Goal: Contribute content: Contribute content

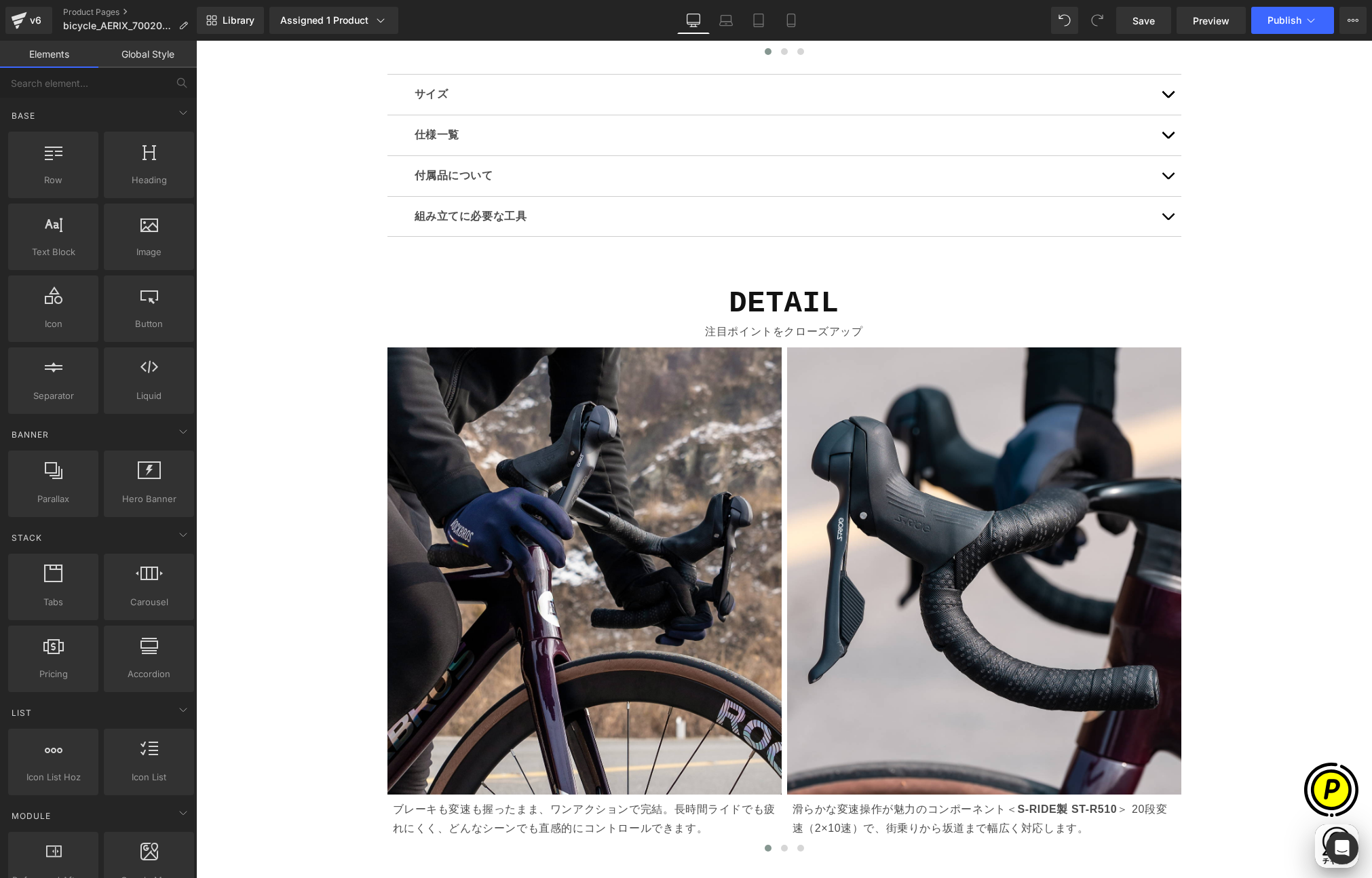
scroll to position [0, 529]
click at [1163, 133] on button "button" at bounding box center [1168, 135] width 28 height 40
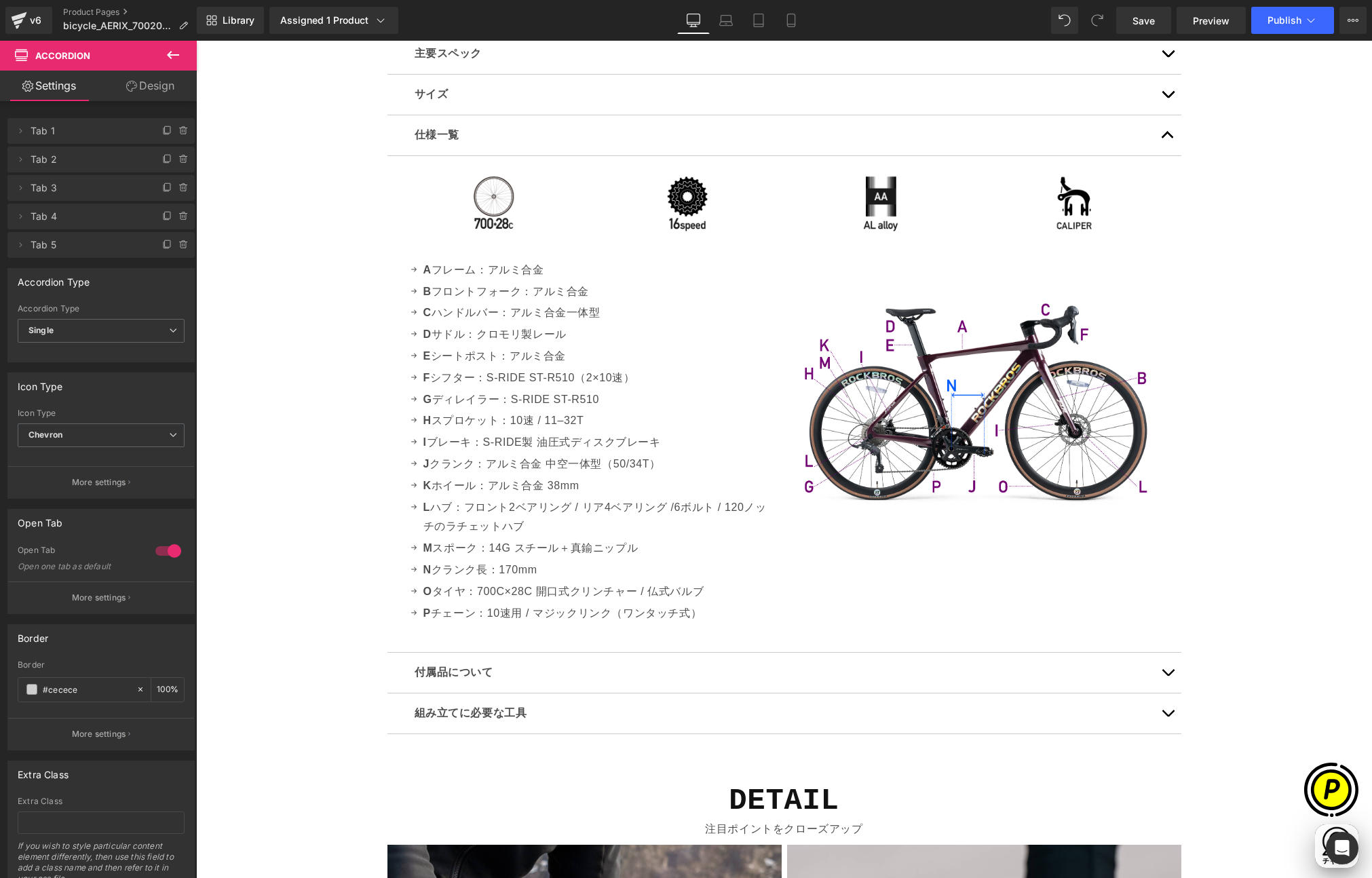
scroll to position [0, 265]
click at [502, 272] on p "A フレーム：アルミ合金" at bounding box center [599, 271] width 351 height 20
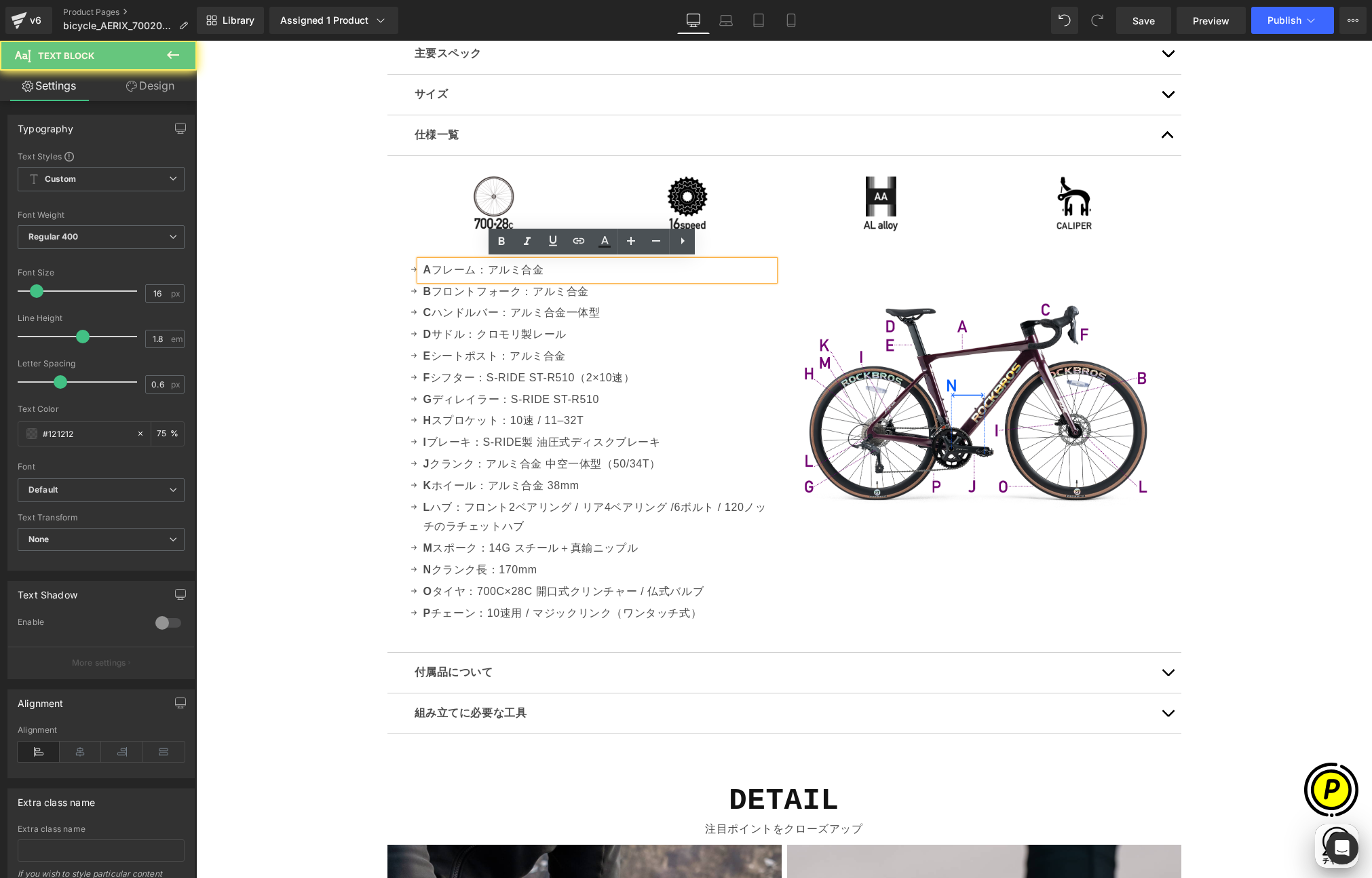
click at [559, 273] on p "A フレーム：アルミ合金" at bounding box center [599, 271] width 351 height 20
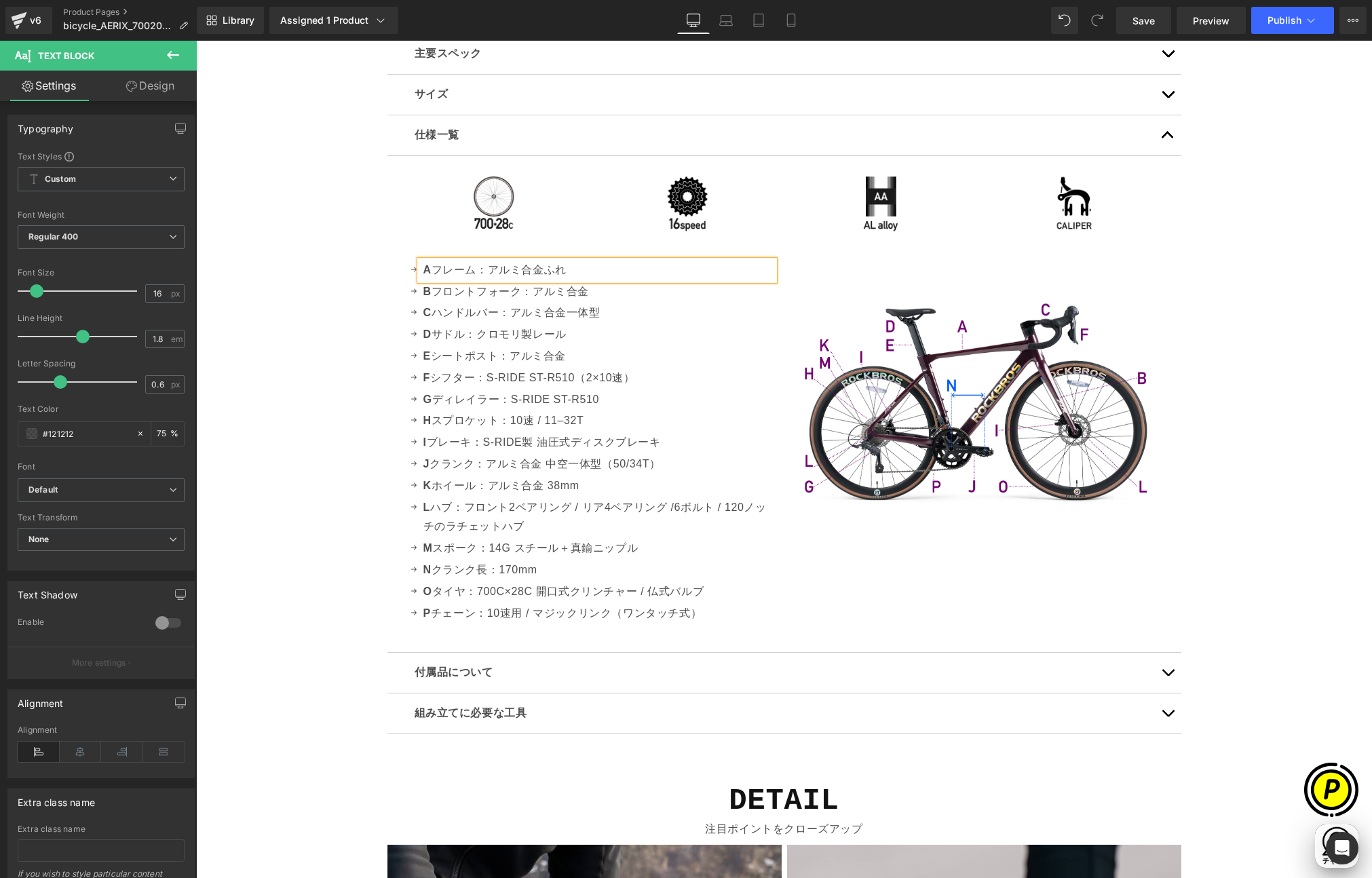
scroll to position [0, 529]
click at [530, 292] on p "B フロントフォーク：アルミ合金" at bounding box center [599, 292] width 351 height 20
click at [551, 292] on p "B フロントフォーク：アルミ合金" at bounding box center [599, 292] width 351 height 20
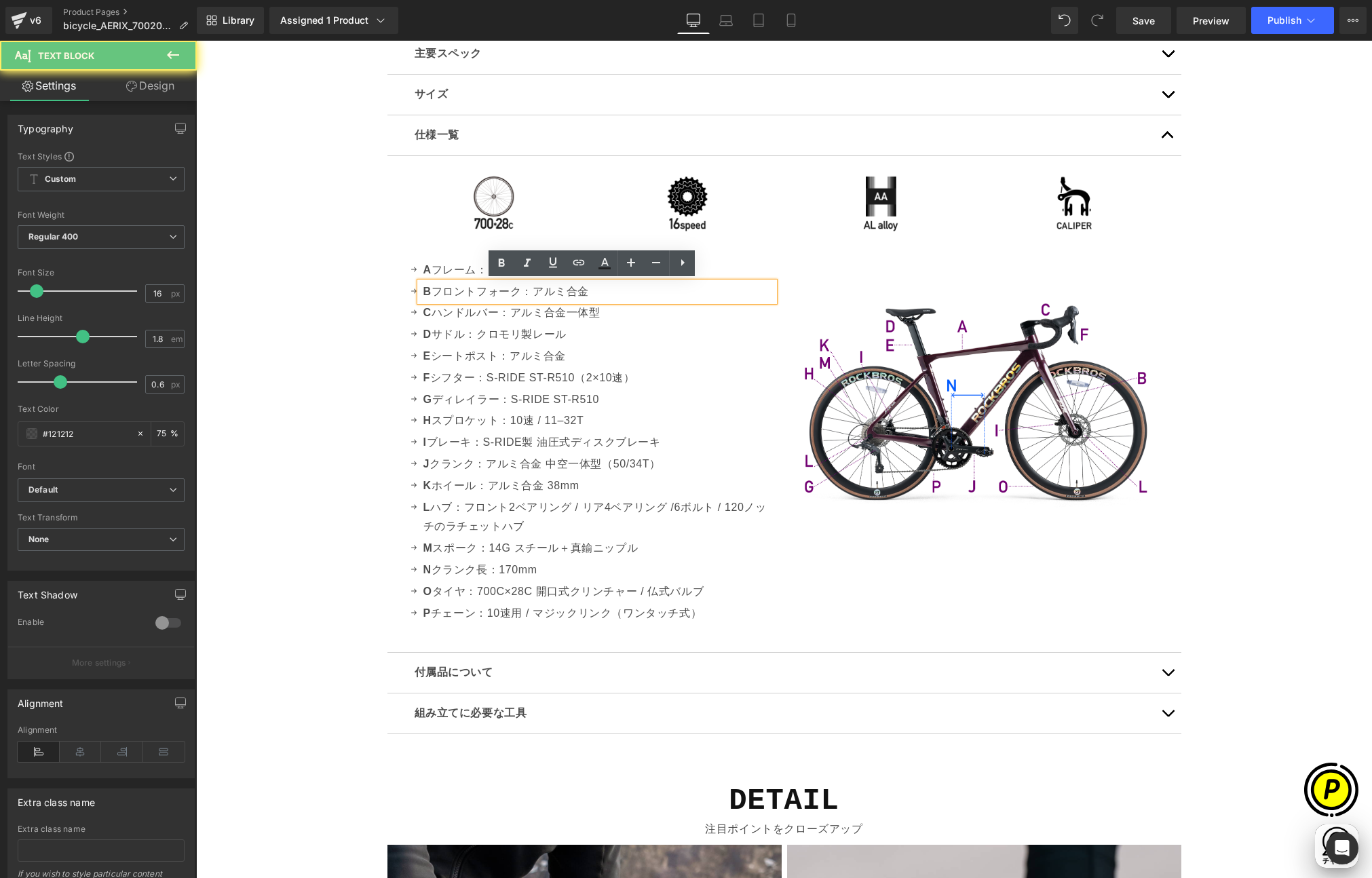
drag, startPoint x: 543, startPoint y: 292, endPoint x: 619, endPoint y: 300, distance: 76.4
click at [619, 300] on p "B フロントフォーク：アルミ合金" at bounding box center [599, 292] width 351 height 20
paste div
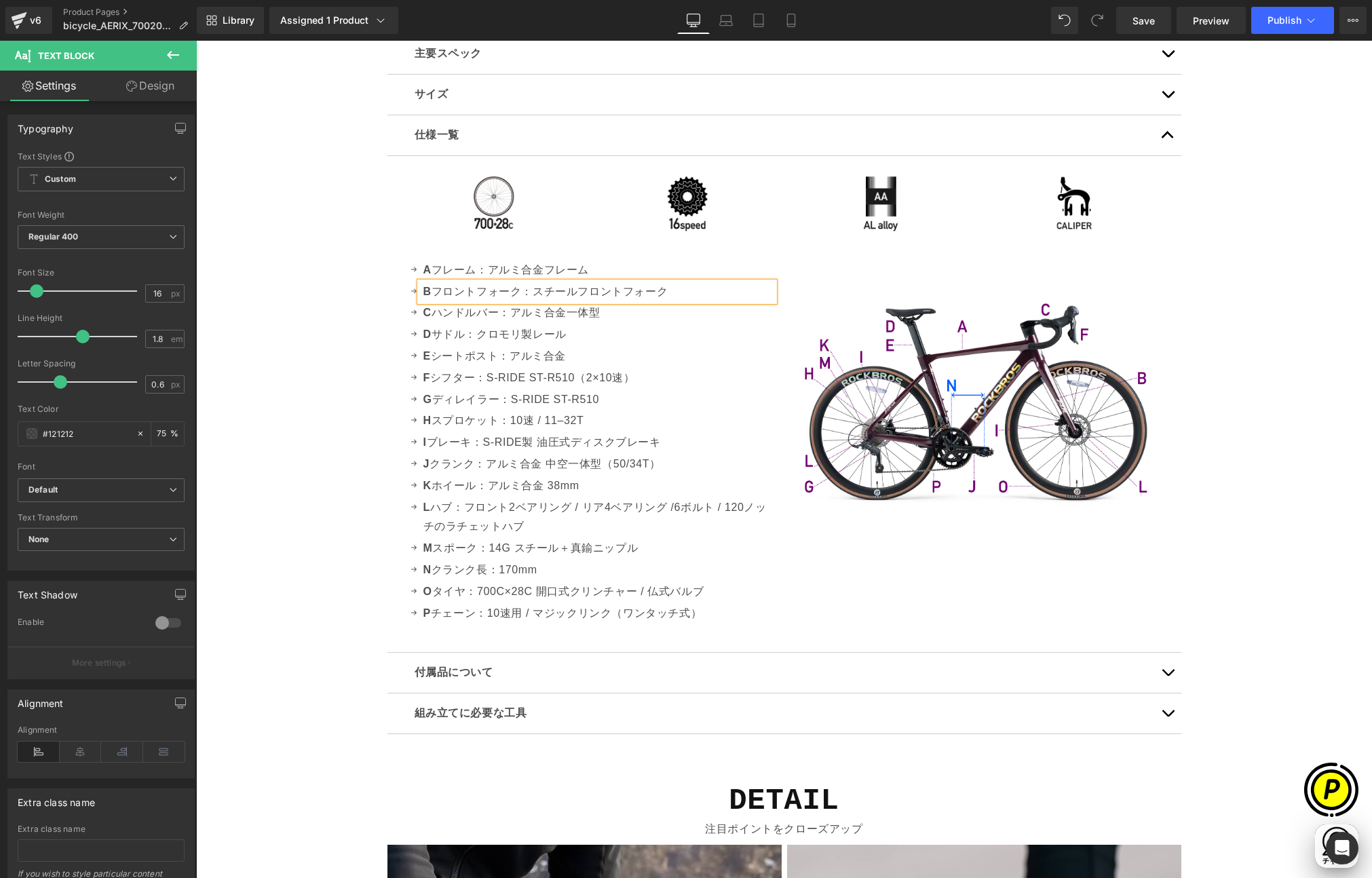
click at [298, 312] on div "Sale Off (P) Image" at bounding box center [784, 161] width 1177 height 8304
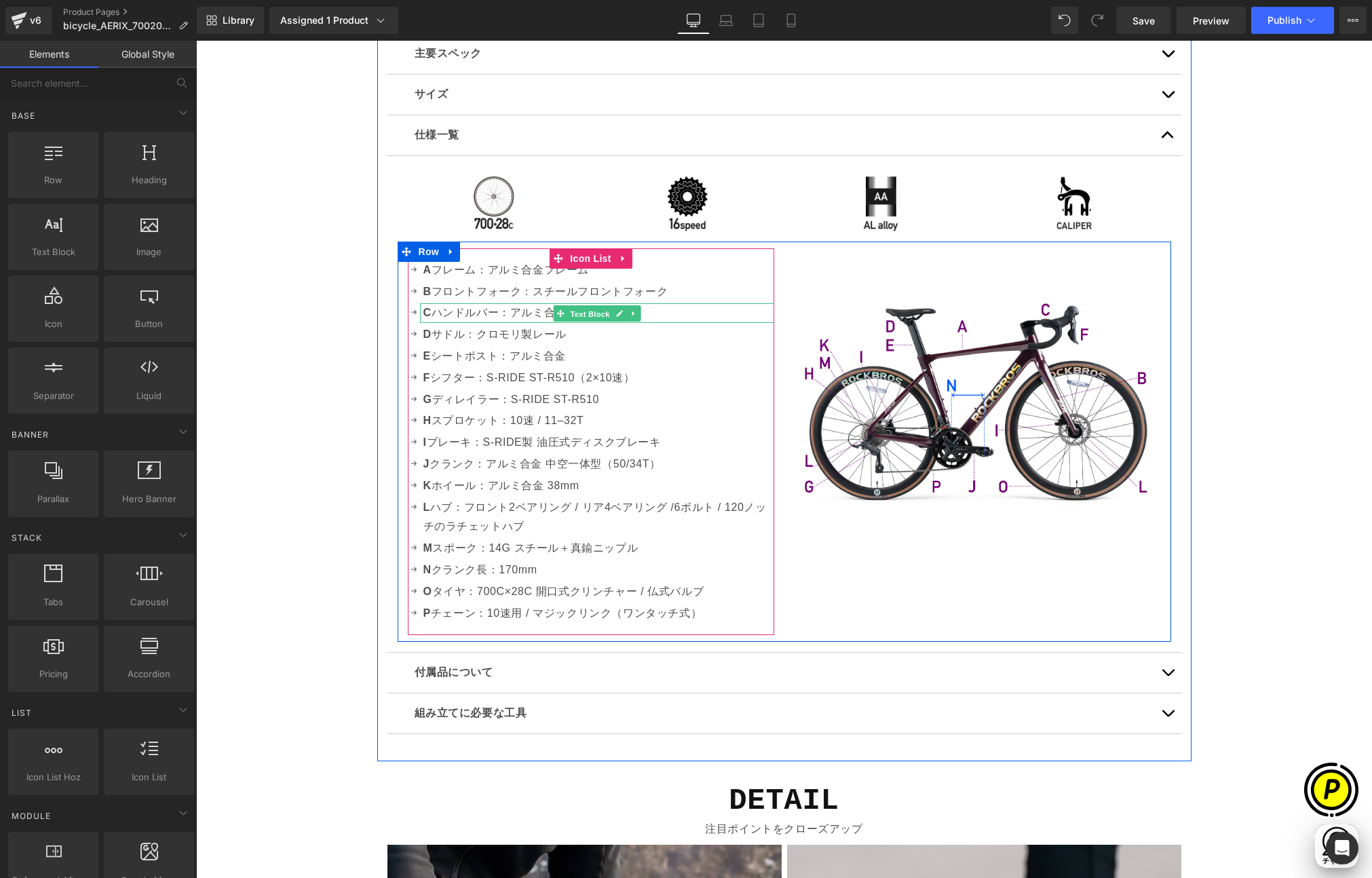
scroll to position [0, 0]
click at [571, 315] on span "Text Block" at bounding box center [590, 314] width 44 height 16
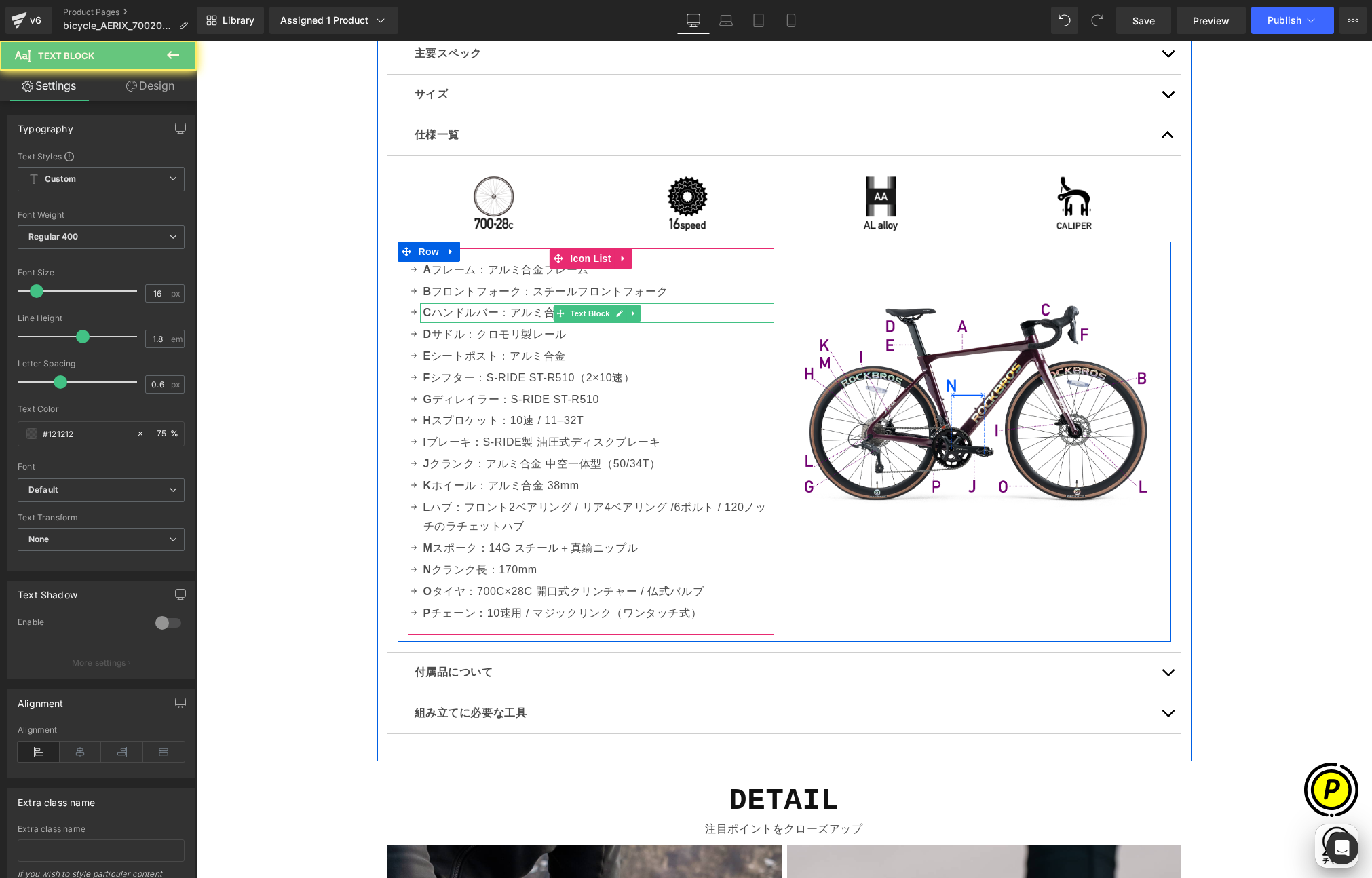
click at [526, 316] on p "C ハンドルバー：アルミ合金一体型" at bounding box center [599, 313] width 351 height 20
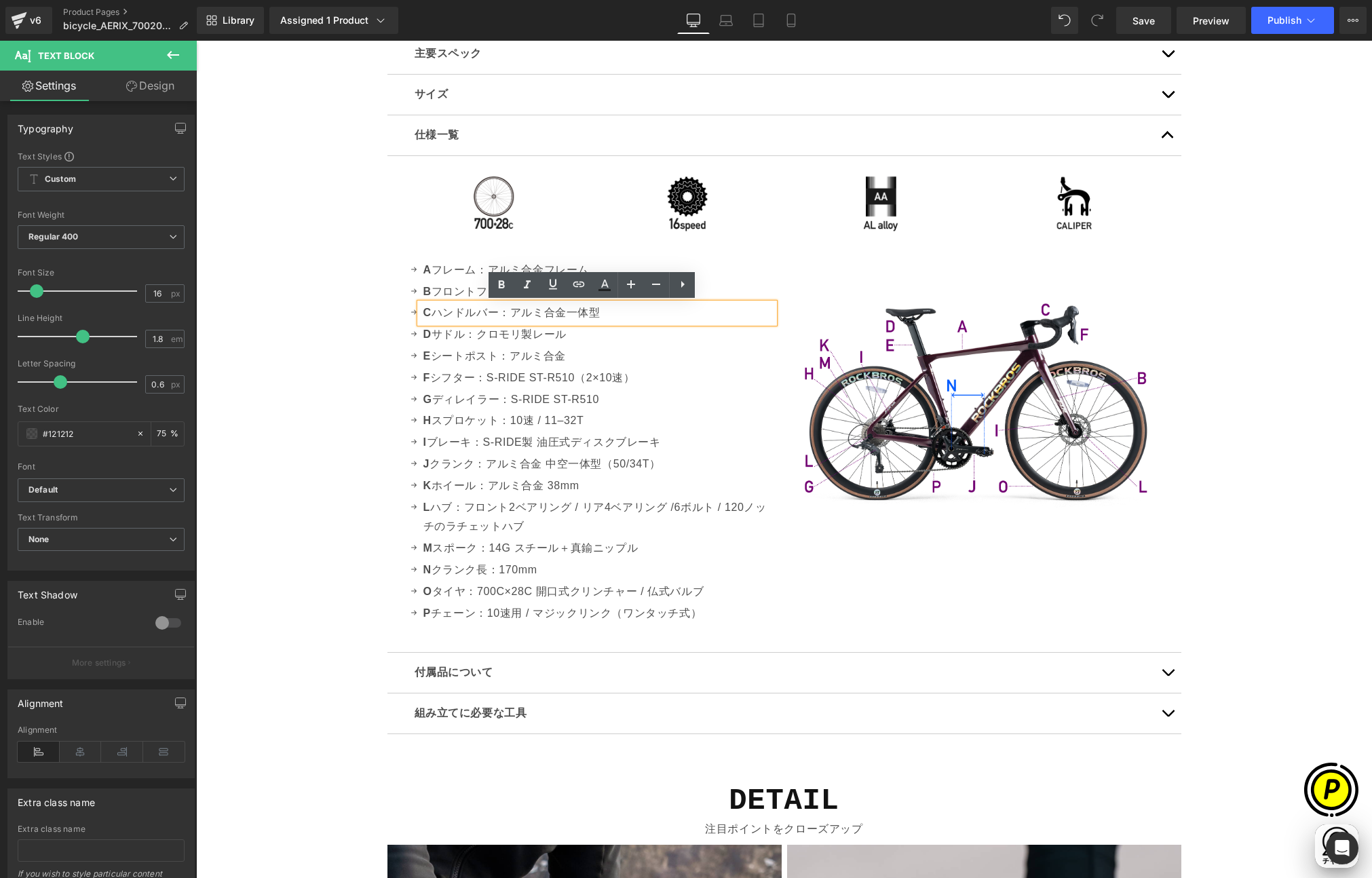
drag, startPoint x: 511, startPoint y: 312, endPoint x: 630, endPoint y: 321, distance: 119.3
click at [630, 321] on p "C ハンドルバー：アルミ合金一体型" at bounding box center [599, 313] width 351 height 20
paste div
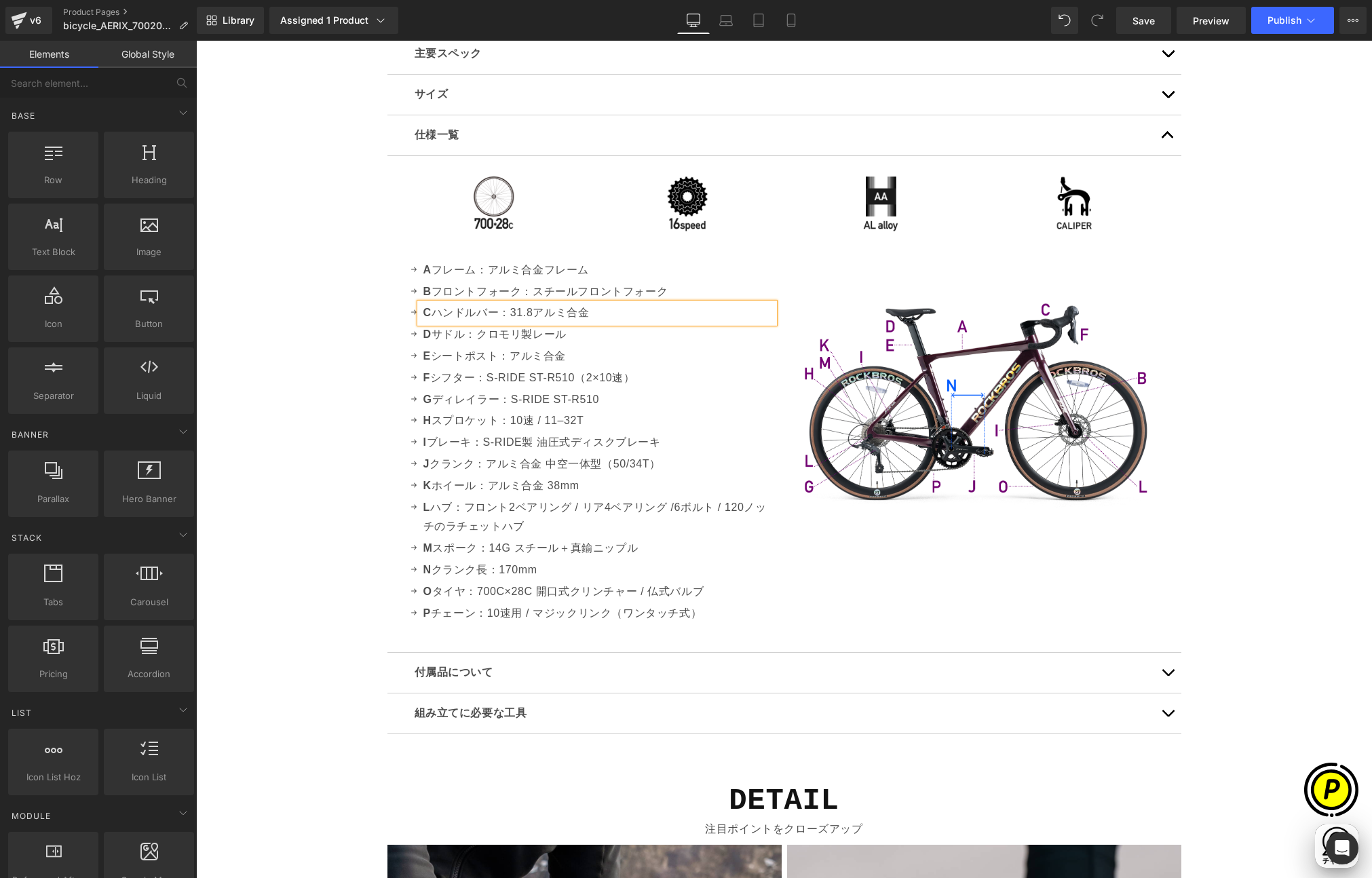
click at [260, 320] on div "Sale Off (P) Image" at bounding box center [784, 161] width 1177 height 8304
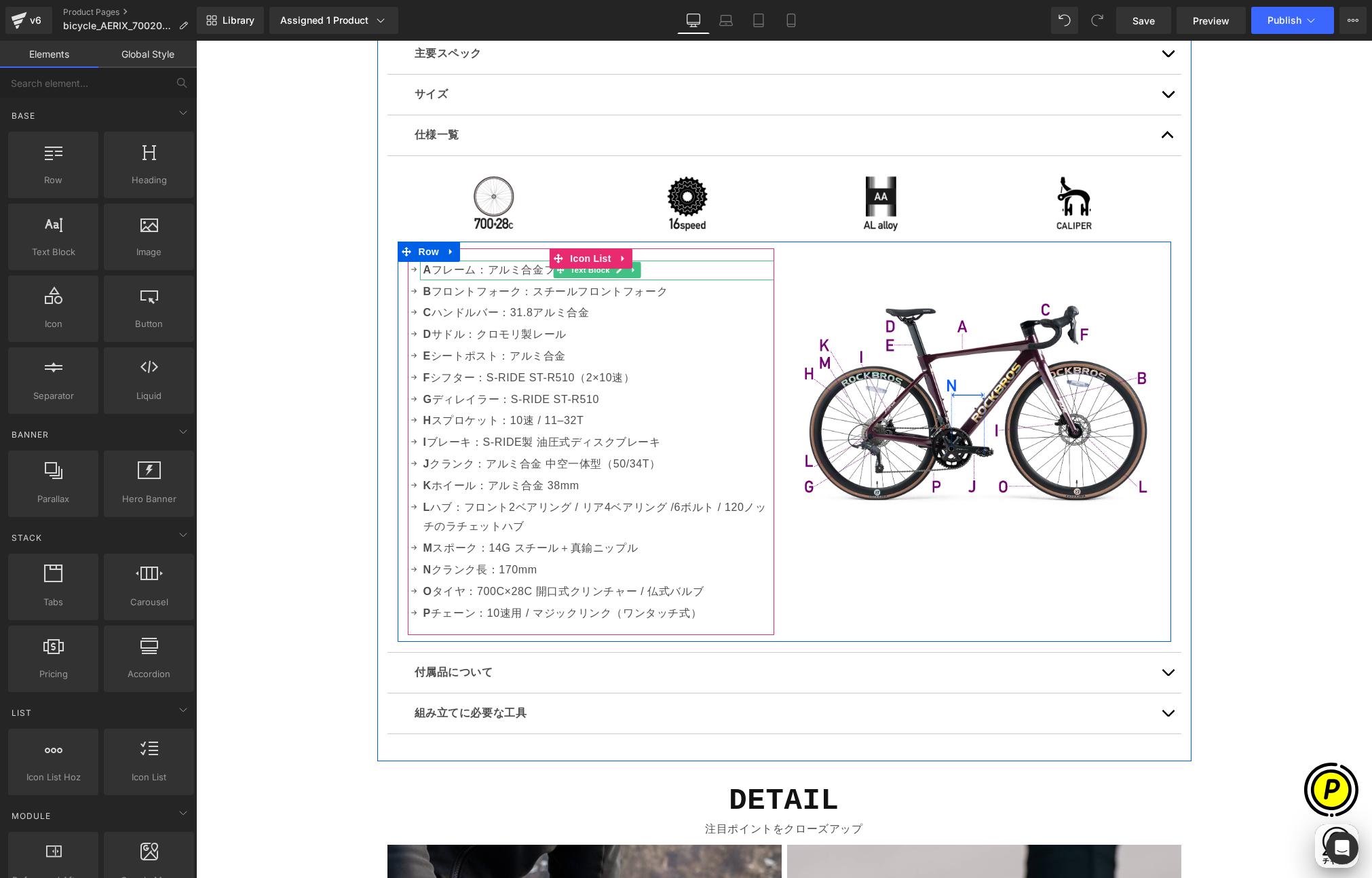
click at [524, 272] on p "A フレーム：アルミ合金フレーム" at bounding box center [599, 271] width 351 height 20
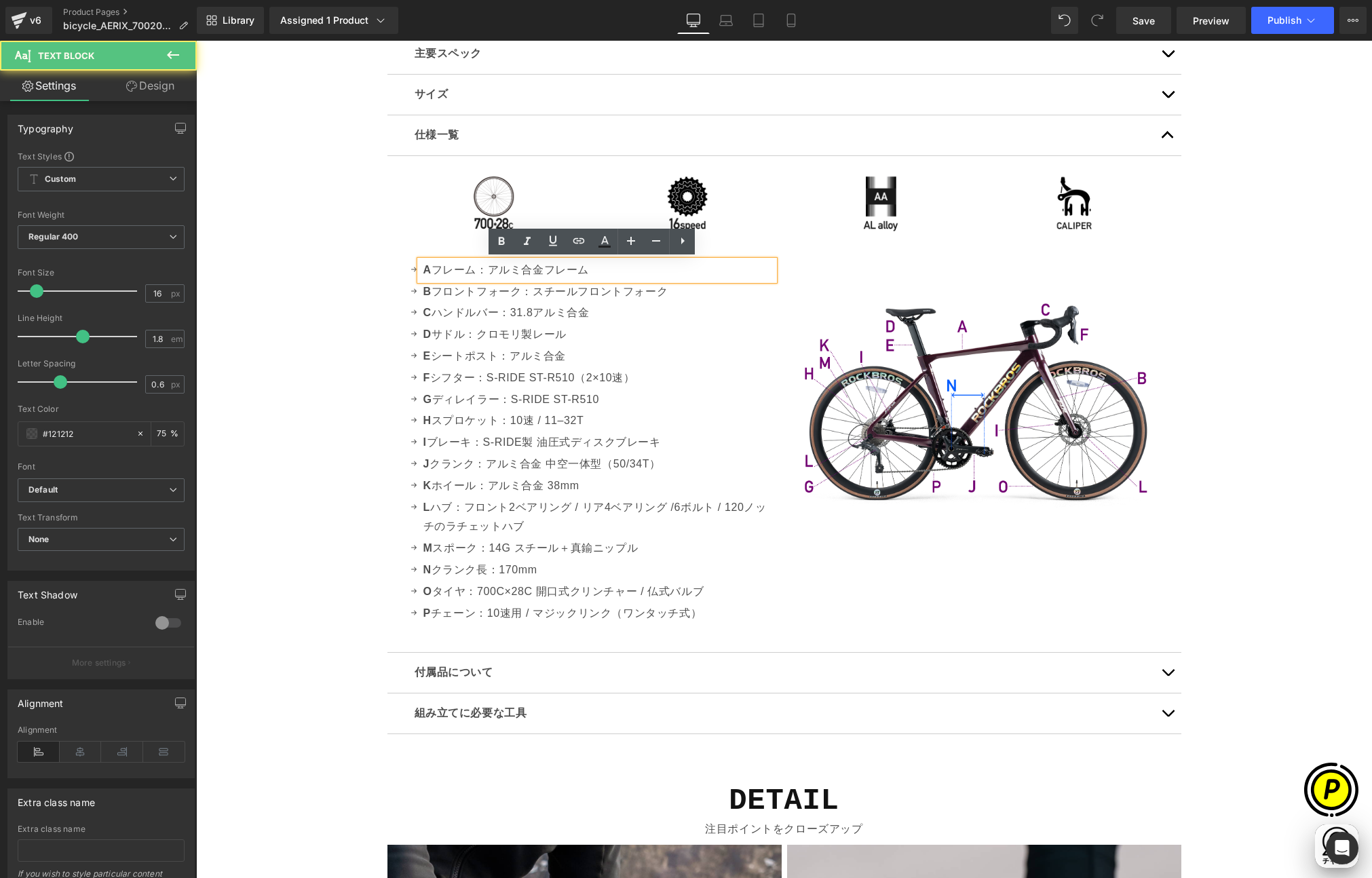
click at [560, 269] on p "A フレーム：アルミ合金フレーム" at bounding box center [599, 271] width 351 height 20
drag, startPoint x: 541, startPoint y: 268, endPoint x: 600, endPoint y: 269, distance: 59.0
click at [601, 269] on p "A フレーム：アルミ合金フレーム" at bounding box center [599, 271] width 351 height 20
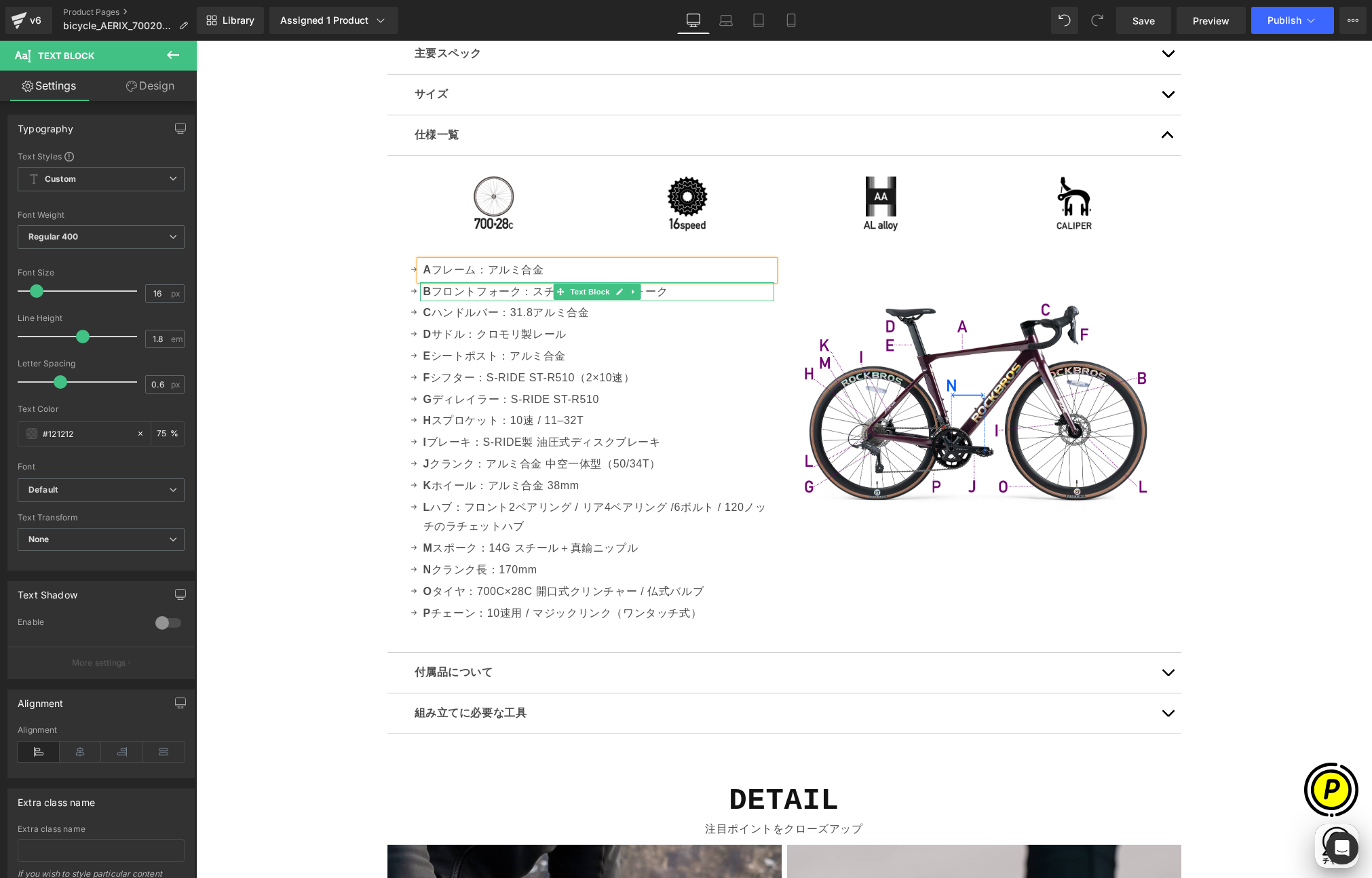
click at [527, 288] on p "B フロントフォーク：スチールフロントフォーク" at bounding box center [599, 292] width 351 height 20
drag, startPoint x: 575, startPoint y: 289, endPoint x: 695, endPoint y: 295, distance: 120.1
click at [695, 295] on p "B フロントフォーク：スチールフロントフォーク" at bounding box center [599, 292] width 351 height 20
click at [345, 316] on div "Sale Off (P) Image" at bounding box center [784, 161] width 1177 height 8304
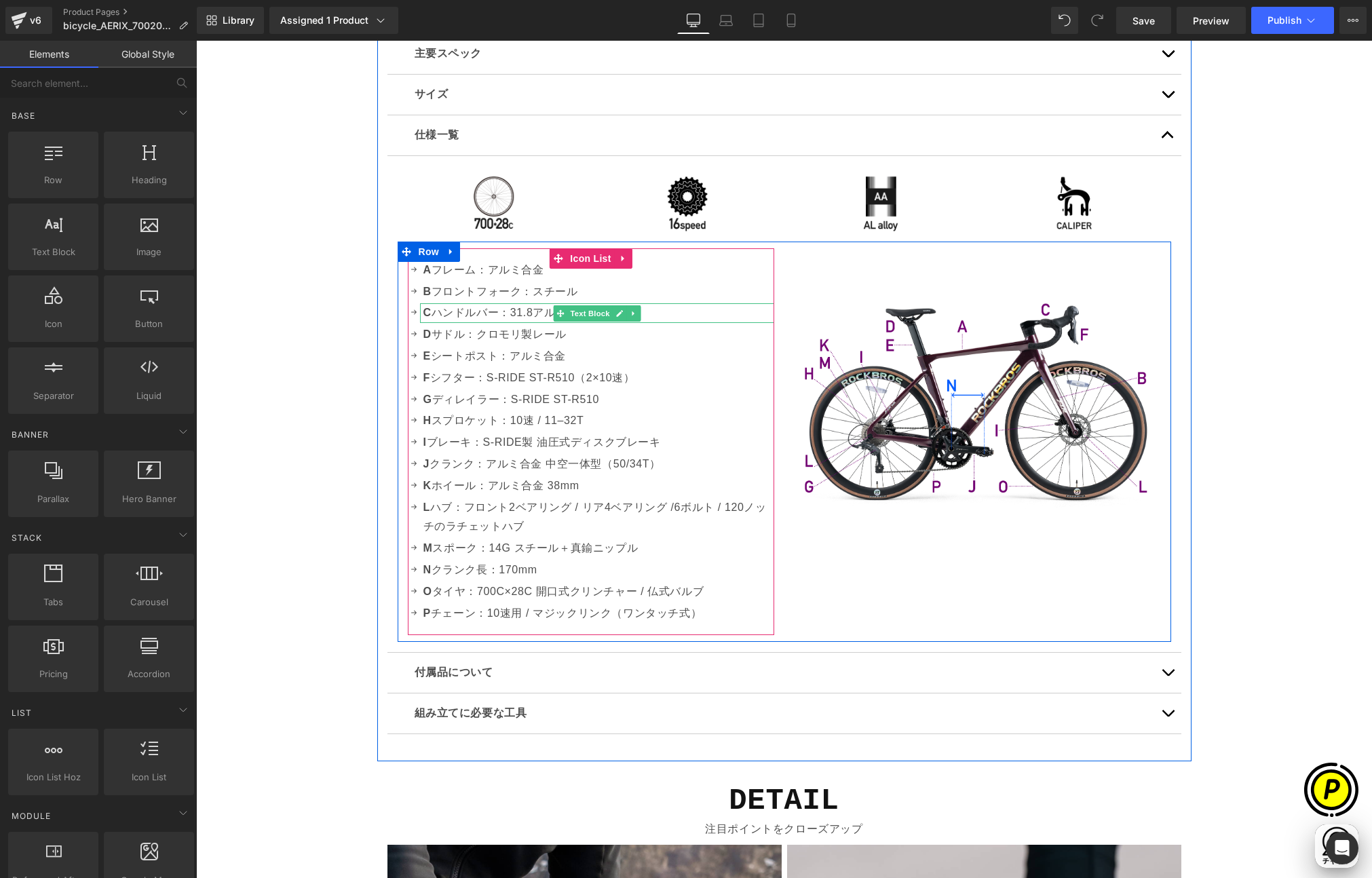
scroll to position [0, 794]
click at [536, 315] on p "C ハンドルバー：31.8アルミ合金" at bounding box center [599, 313] width 351 height 20
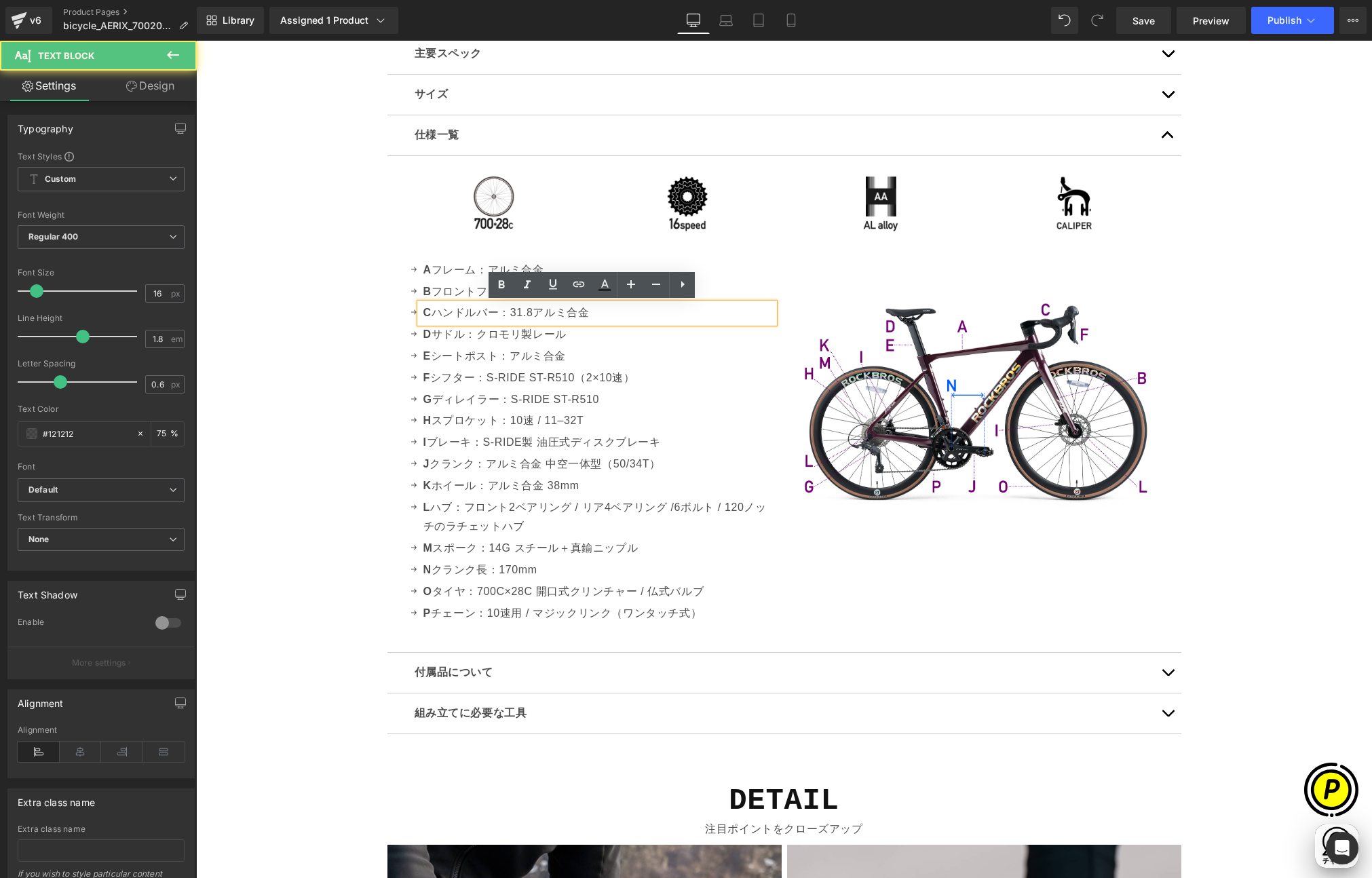
click at [530, 311] on p "C ハンドルバー：31.8アルミ合金" at bounding box center [599, 313] width 351 height 20
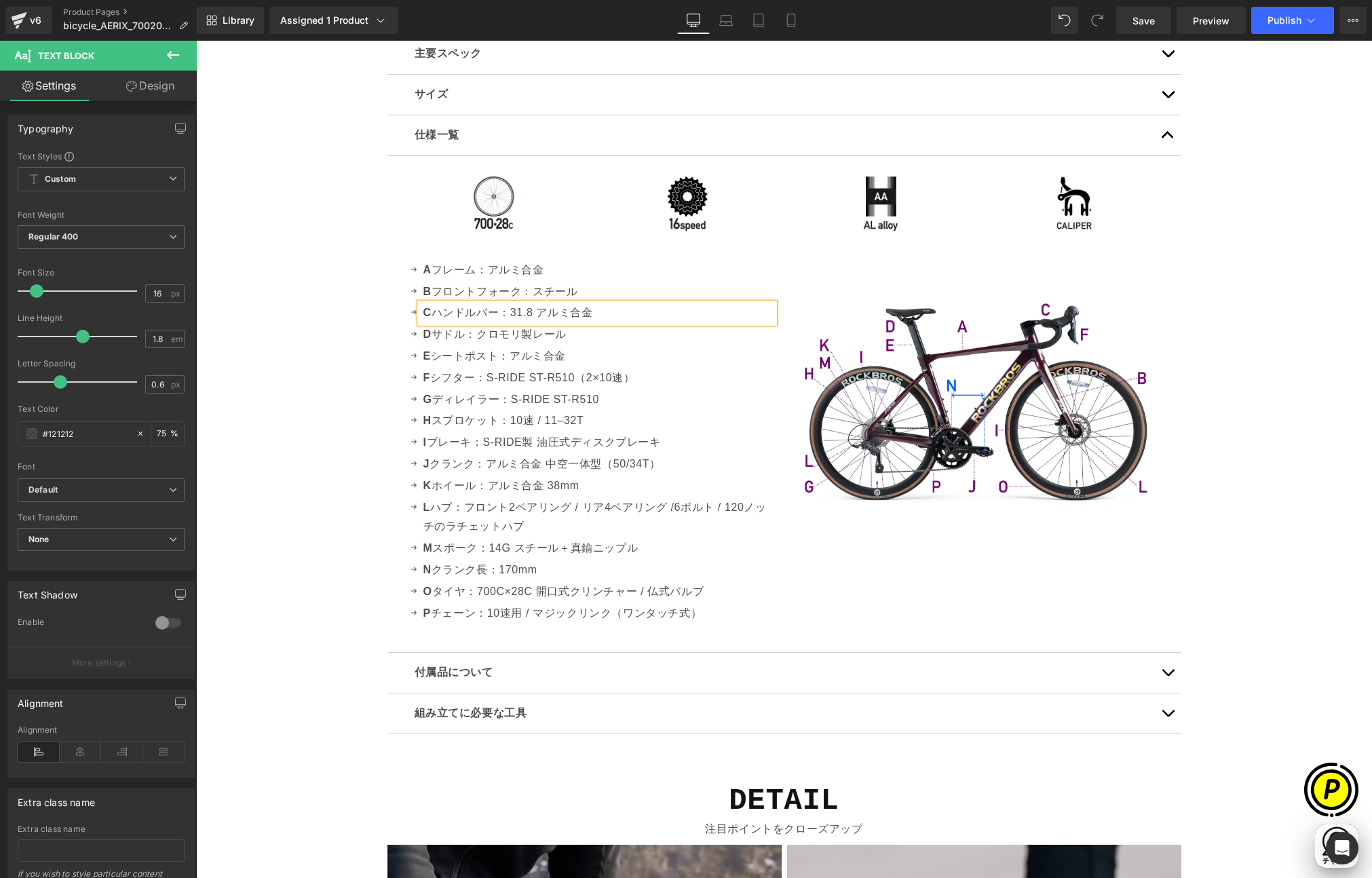
click at [344, 344] on div "Sale Off (P) Image" at bounding box center [784, 161] width 1177 height 8304
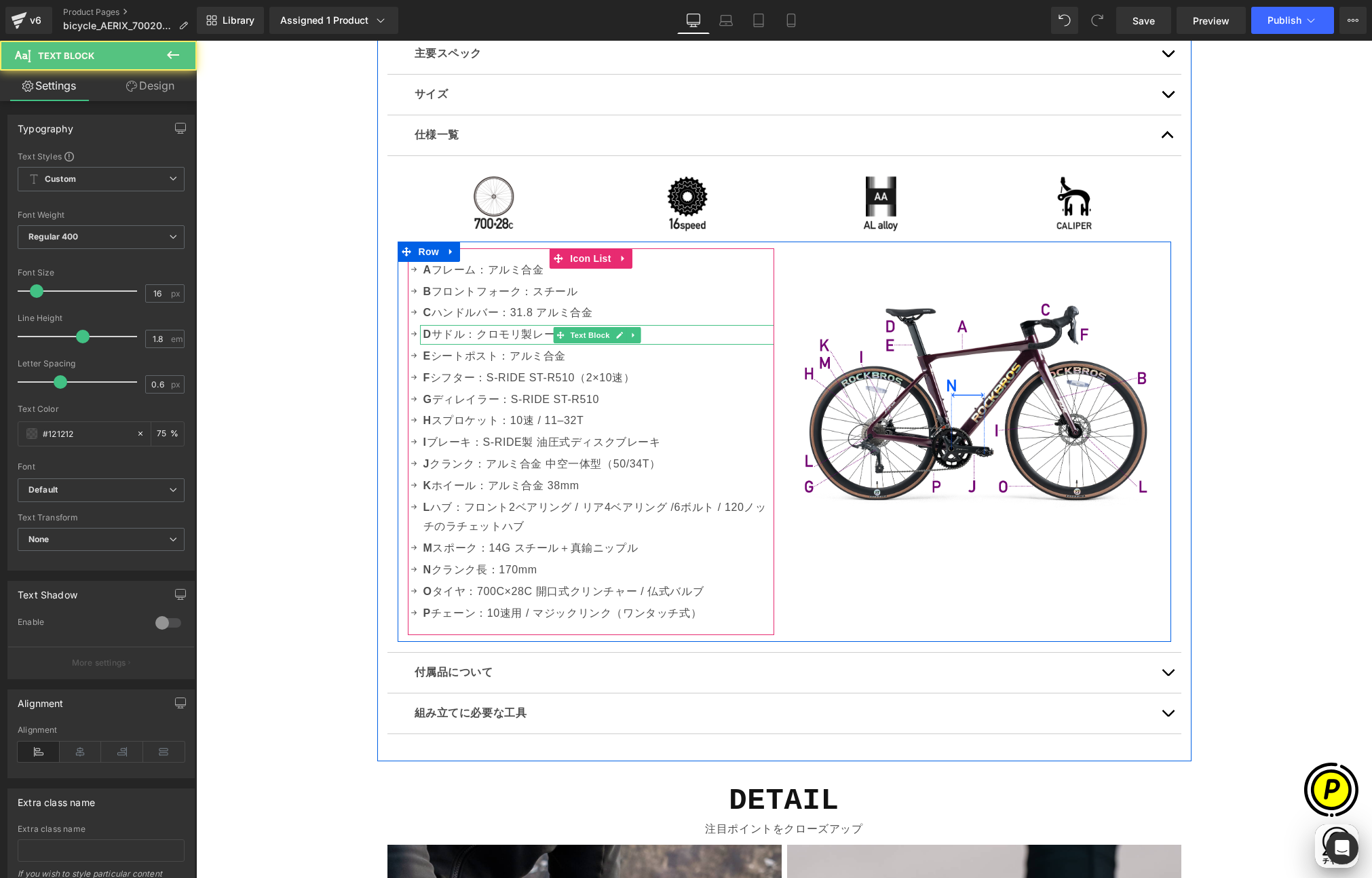
click at [494, 338] on p "D サドル：クロモリ製レール" at bounding box center [599, 335] width 351 height 20
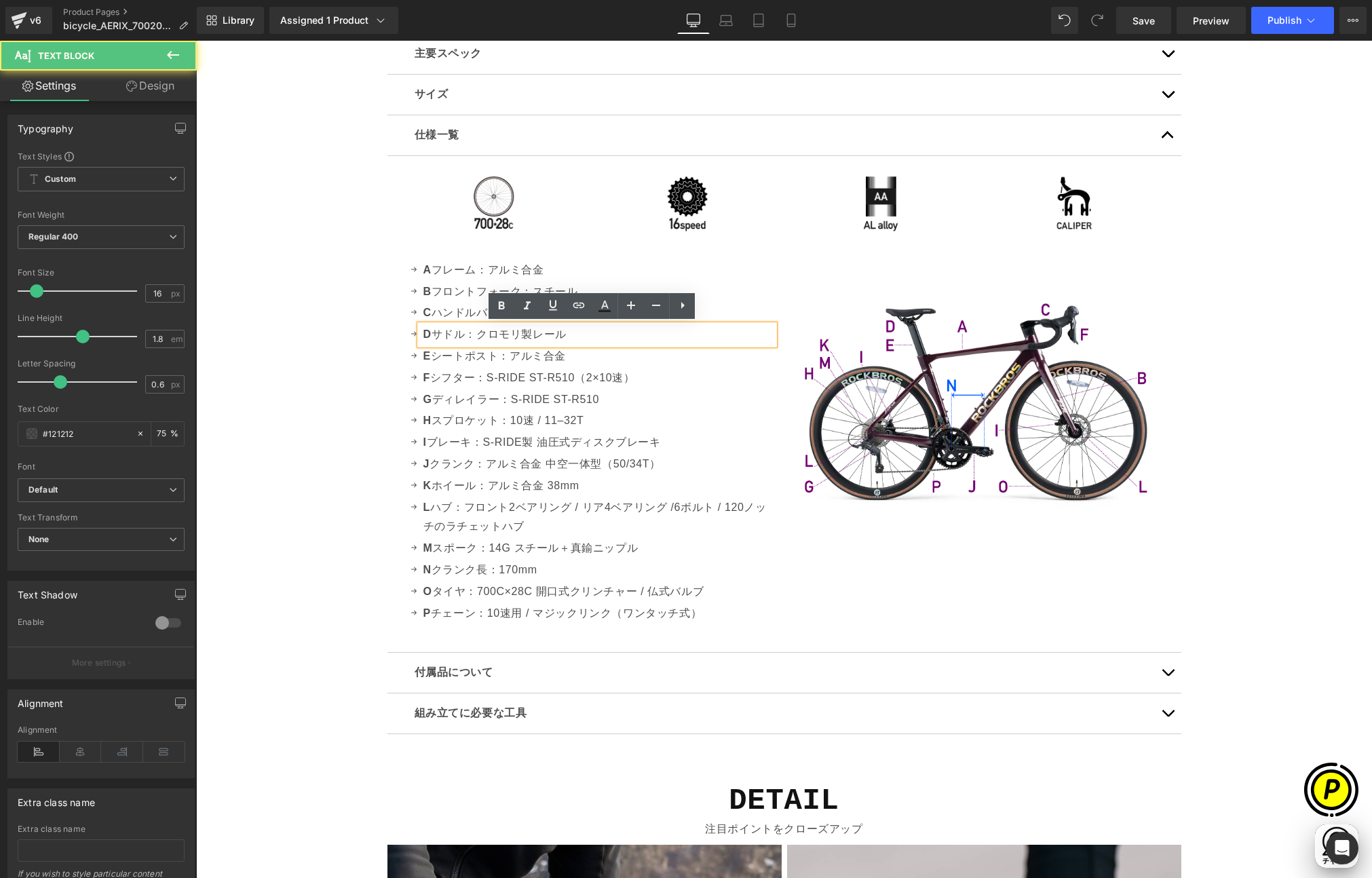
click at [441, 336] on p "D サドル：クロモリ製レール" at bounding box center [599, 335] width 351 height 20
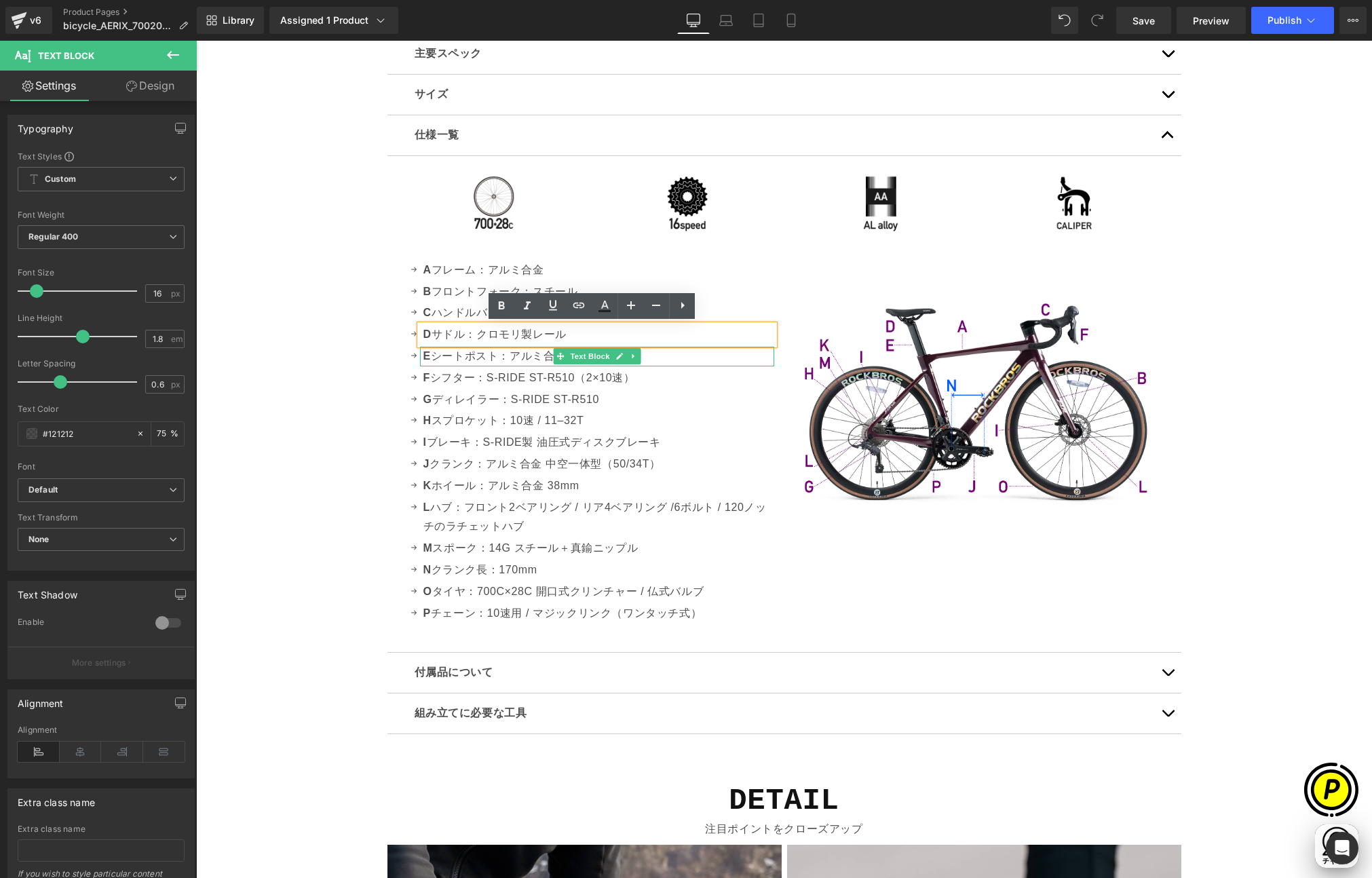
click at [446, 354] on p "E シートポスト：アルミ合金" at bounding box center [599, 357] width 351 height 20
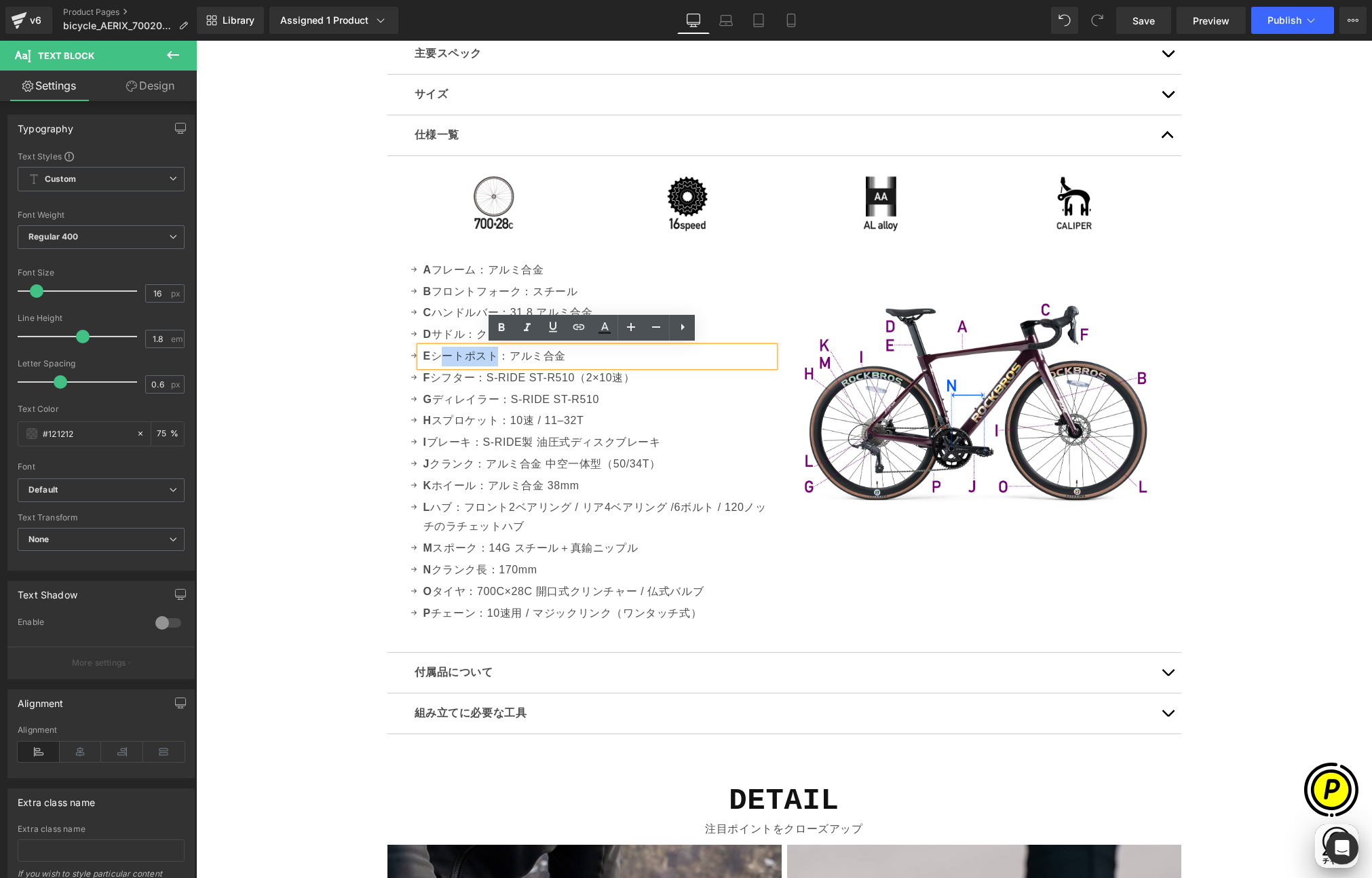
scroll to position [0, 0]
drag, startPoint x: 432, startPoint y: 355, endPoint x: 591, endPoint y: 362, distance: 159.2
click at [591, 362] on p "E シートポスト：アルミ合金" at bounding box center [599, 357] width 351 height 20
copy p "シートポスト：アルミ合金"
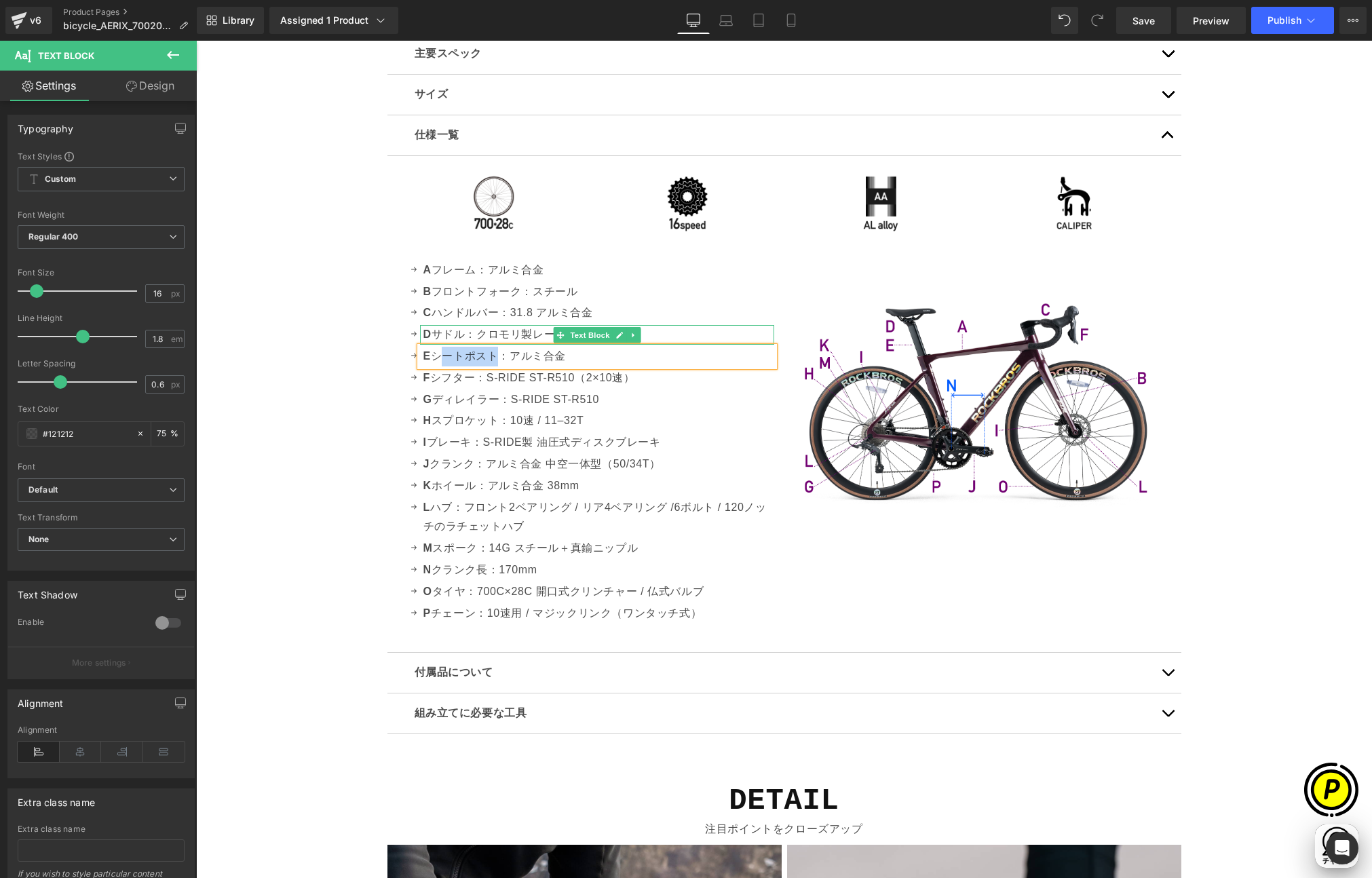
click at [467, 332] on p "D サドル：クロモリ製レール" at bounding box center [599, 335] width 351 height 20
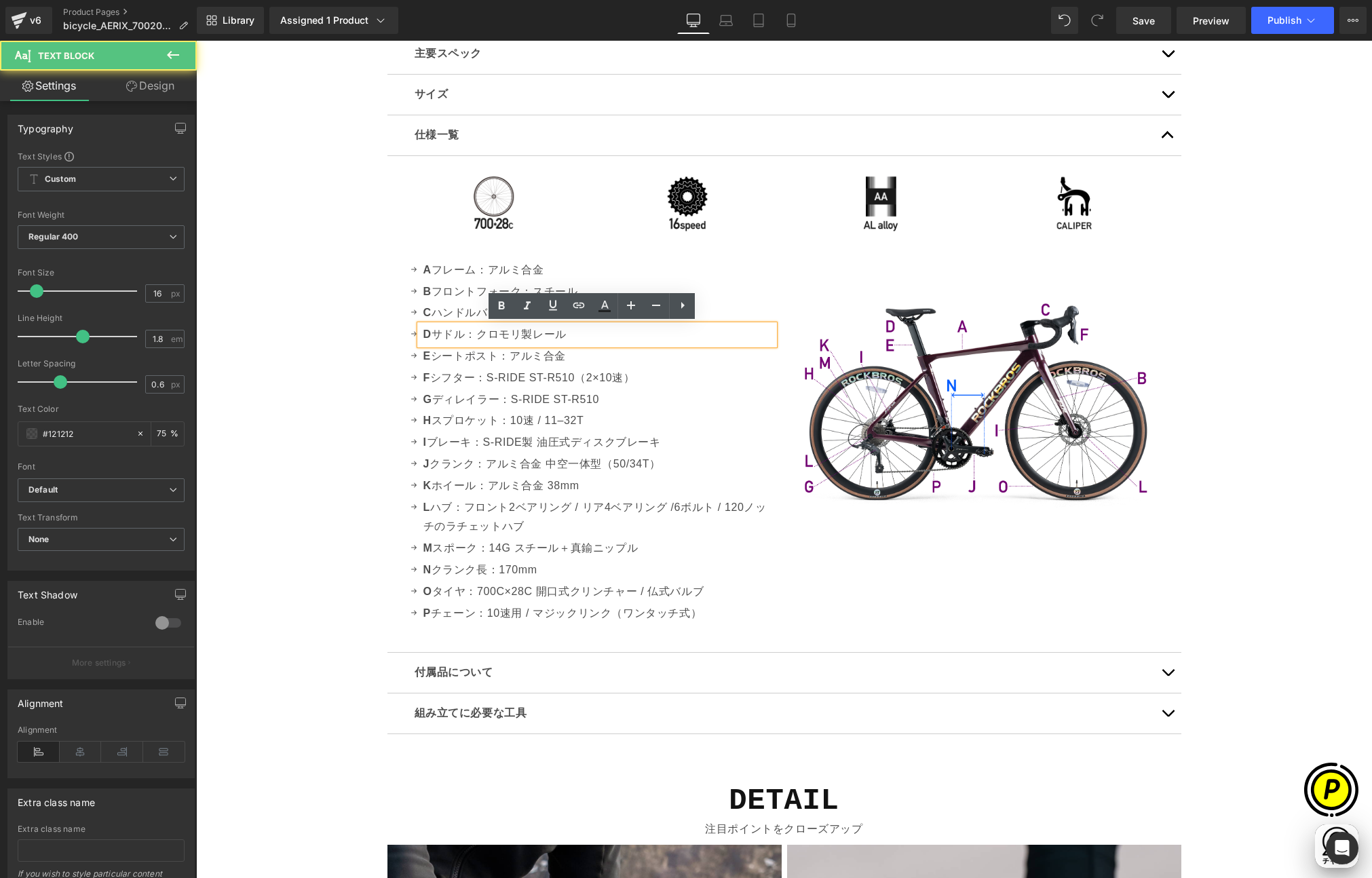
scroll to position [0, 529]
drag, startPoint x: 432, startPoint y: 332, endPoint x: 612, endPoint y: 346, distance: 180.5
click at [612, 346] on ul "Icon A フレーム：アルミ合金 Text Block Icon B フロントフォーク：スチール Text Block Icon C ハンドルバー：31.8…" at bounding box center [591, 443] width 367 height 365
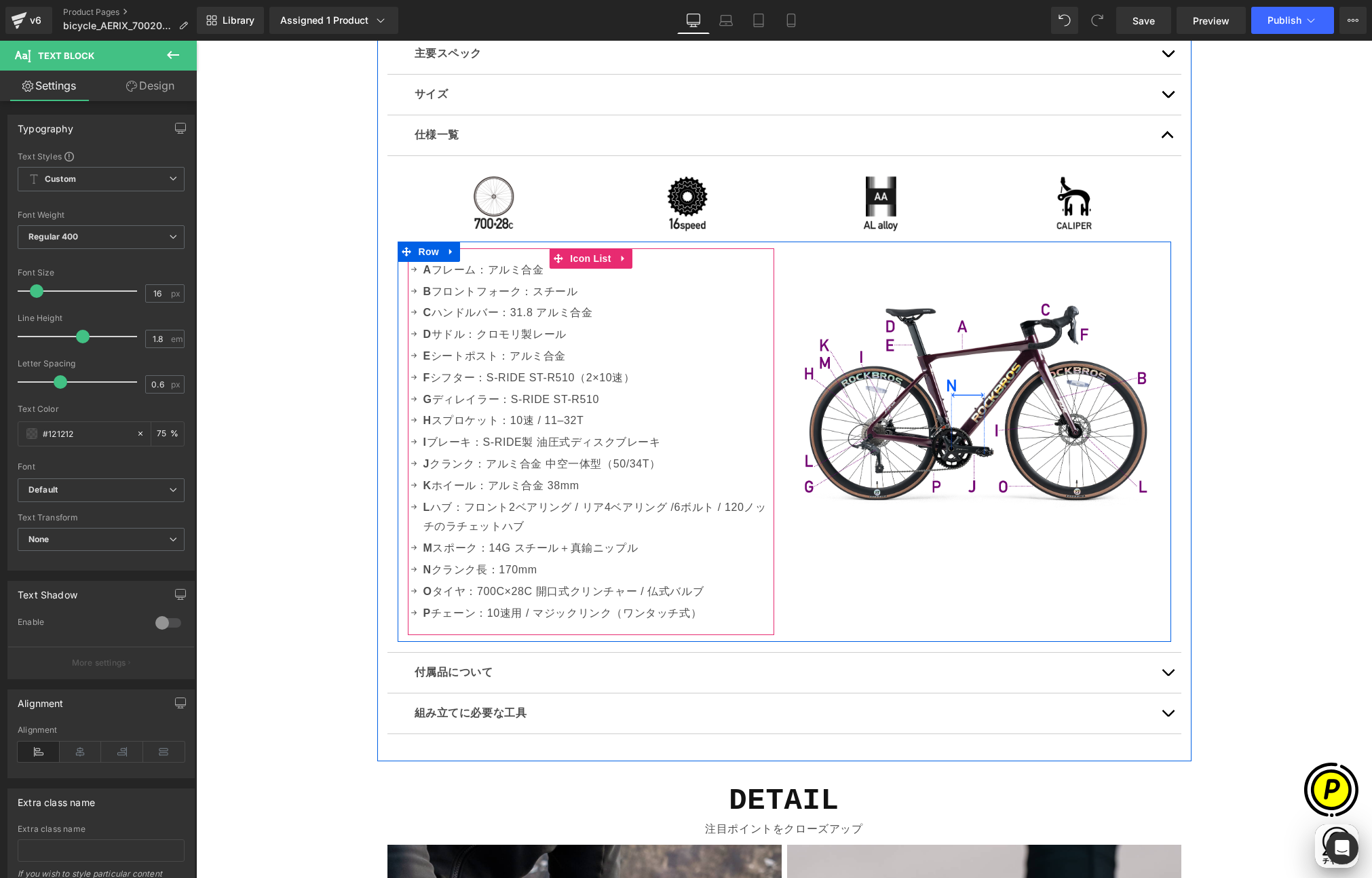
paste div
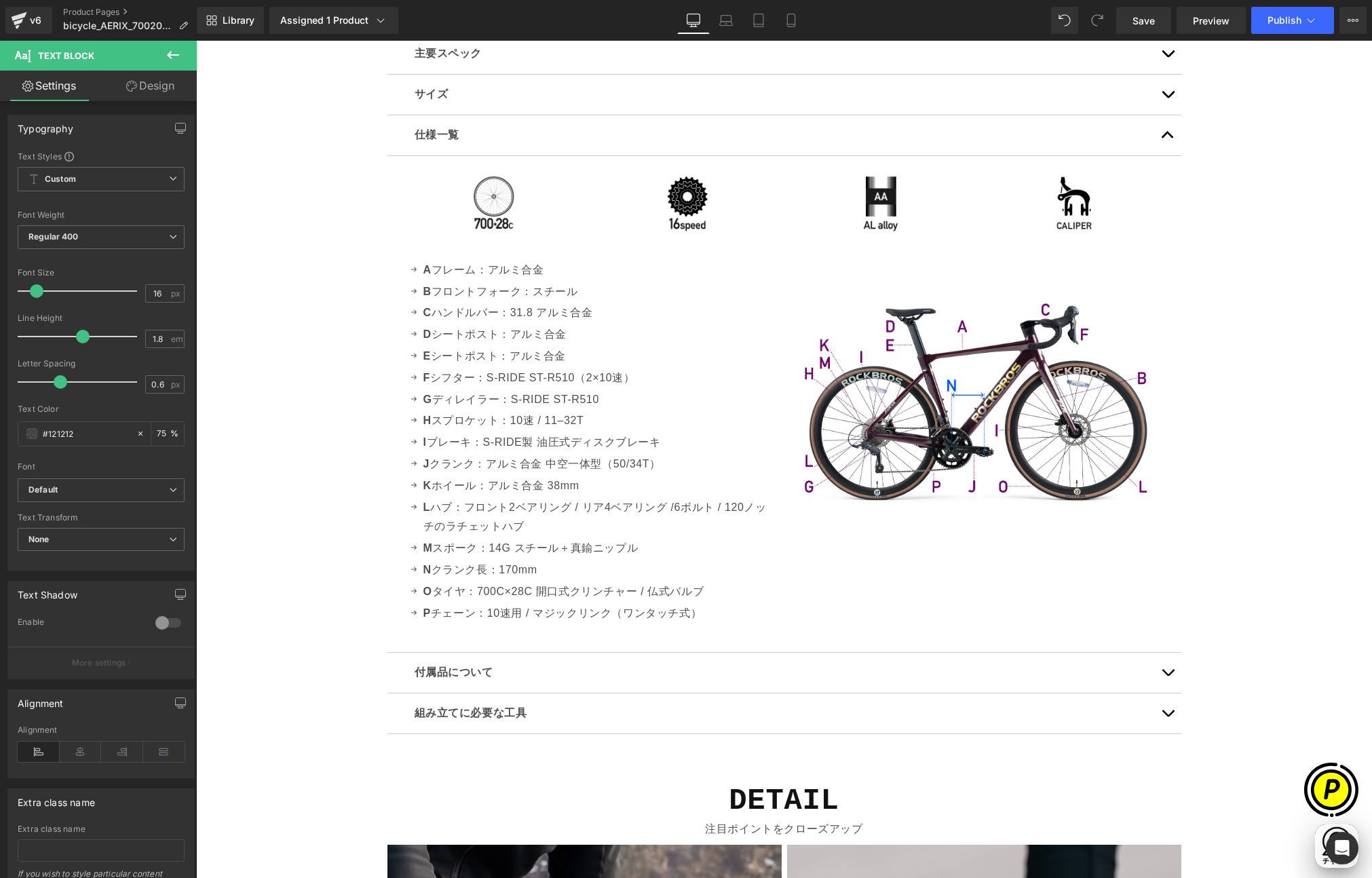
scroll to position [0, 794]
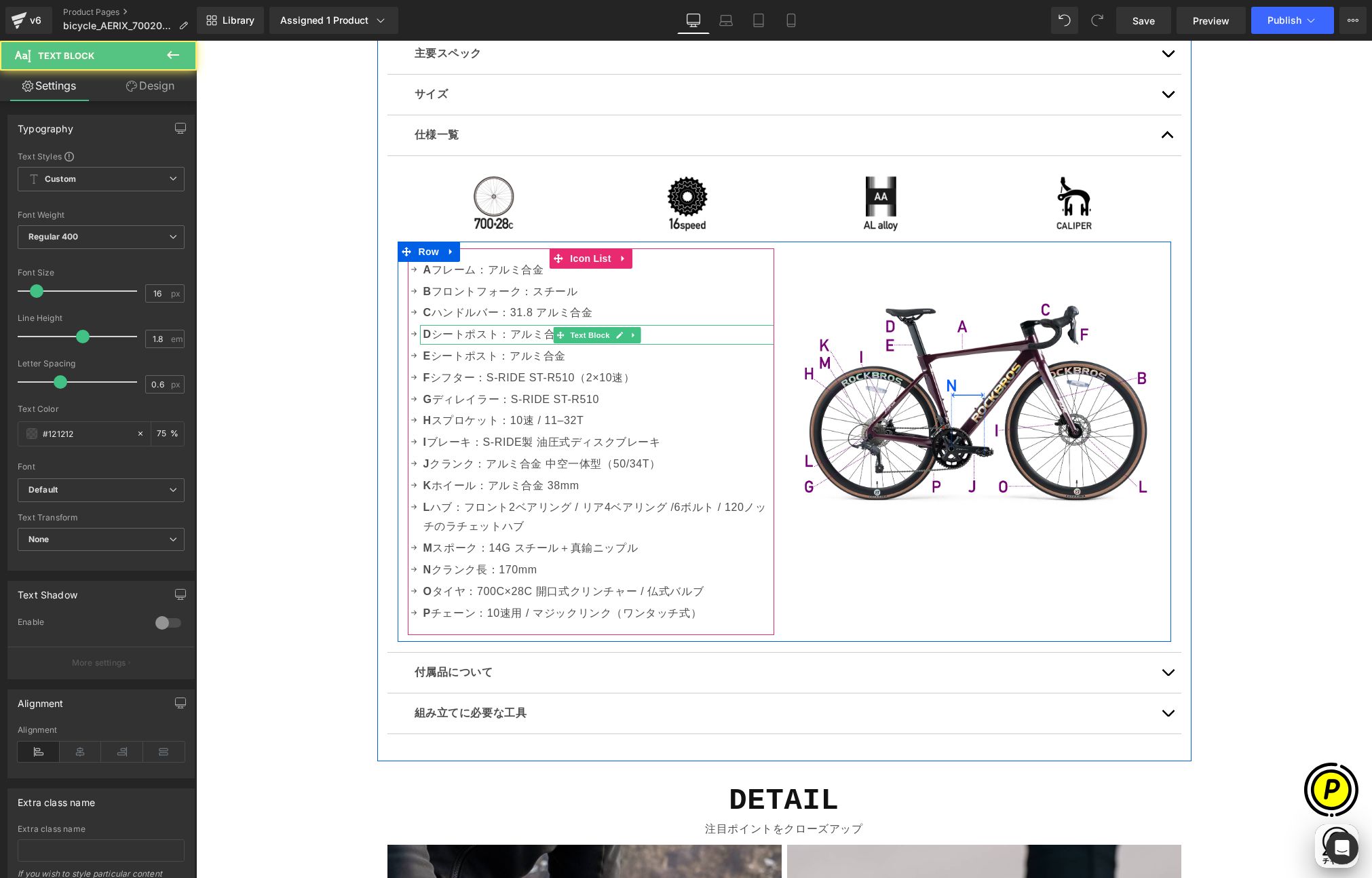
click at [543, 336] on p "D シートポスト：アルミ合金" at bounding box center [599, 335] width 351 height 20
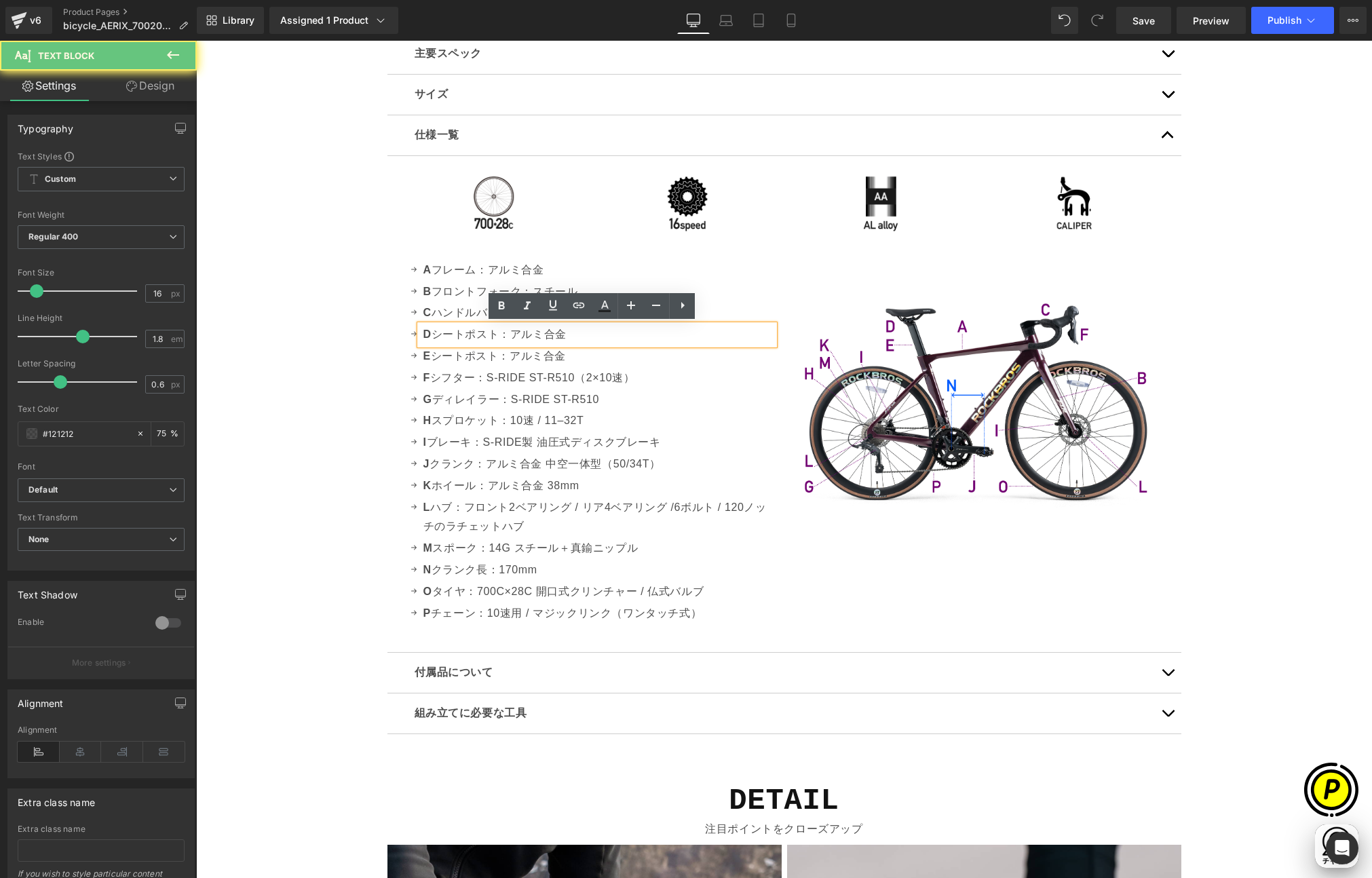
drag, startPoint x: 512, startPoint y: 334, endPoint x: 589, endPoint y: 336, distance: 77.0
click at [589, 336] on p "D シートポスト：アルミ合金" at bounding box center [599, 335] width 351 height 20
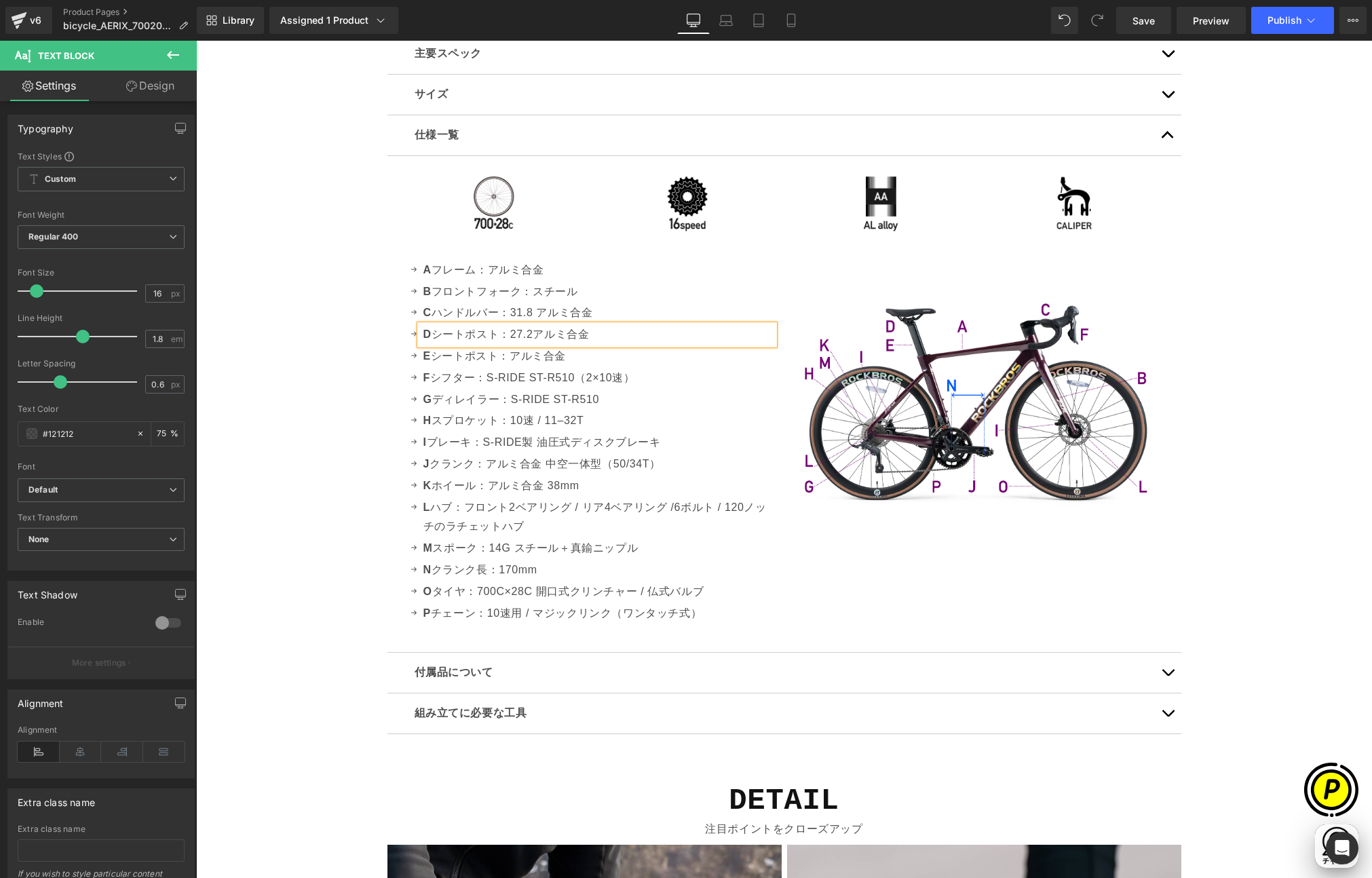
click at [531, 334] on p "D シートポスト：27.2アルミ合金" at bounding box center [599, 335] width 351 height 20
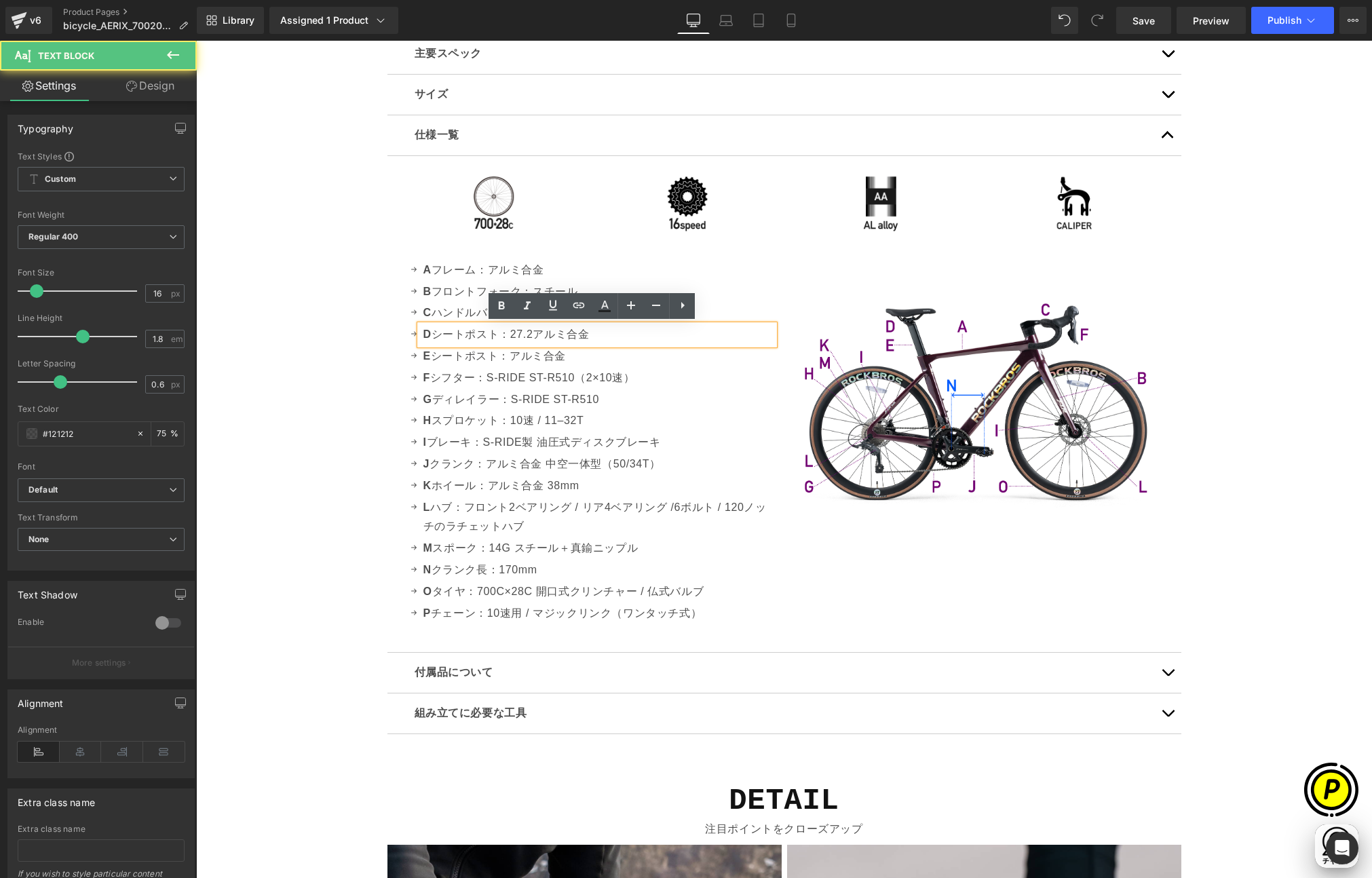
scroll to position [0, 0]
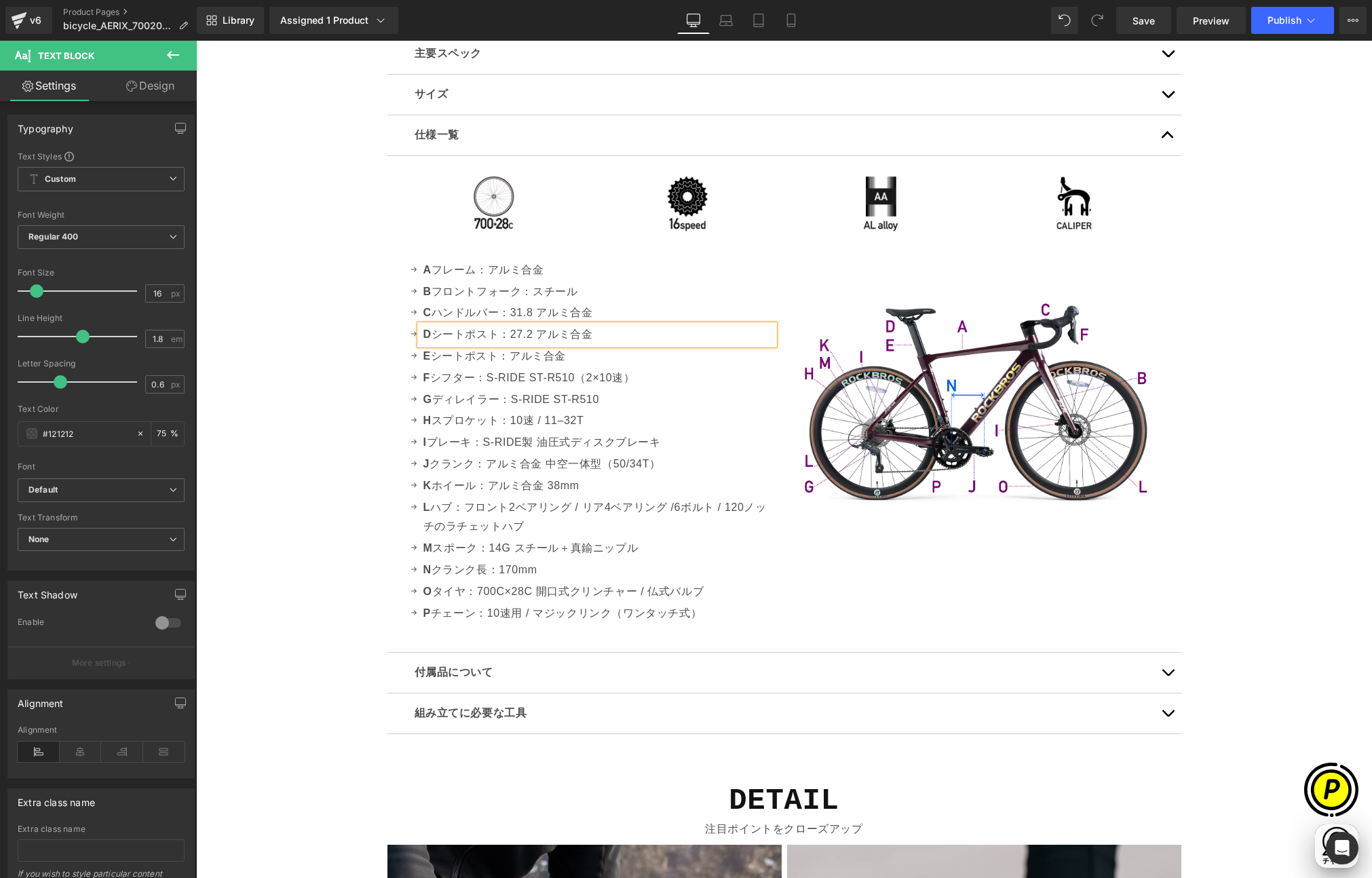
click at [298, 342] on div "Sale Off (P) Image" at bounding box center [784, 161] width 1177 height 8304
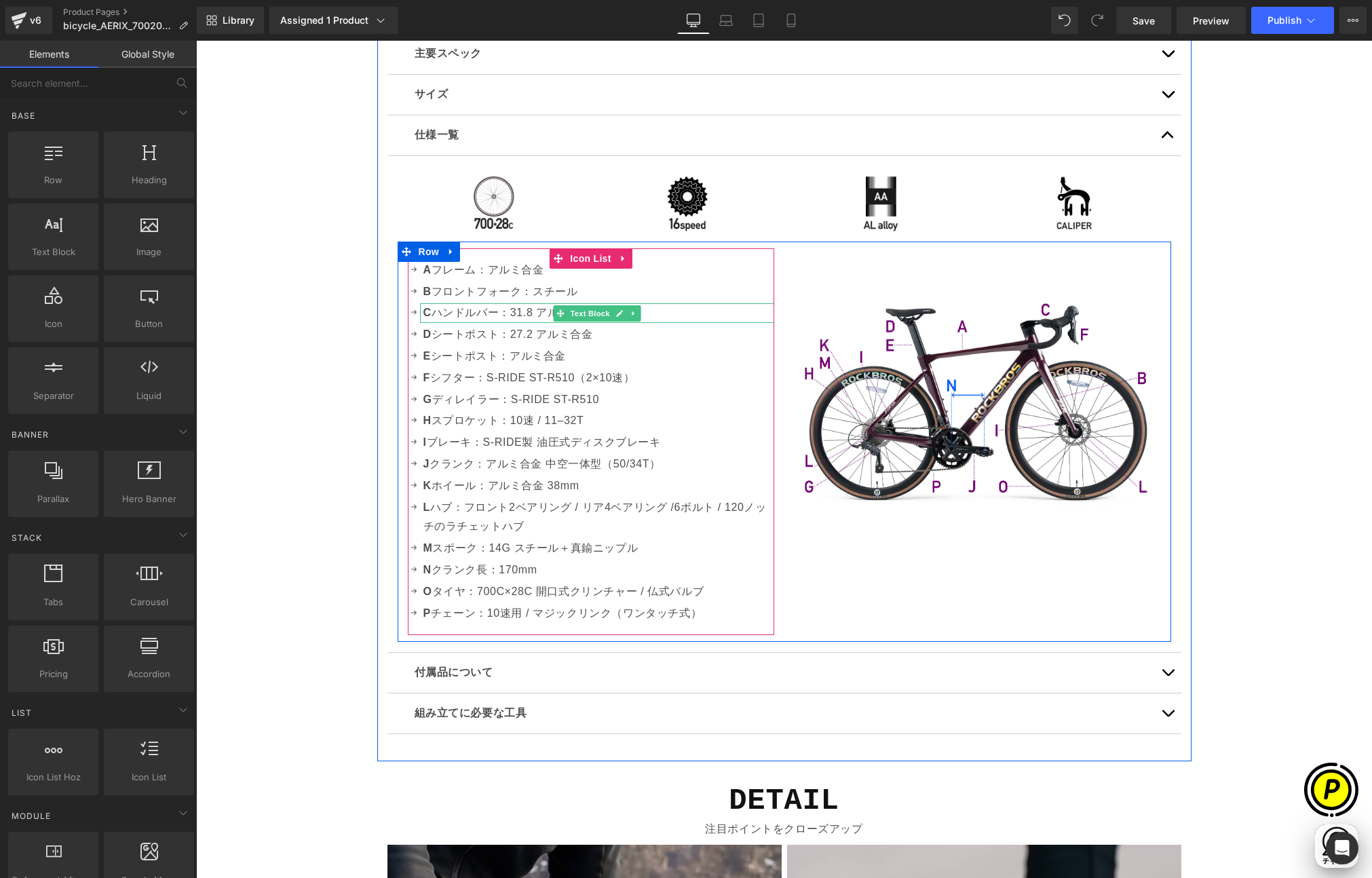
click at [529, 312] on p "C ハンドルバー：31.8 アルミ合金" at bounding box center [599, 313] width 351 height 20
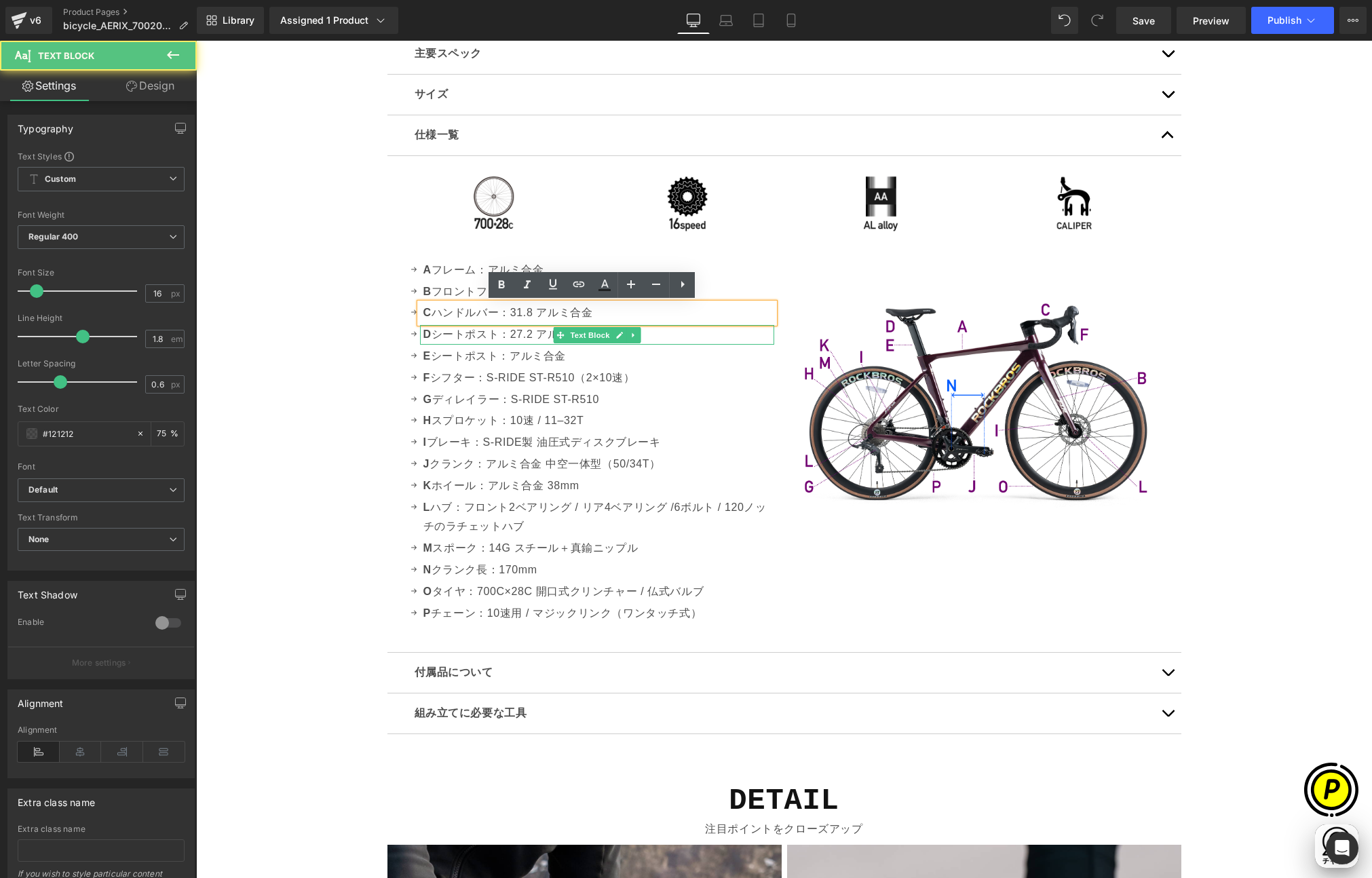
scroll to position [0, 265]
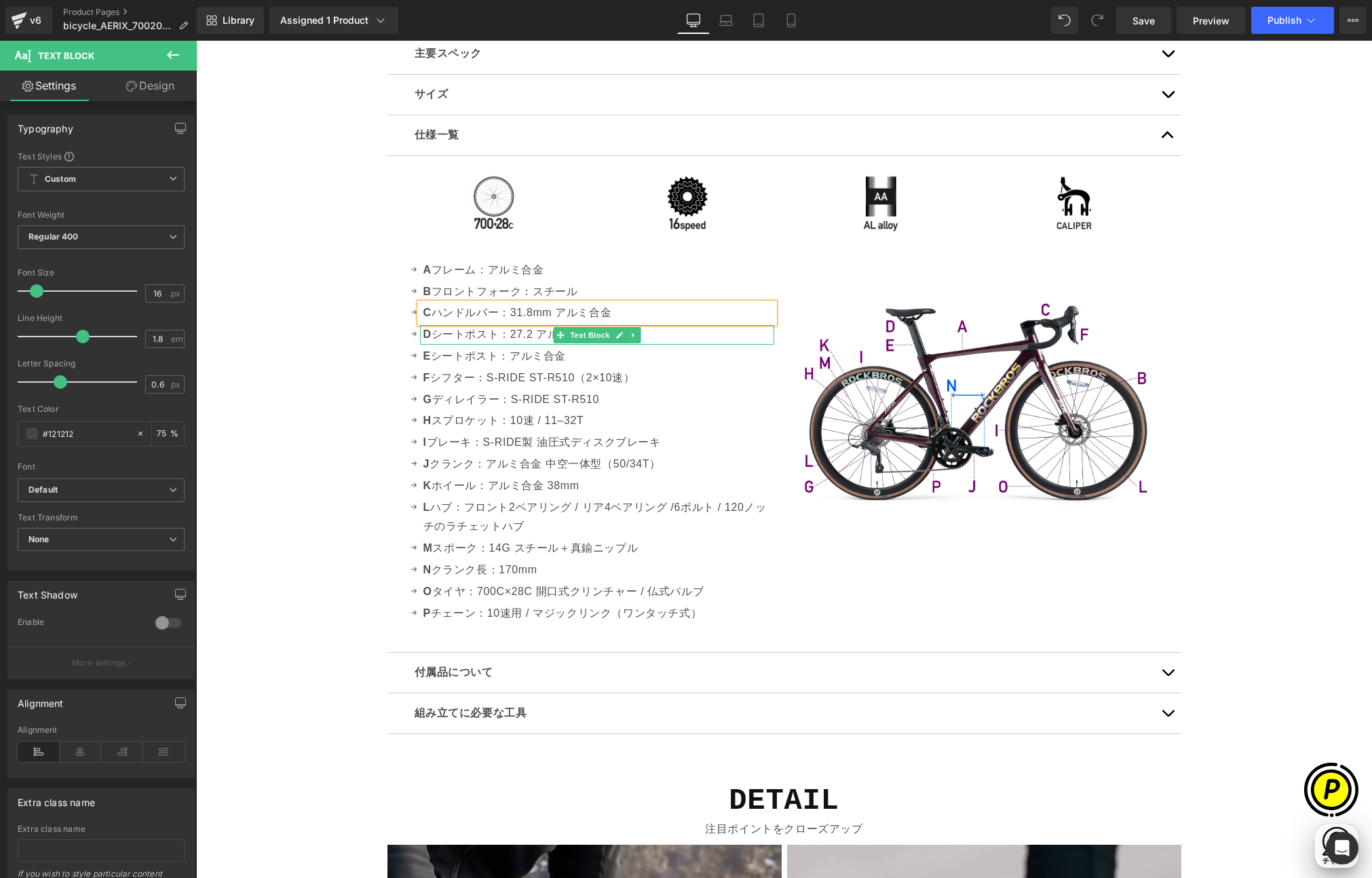
click at [515, 339] on p "D シートポスト：27.2 アルミ合金" at bounding box center [599, 335] width 351 height 20
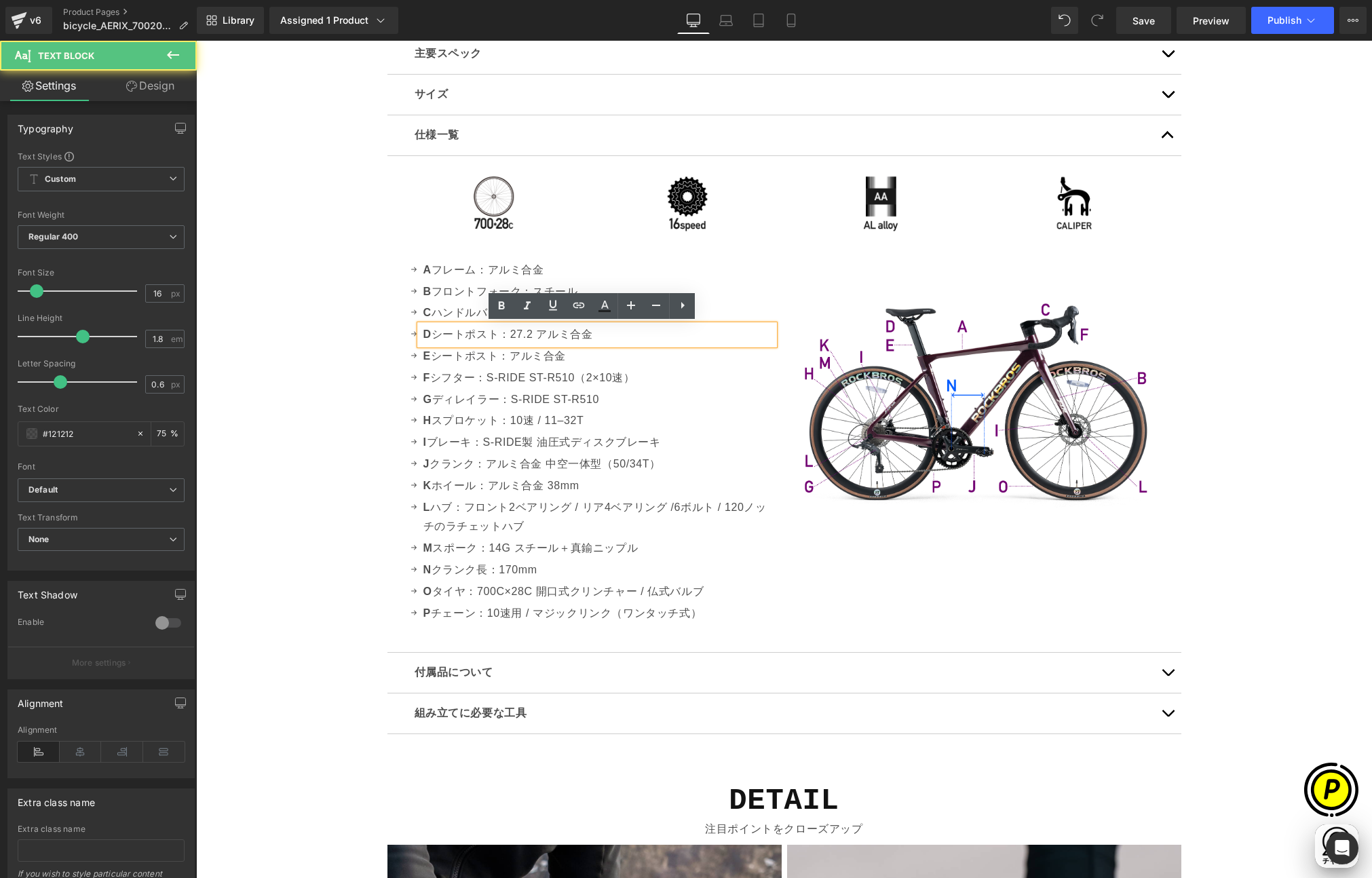
click at [529, 336] on p "D シートポスト：27.2 アルミ合金" at bounding box center [599, 335] width 351 height 20
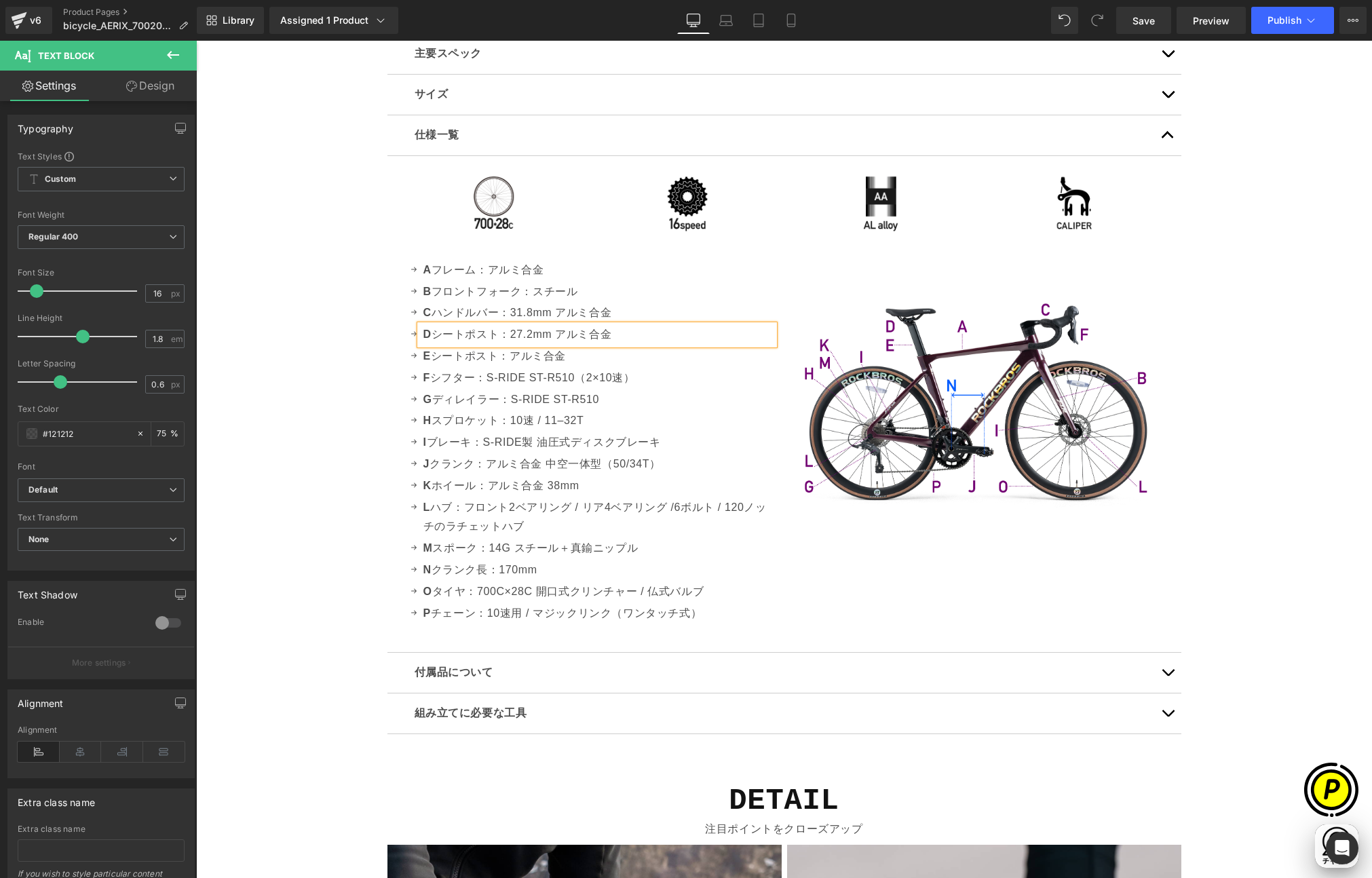
click at [364, 336] on div "Sale Off (P) Image" at bounding box center [784, 161] width 1177 height 8304
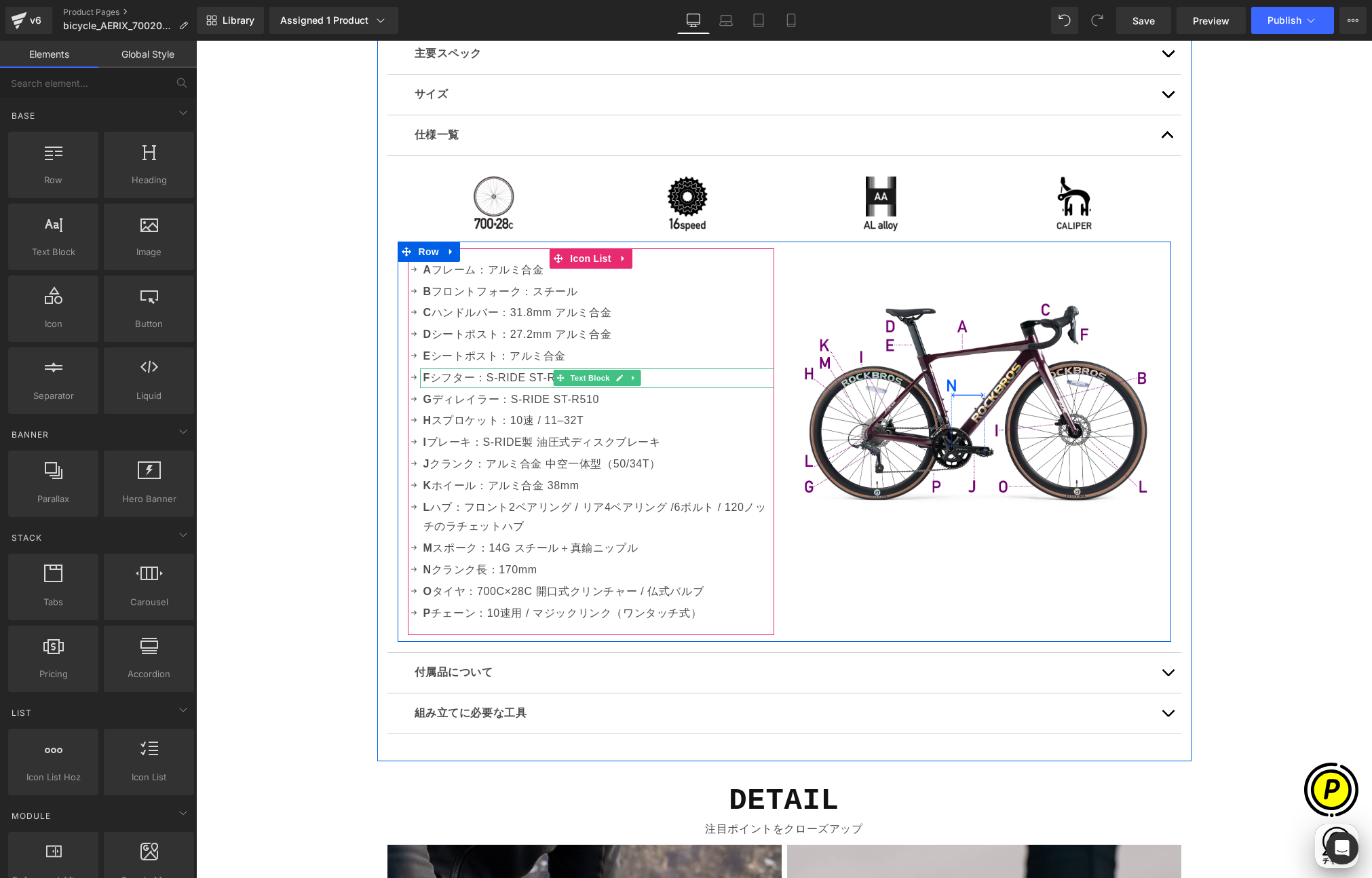
click at [438, 374] on p "F シフター：S-RIDE ST-R510（2×10速）" at bounding box center [599, 378] width 351 height 20
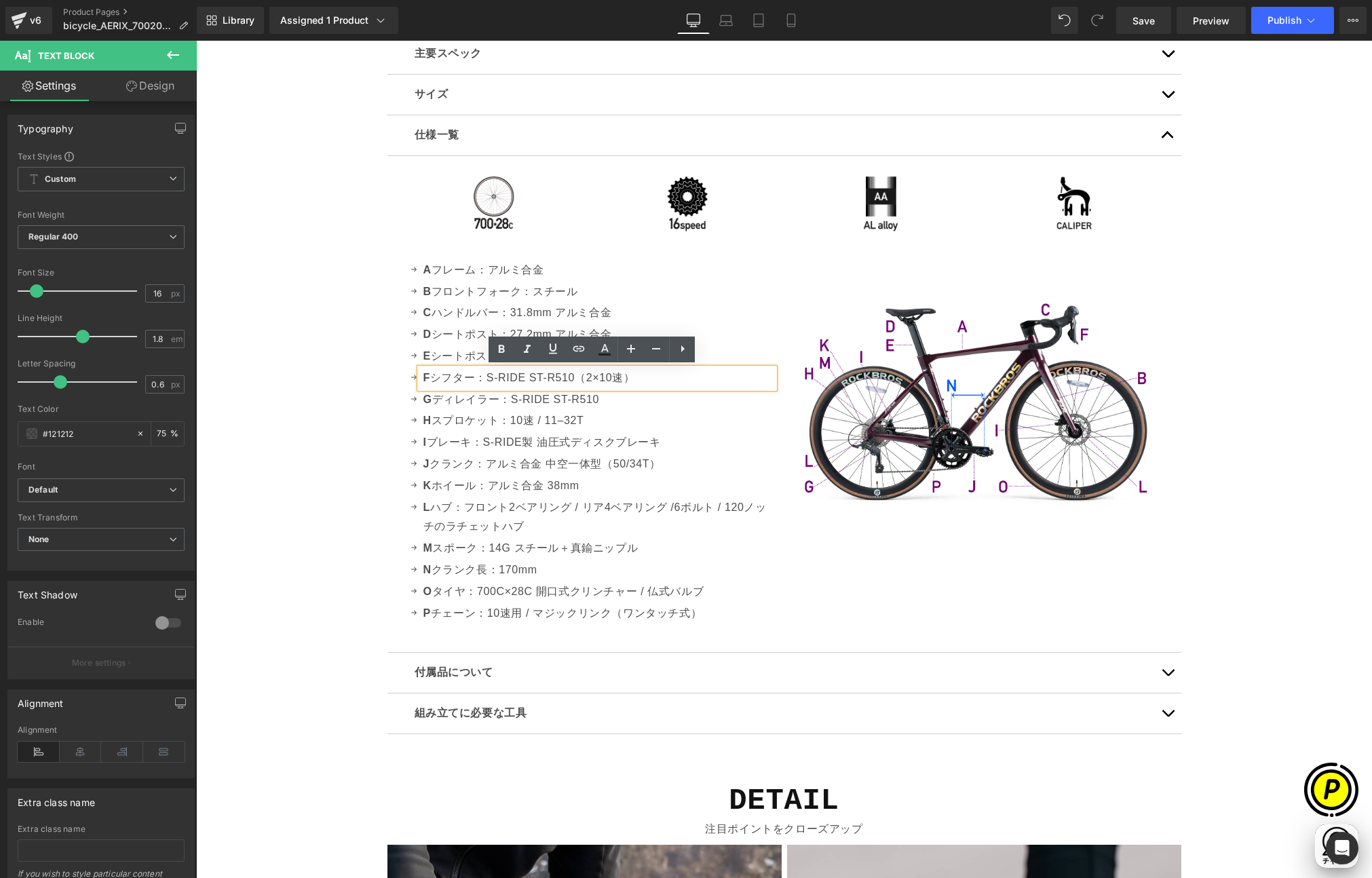
drag, startPoint x: 430, startPoint y: 375, endPoint x: 646, endPoint y: 374, distance: 216.0
click at [646, 374] on p "F シフター：S-RIDE ST-R510（2×10速）" at bounding box center [599, 378] width 351 height 20
copy p "シフター：S-RIDE ST-R510（2×10速）"
click at [460, 354] on p "E シートポスト：アルミ合金" at bounding box center [599, 357] width 351 height 20
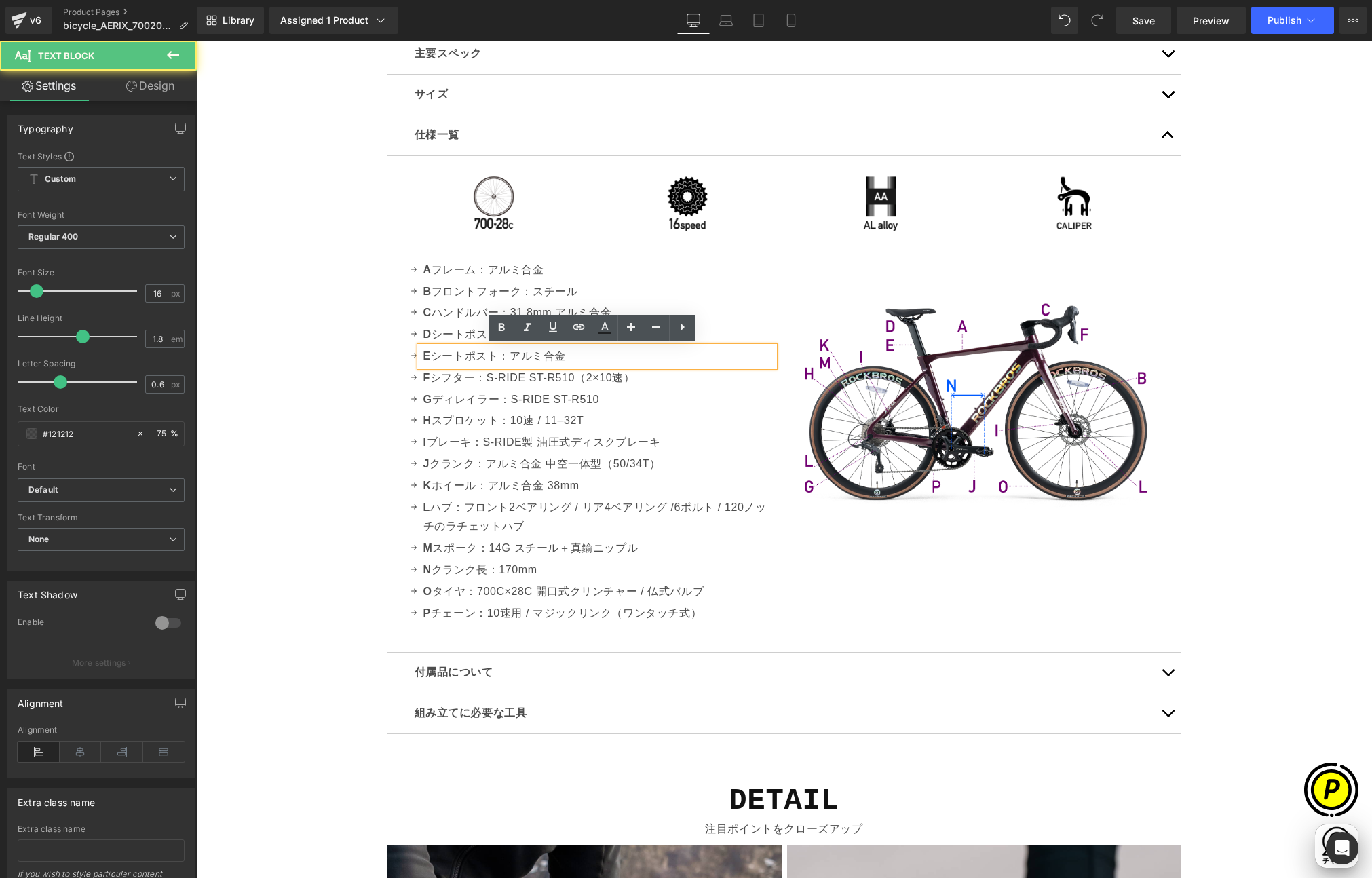
scroll to position [0, 529]
drag, startPoint x: 431, startPoint y: 353, endPoint x: 617, endPoint y: 359, distance: 186.1
click at [617, 359] on p "E シートポスト：アルミ合金" at bounding box center [599, 357] width 351 height 20
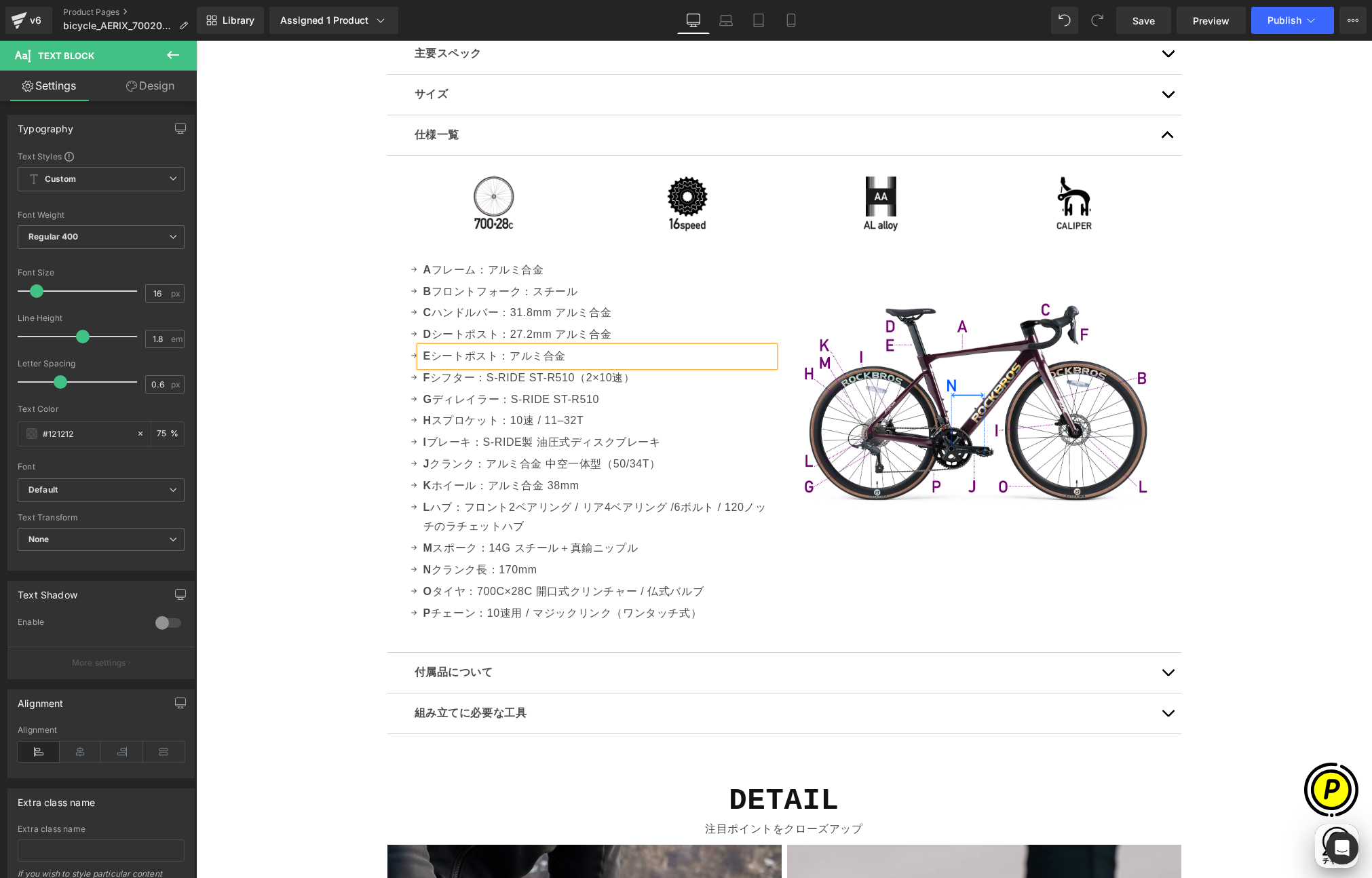
paste div
drag, startPoint x: 532, startPoint y: 354, endPoint x: 583, endPoint y: 361, distance: 51.5
click at [532, 354] on p "E シフター：S-RIDE ST-R510（2×10速）" at bounding box center [599, 357] width 351 height 20
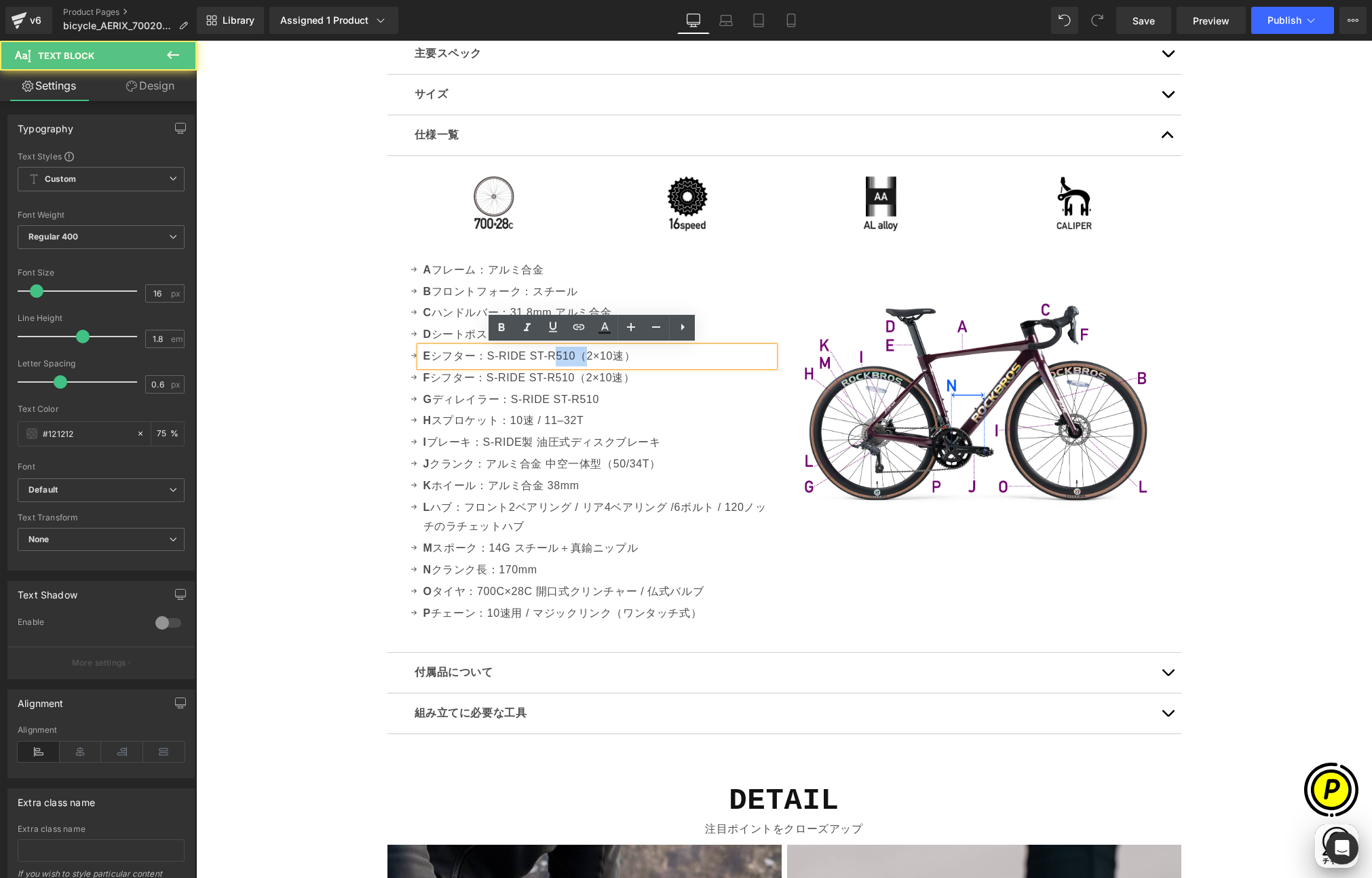
drag, startPoint x: 548, startPoint y: 354, endPoint x: 574, endPoint y: 356, distance: 26.1
click at [574, 356] on p "E シフター：S-RIDE ST-R510（2×10速）" at bounding box center [599, 357] width 351 height 20
drag, startPoint x: 555, startPoint y: 356, endPoint x: 575, endPoint y: 356, distance: 20.0
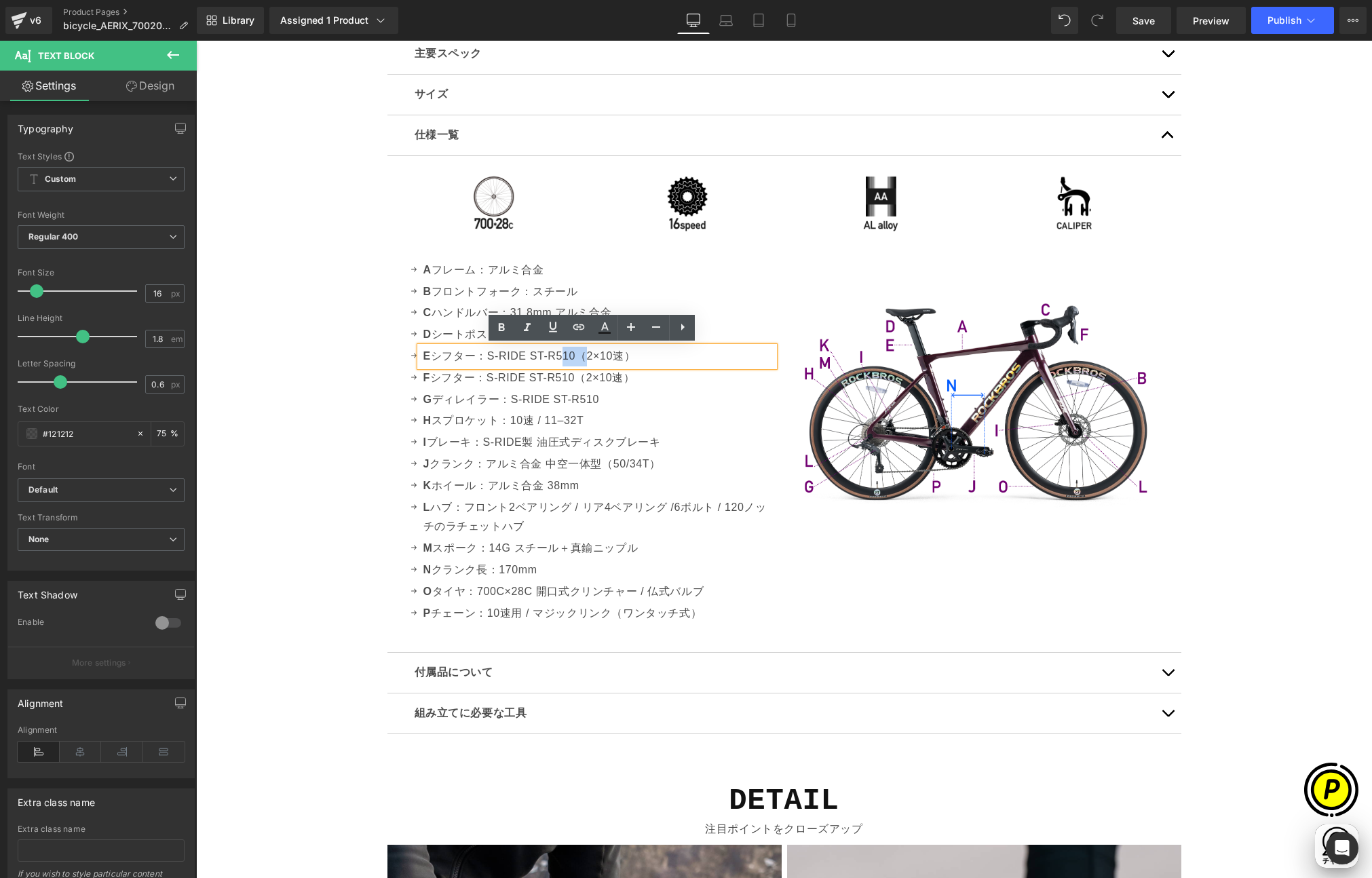
click at [575, 356] on p "E シフター：S-RIDE ST-R510（2×10速）" at bounding box center [599, 357] width 351 height 20
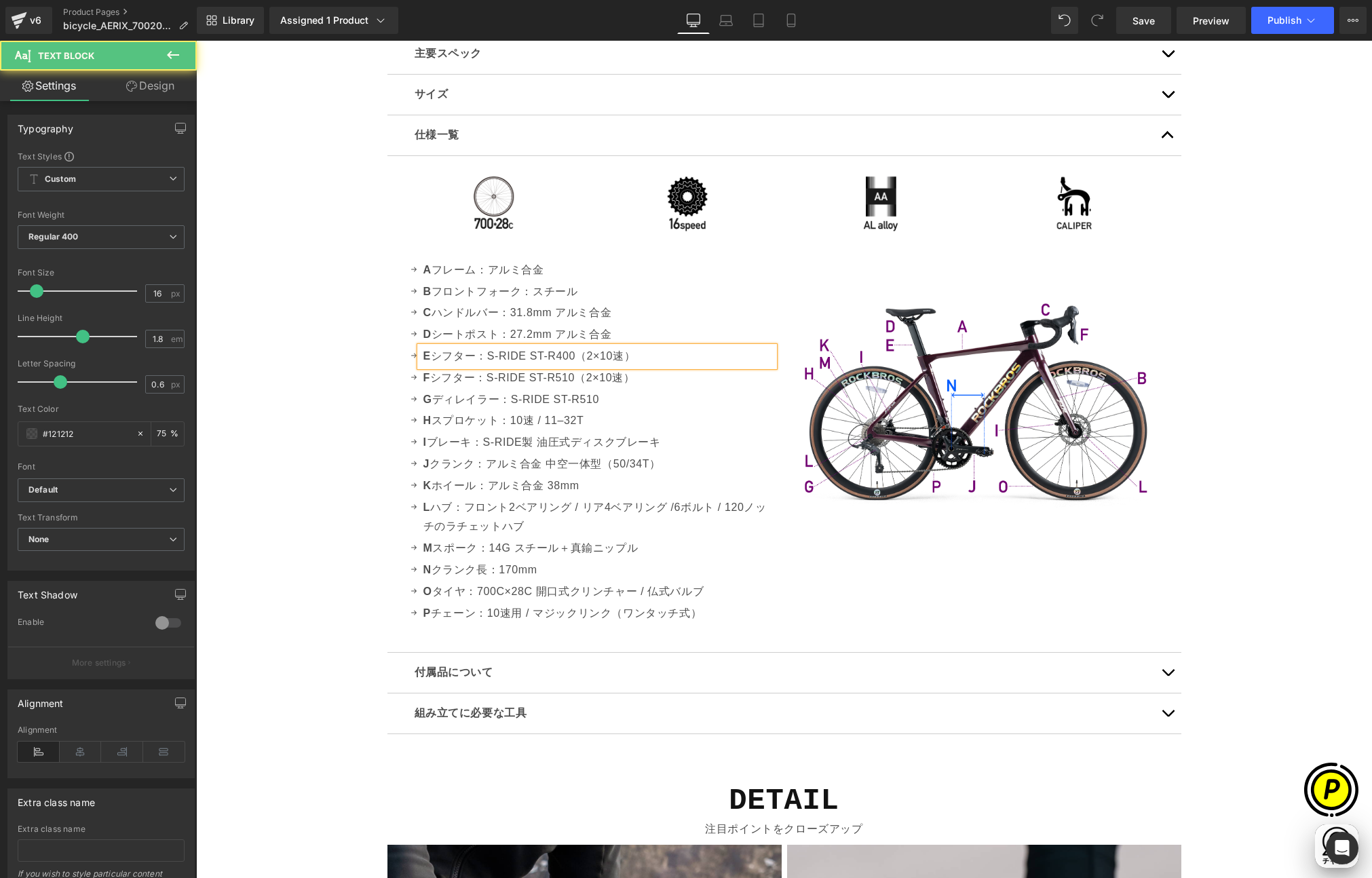
drag, startPoint x: 576, startPoint y: 356, endPoint x: 652, endPoint y: 356, distance: 76.0
click at [652, 356] on p "E シフター：S-RIDE ST-R400（2×10速）" at bounding box center [599, 357] width 351 height 20
click at [354, 415] on div "Sale Off (P) Image" at bounding box center [784, 161] width 1177 height 8304
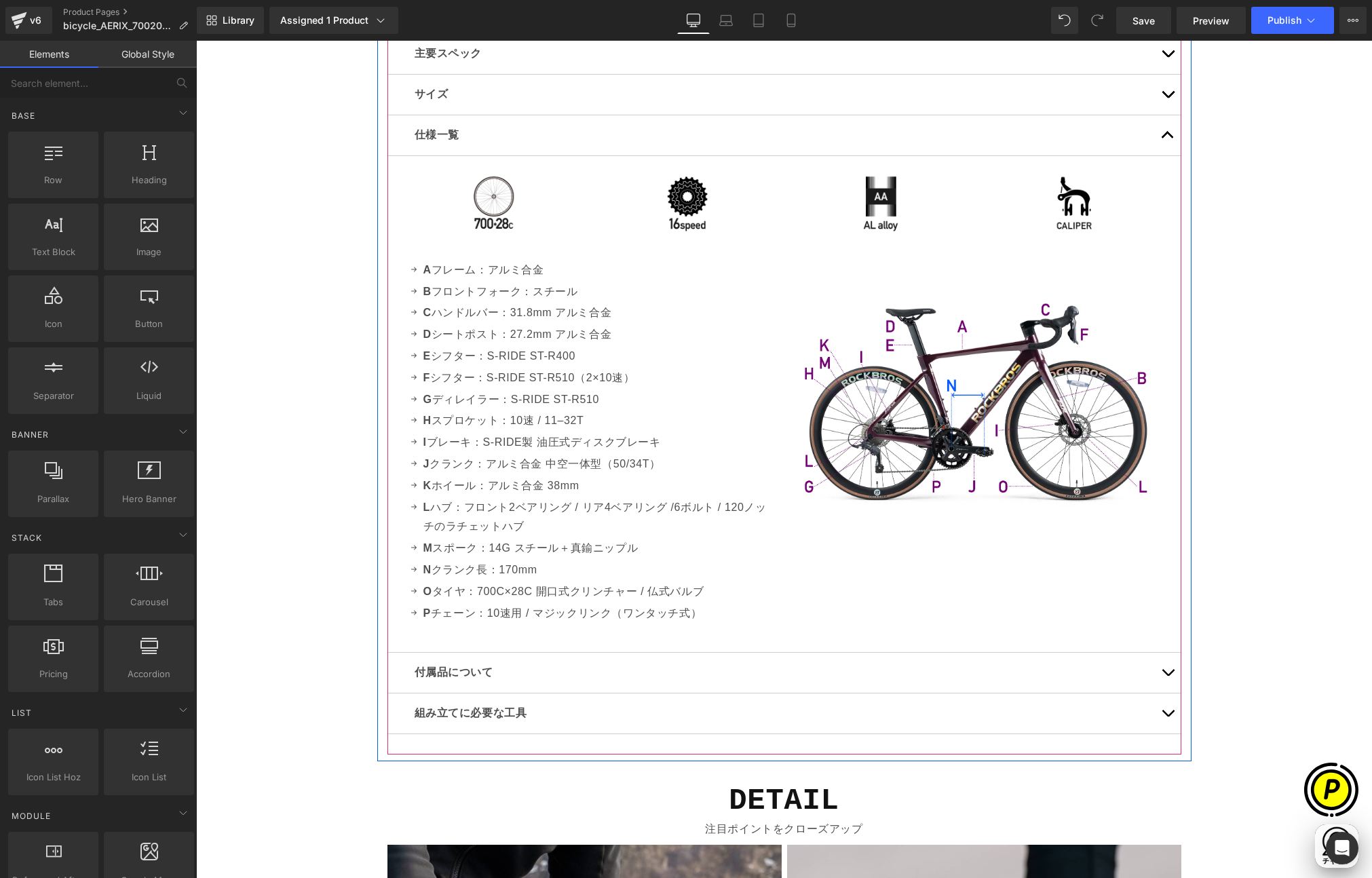
scroll to position [0, 529]
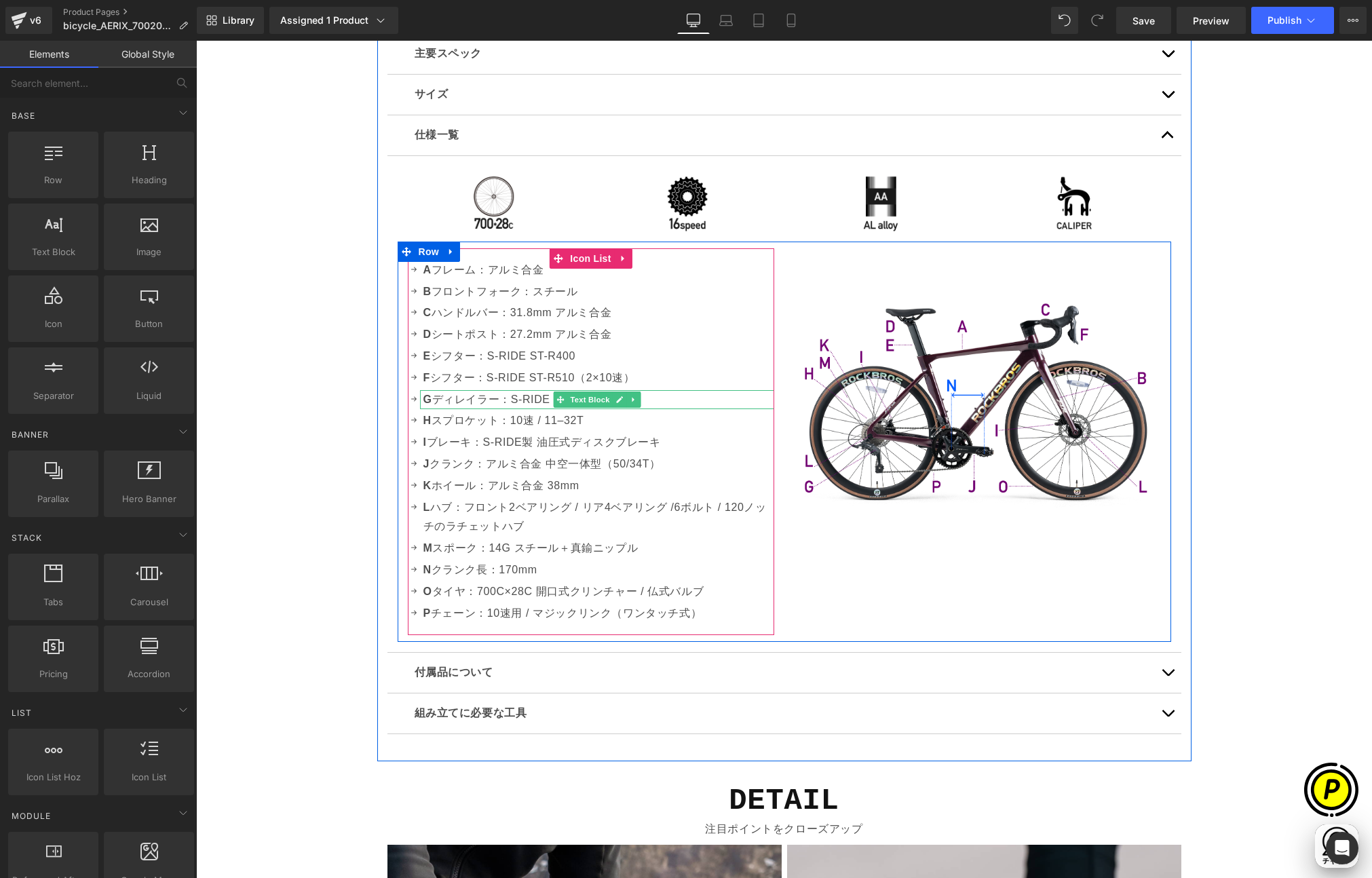
click at [459, 401] on p "G ディレイラー：S-RIDE ST-R510" at bounding box center [599, 399] width 351 height 20
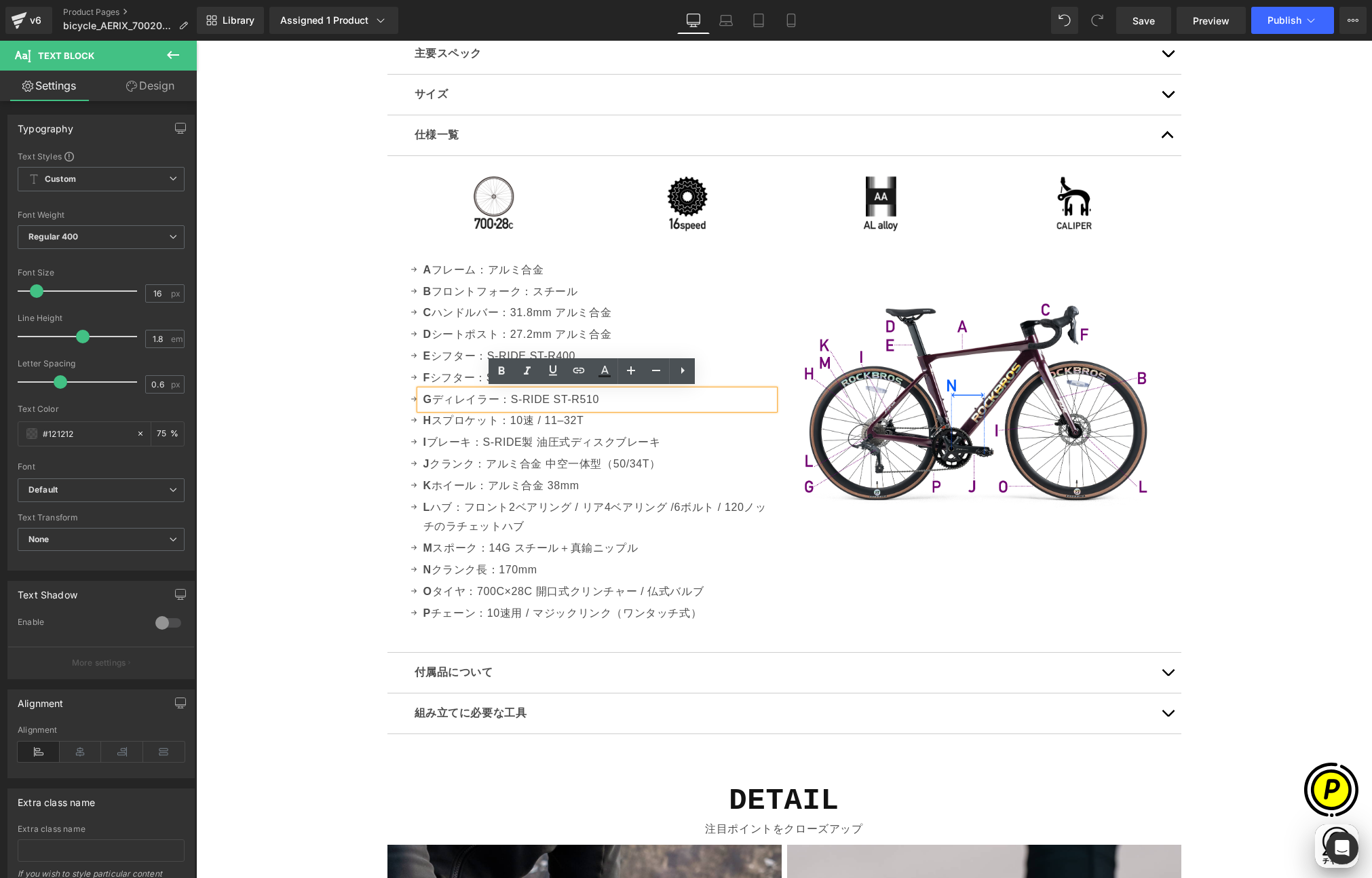
drag, startPoint x: 431, startPoint y: 396, endPoint x: 698, endPoint y: 410, distance: 267.4
click at [715, 417] on ul "Icon A フレーム：アルミ合金 Text Block Icon B フロントフォーク：スチール Text Block Icon C ハンドルバー：31.8…" at bounding box center [591, 443] width 367 height 365
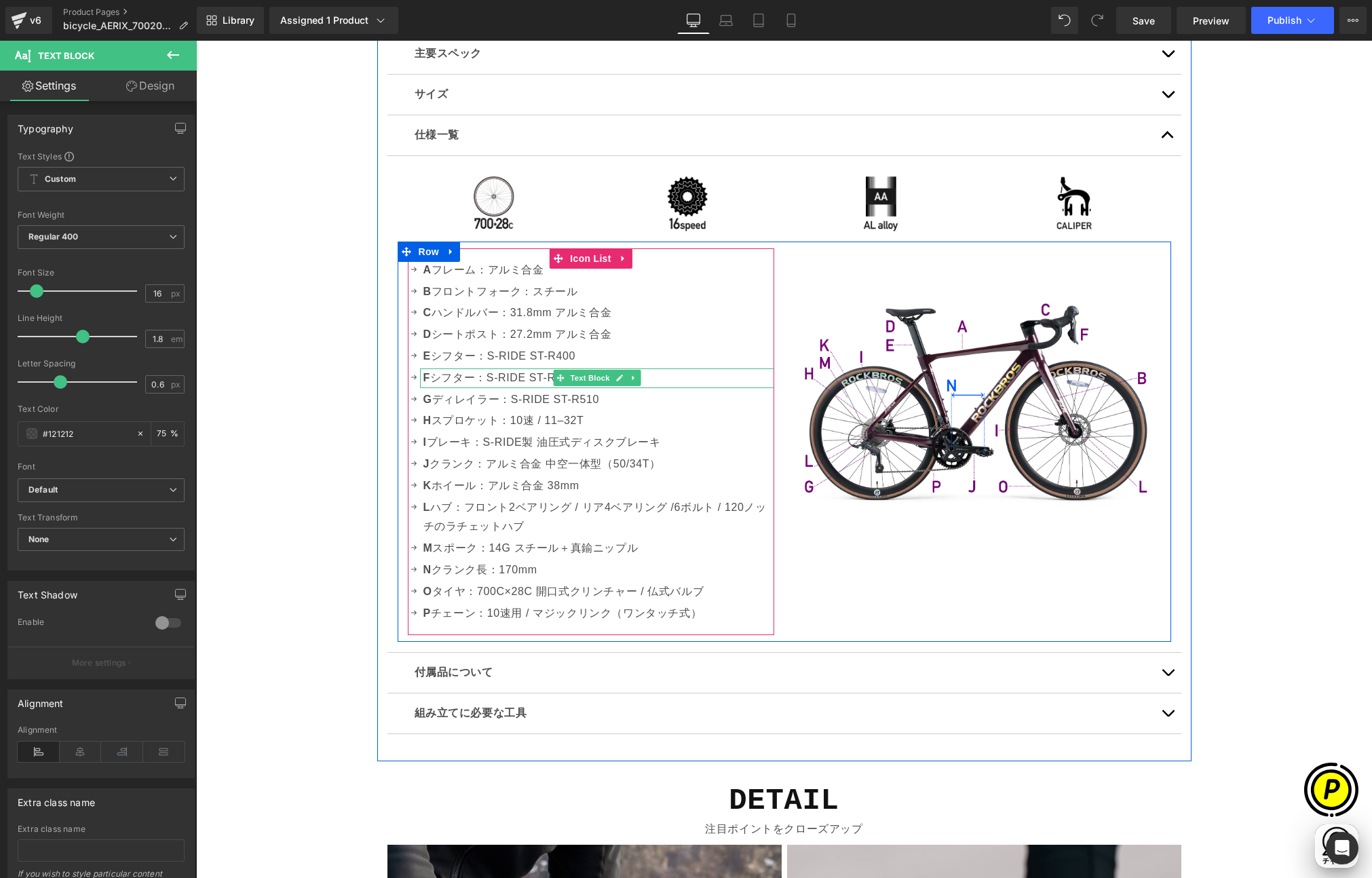
copy p "ディレイラー：S-RIDE ST-R510"
click at [457, 376] on p "F シフター：S-RIDE ST-R510（2×10速）" at bounding box center [599, 378] width 351 height 20
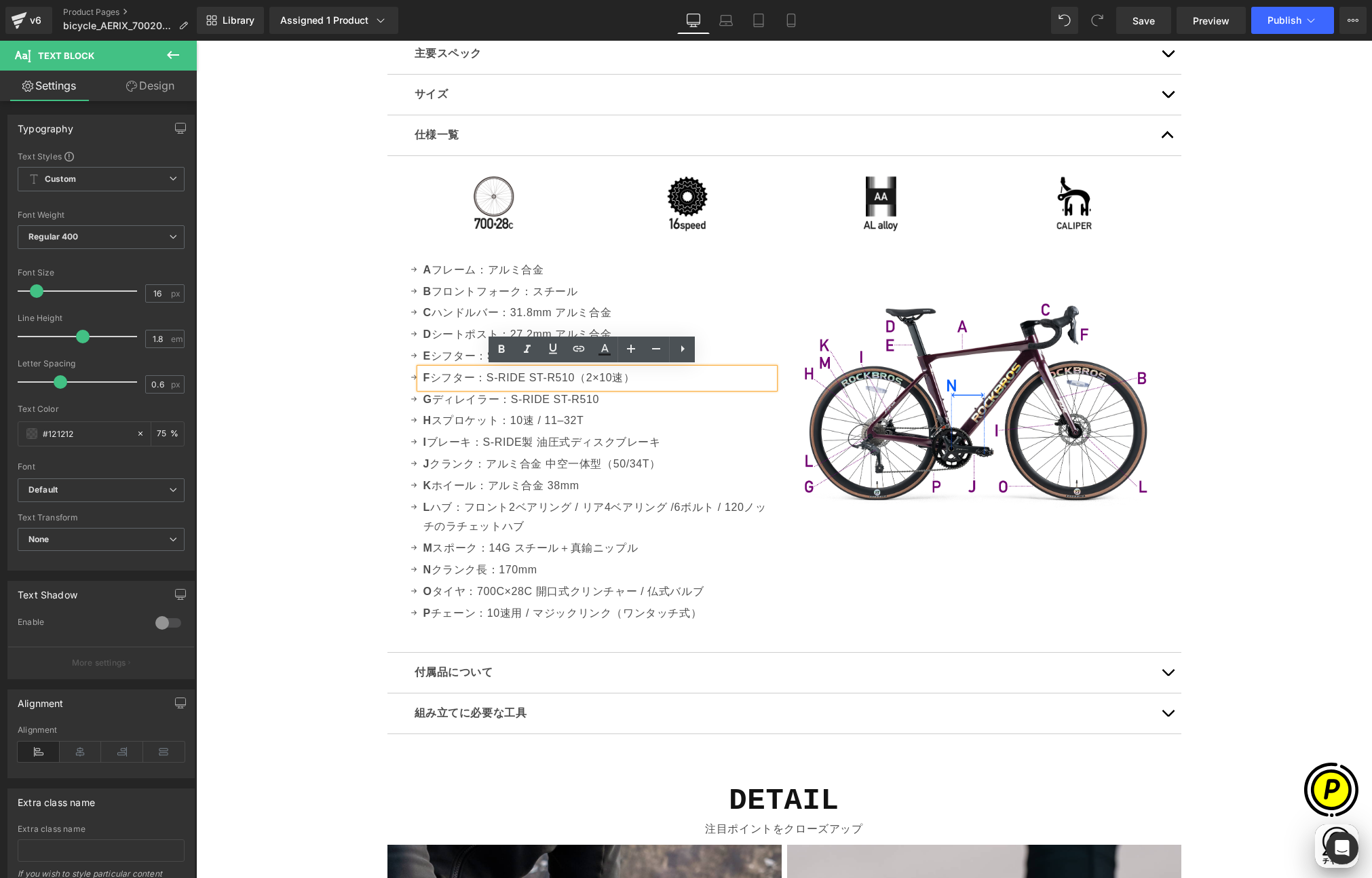
drag, startPoint x: 431, startPoint y: 376, endPoint x: 653, endPoint y: 384, distance: 222.1
click at [653, 384] on p "F シフター：S-RIDE ST-R510（2×10速）" at bounding box center [599, 378] width 351 height 20
paste div
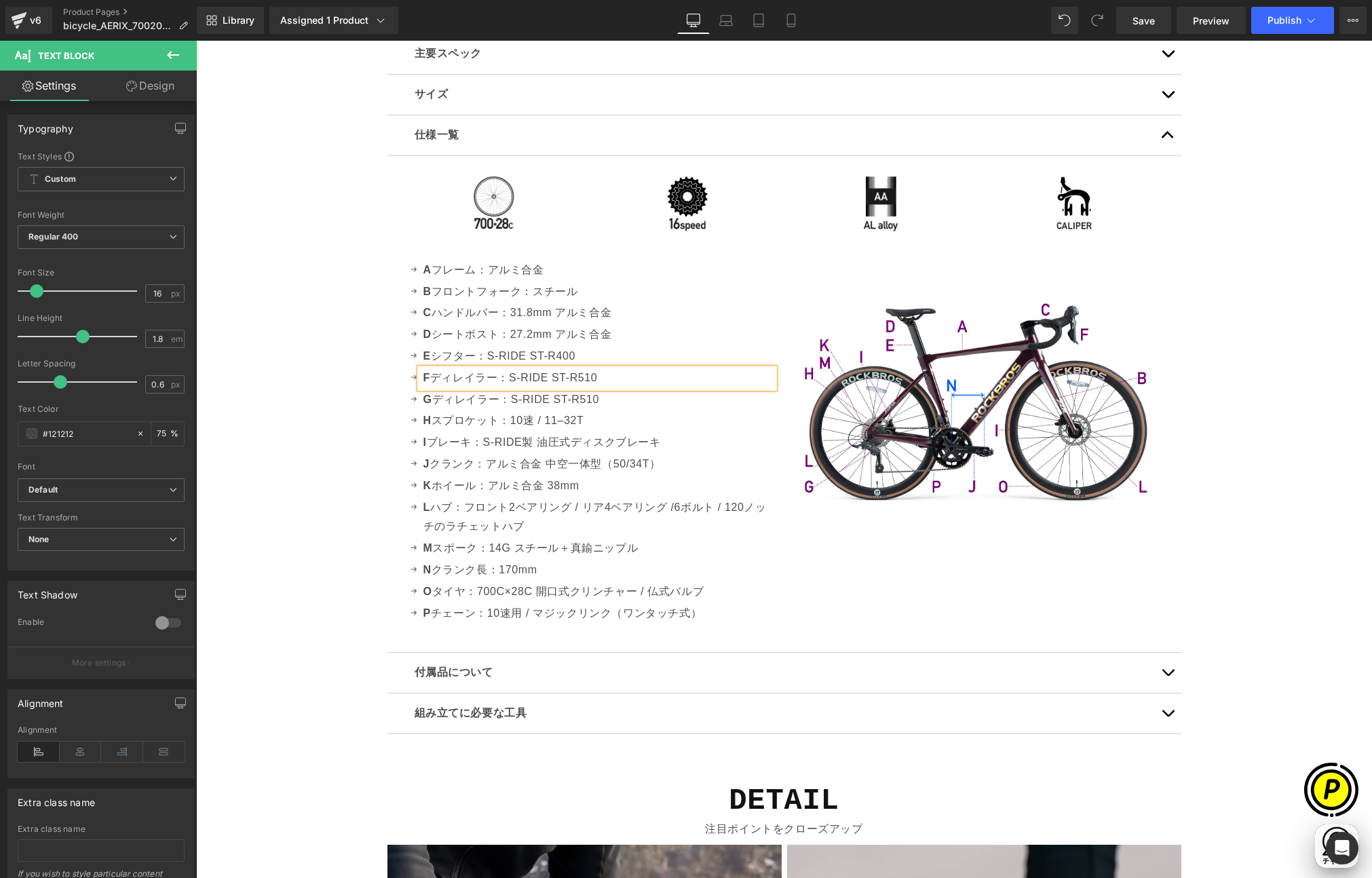
click at [557, 399] on icon at bounding box center [560, 399] width 7 height 7
click at [505, 378] on p "F ディレイラー：S-RIDE ST-R510" at bounding box center [599, 378] width 351 height 20
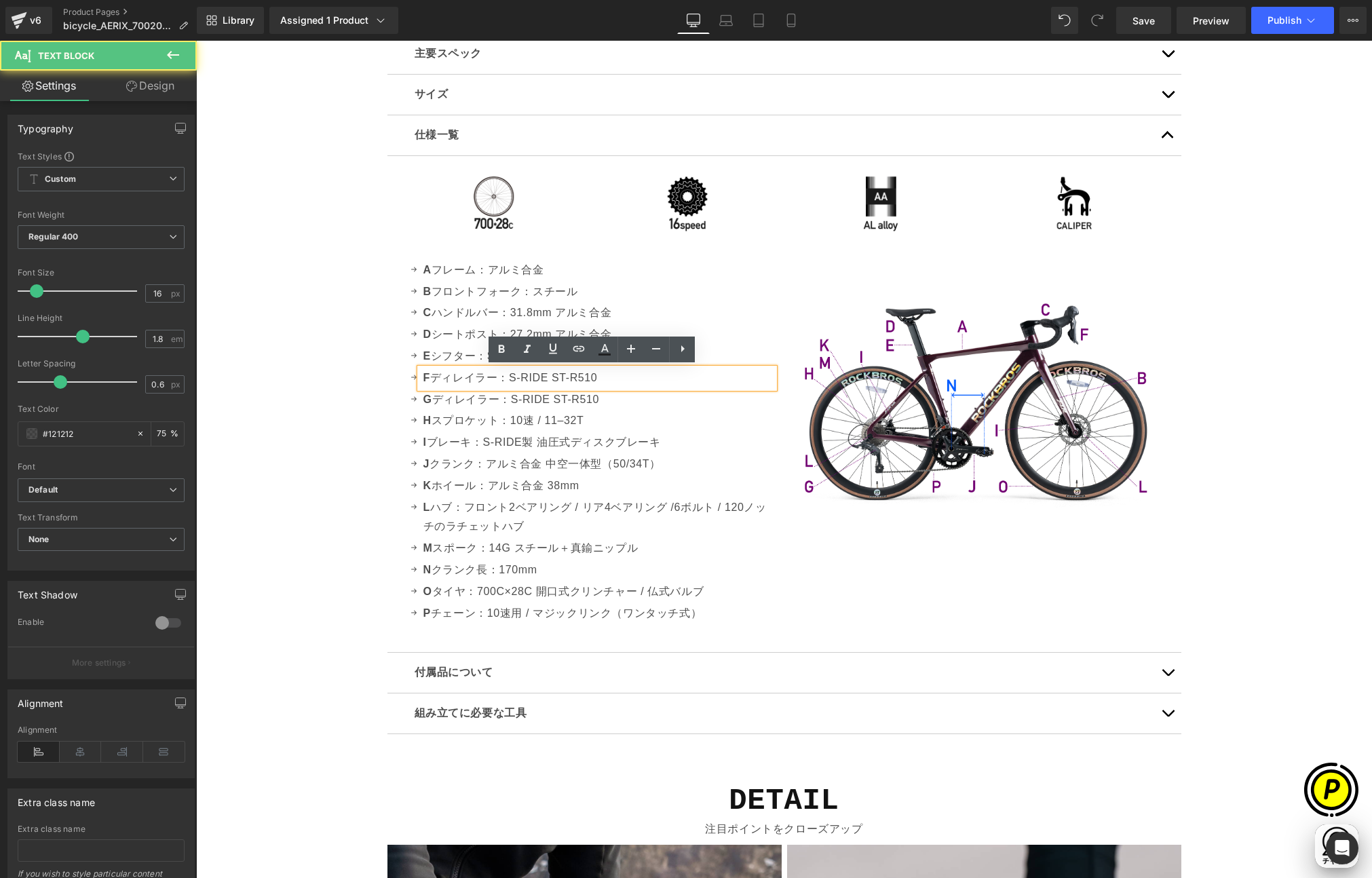
drag, startPoint x: 507, startPoint y: 378, endPoint x: 623, endPoint y: 376, distance: 116.0
click at [624, 376] on p "F ディレイラー：S-RIDE ST-R510" at bounding box center [599, 378] width 351 height 20
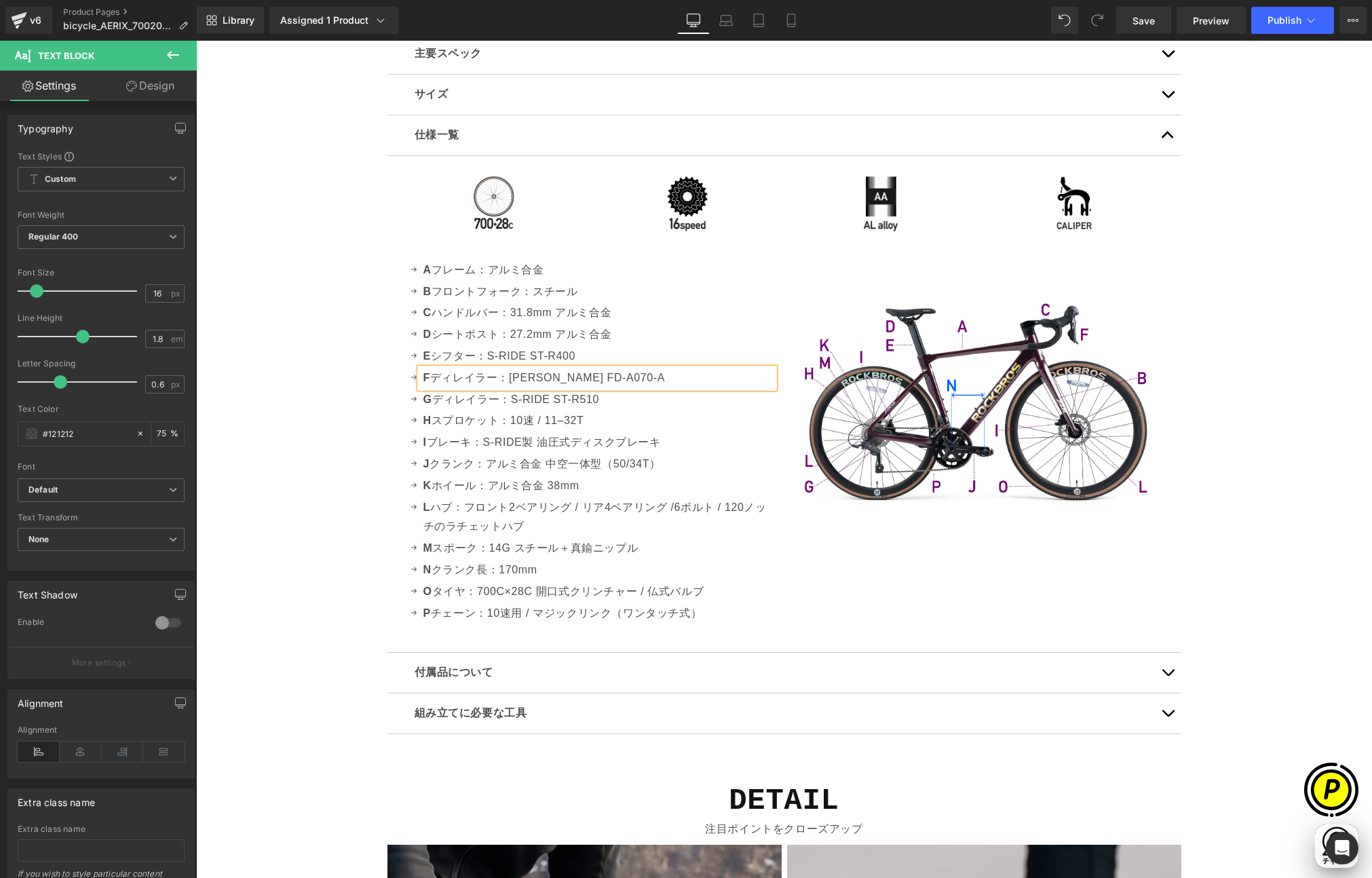
scroll to position [0, 794]
click at [347, 389] on div "Sale Off (P) Image" at bounding box center [784, 161] width 1177 height 8304
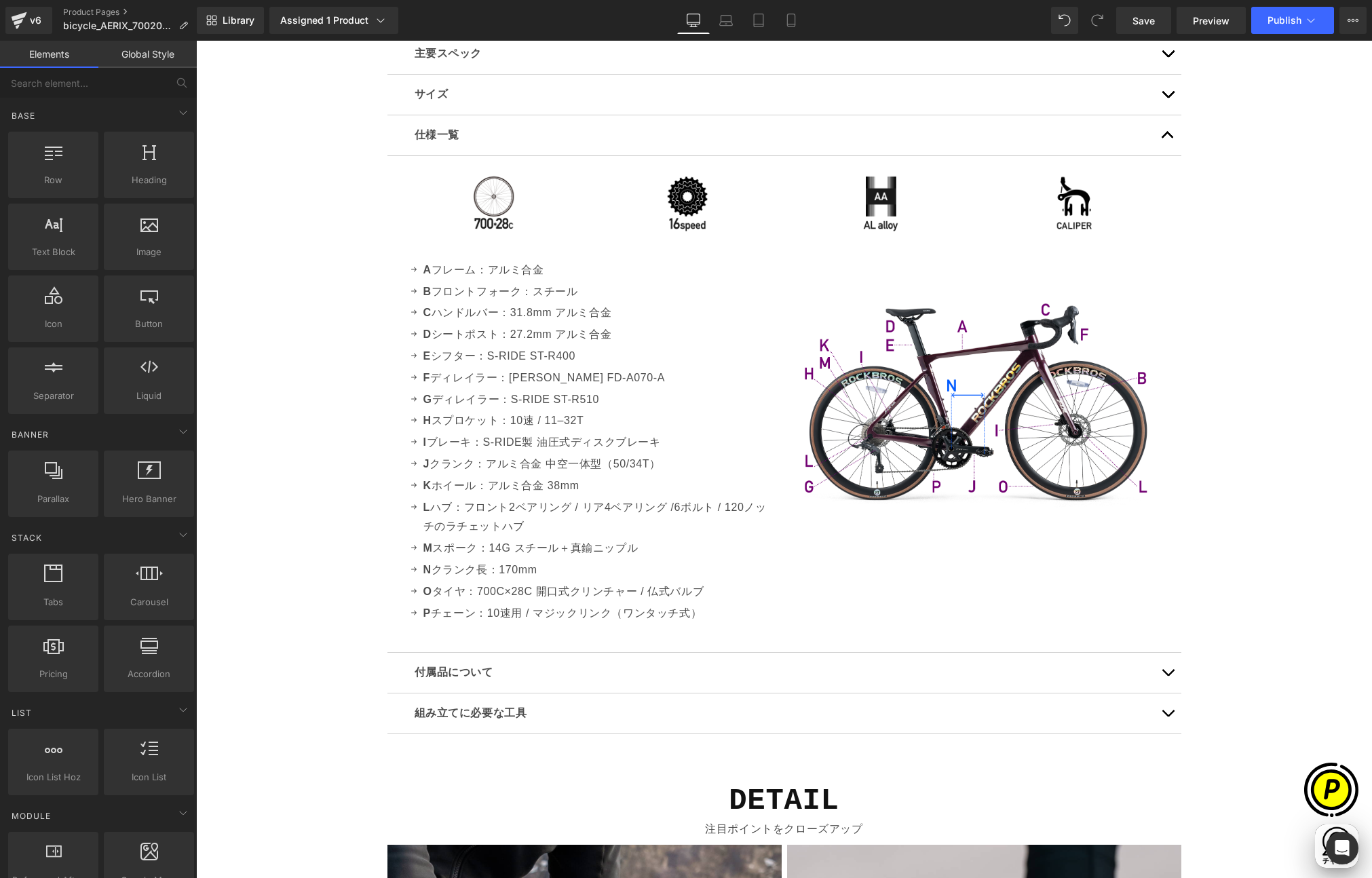
scroll to position [0, 0]
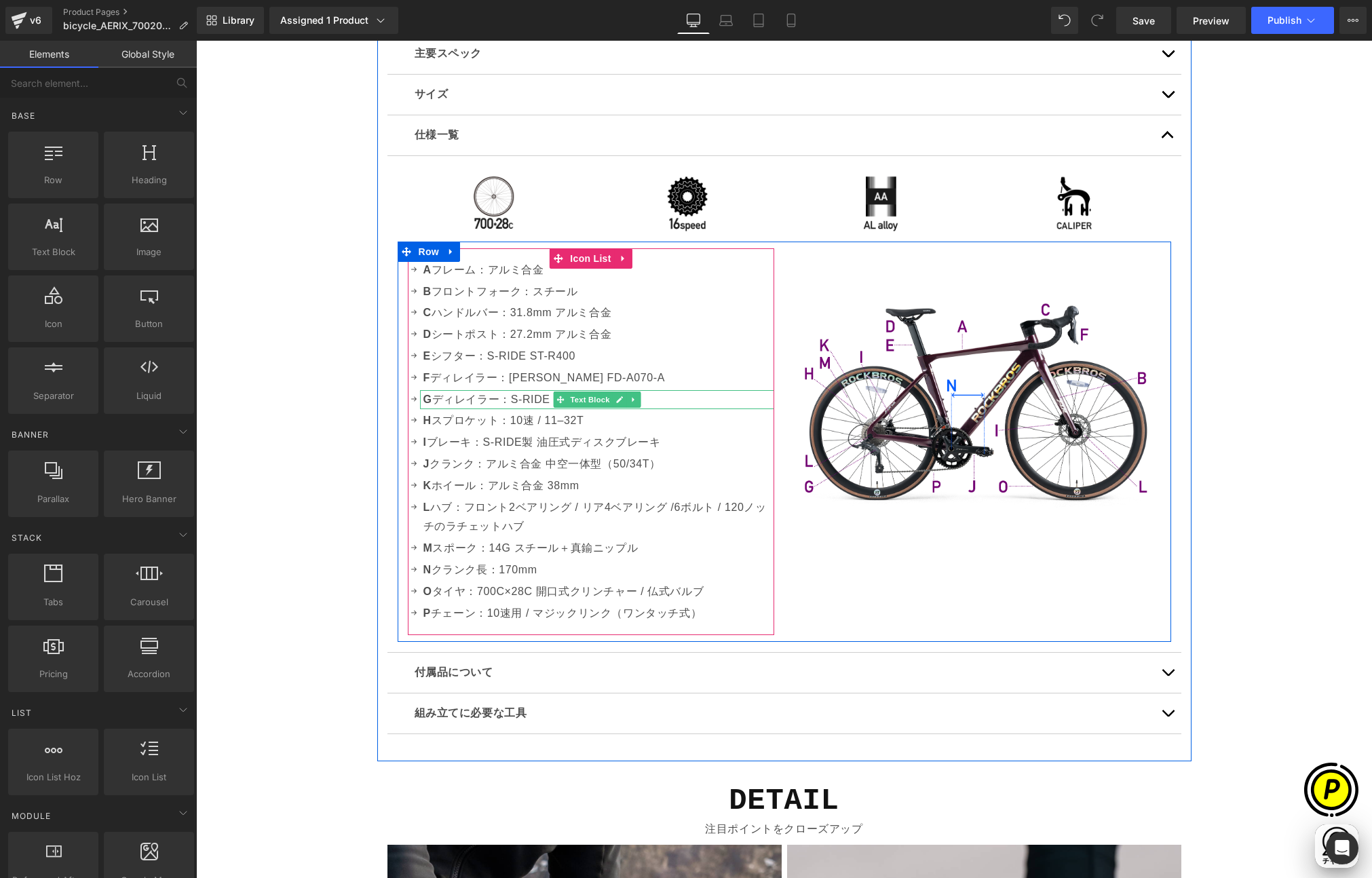
click at [557, 399] on icon at bounding box center [560, 399] width 7 height 7
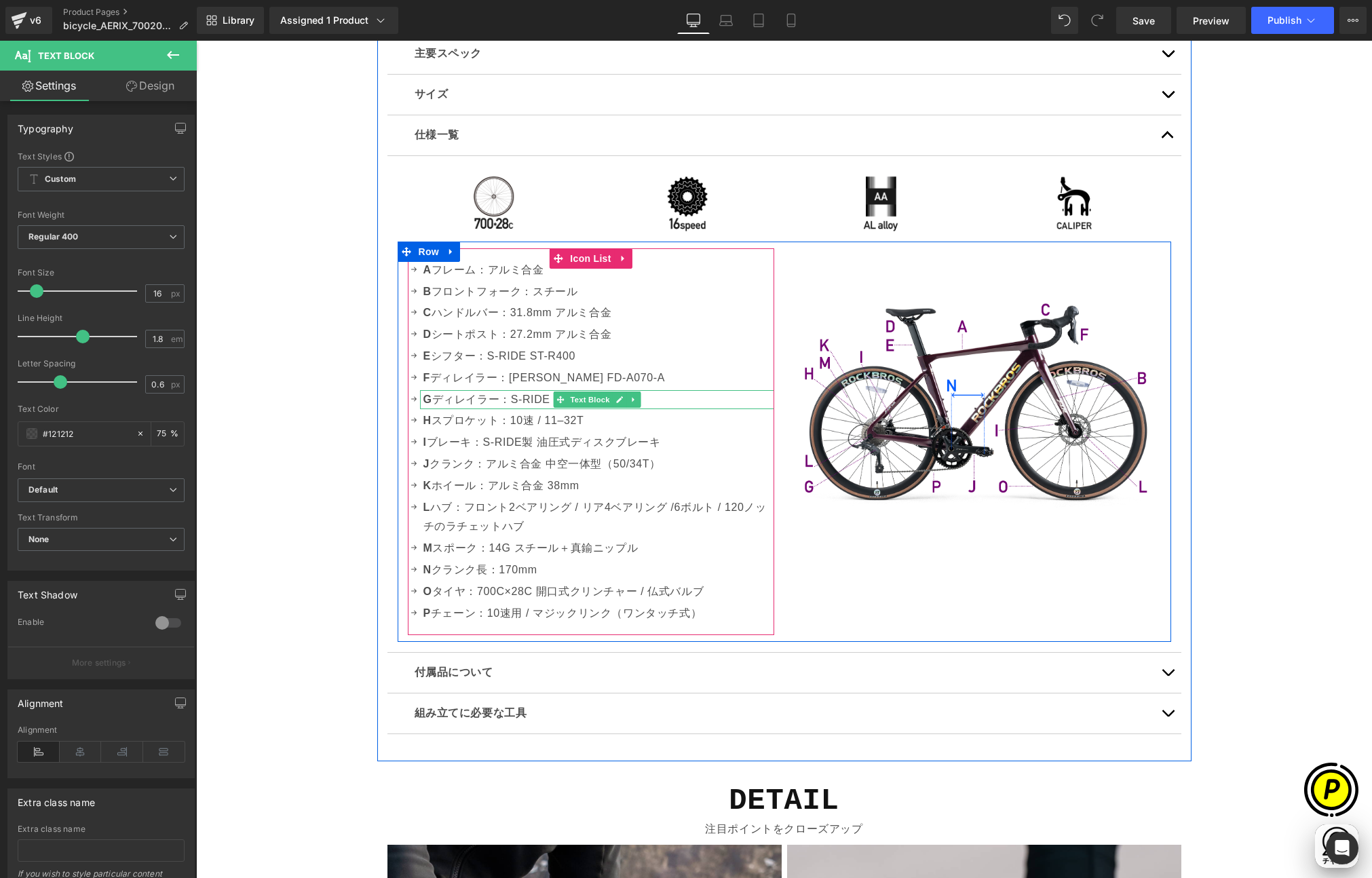
drag, startPoint x: 508, startPoint y: 397, endPoint x: 667, endPoint y: 396, distance: 159.0
click at [667, 396] on p "G ディレイラー：S-RIDE ST-R510" at bounding box center [599, 399] width 351 height 20
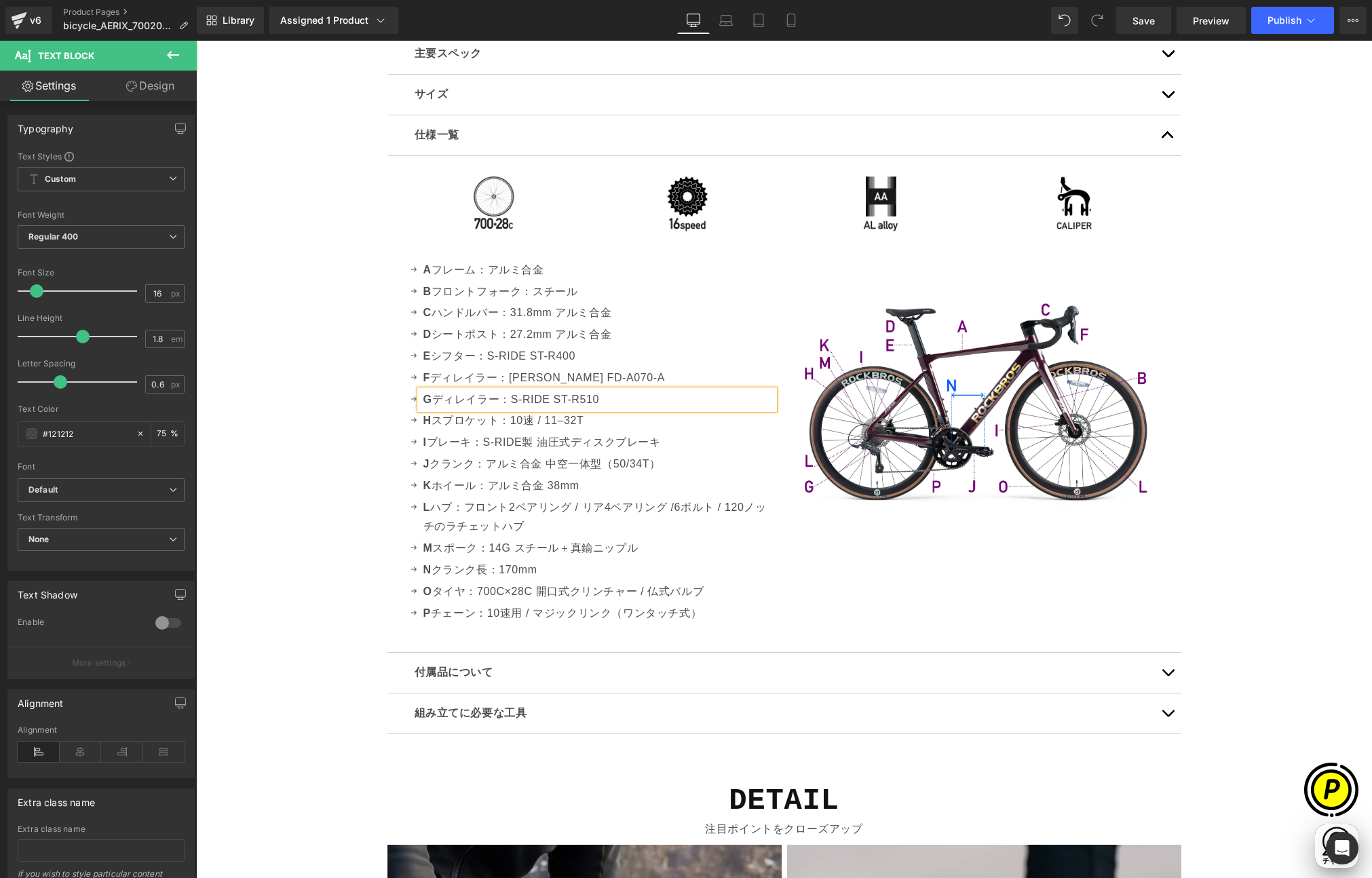
paste div
click at [369, 380] on div "Sale Off (P) Image" at bounding box center [784, 161] width 1177 height 8304
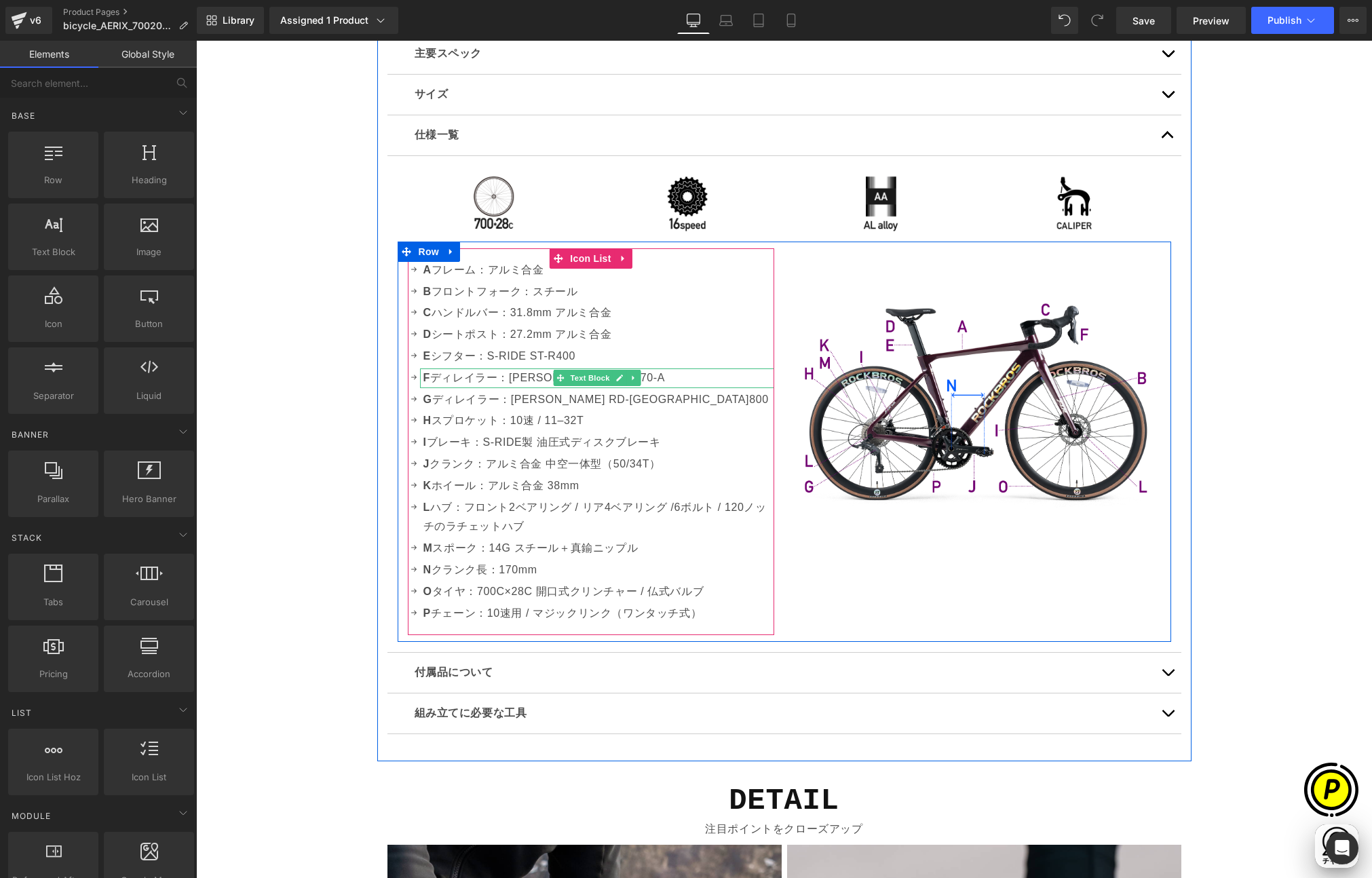
scroll to position [0, 529]
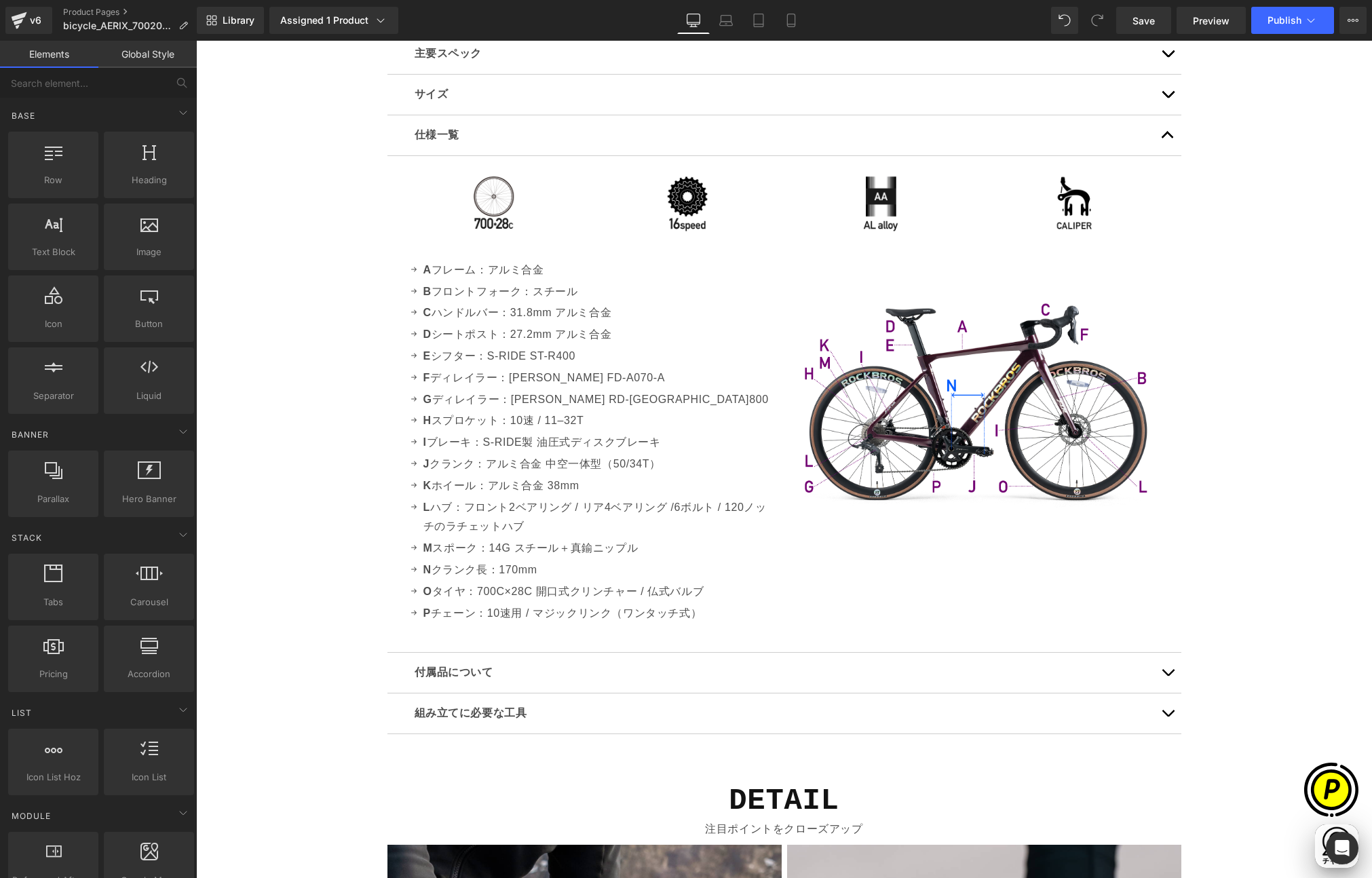
click at [281, 365] on div "Sale Off (P) Image" at bounding box center [784, 161] width 1177 height 8304
click at [517, 420] on p "H スプロケット：10速 / 11–32T" at bounding box center [599, 421] width 351 height 20
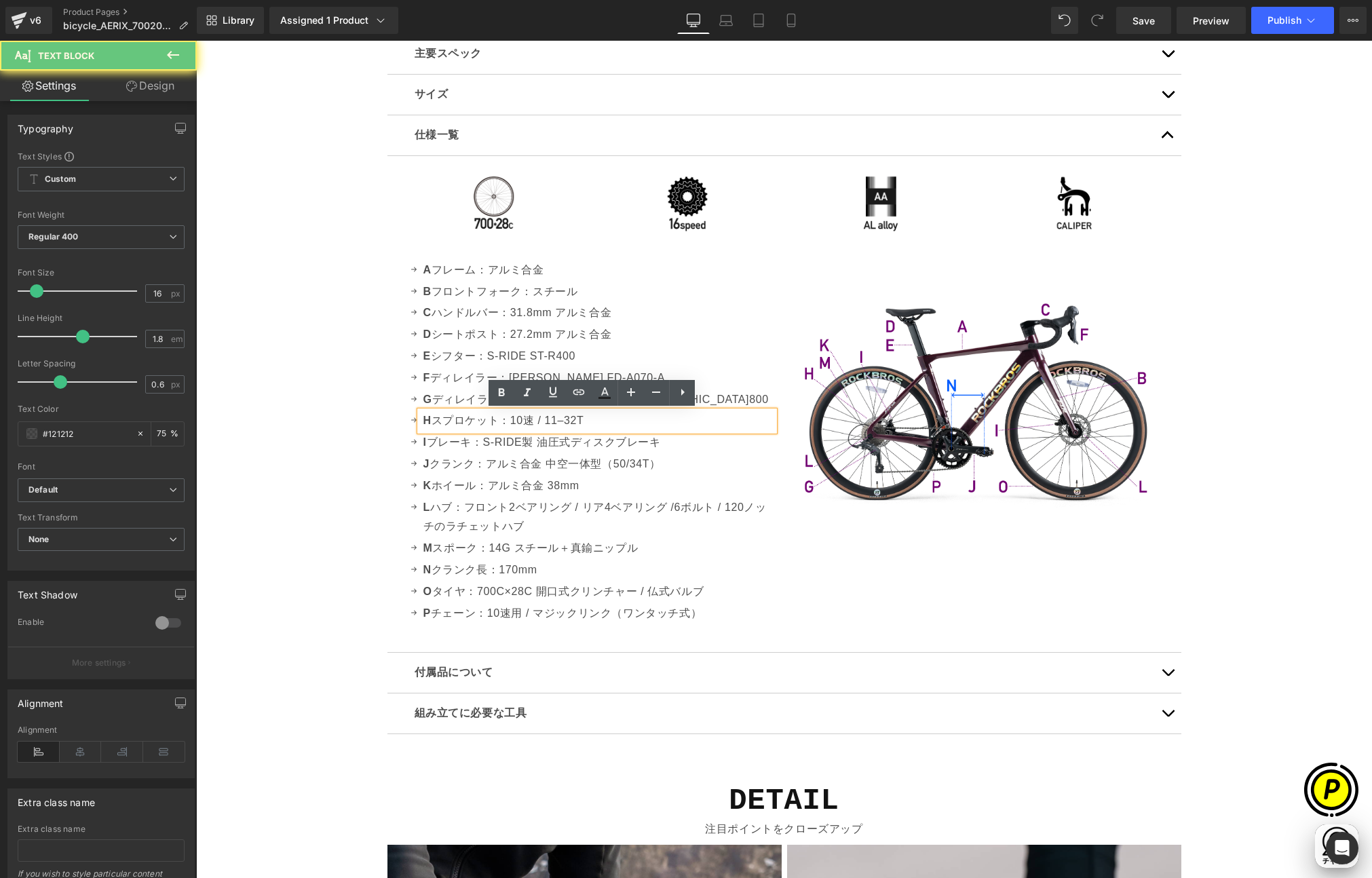
drag, startPoint x: 517, startPoint y: 422, endPoint x: 629, endPoint y: 422, distance: 112.0
click at [629, 422] on p "H スプロケット：10速 / 11–32T" at bounding box center [599, 421] width 351 height 20
paste div
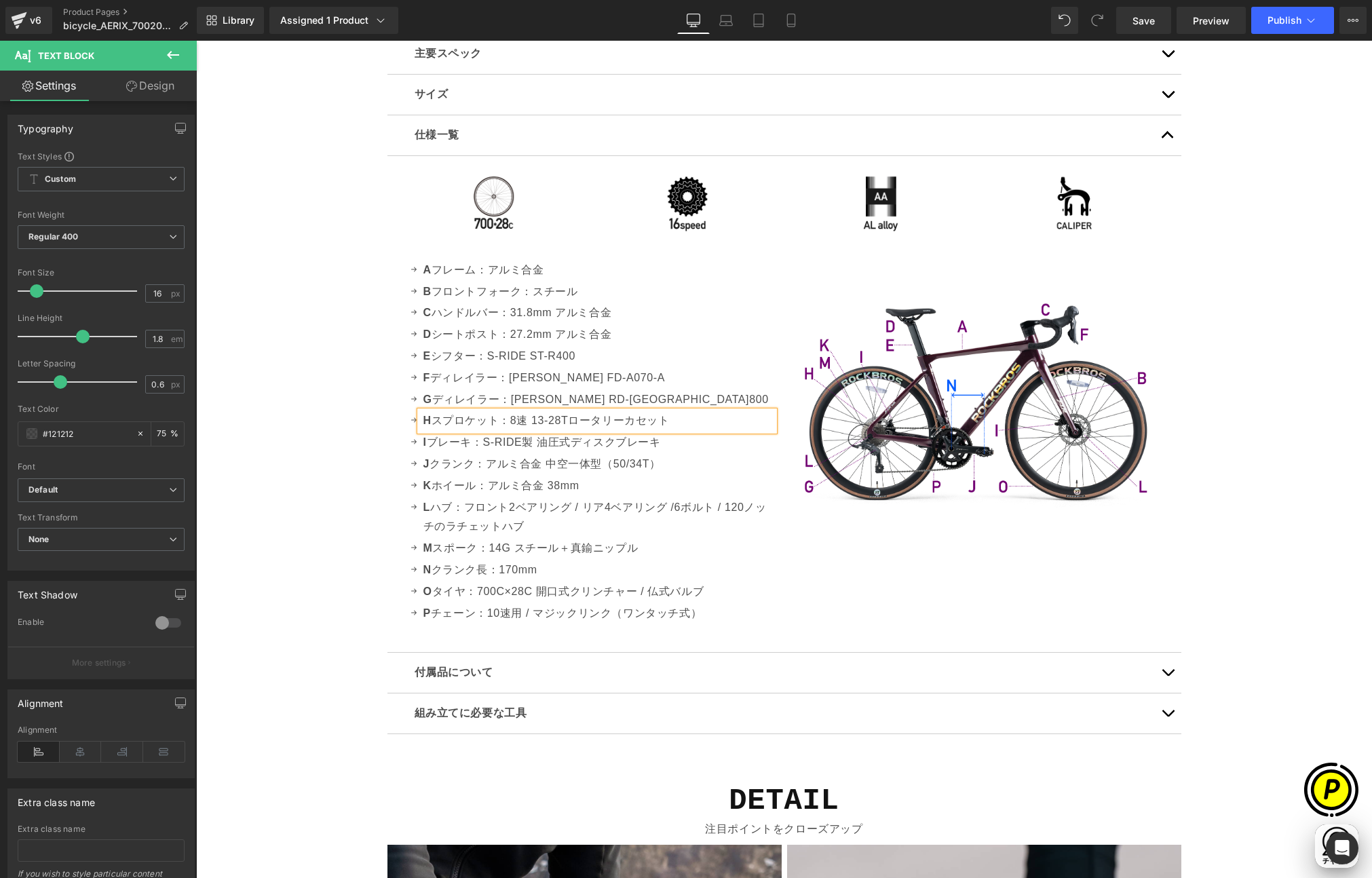
scroll to position [0, 0]
click at [569, 420] on p "H スプロケット：8速 13-28Tロータリーカセット" at bounding box center [599, 421] width 351 height 20
click at [321, 433] on div "Sale Off (P) Image" at bounding box center [784, 161] width 1177 height 8304
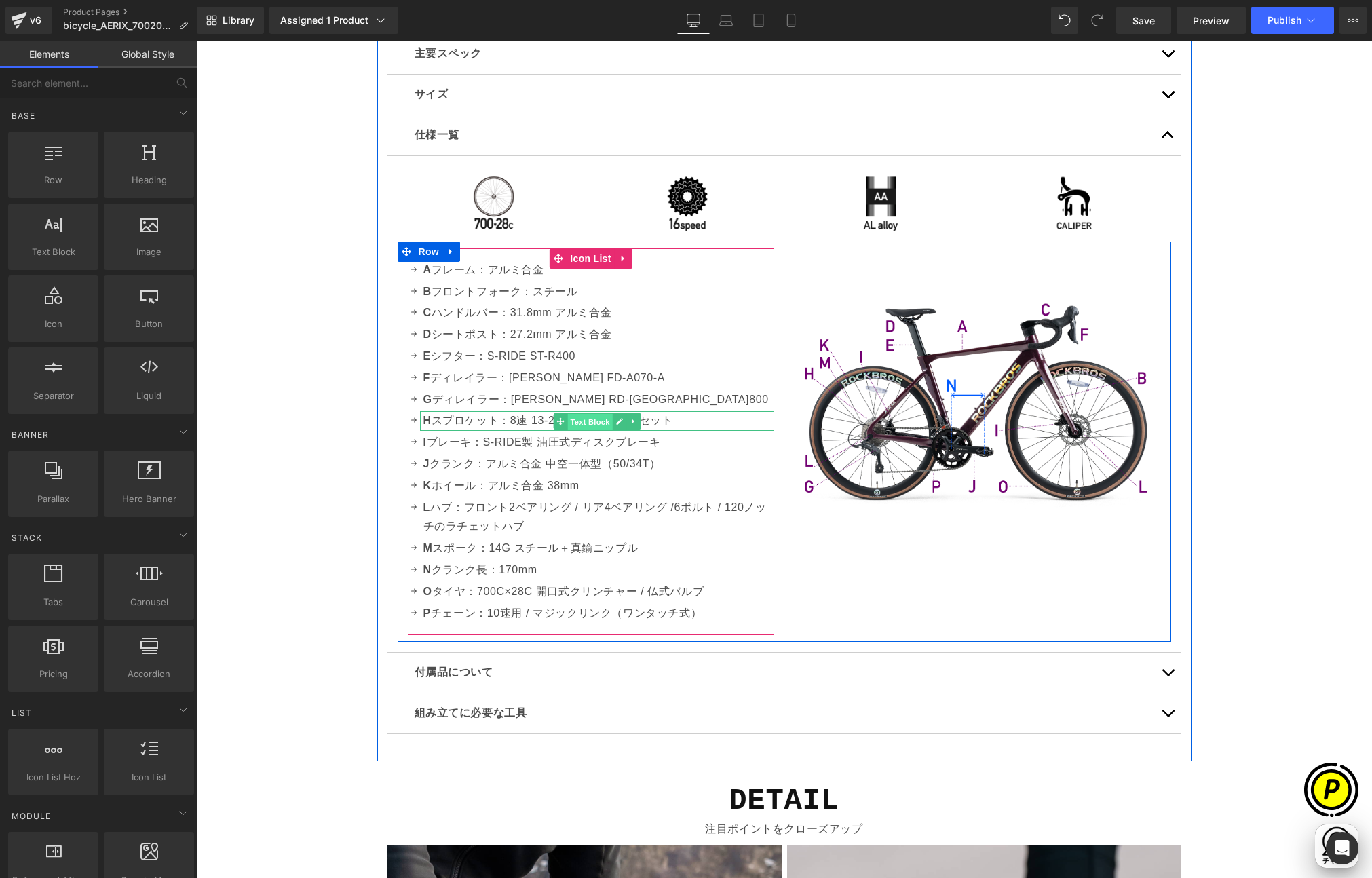
click at [586, 420] on span "Text Block" at bounding box center [590, 422] width 44 height 16
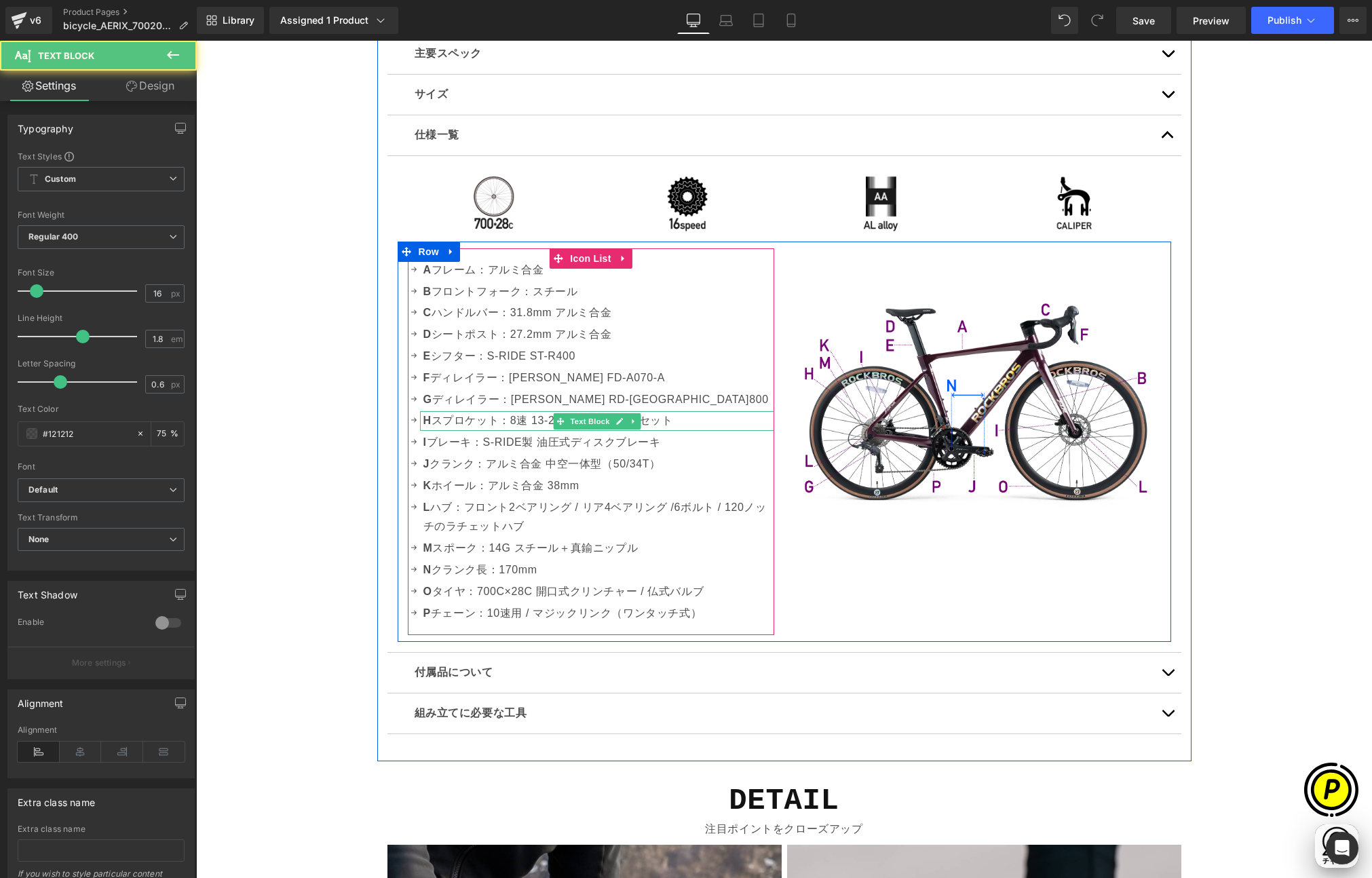
click at [672, 421] on p "H スプロケット：8速 13-28T ロータリーカセット" at bounding box center [599, 421] width 351 height 20
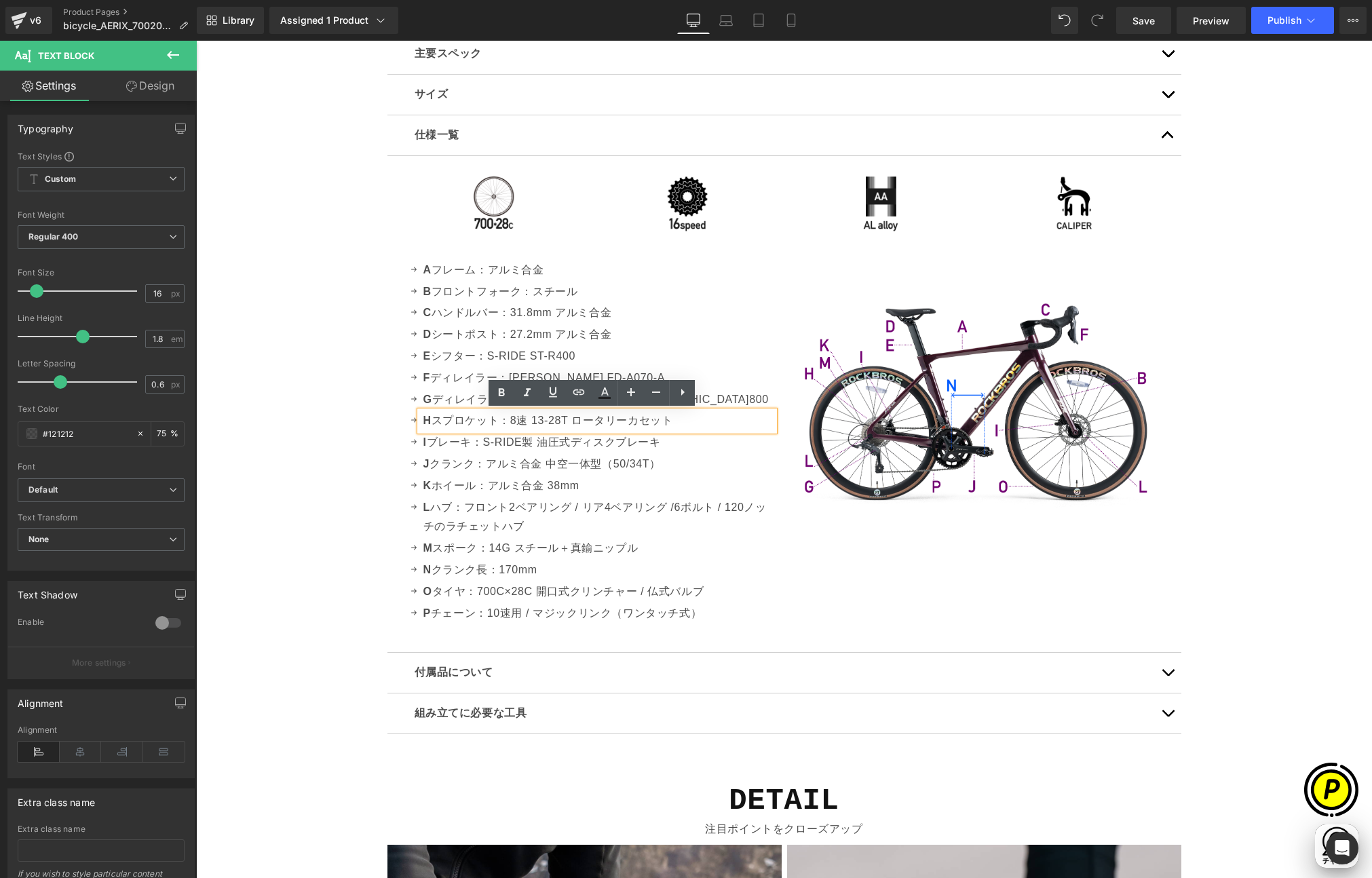
drag, startPoint x: 572, startPoint y: 419, endPoint x: 716, endPoint y: 418, distance: 144.0
click at [716, 418] on p "H スプロケット：8速 13-28T ロータリーカセット" at bounding box center [599, 421] width 351 height 20
copy p "ロータリーカセット"
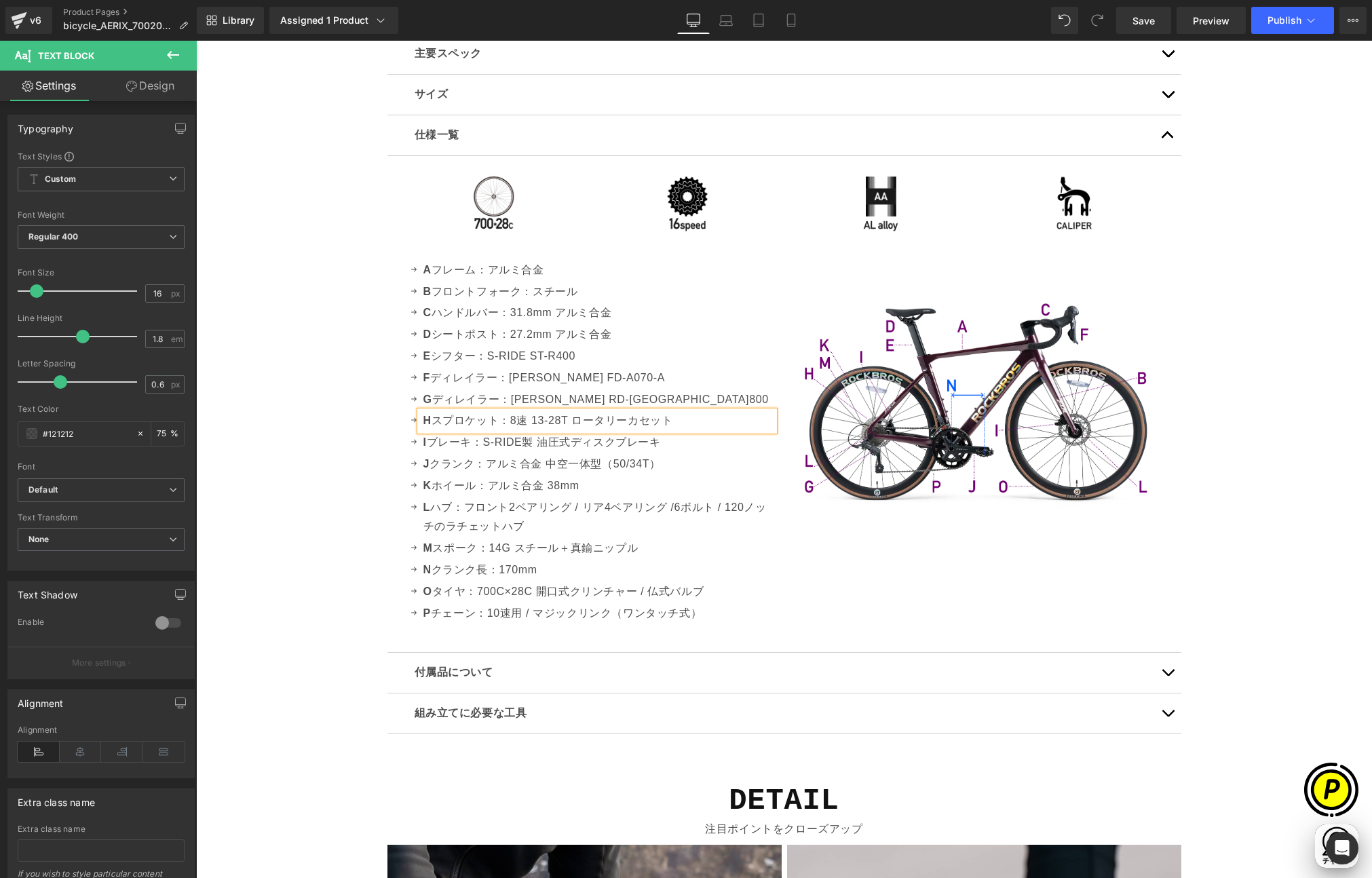
click at [602, 419] on p "H スプロケット：8速 13-28T ロータリーカセット" at bounding box center [599, 421] width 351 height 20
drag, startPoint x: 566, startPoint y: 419, endPoint x: 728, endPoint y: 420, distance: 162.0
click at [728, 420] on p "H スプロケット：8速 13-28T ロータリーカセット" at bounding box center [599, 421] width 351 height 20
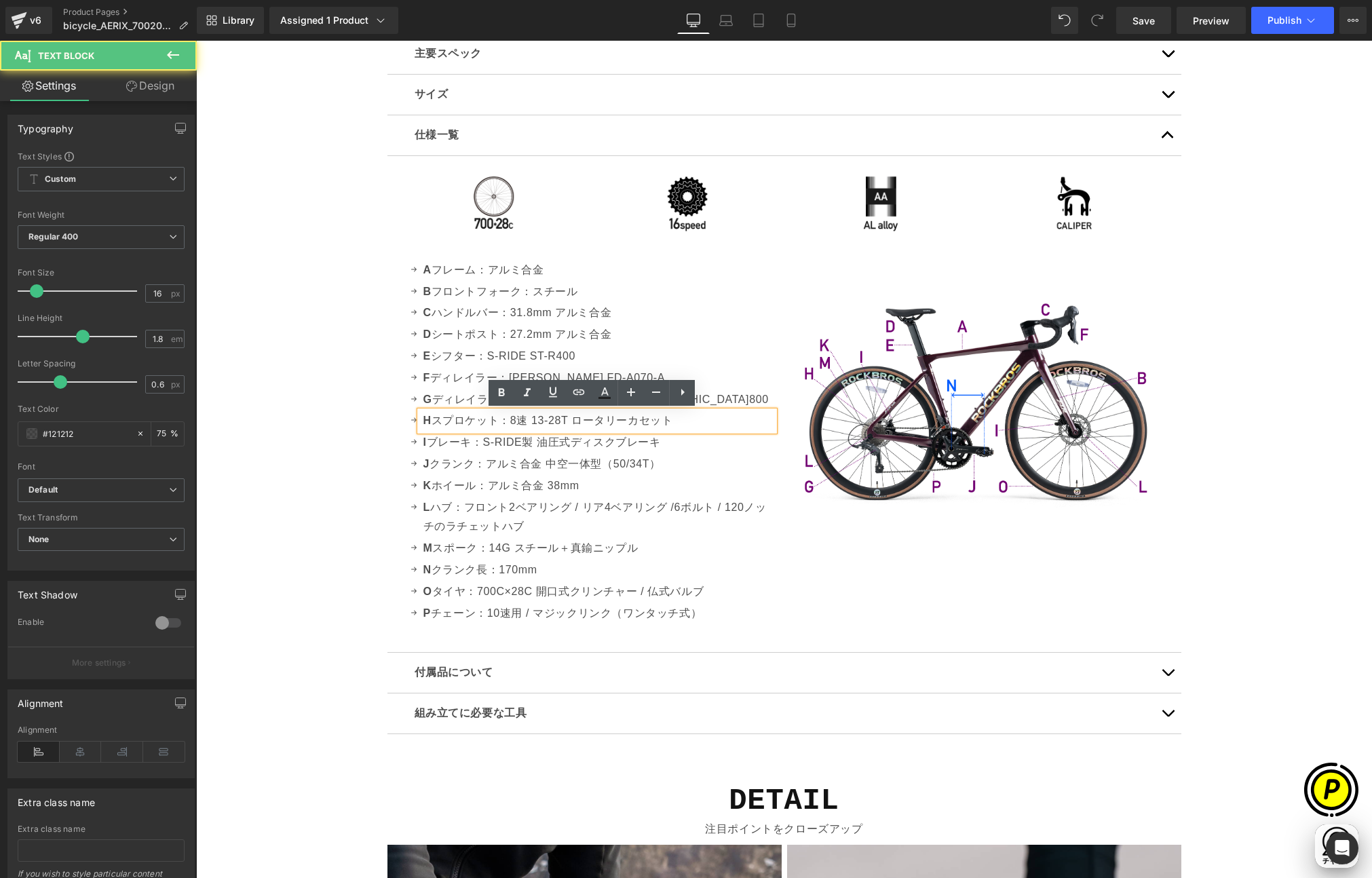
click at [702, 423] on p "H スプロケット：8速 13-28T ロータリーカセット" at bounding box center [599, 421] width 351 height 20
drag, startPoint x: 668, startPoint y: 420, endPoint x: 714, endPoint y: 420, distance: 46.0
click at [714, 420] on p "H スプロケット：8速 13-28T ロータリーカセット" at bounding box center [599, 421] width 351 height 20
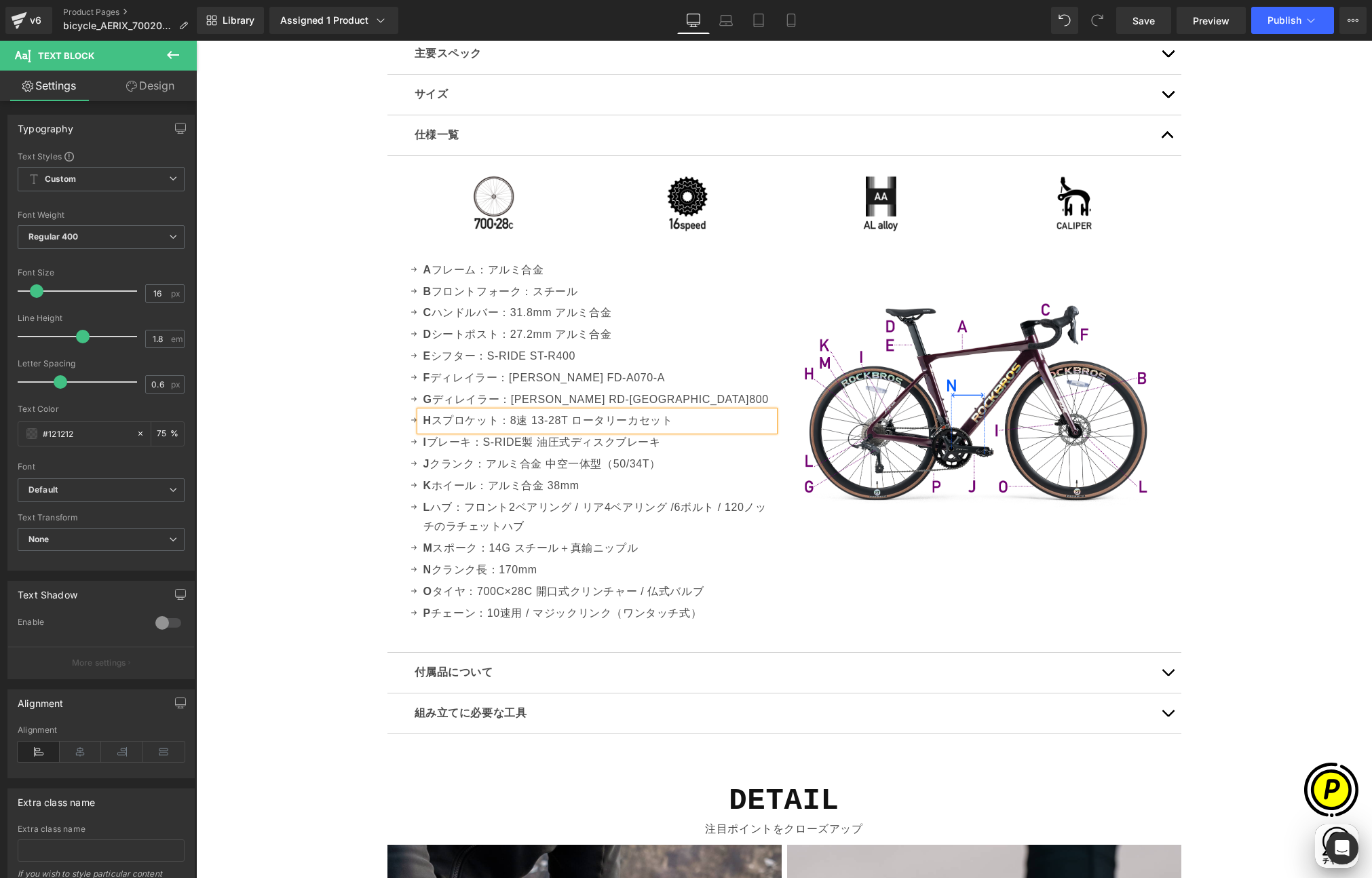
click at [264, 416] on div "Sale Off (P) Image" at bounding box center [784, 161] width 1177 height 8304
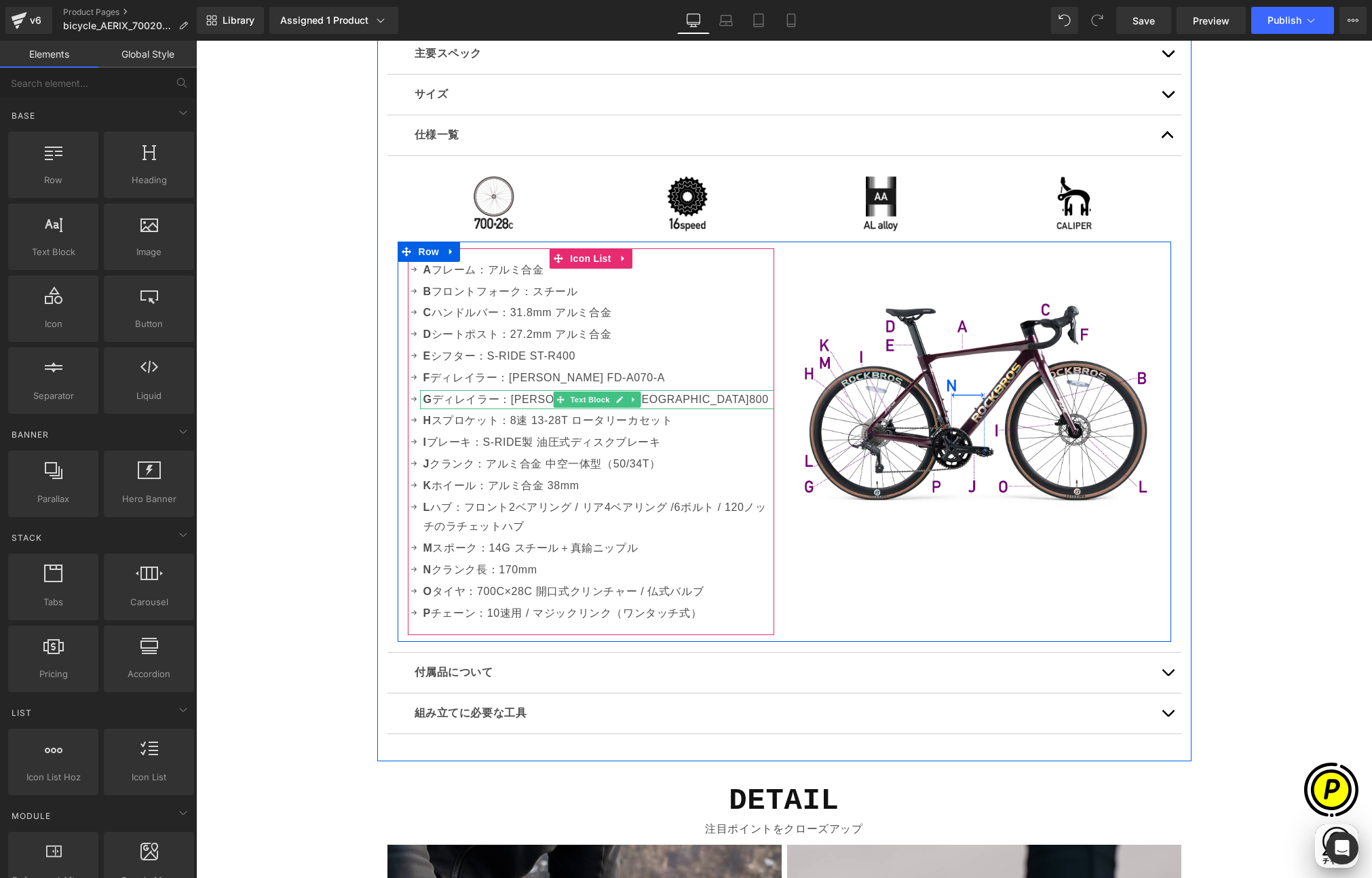
click at [669, 399] on p "G ディレイラー：[PERSON_NAME] RD-[GEOGRAPHIC_DATA]800" at bounding box center [599, 399] width 351 height 20
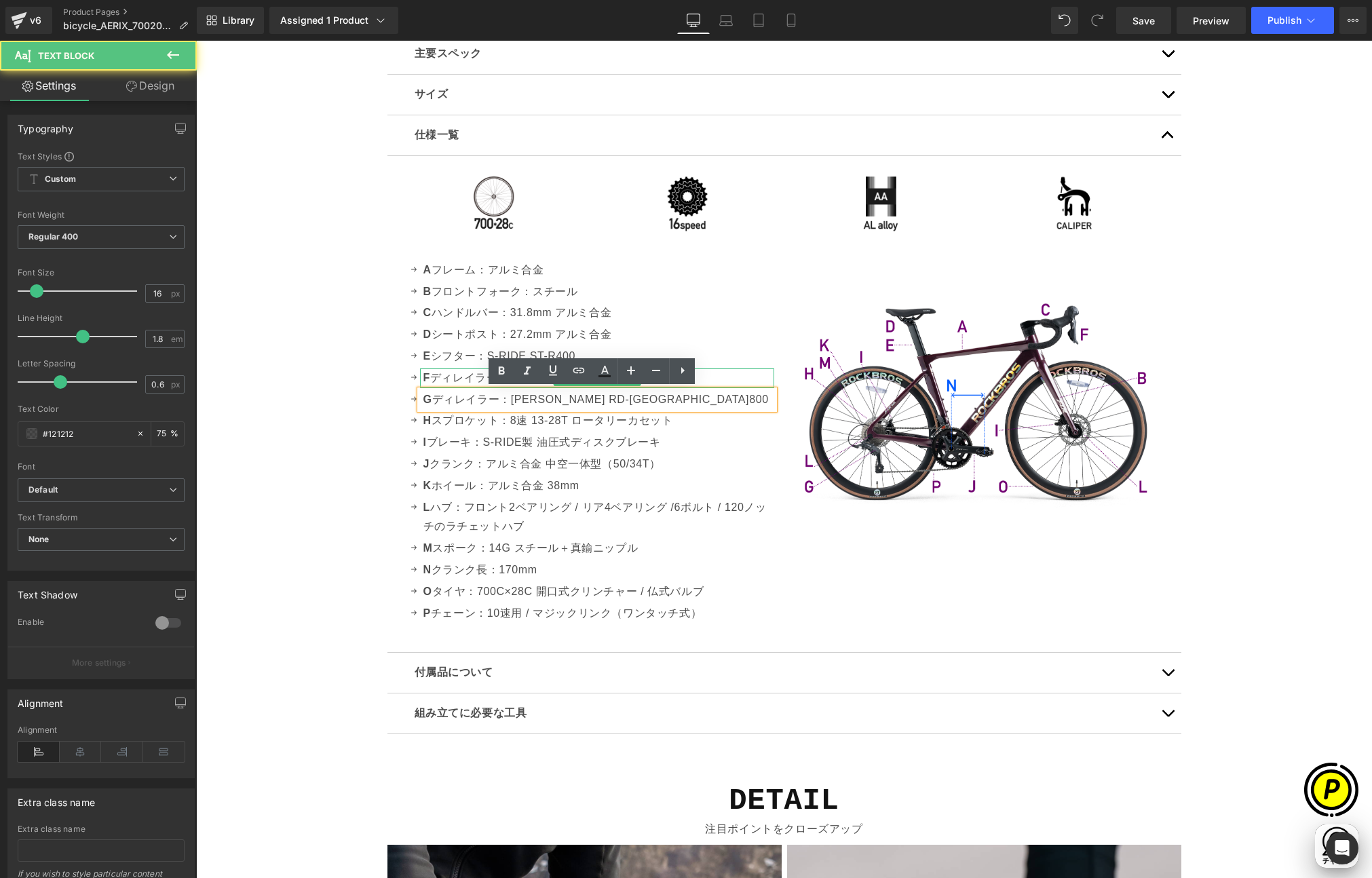
click at [717, 376] on p "F ディレイラー：[PERSON_NAME] FD-A070-A" at bounding box center [599, 378] width 351 height 20
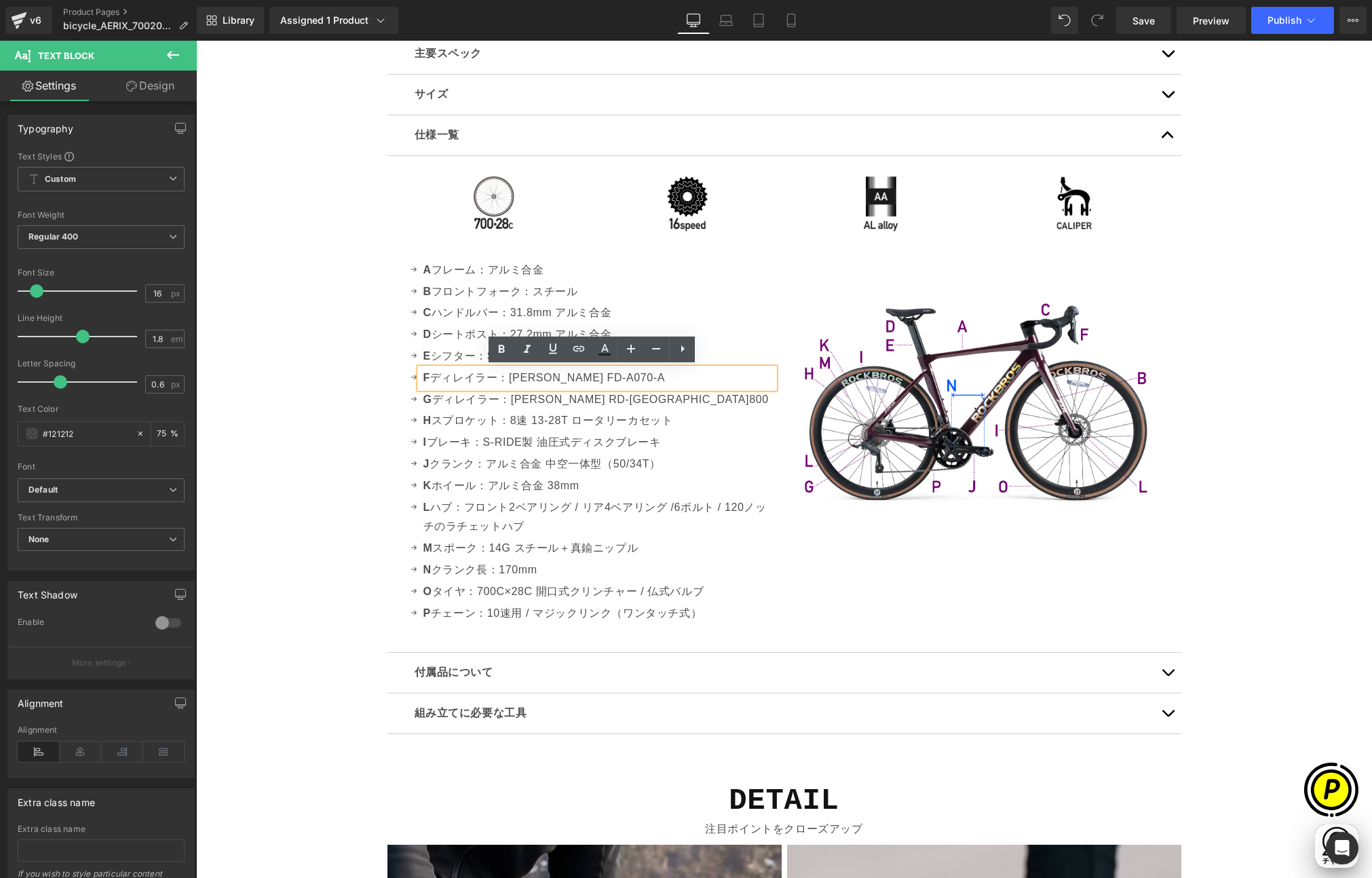
scroll to position [0, 265]
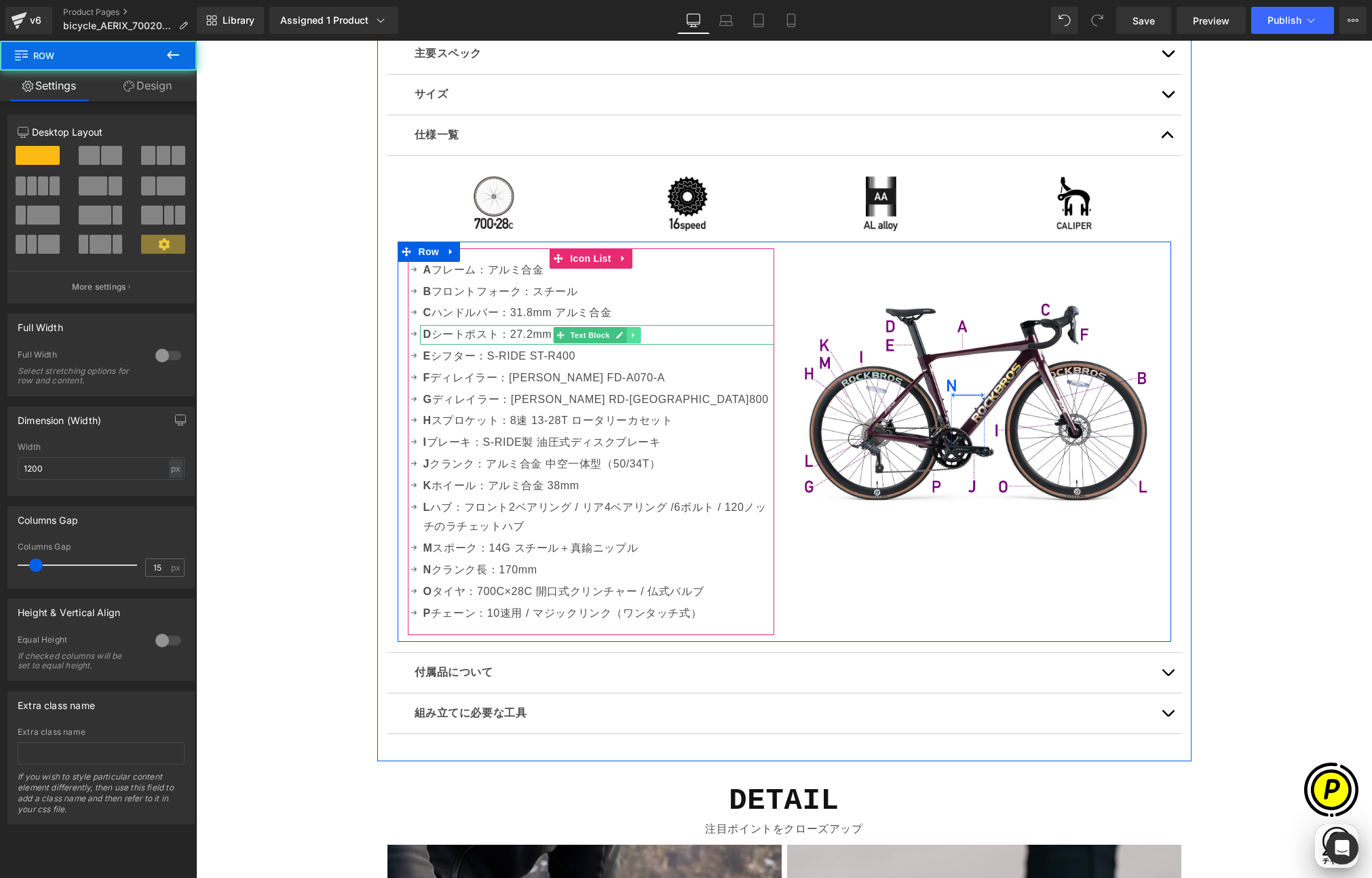
click at [635, 331] on link at bounding box center [633, 335] width 14 height 16
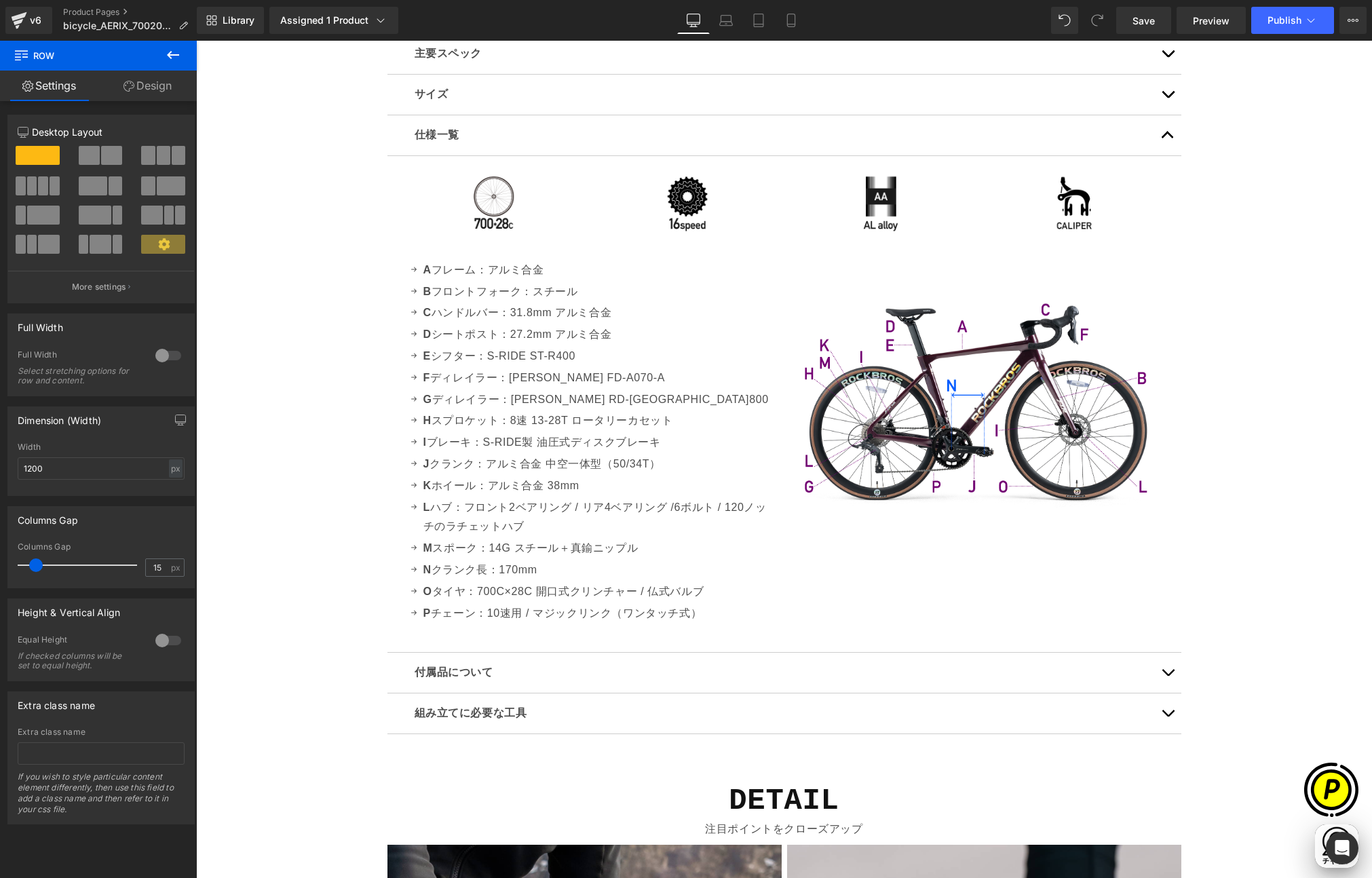
click at [324, 352] on div "Sale Off (P) Image" at bounding box center [784, 161] width 1177 height 8304
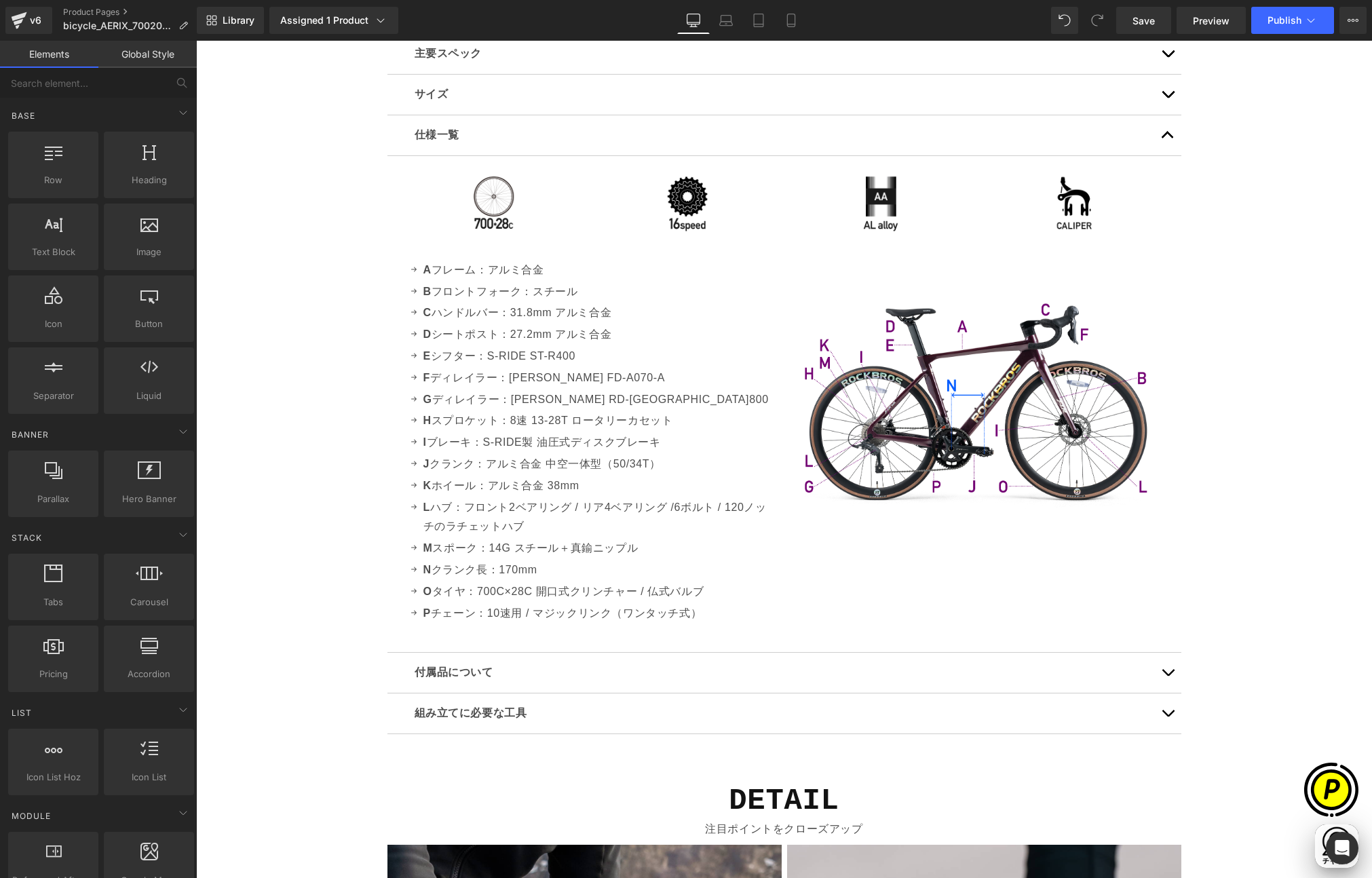
scroll to position [0, 529]
click at [521, 442] on p "I ブレーキ：S-RIDE製 油圧式ディスクブレーキ" at bounding box center [599, 443] width 351 height 20
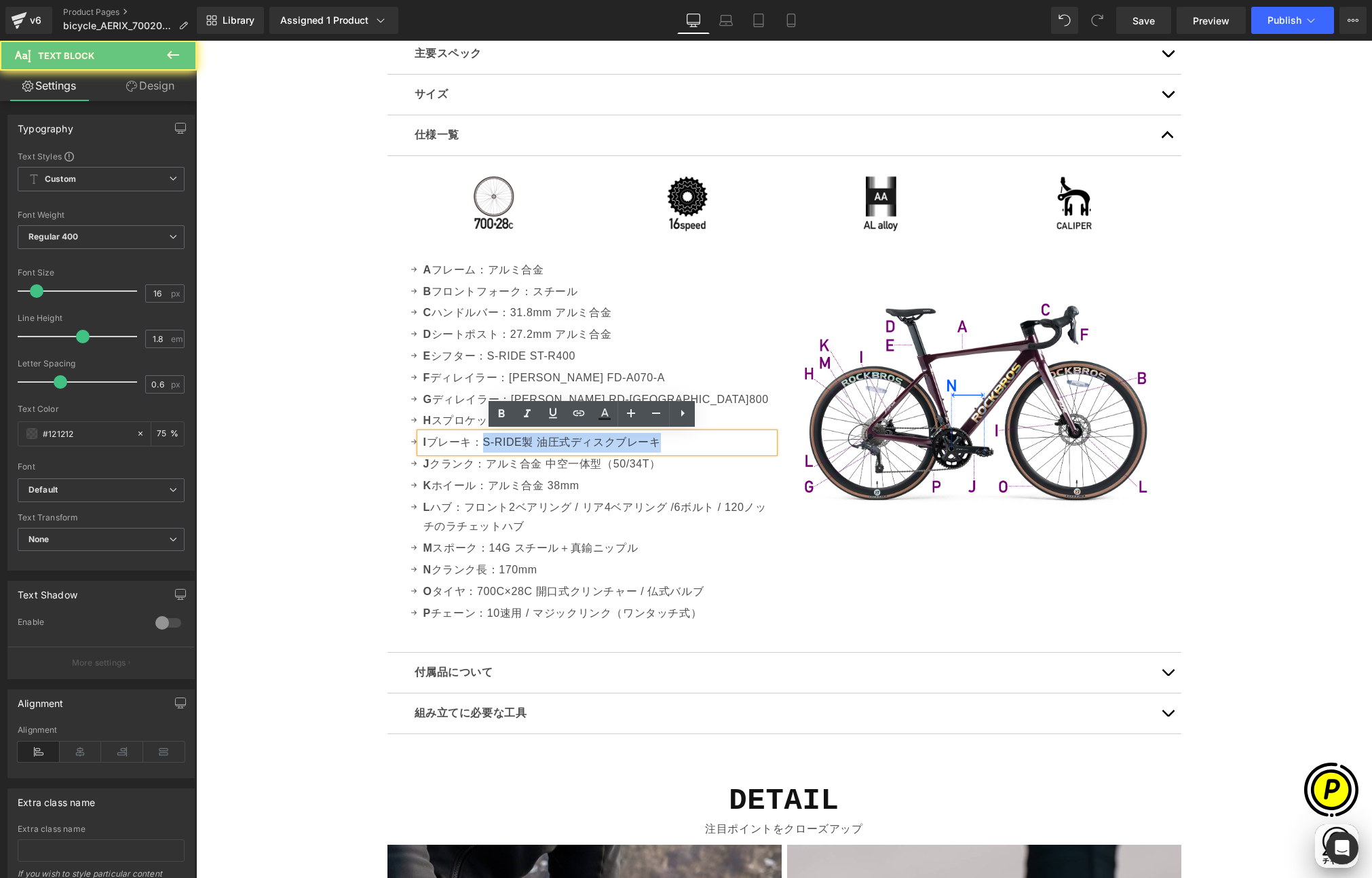
drag, startPoint x: 480, startPoint y: 441, endPoint x: 718, endPoint y: 455, distance: 238.4
click at [718, 455] on ul "Icon A フレーム：アルミ合金 Text Block Icon B フロントフォーク：スチール Text Block Icon C ハンドルバー：31.8…" at bounding box center [591, 443] width 367 height 365
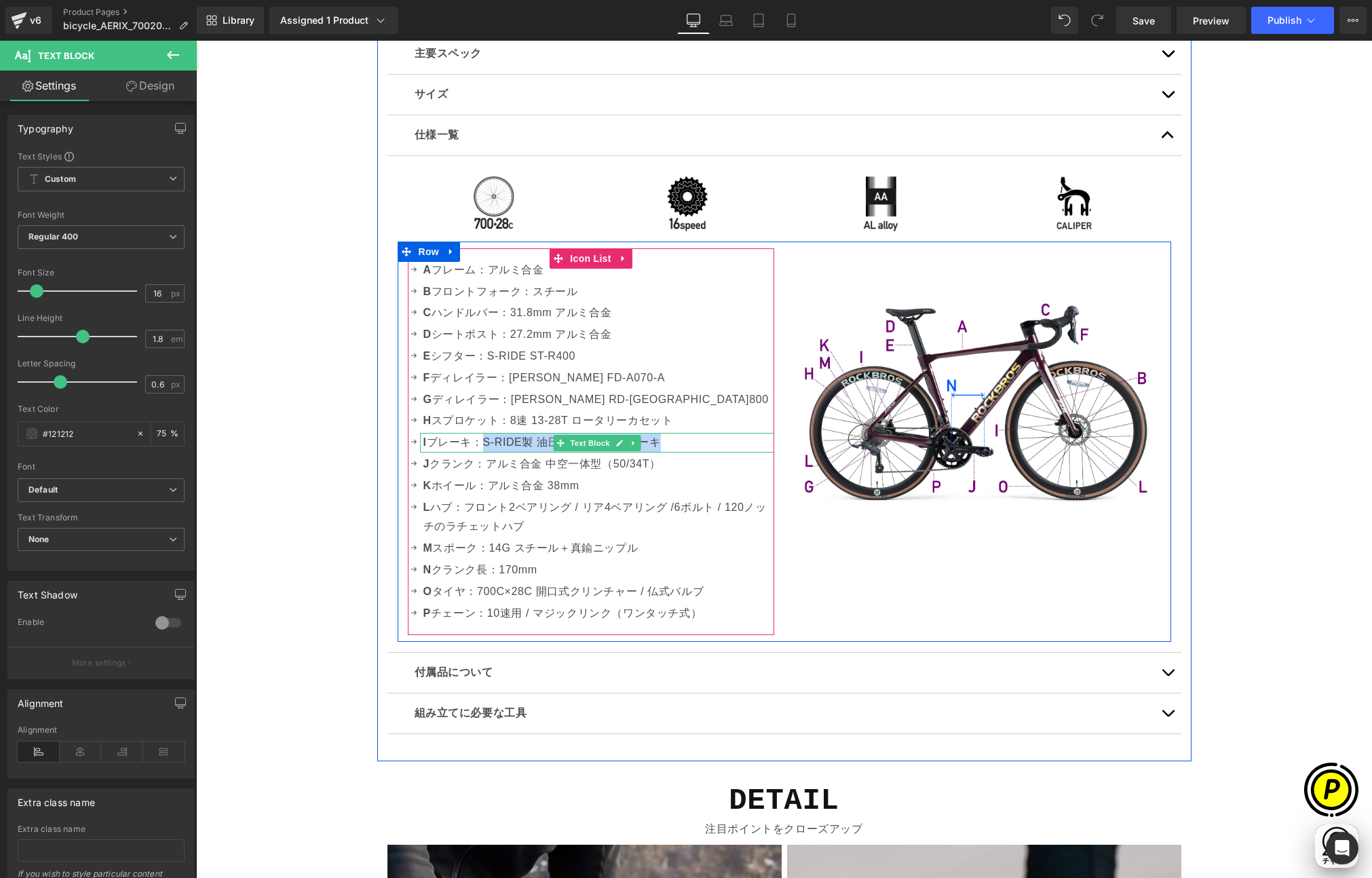
paste div
drag, startPoint x: 667, startPoint y: 447, endPoint x: 678, endPoint y: 447, distance: 11.0
click at [682, 447] on p "I ブレーキ：teboka C型ブレーキキャリパー" at bounding box center [599, 443] width 351 height 20
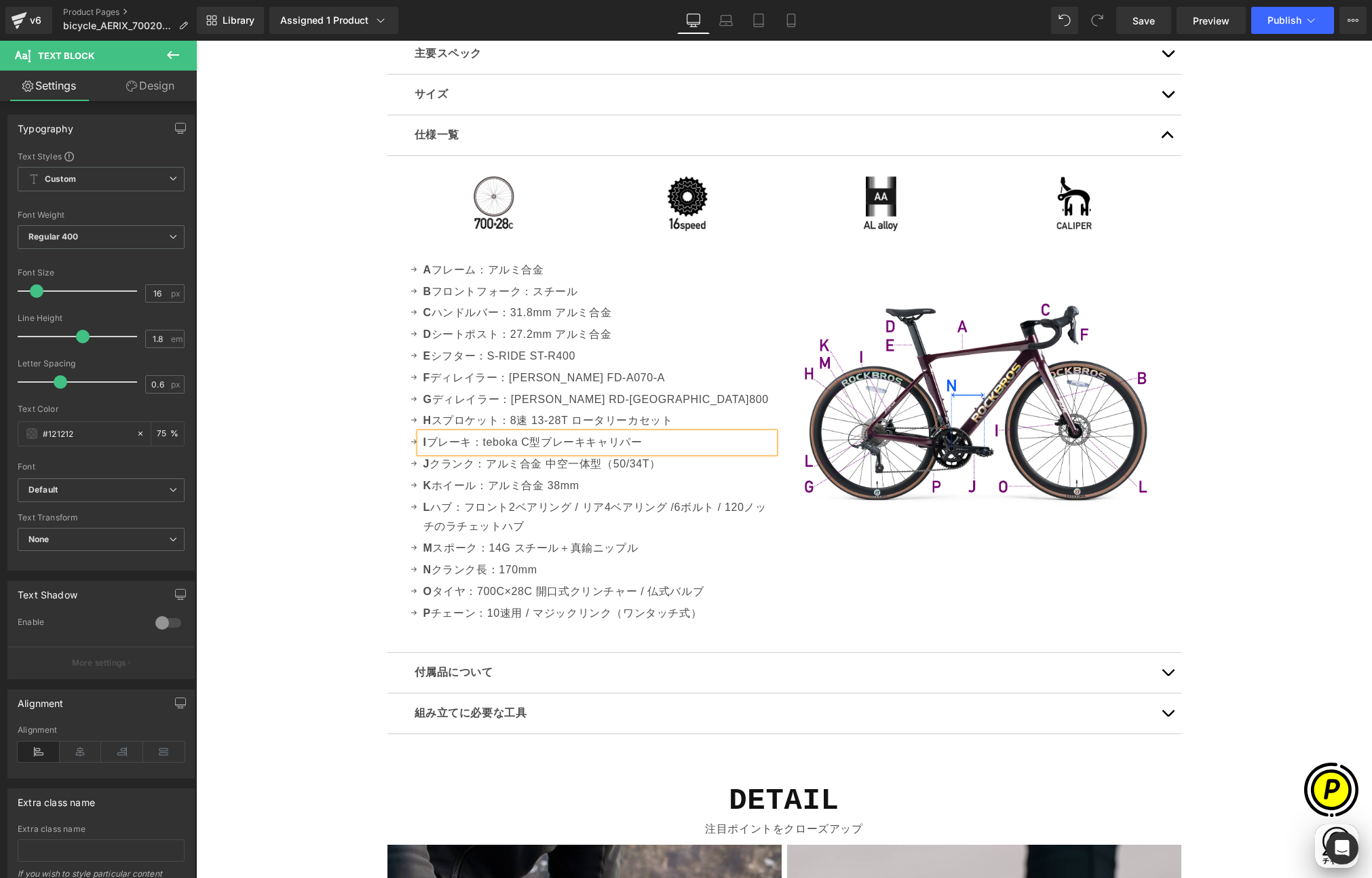
click at [257, 435] on div "Sale Off (P) Image" at bounding box center [784, 161] width 1177 height 8304
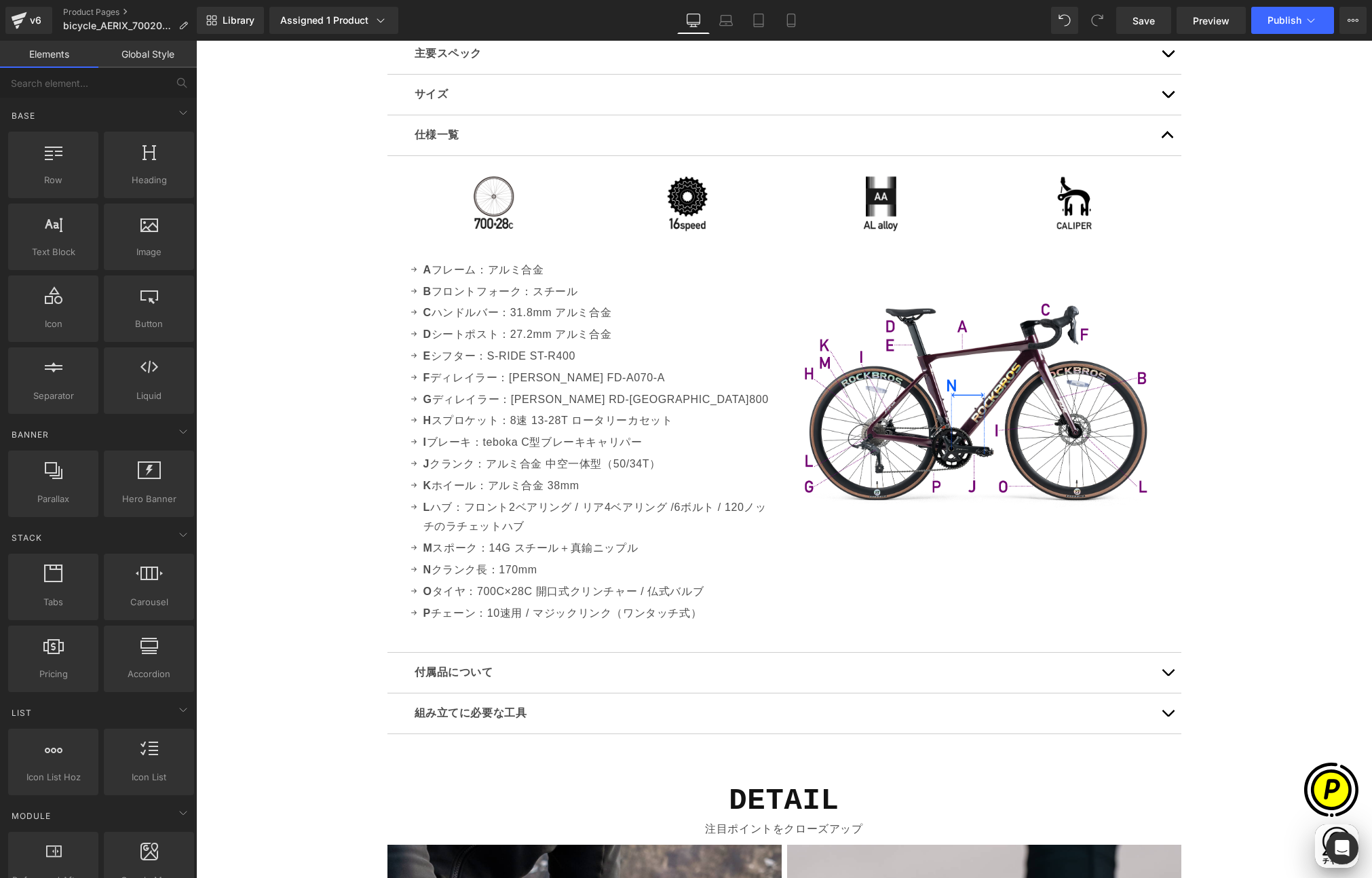
scroll to position [0, 265]
click at [543, 463] on p "J クランク：アルミ合金 中空一体型（50/34T）" at bounding box center [599, 464] width 351 height 20
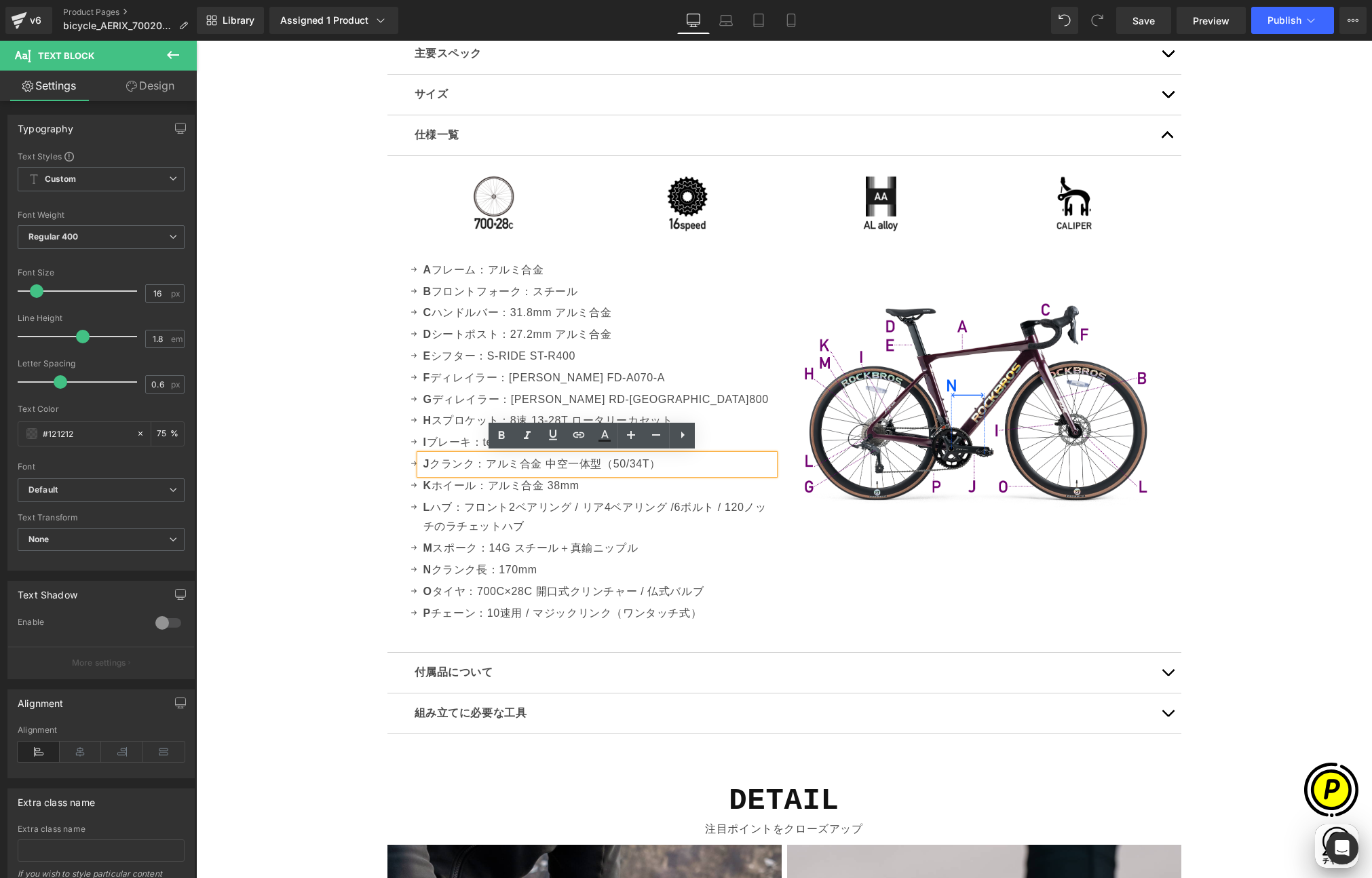
scroll to position [0, 529]
drag, startPoint x: 485, startPoint y: 463, endPoint x: 692, endPoint y: 465, distance: 207.0
click at [692, 465] on p "J クランク：アルミ合金 中空一体型（50/34T）" at bounding box center [599, 464] width 351 height 20
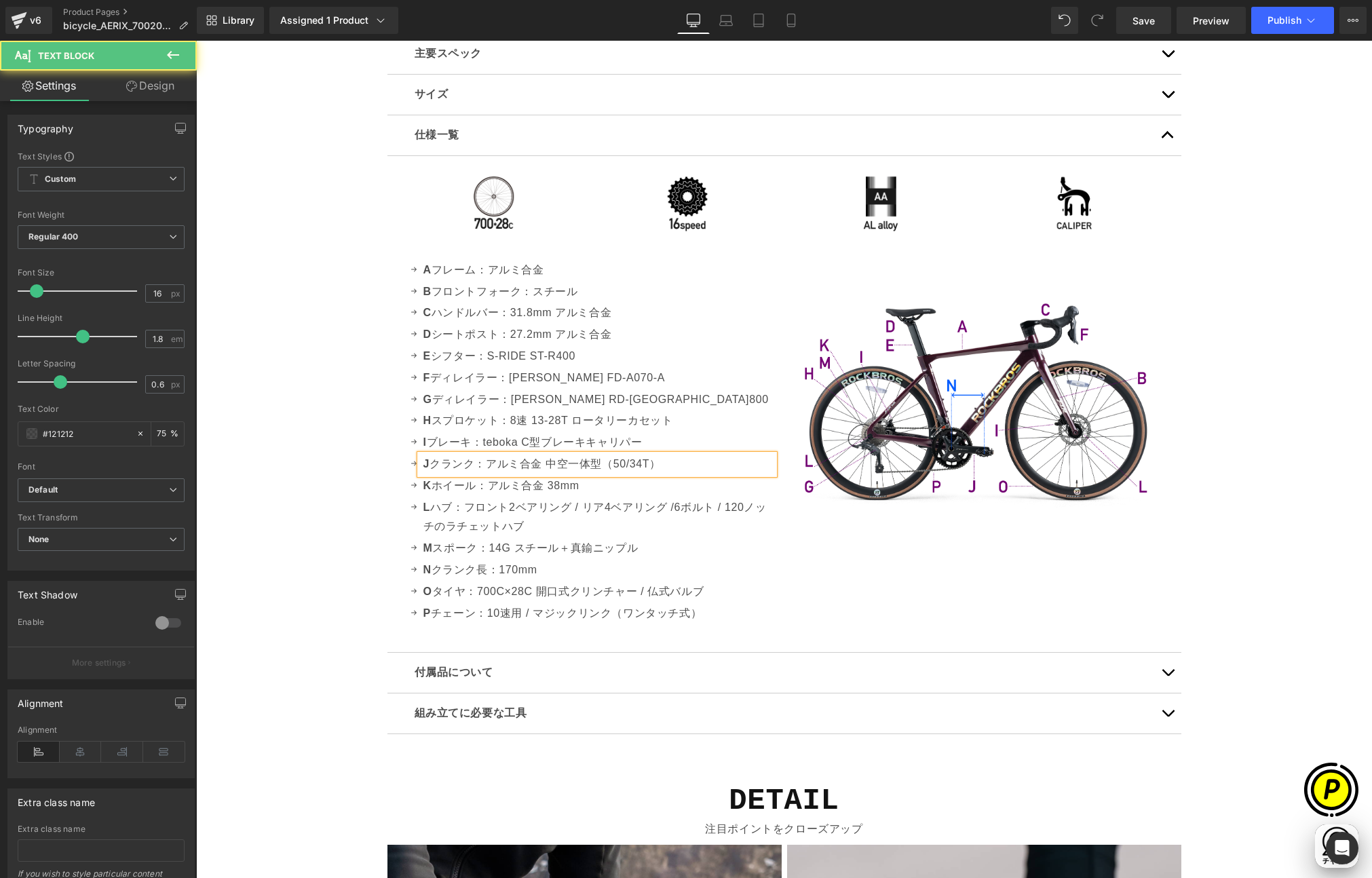
paste div
click at [343, 463] on div "Sale Off (P) Image" at bounding box center [784, 161] width 1177 height 8304
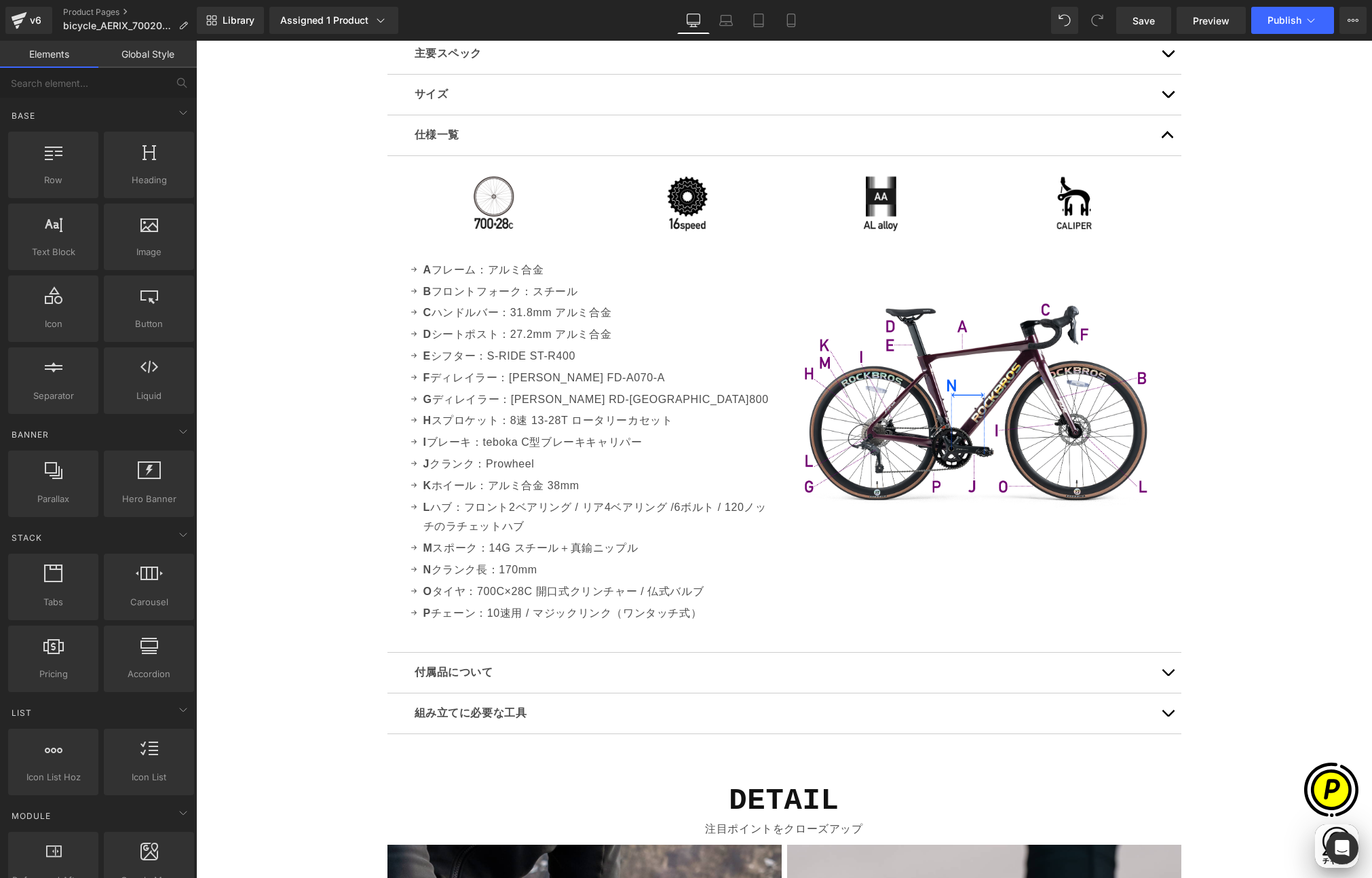
scroll to position [0, 0]
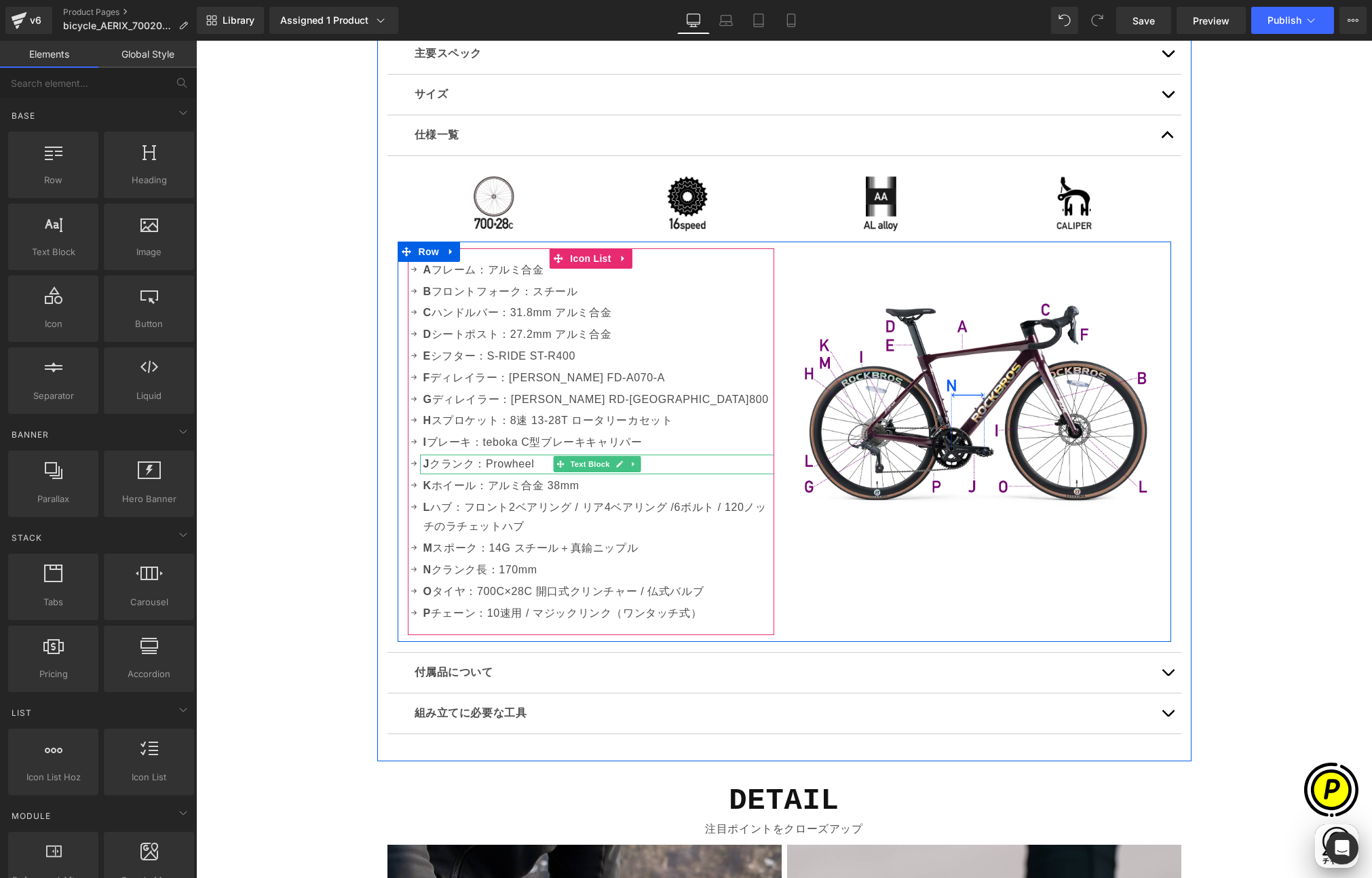
click at [528, 466] on p "J クランク：Prowheel" at bounding box center [599, 464] width 351 height 20
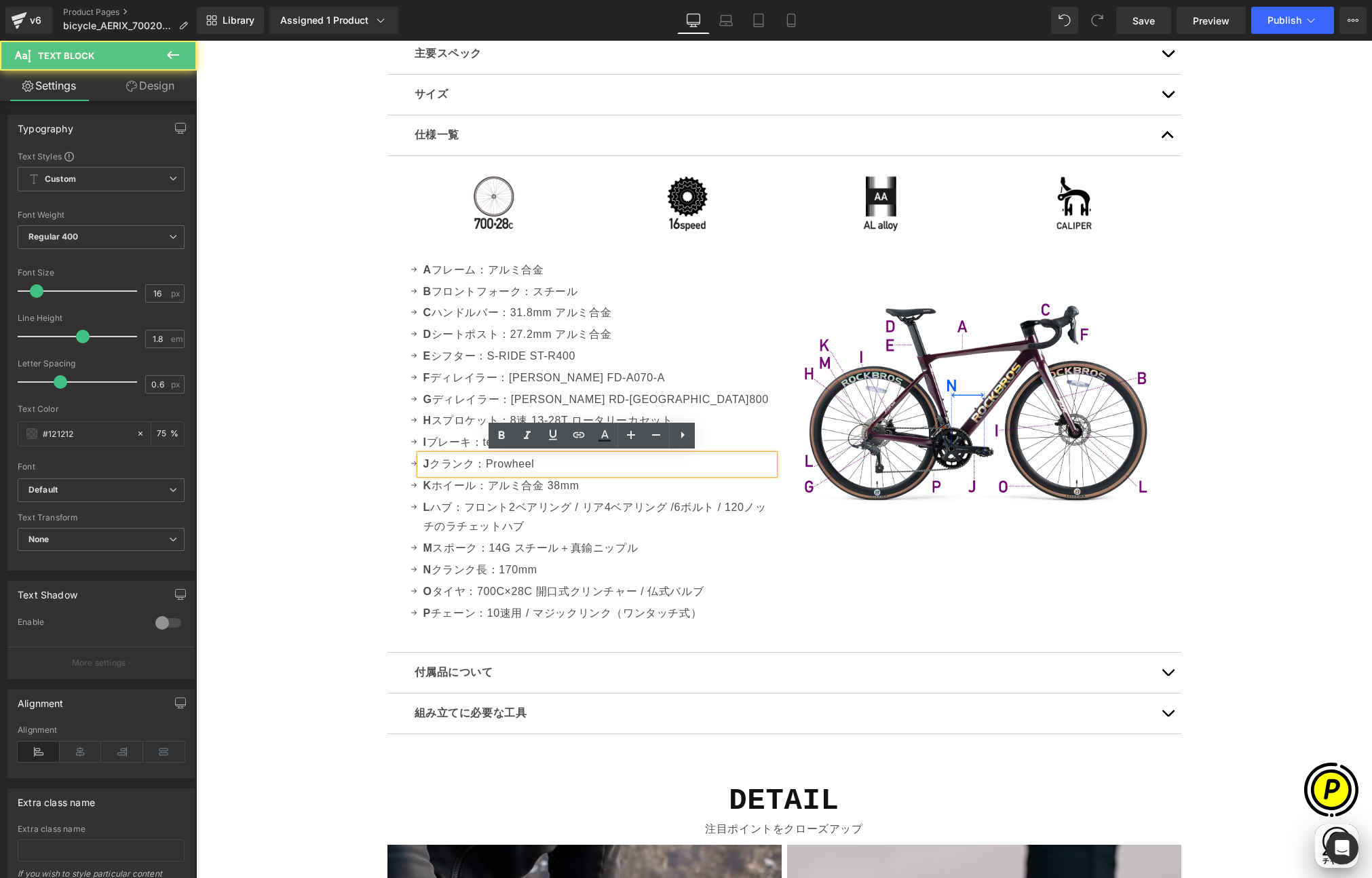
click at [543, 464] on p "J クランク：Prowheel" at bounding box center [599, 464] width 351 height 20
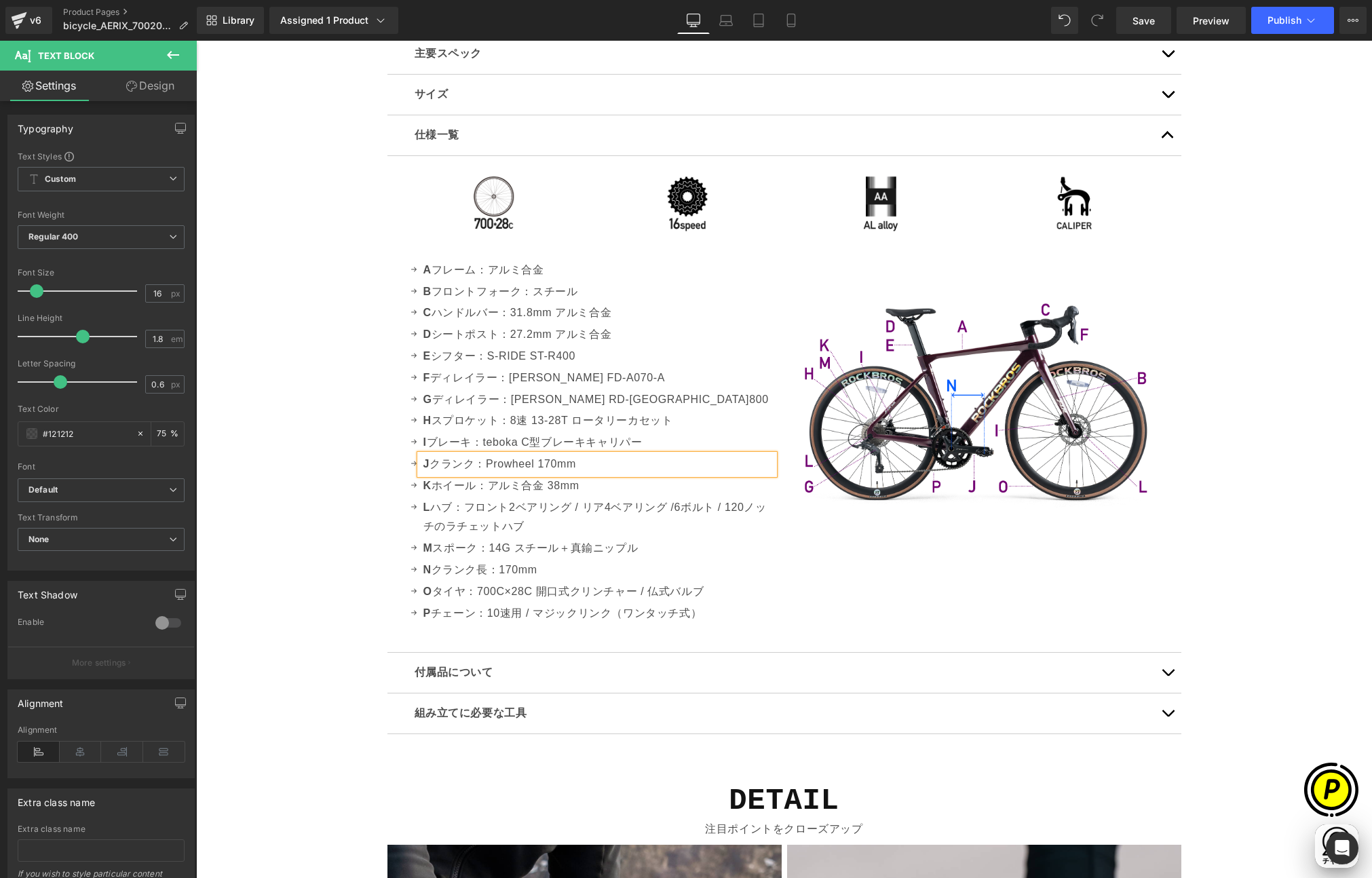
scroll to position [0, 265]
click at [353, 471] on div "Sale Off (P) Image" at bounding box center [784, 161] width 1177 height 8304
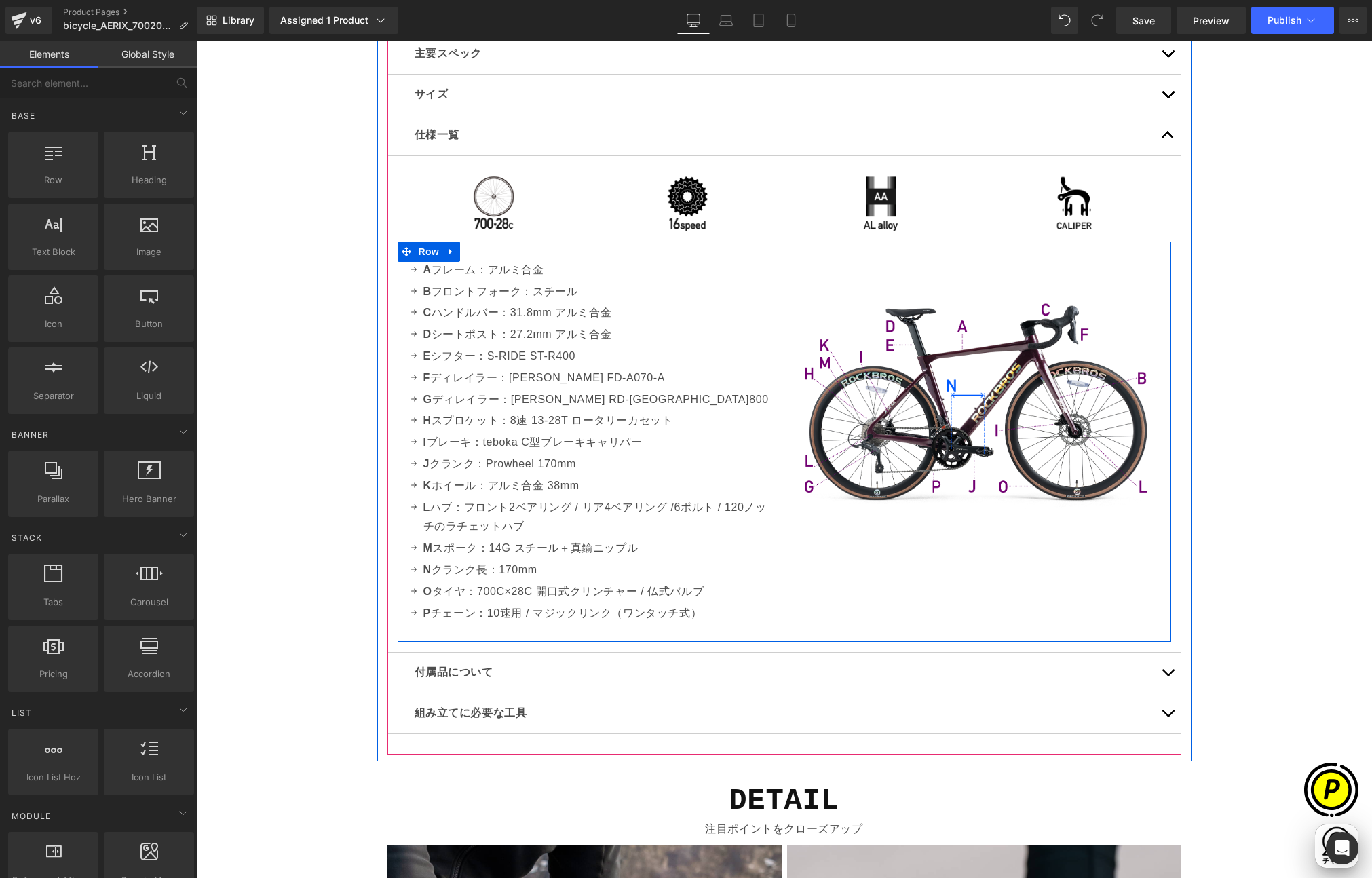
scroll to position [0, 794]
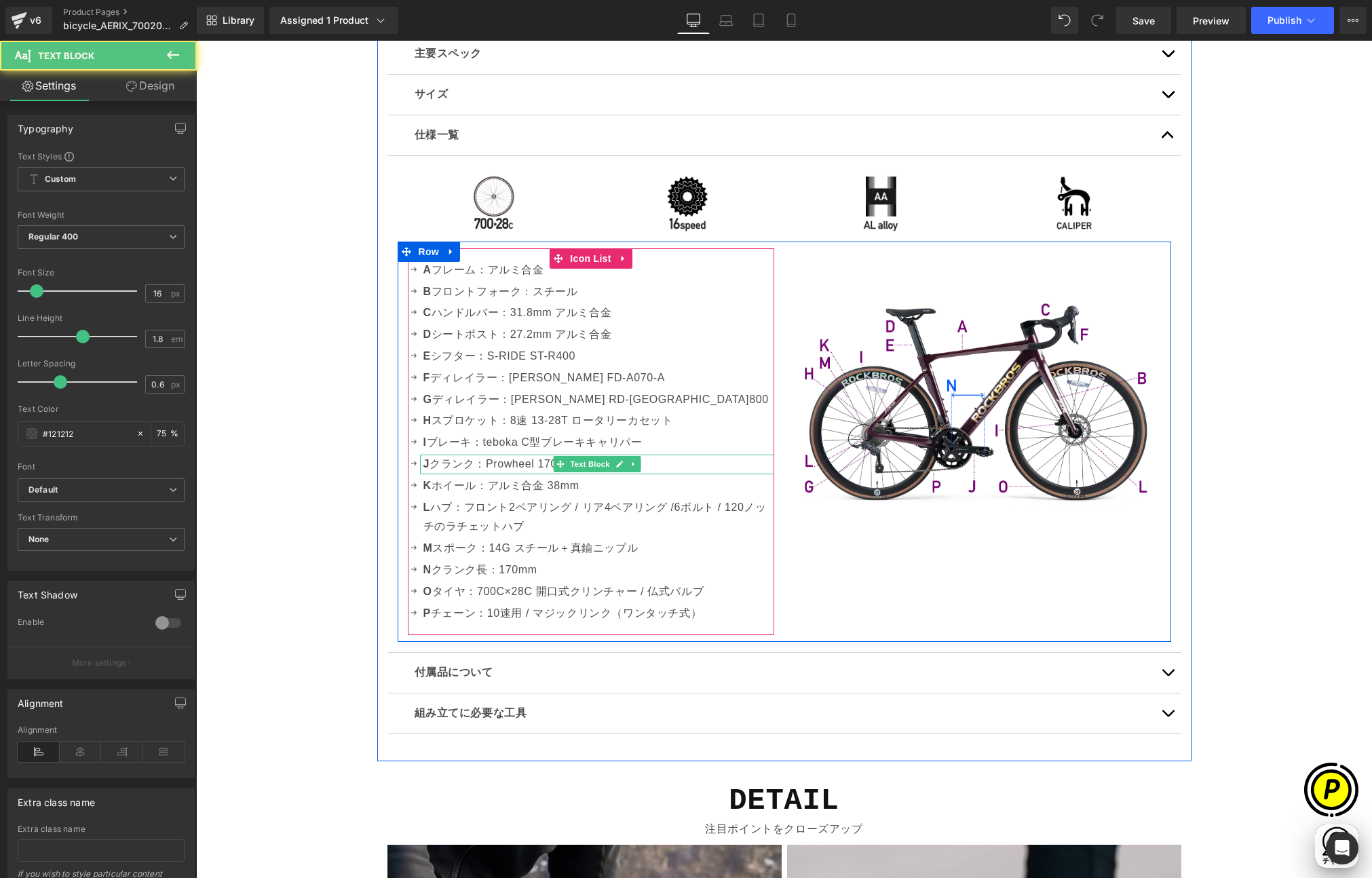
click at [511, 463] on p "J クランク：Prowheel 170mm" at bounding box center [599, 464] width 351 height 20
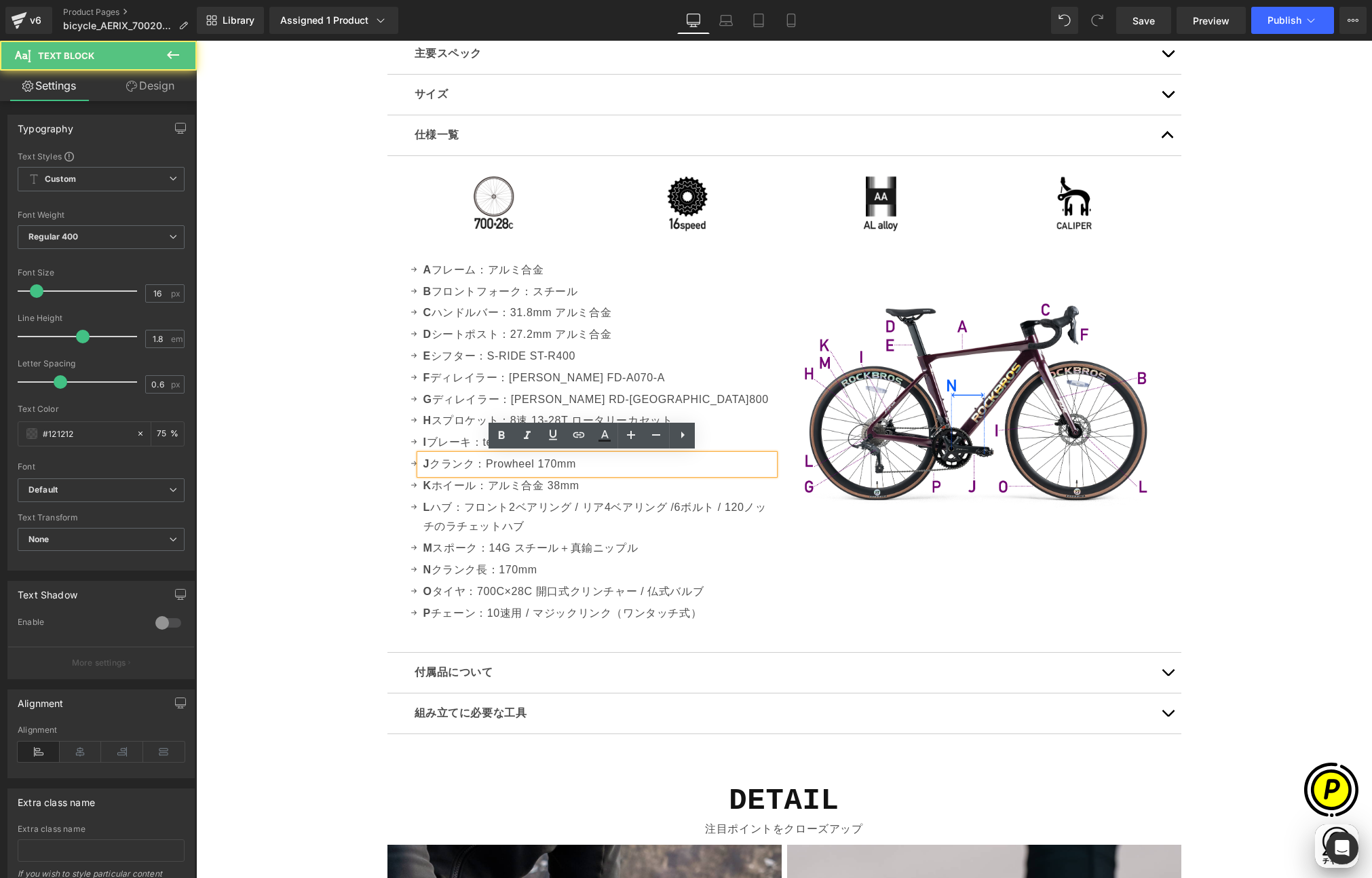
scroll to position [0, 0]
drag, startPoint x: 533, startPoint y: 463, endPoint x: 586, endPoint y: 463, distance: 53.0
click at [586, 463] on p "J クランク：Prowheel 170mm" at bounding box center [599, 464] width 351 height 20
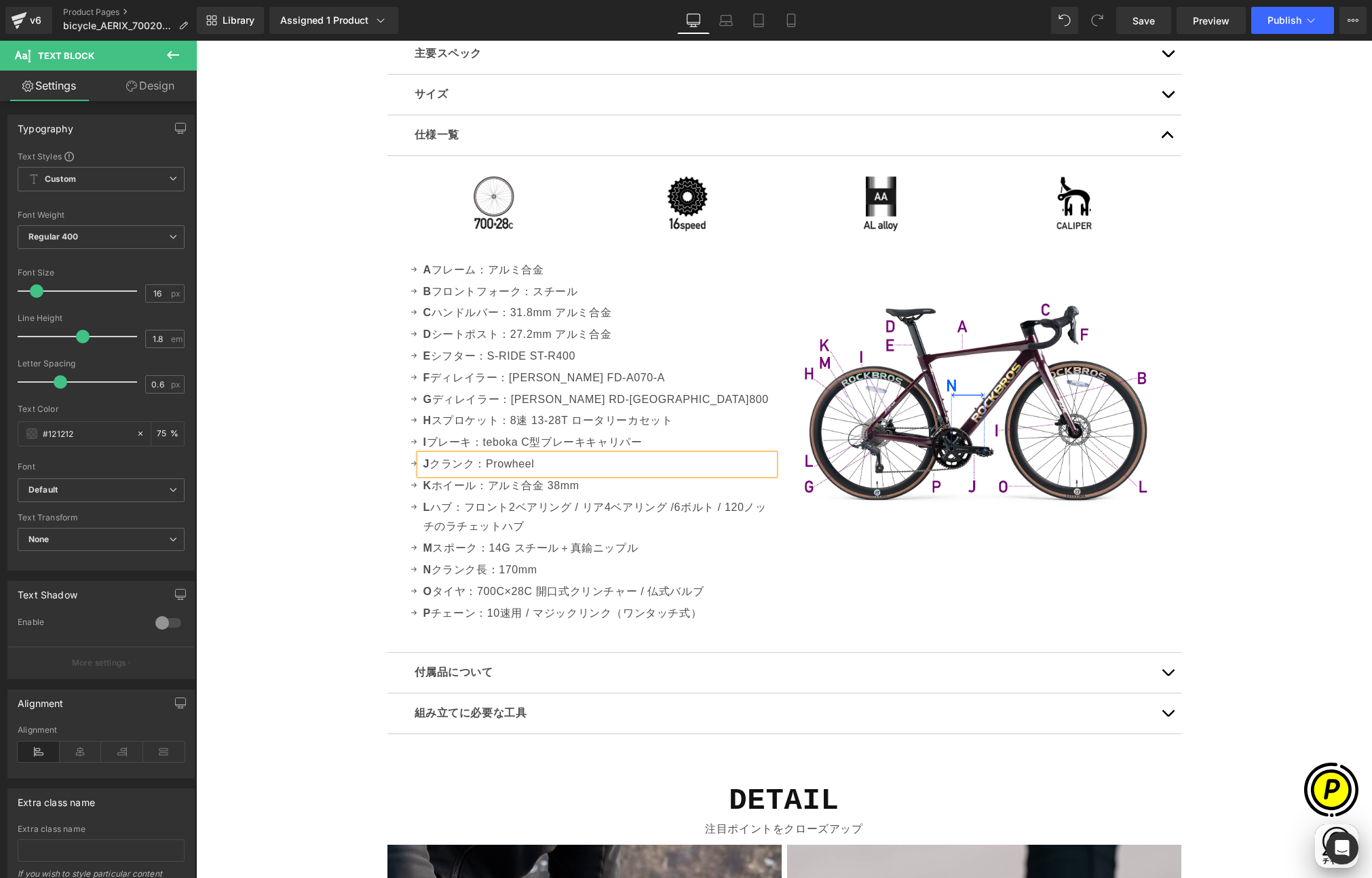
click at [356, 562] on div "Sale Off (P) Image" at bounding box center [784, 161] width 1177 height 8304
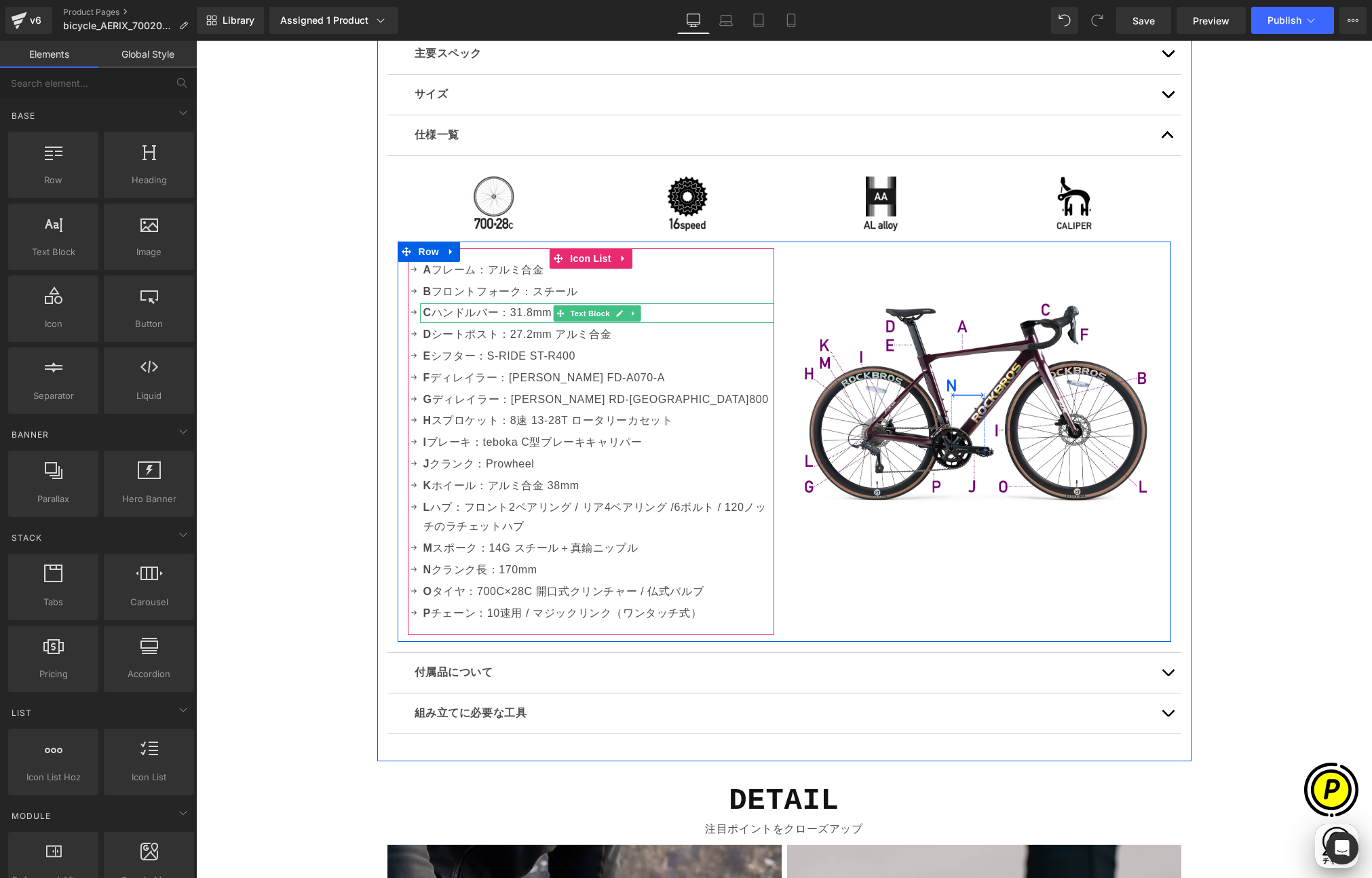
click at [528, 314] on p "C ハンドルバー：31.8mm アルミ合金" at bounding box center [599, 313] width 351 height 20
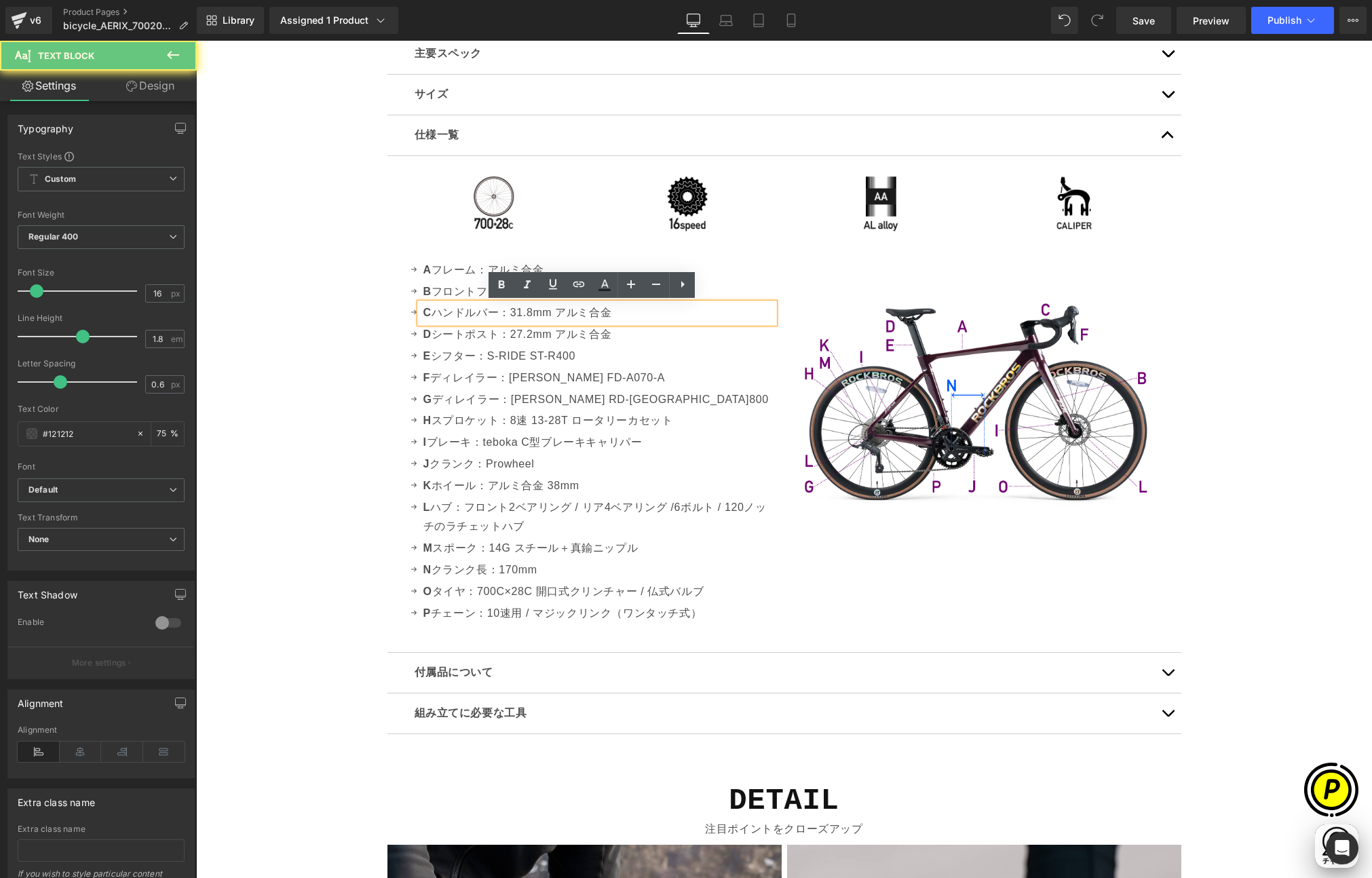
drag, startPoint x: 554, startPoint y: 312, endPoint x: 632, endPoint y: 312, distance: 78.0
click at [632, 312] on p "C ハンドルバー：31.8mm アルミ合金" at bounding box center [599, 313] width 351 height 20
copy p "アルミ合金"
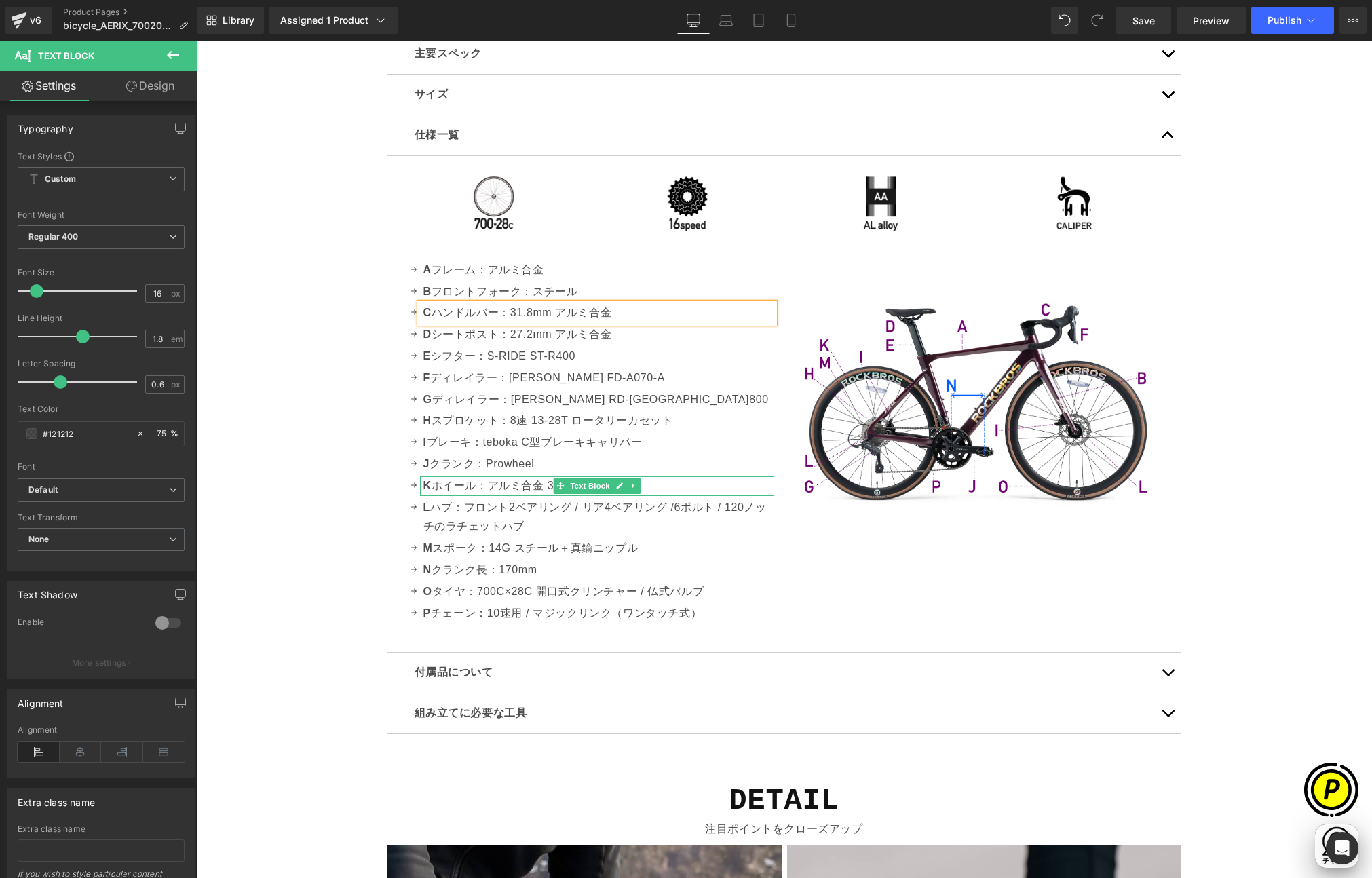
click at [506, 482] on p "K ホイール：アルミ合金 38mm" at bounding box center [599, 486] width 351 height 20
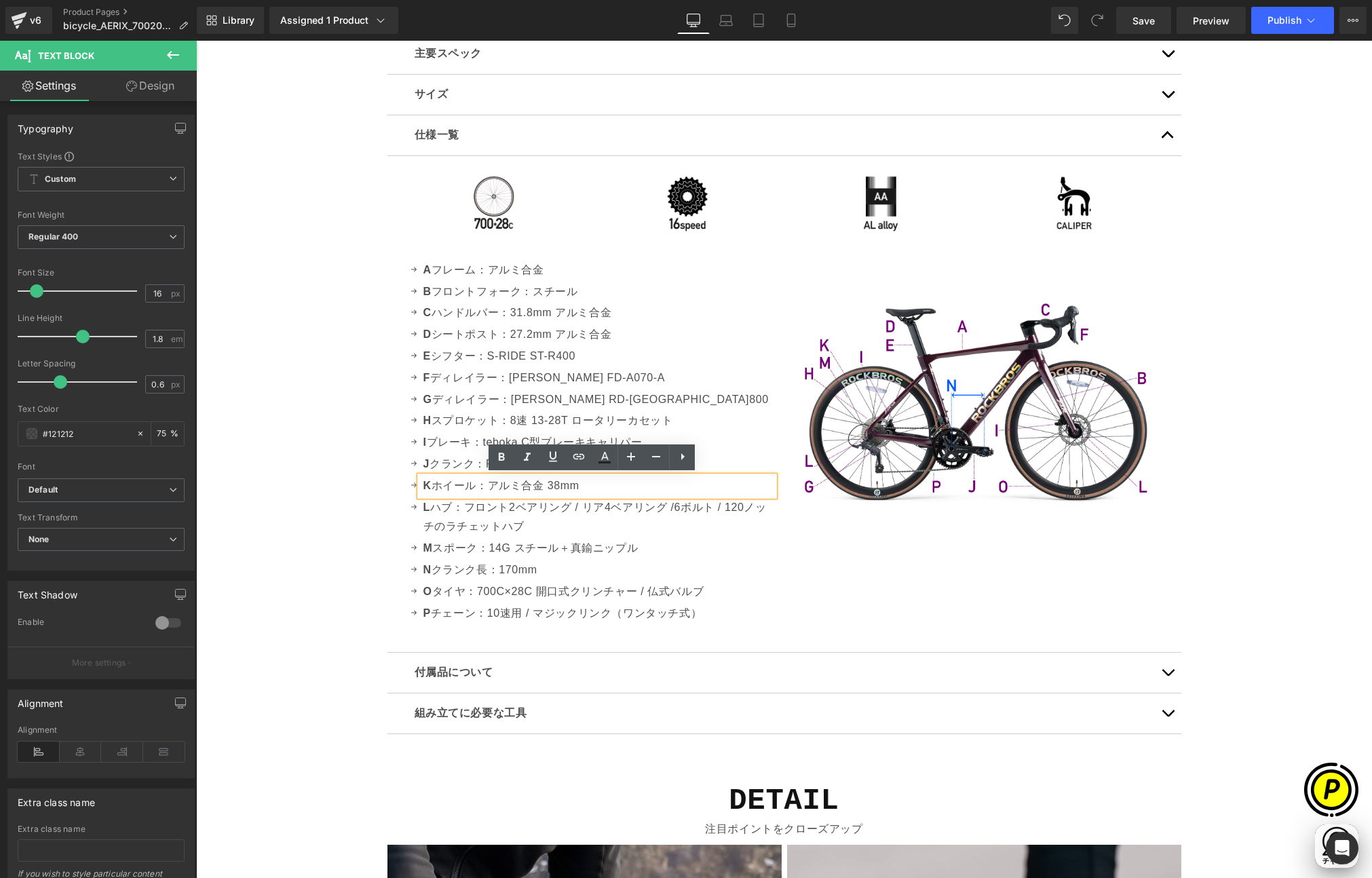
scroll to position [0, 529]
click at [587, 487] on p "K ホイール：アルミ合金 38mm" at bounding box center [599, 486] width 351 height 20
drag, startPoint x: 544, startPoint y: 484, endPoint x: 554, endPoint y: 484, distance: 10.0
click at [554, 484] on p "K ホイール：アルミ合金 38mm" at bounding box center [599, 486] width 351 height 20
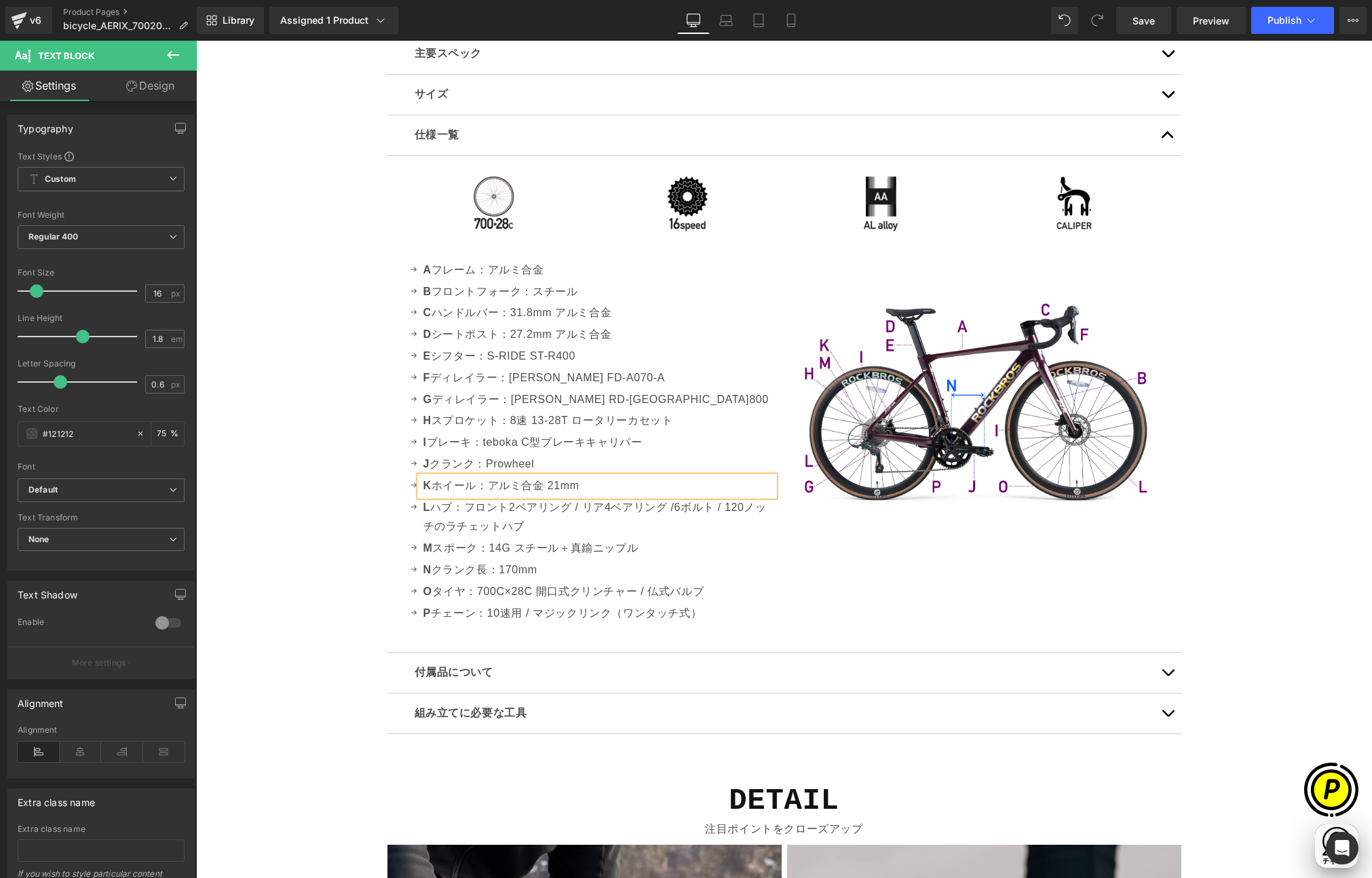
click at [353, 533] on div "Sale Off (P) Image" at bounding box center [784, 161] width 1177 height 8304
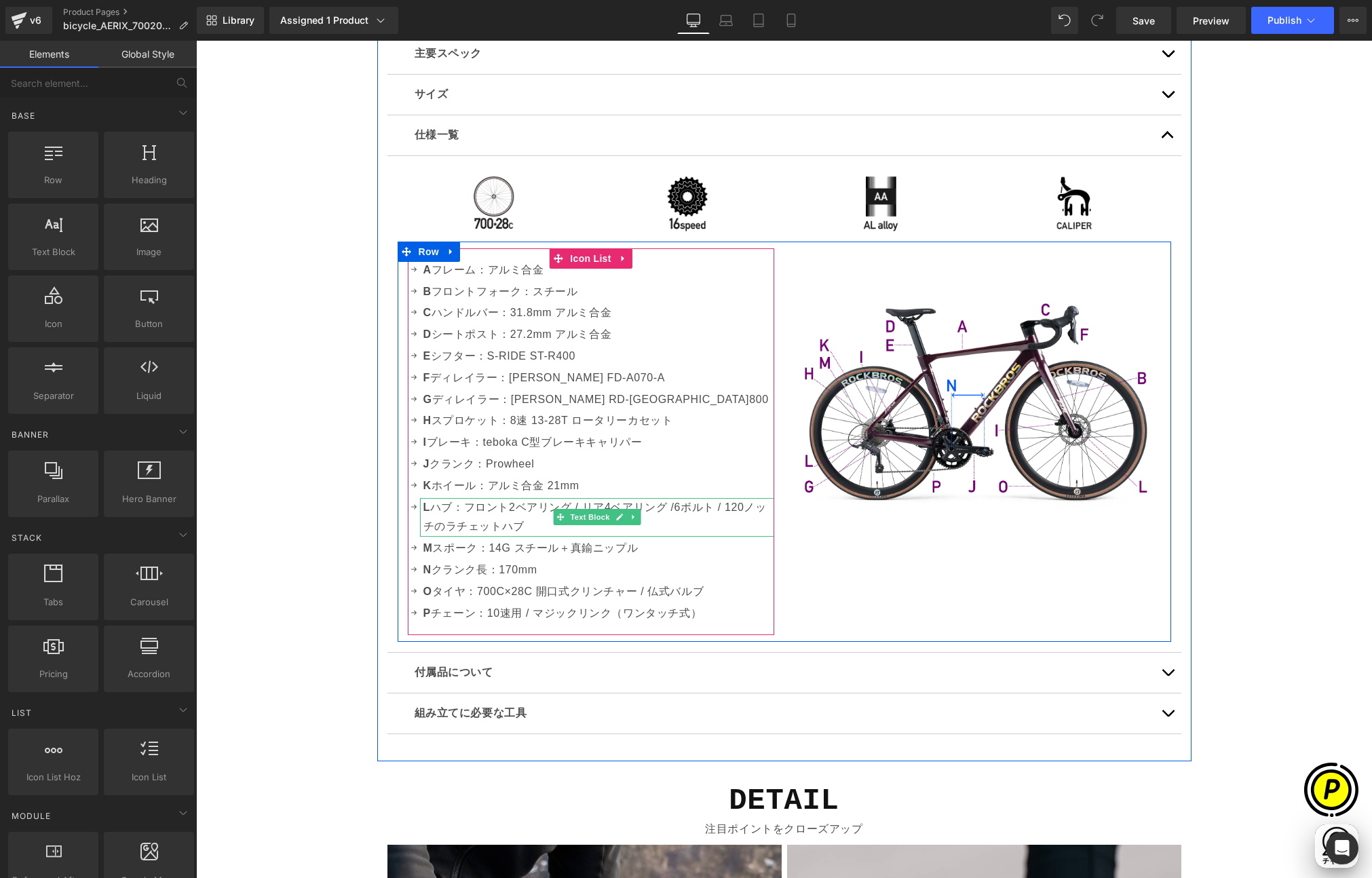
scroll to position [0, 265]
click at [519, 510] on p "L ハブ：フロント2ベアリング / リア4ベアリング / 6ボルト / 120ノッチのラチェットハブ" at bounding box center [599, 518] width 351 height 39
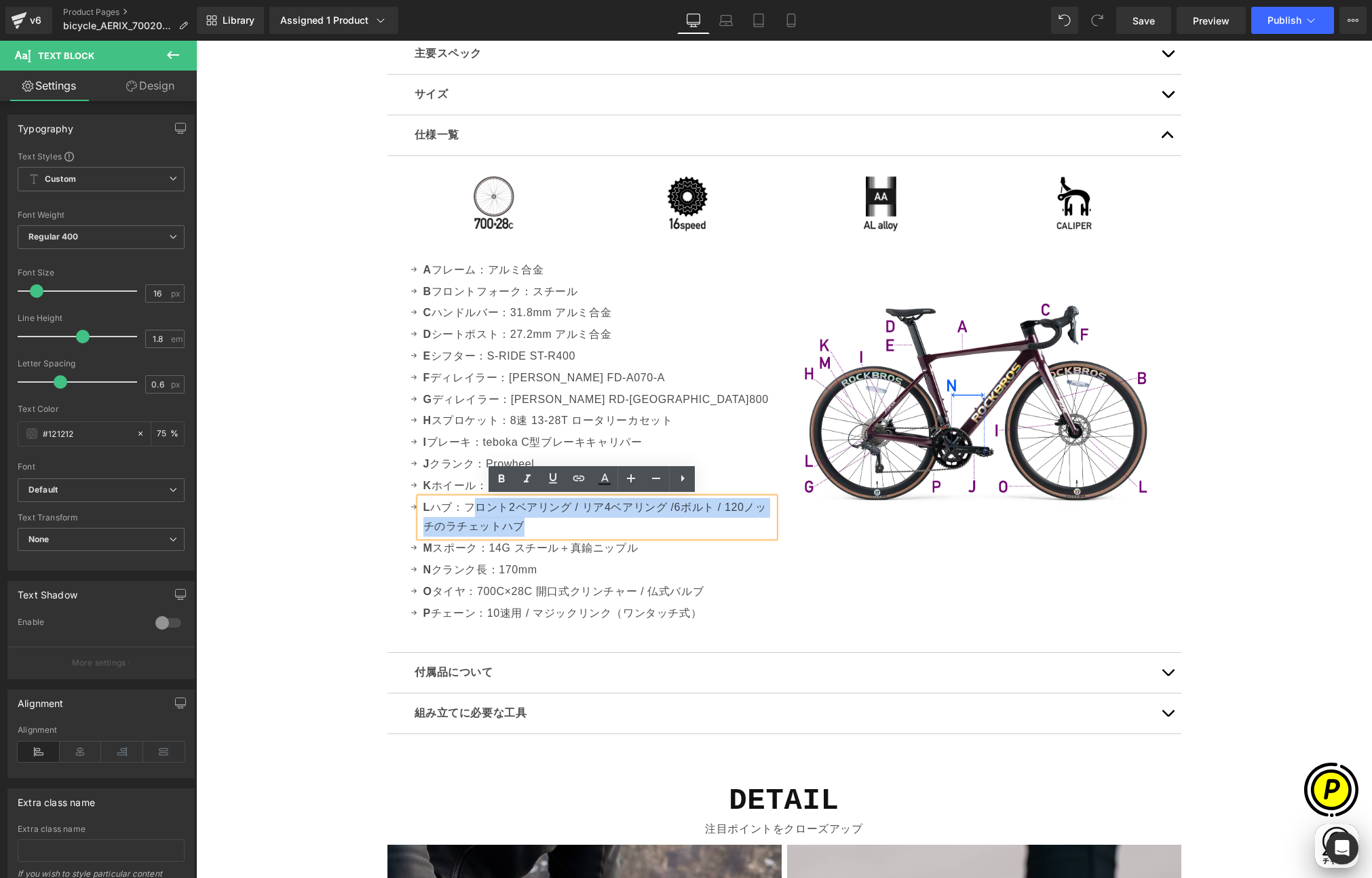
drag, startPoint x: 503, startPoint y: 512, endPoint x: 519, endPoint y: 524, distance: 20.0
click at [519, 524] on p "L ハブ：フロント2ベアリング / リア4ベアリング / 6ボルト / 120ノッチのラチェットハブ" at bounding box center [599, 518] width 351 height 39
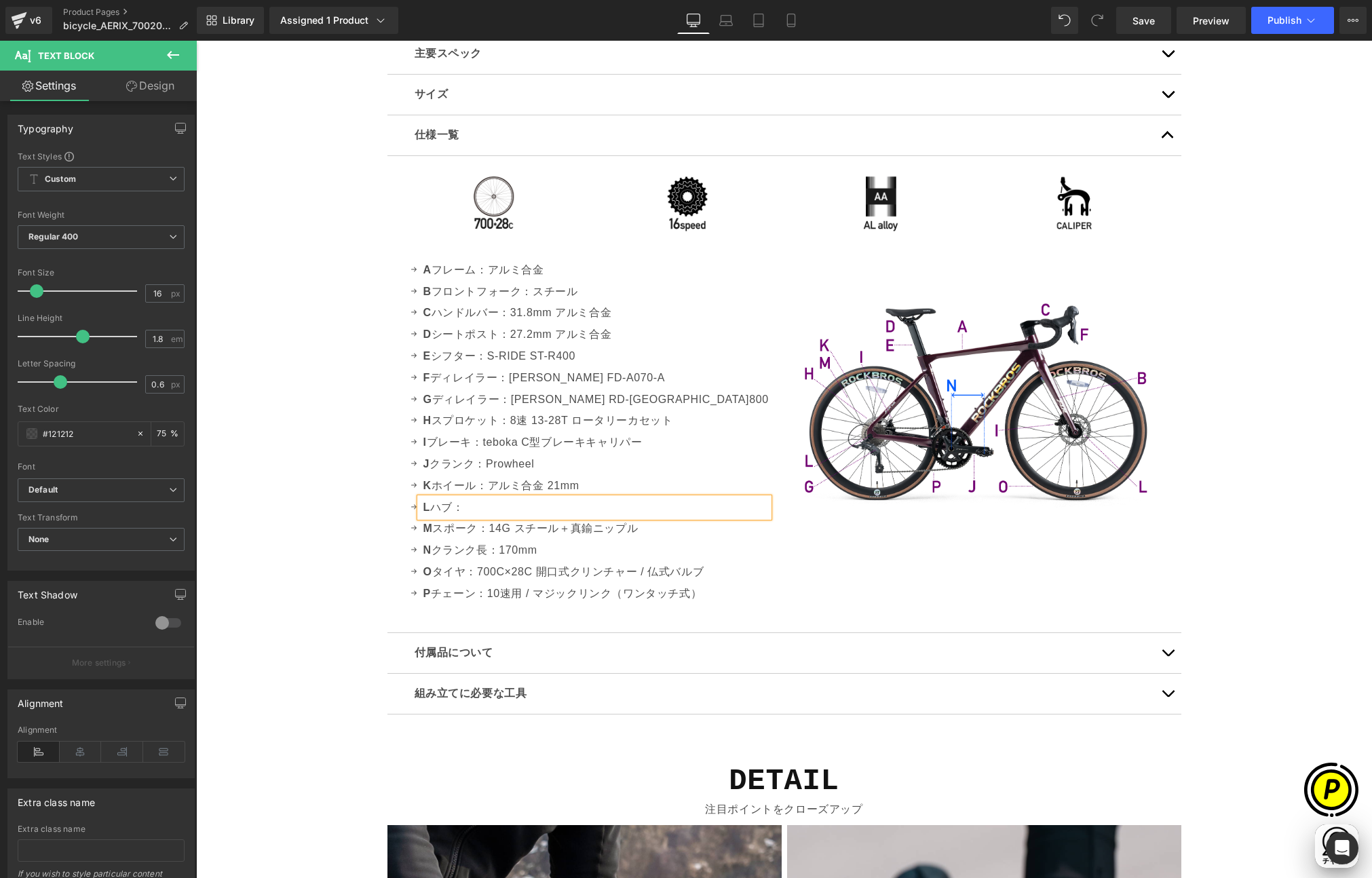
scroll to position [0, 529]
drag, startPoint x: 503, startPoint y: 505, endPoint x: 527, endPoint y: 507, distance: 24.1
click at [527, 507] on p "L ハブ：アルミニウム合金ベアリング" at bounding box center [596, 508] width 345 height 20
click at [313, 526] on div "Sale Off (P) Image" at bounding box center [784, 151] width 1177 height 8285
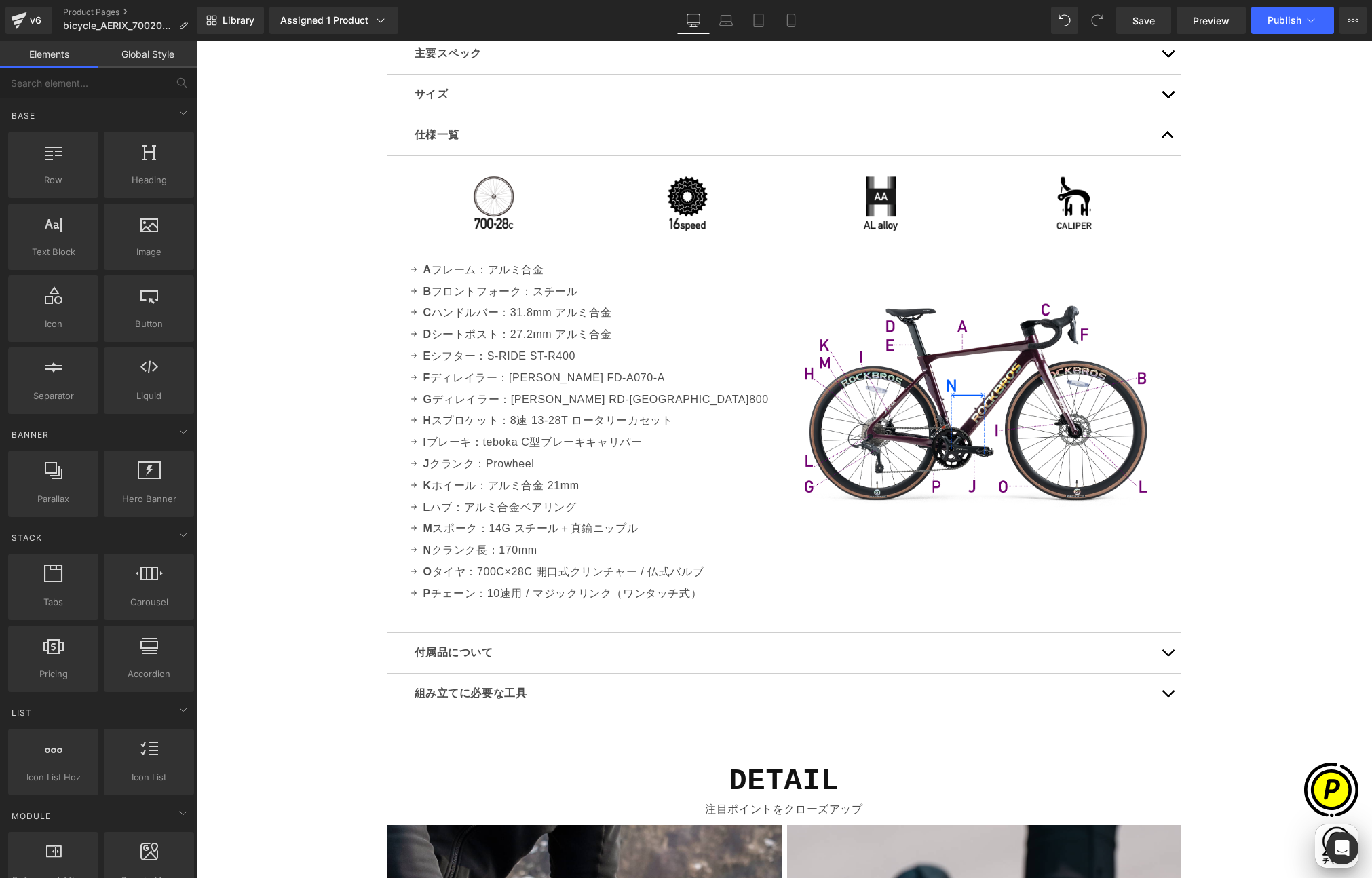
scroll to position [0, 0]
click at [534, 526] on span "Text Block" at bounding box center [556, 529] width 44 height 16
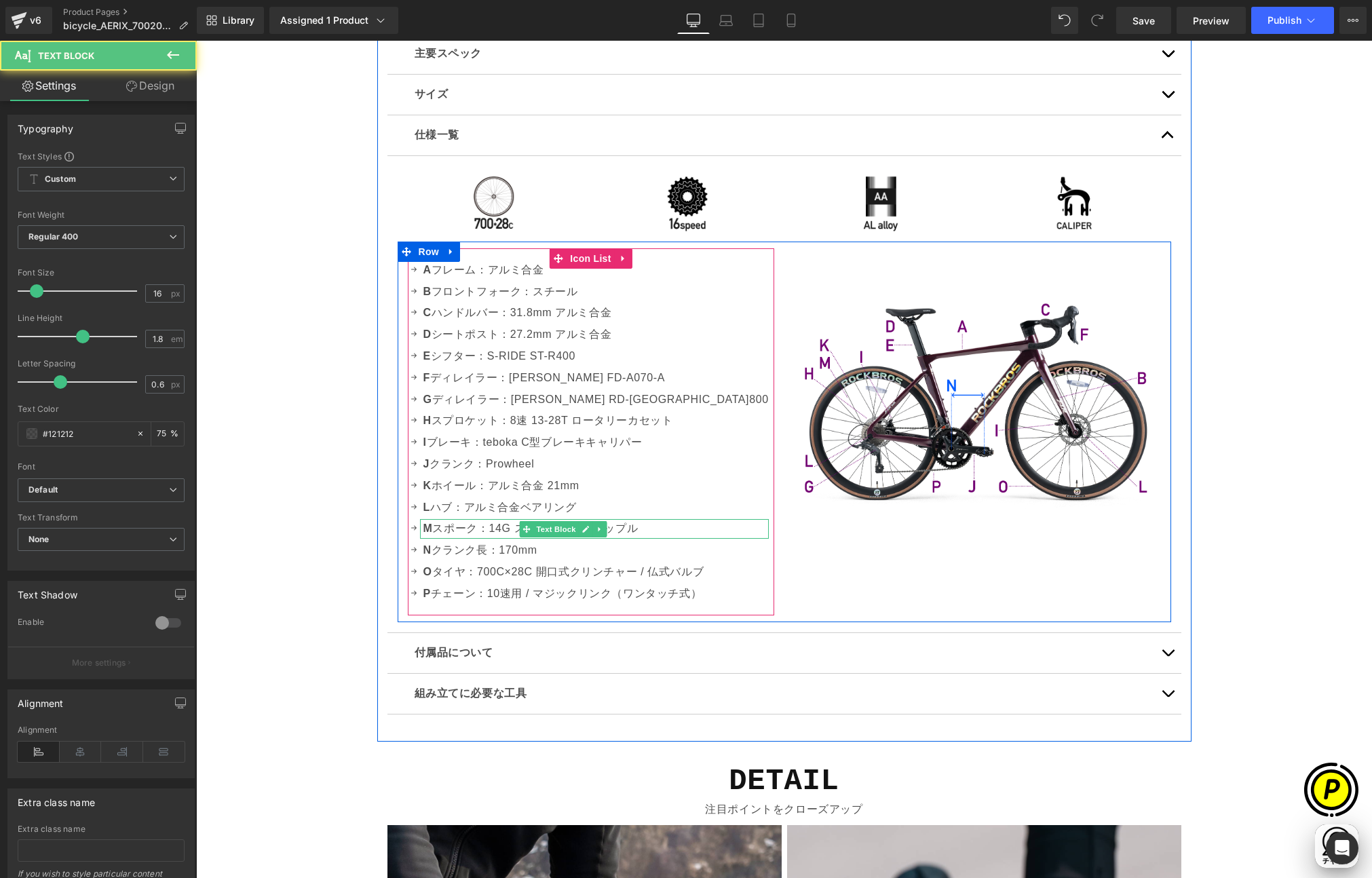
click at [491, 526] on p "M スポーク：14G スチール＋真鍮ニップル" at bounding box center [596, 529] width 345 height 20
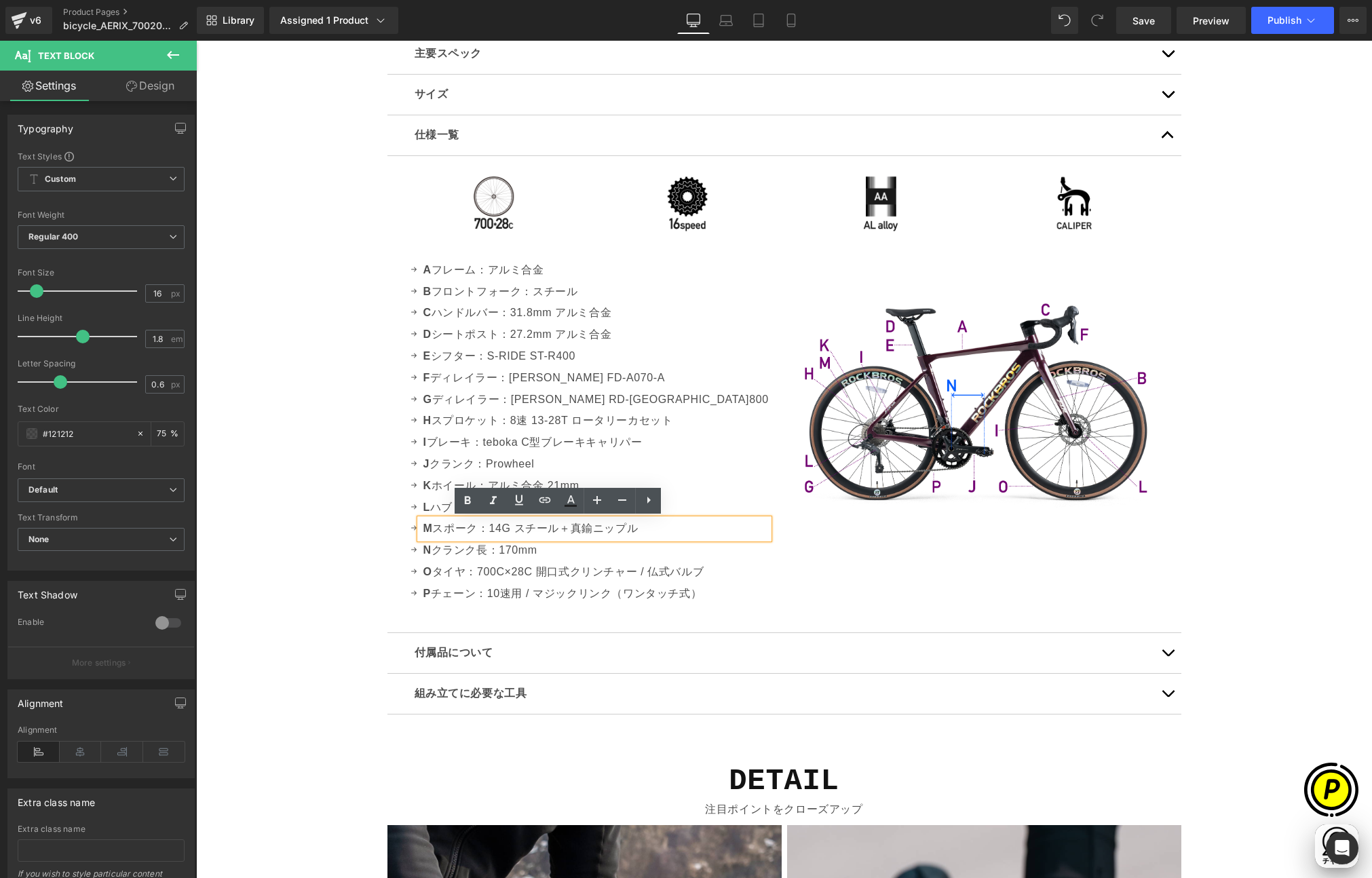
scroll to position [0, 265]
click at [543, 532] on p "M スポーク：14G スチール＋真鍮ニップル" at bounding box center [596, 529] width 345 height 20
drag, startPoint x: 488, startPoint y: 528, endPoint x: 650, endPoint y: 539, distance: 162.4
click at [650, 539] on div "M スポーク：14G スチール＋真鍮ニップル" at bounding box center [594, 529] width 349 height 20
paste div
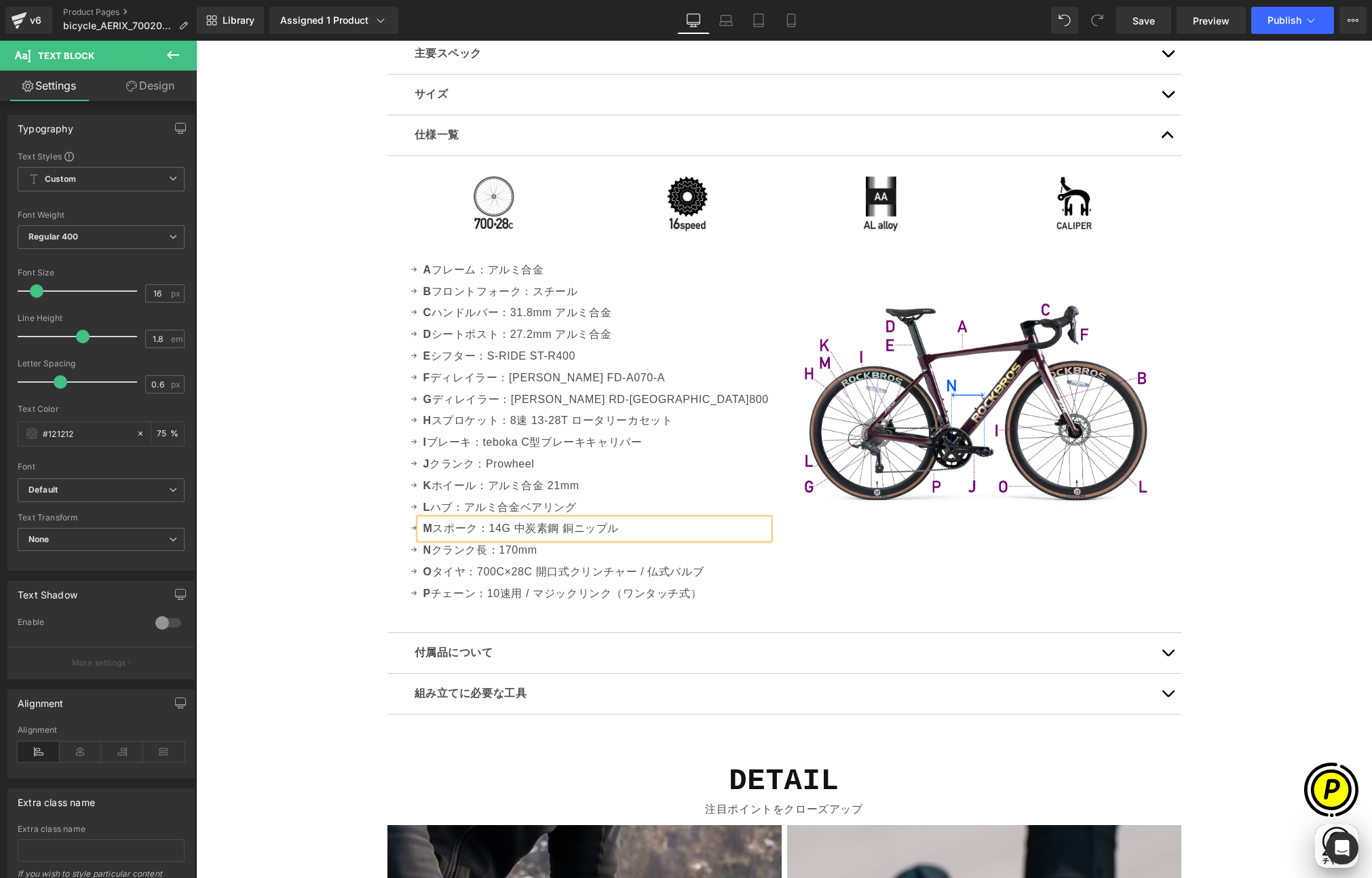
click at [365, 512] on div "Sale Off (P) Image" at bounding box center [784, 151] width 1177 height 8285
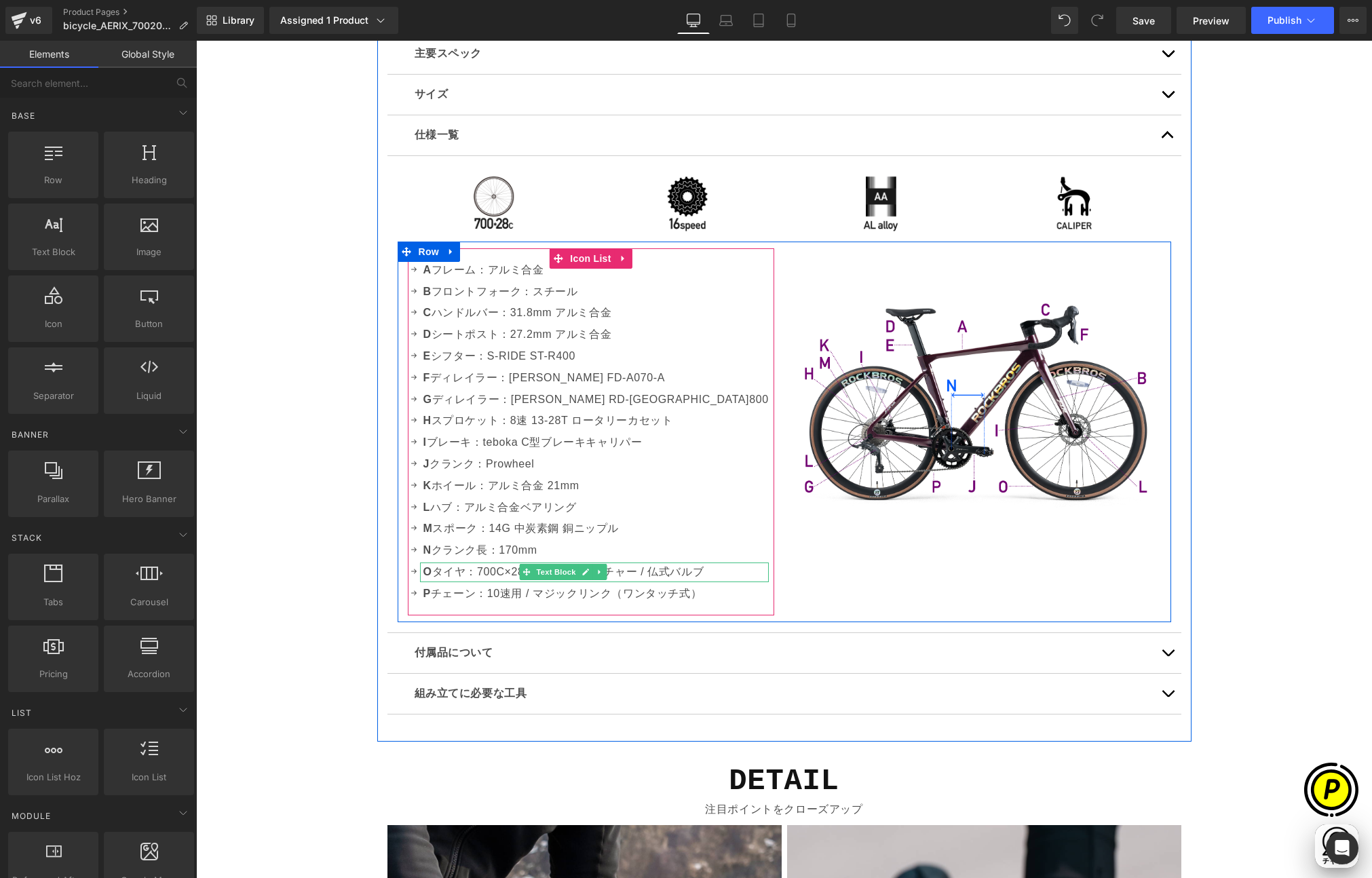
scroll to position [0, 529]
click at [500, 570] on p "O タイヤ：700C×28C 開口式クリンチャー / 仏式バルブ" at bounding box center [596, 573] width 345 height 20
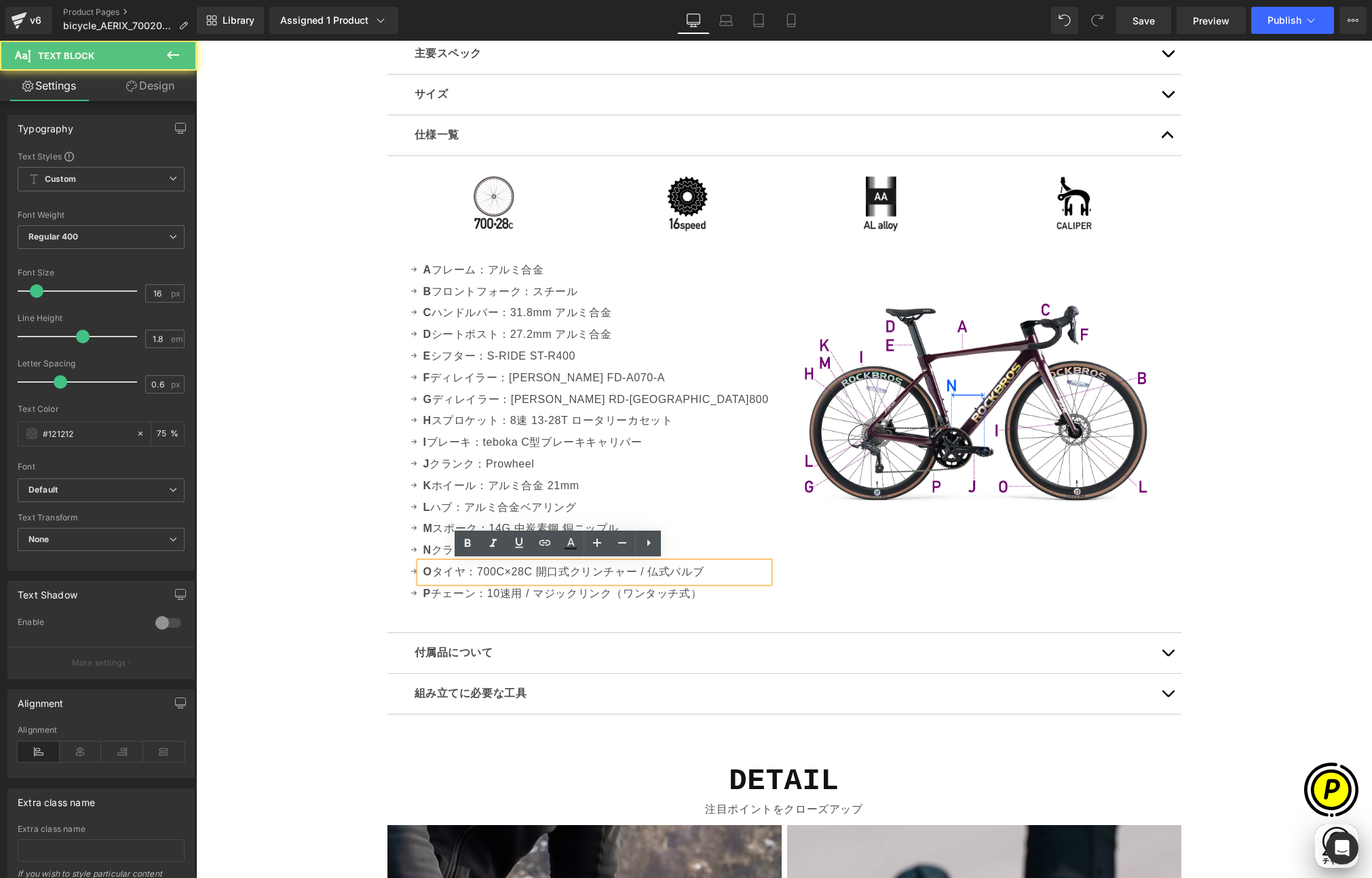
drag, startPoint x: 535, startPoint y: 572, endPoint x: 710, endPoint y: 579, distance: 175.1
click at [710, 579] on div "Icon A フレーム：アルミ合金 Text Block Icon B フロントフォーク：スチール Text Block Icon C ハンドルバー：31.8…" at bounding box center [591, 436] width 367 height 350
paste div
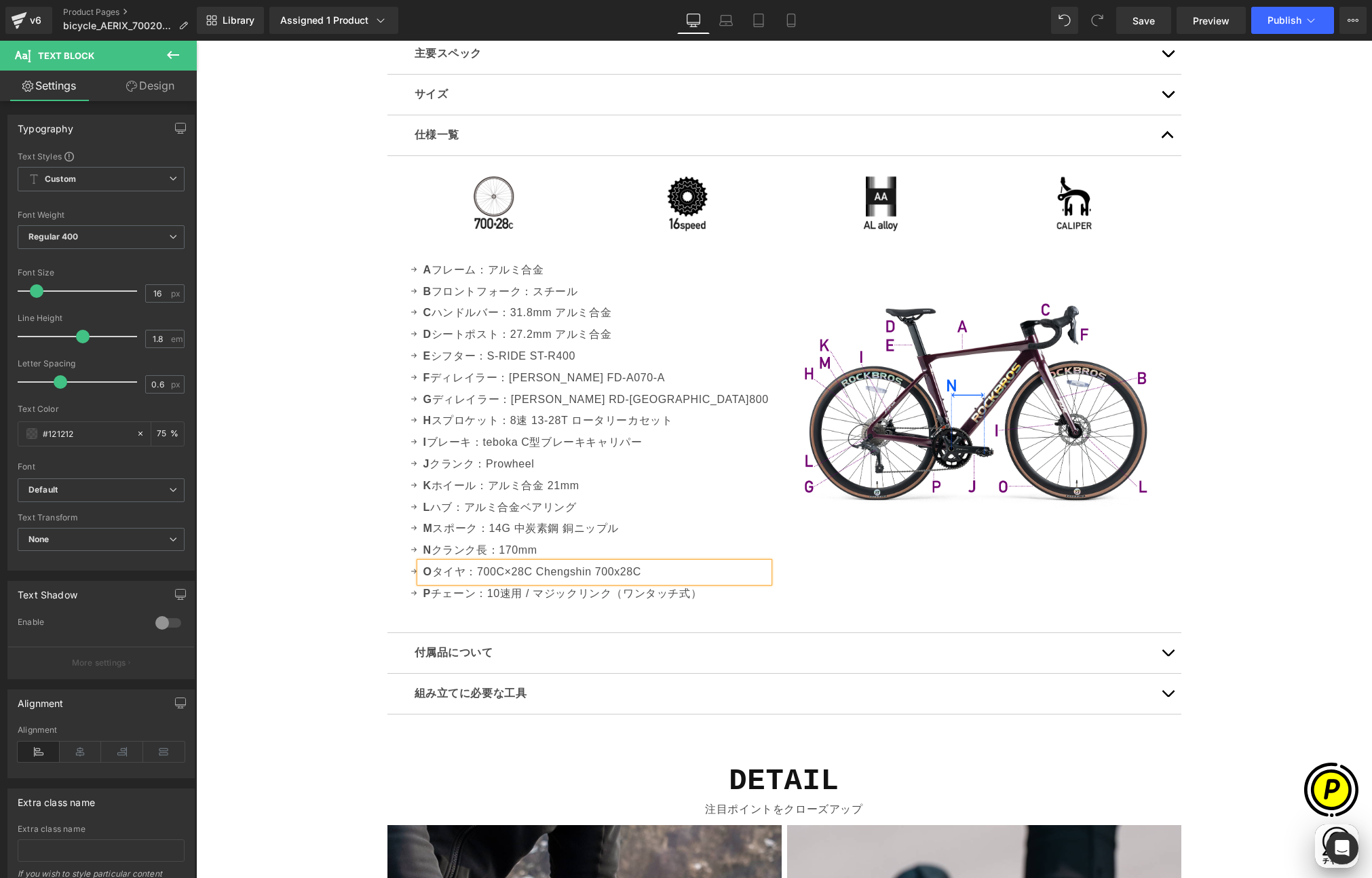
scroll to position [0, 794]
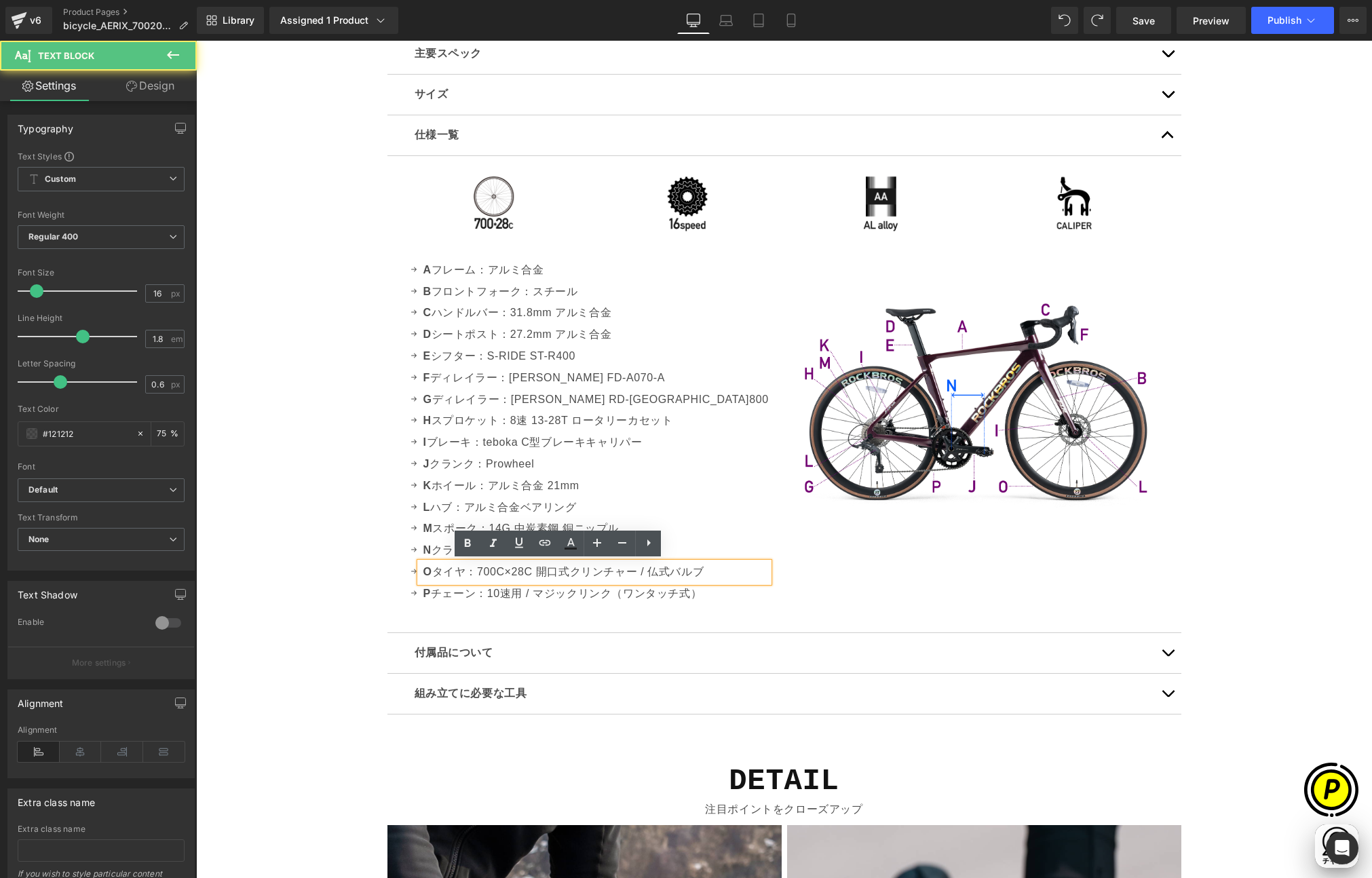
drag, startPoint x: 474, startPoint y: 572, endPoint x: 703, endPoint y: 571, distance: 229.0
click at [703, 571] on div "O タイヤ：700C×28C 開口式クリンチャー / 仏式バルブ" at bounding box center [594, 573] width 349 height 20
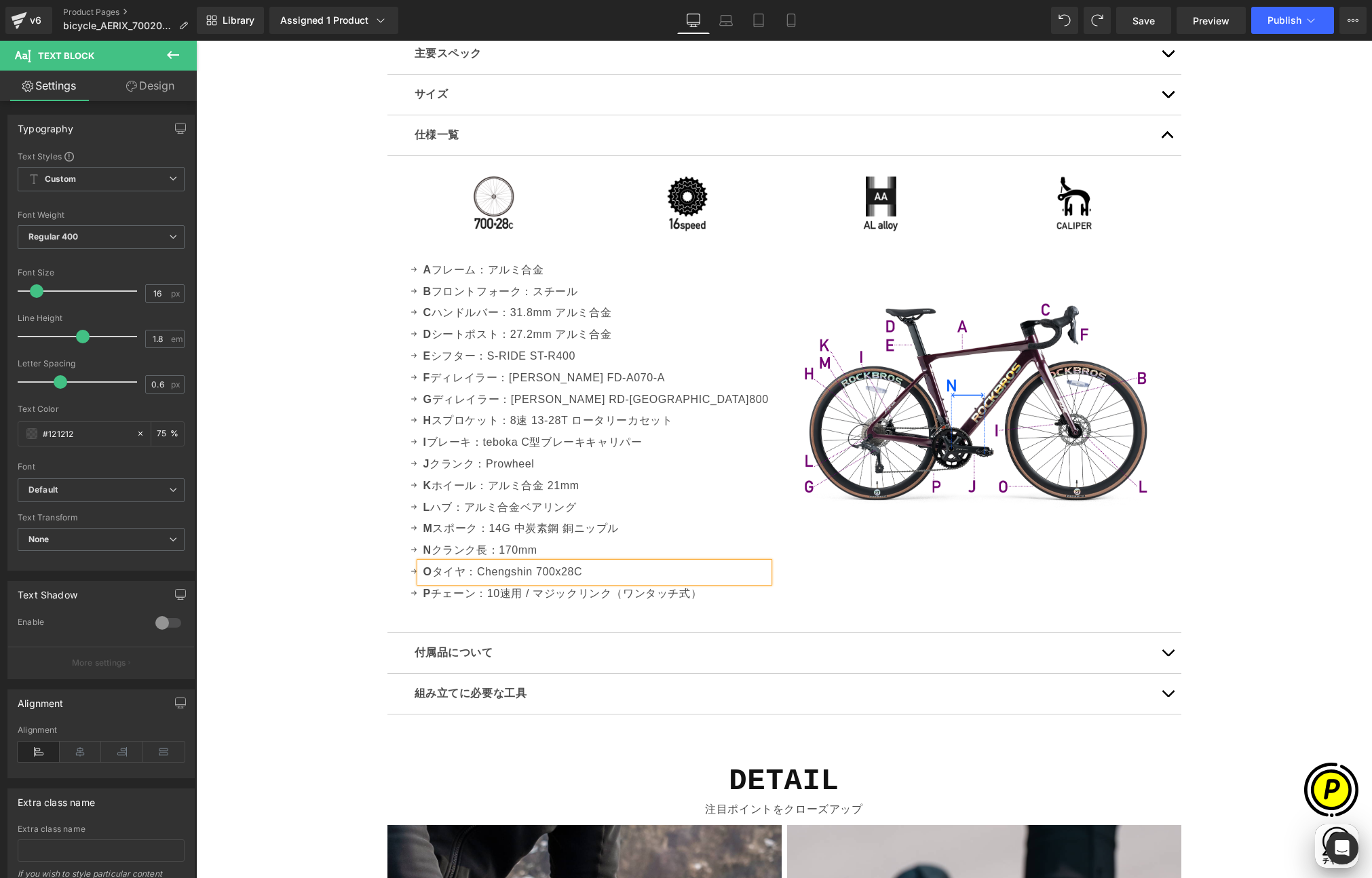
scroll to position [0, 0]
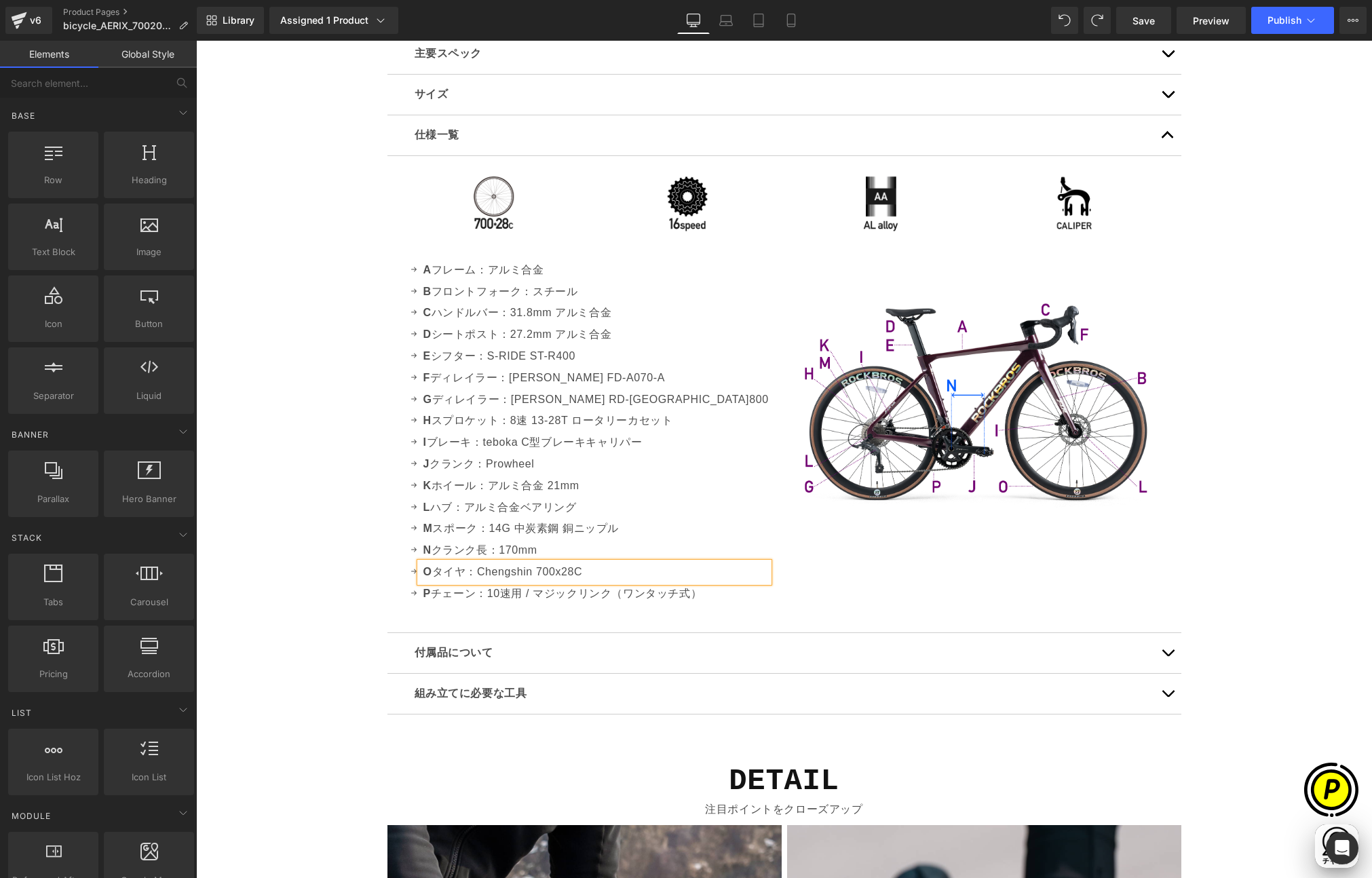
click at [339, 540] on div "Sale Off (P) Image" at bounding box center [784, 151] width 1177 height 8285
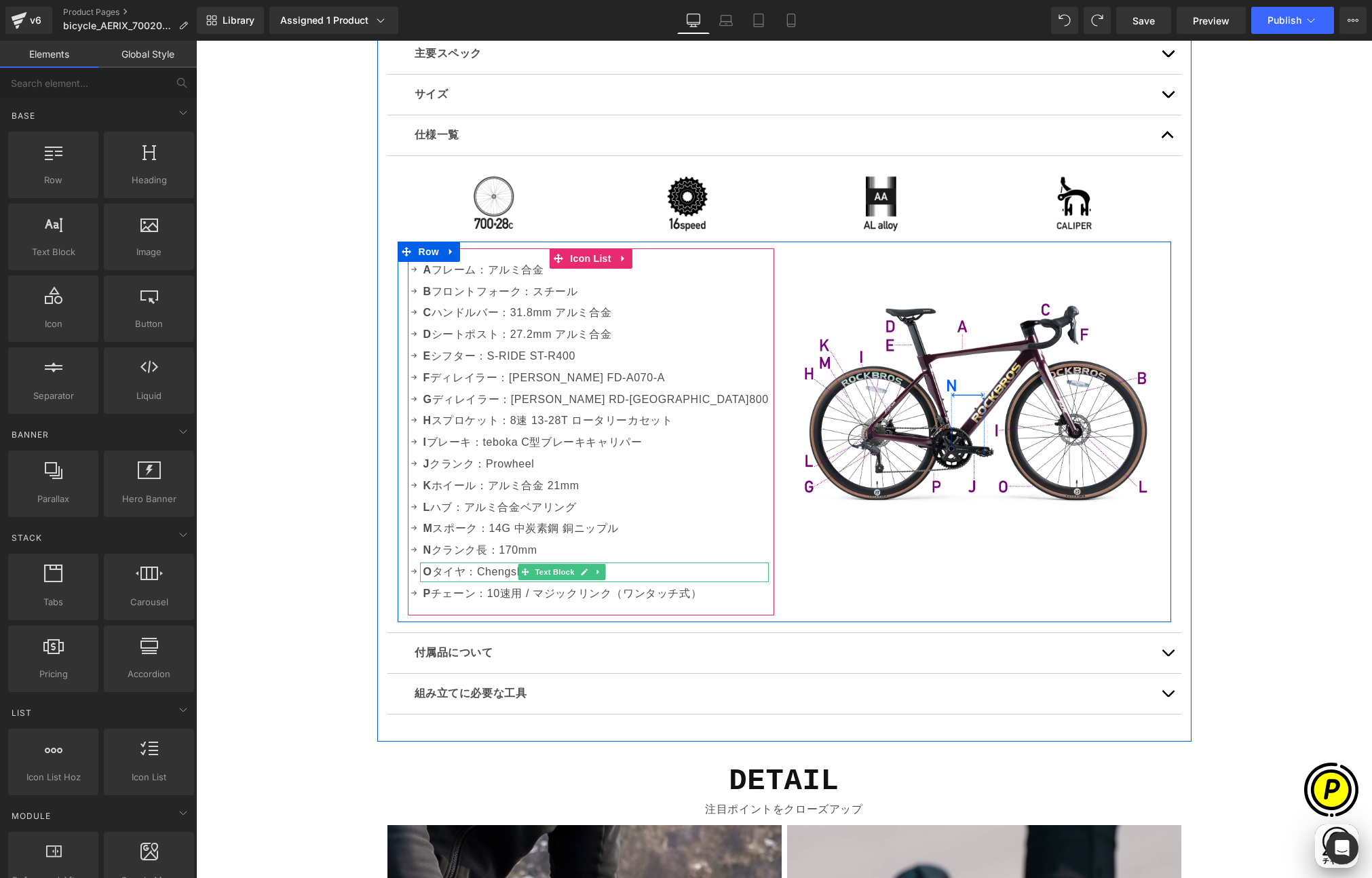
scroll to position [0, 265]
click at [494, 570] on p "O タイヤ：Chengshin 700x28C" at bounding box center [596, 573] width 345 height 20
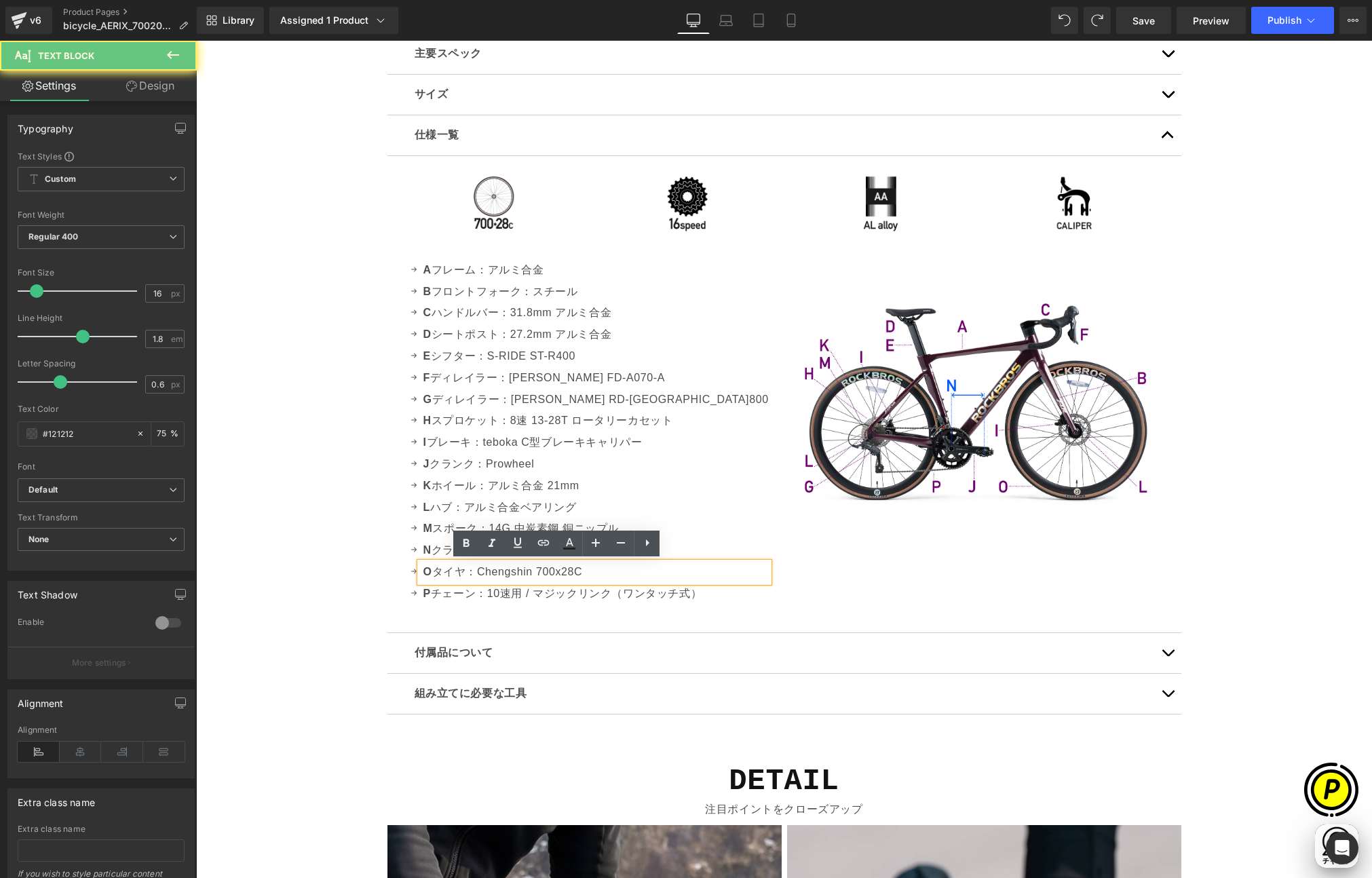
drag, startPoint x: 580, startPoint y: 571, endPoint x: 614, endPoint y: 573, distance: 34.1
click at [614, 573] on p "O タイヤ：Chengshin 700x28C" at bounding box center [596, 573] width 345 height 20
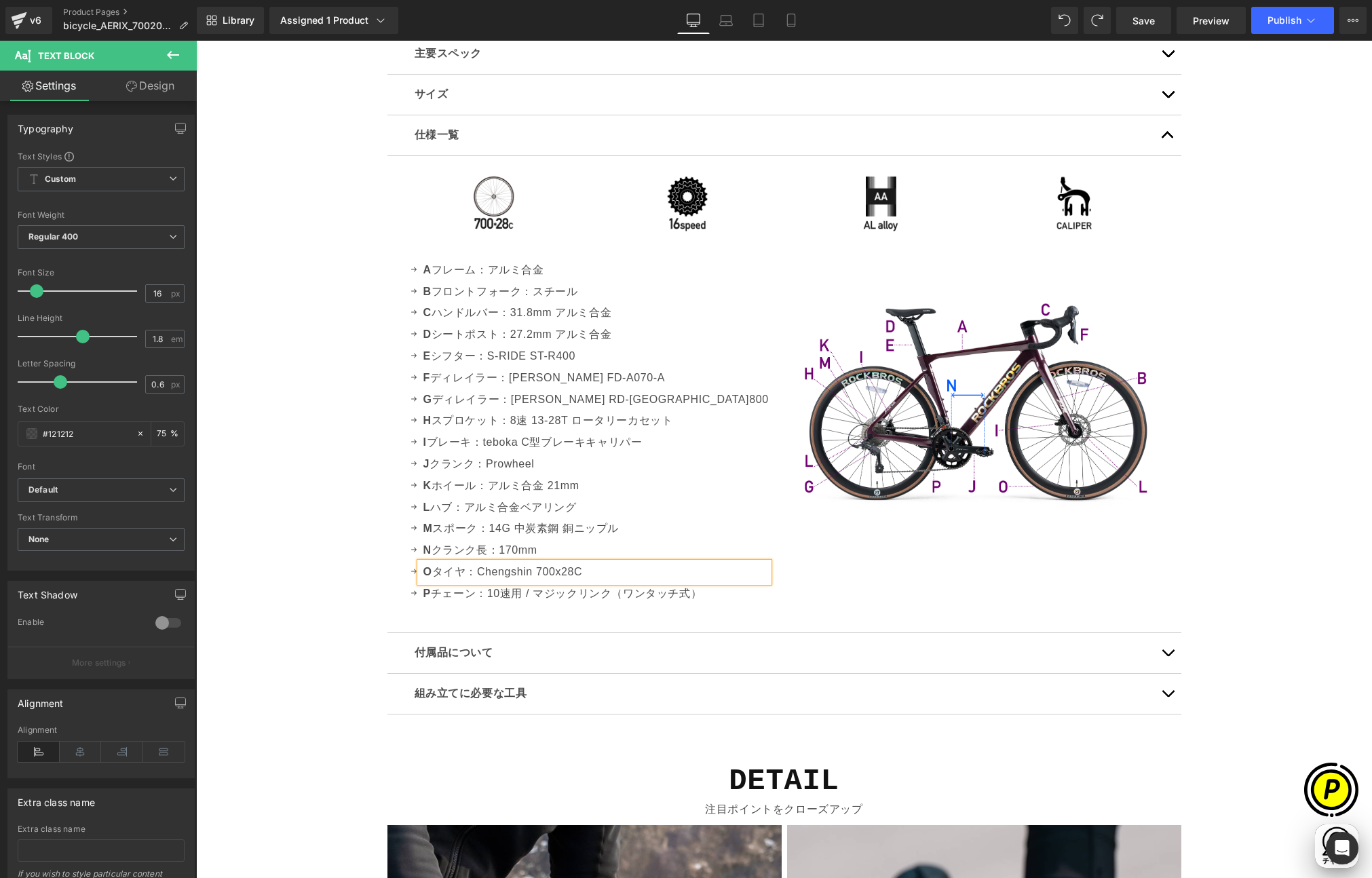
click at [310, 505] on div "Sale Off (P) Image" at bounding box center [784, 151] width 1177 height 8285
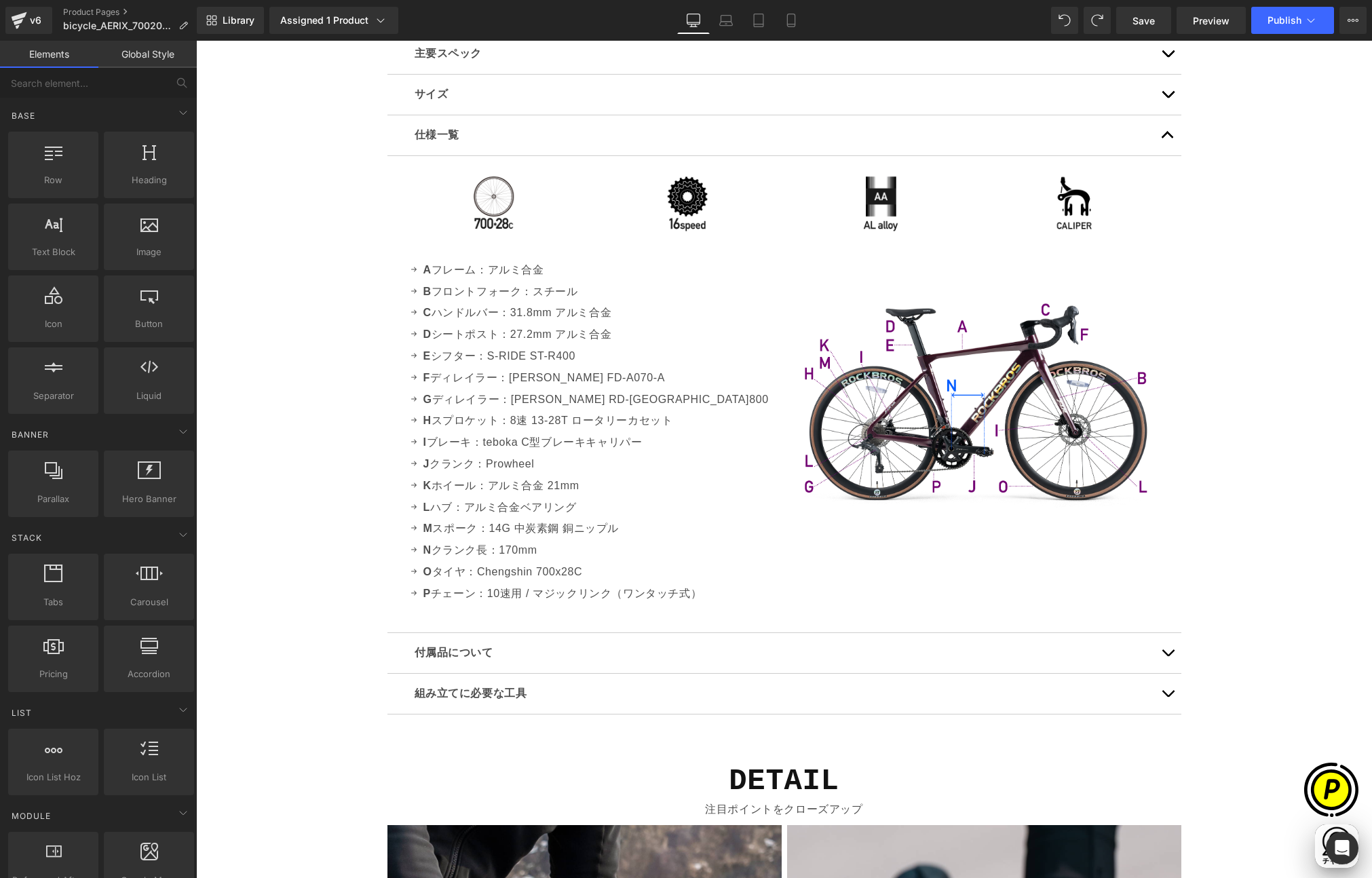
scroll to position [0, 794]
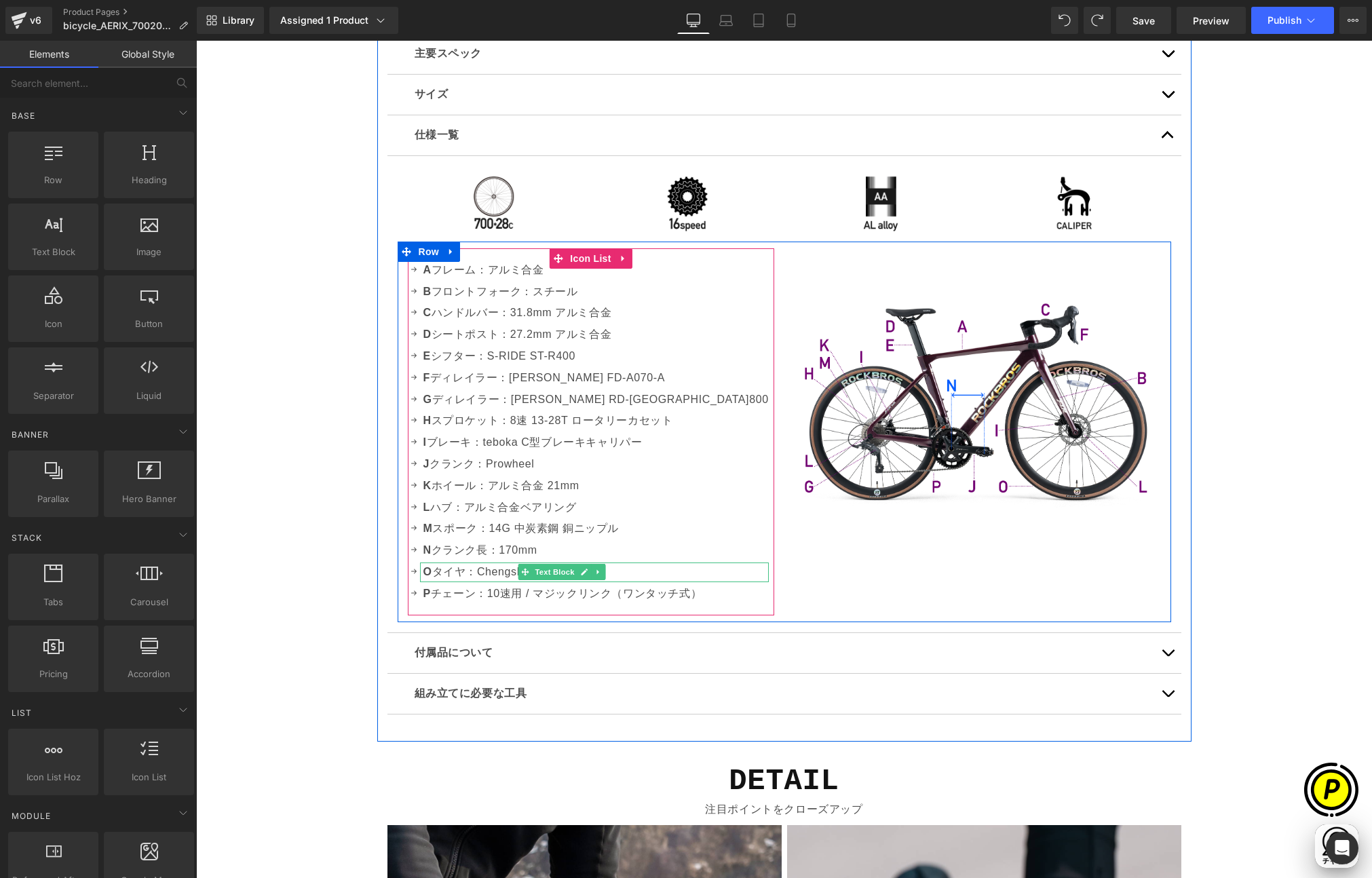
click at [480, 569] on p "O タイヤ：Chengshin 700x28C" at bounding box center [596, 573] width 345 height 20
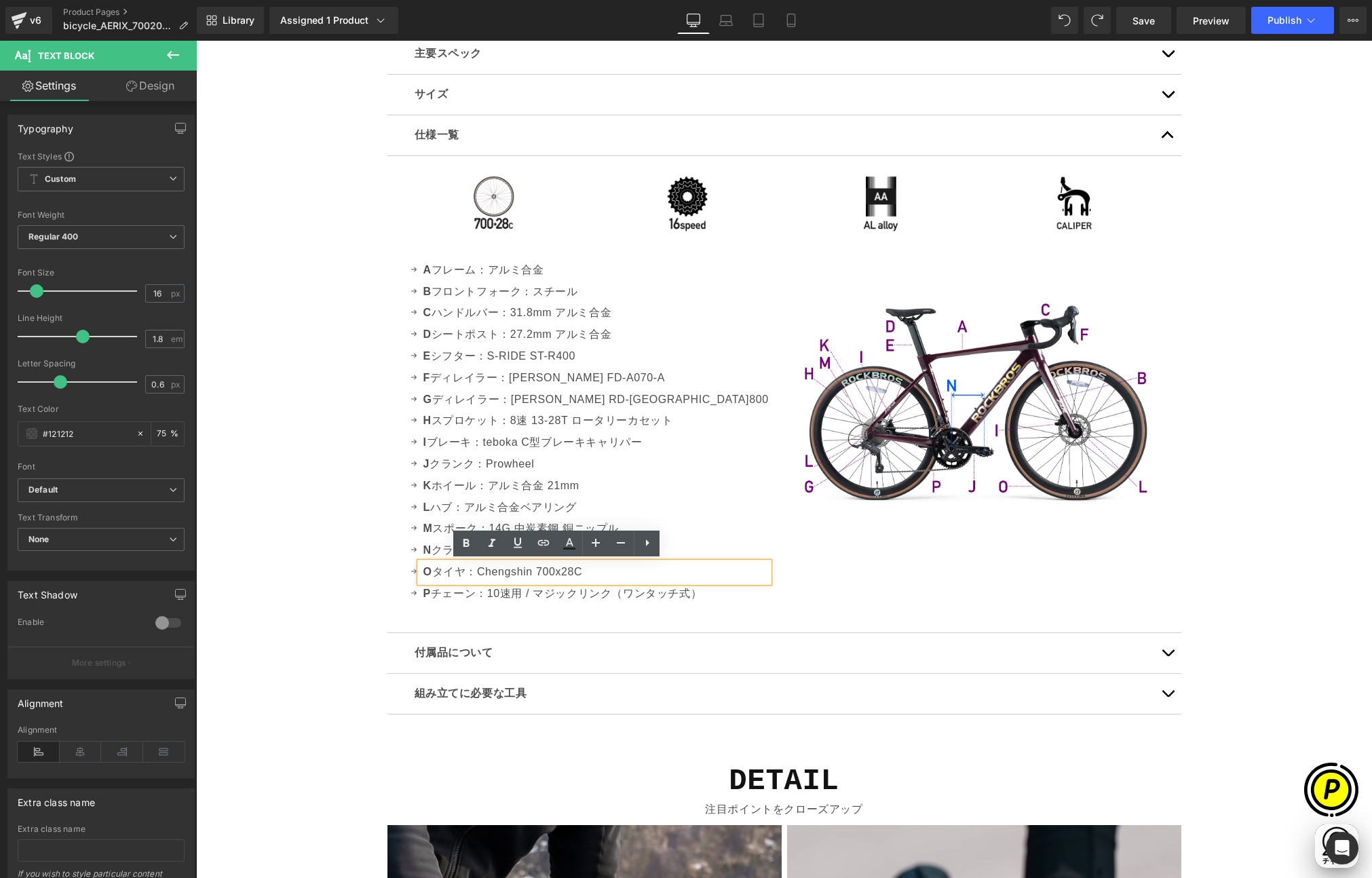
scroll to position [0, 0]
drag, startPoint x: 580, startPoint y: 569, endPoint x: 604, endPoint y: 572, distance: 24.2
click at [604, 572] on p "O タイヤ：Chengshin 700x28C" at bounding box center [596, 573] width 345 height 20
click at [335, 550] on div "Sale Off (P) Image" at bounding box center [784, 151] width 1177 height 8285
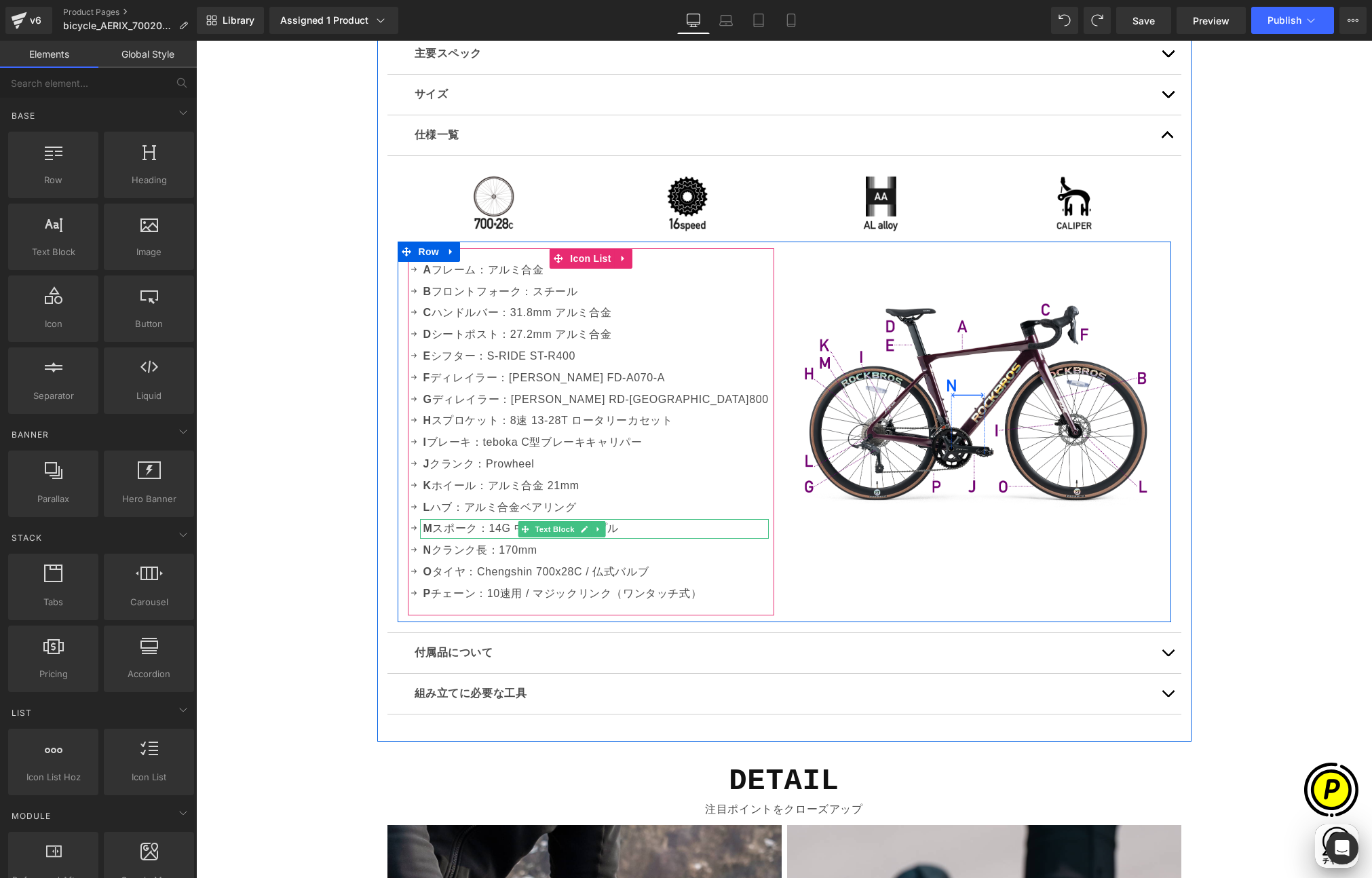
click at [497, 526] on p "M スポーク：14G 中炭素鋼 銅ニップル" at bounding box center [596, 529] width 345 height 20
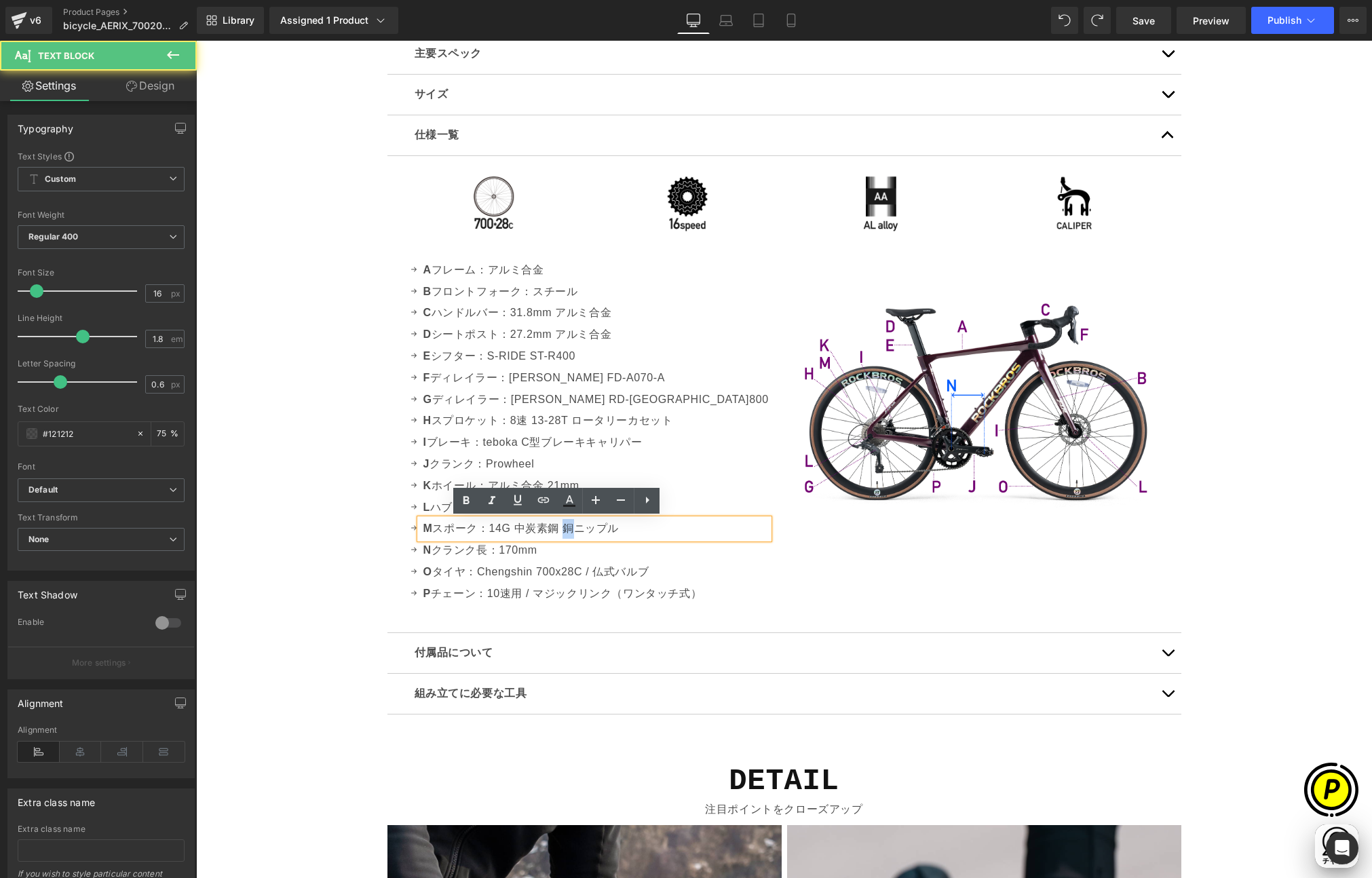
click at [560, 527] on p "M スポーク：14G 中炭素鋼 銅ニップル" at bounding box center [596, 529] width 345 height 20
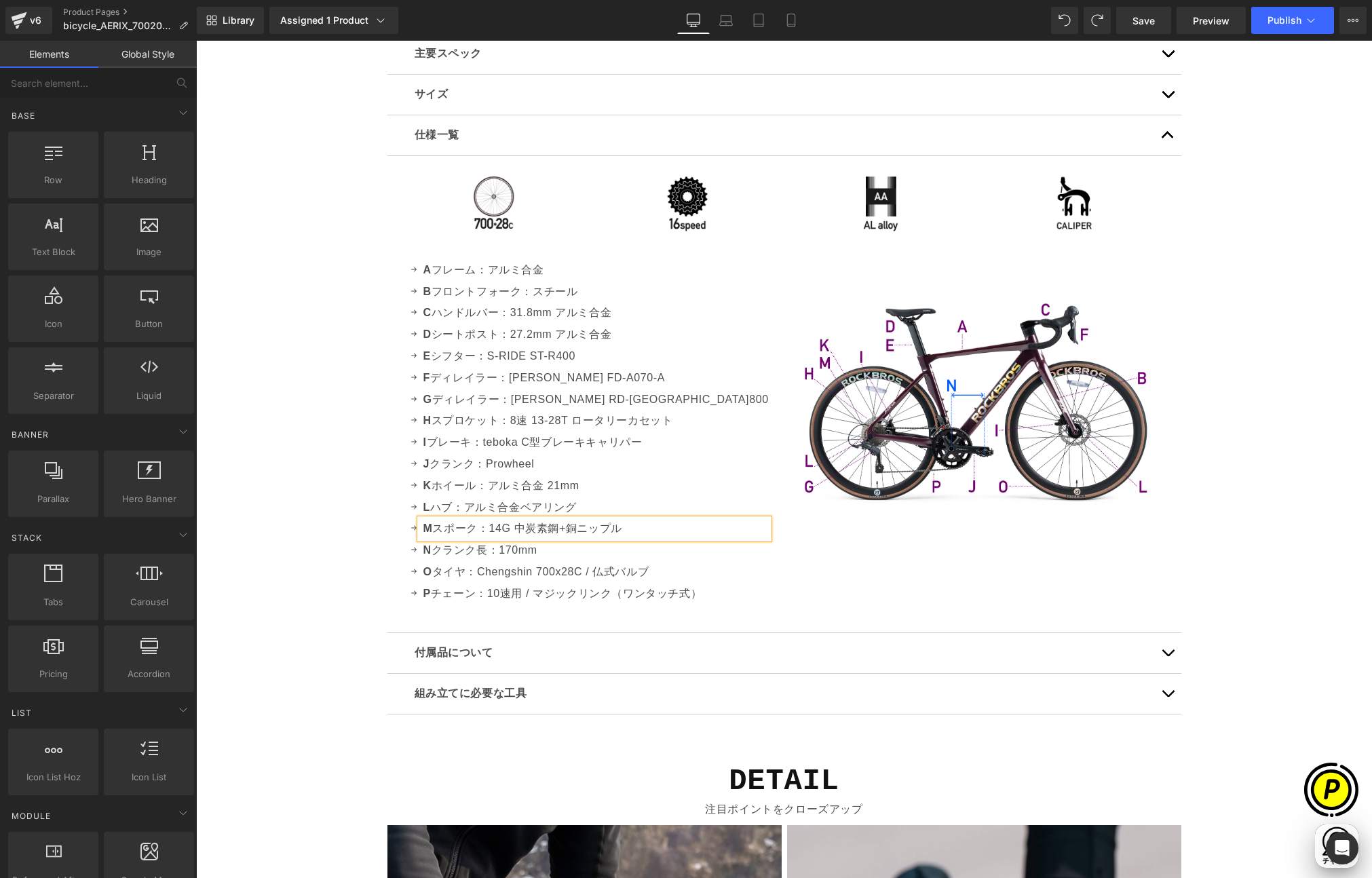
click at [300, 575] on div "Sale Off (P) Image" at bounding box center [784, 151] width 1177 height 8285
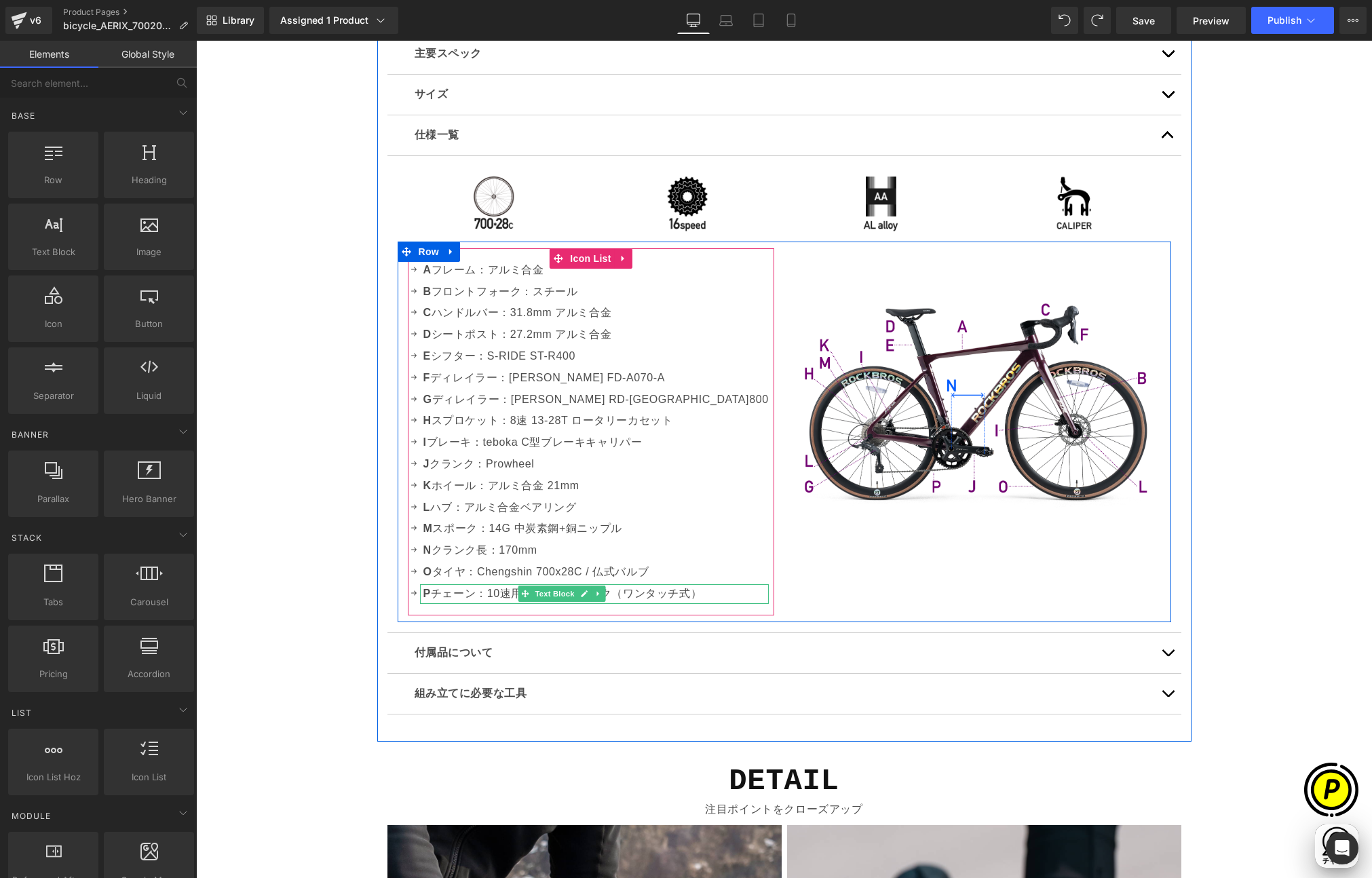
click at [495, 594] on p "P チェーン：10速用 / マジックリンク（ワンタッチ式）" at bounding box center [596, 594] width 345 height 20
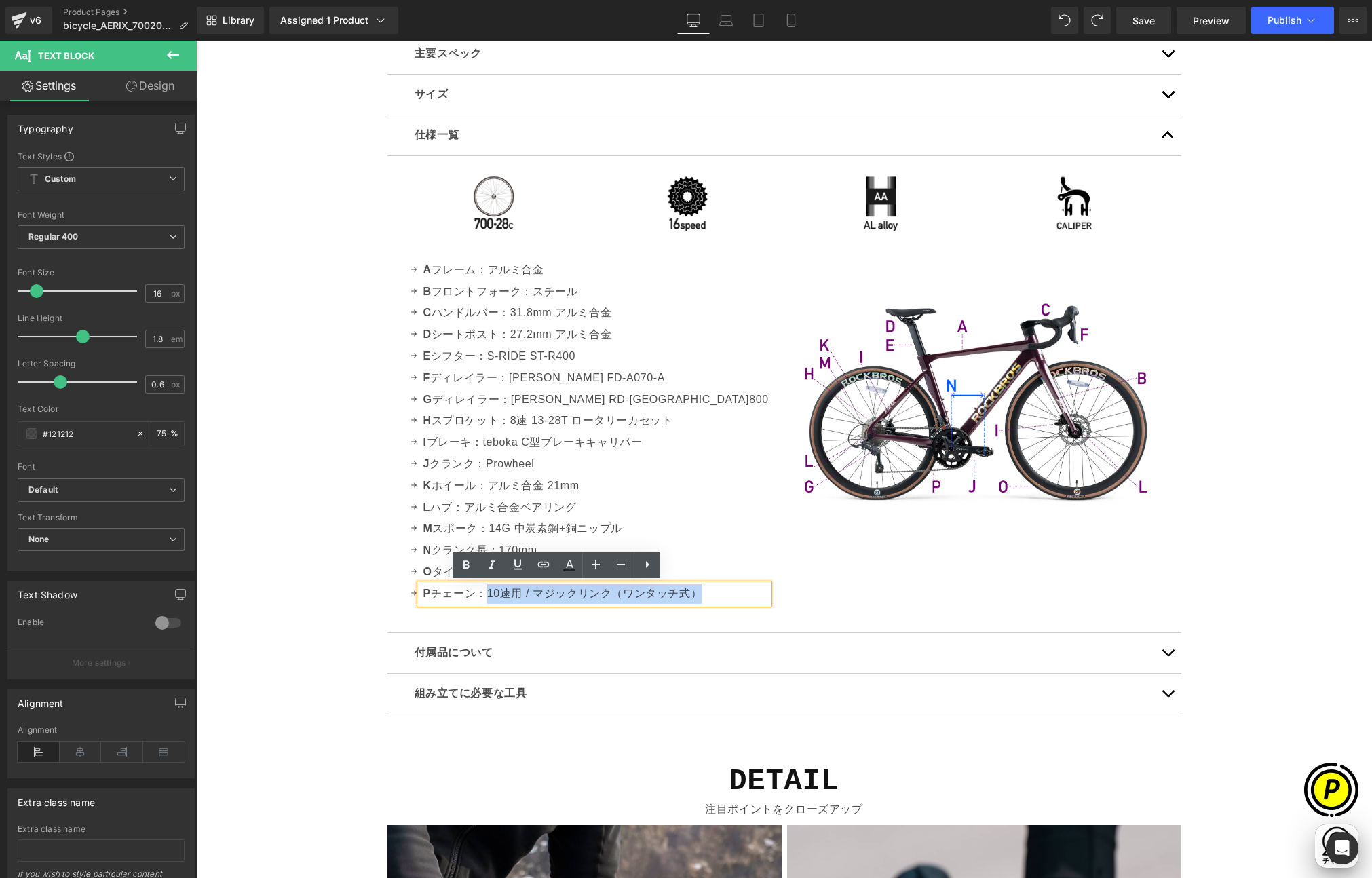
drag, startPoint x: 483, startPoint y: 592, endPoint x: 694, endPoint y: 591, distance: 211.0
click at [694, 591] on p "P チェーン：10速用 / マジックリンク（ワンタッチ式）" at bounding box center [596, 594] width 345 height 20
paste div
drag, startPoint x: 603, startPoint y: 595, endPoint x: 638, endPoint y: 597, distance: 35.1
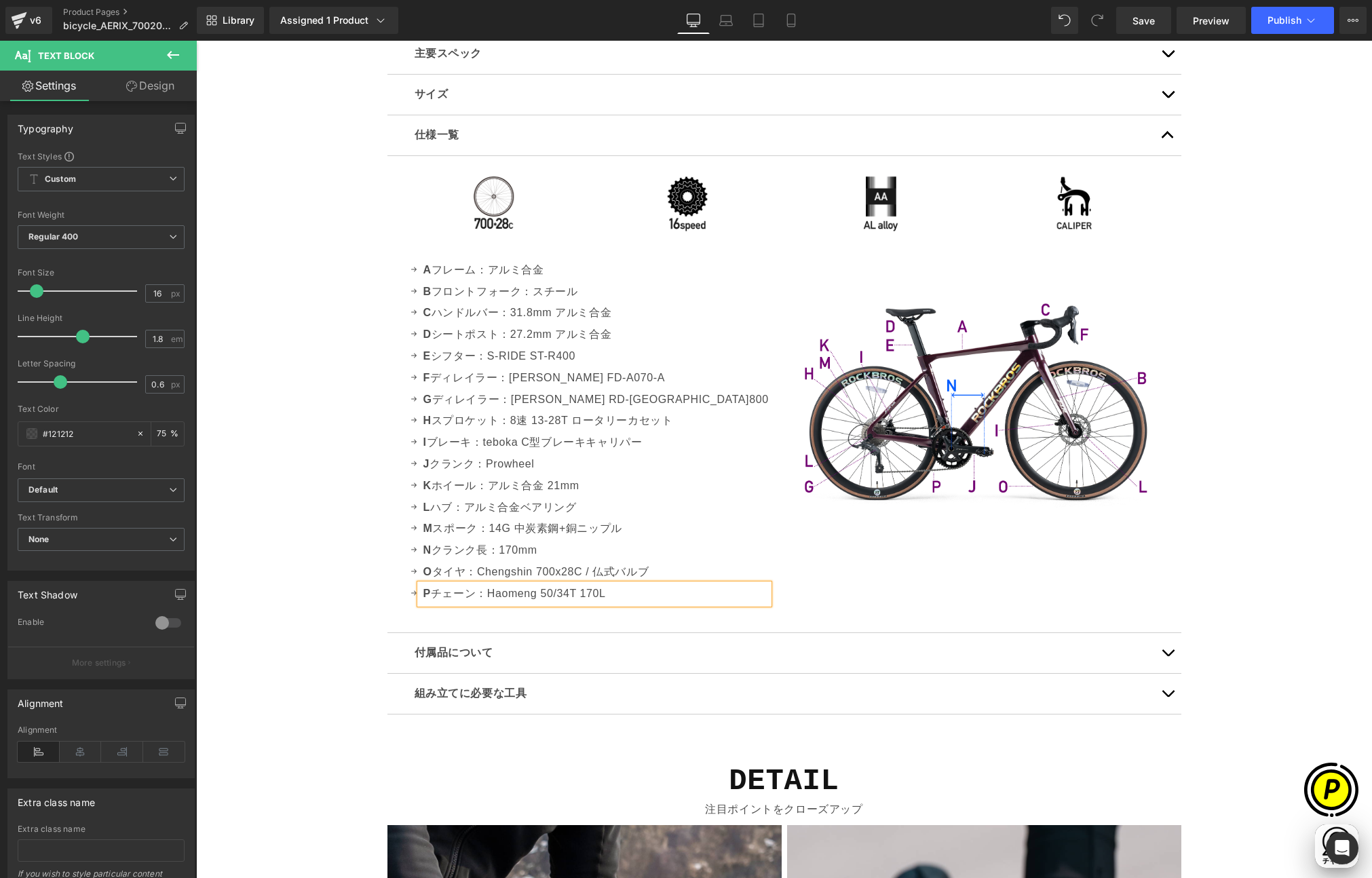
click at [646, 595] on p "P チェーン：Haomeng 50/34T 170L" at bounding box center [596, 594] width 345 height 20
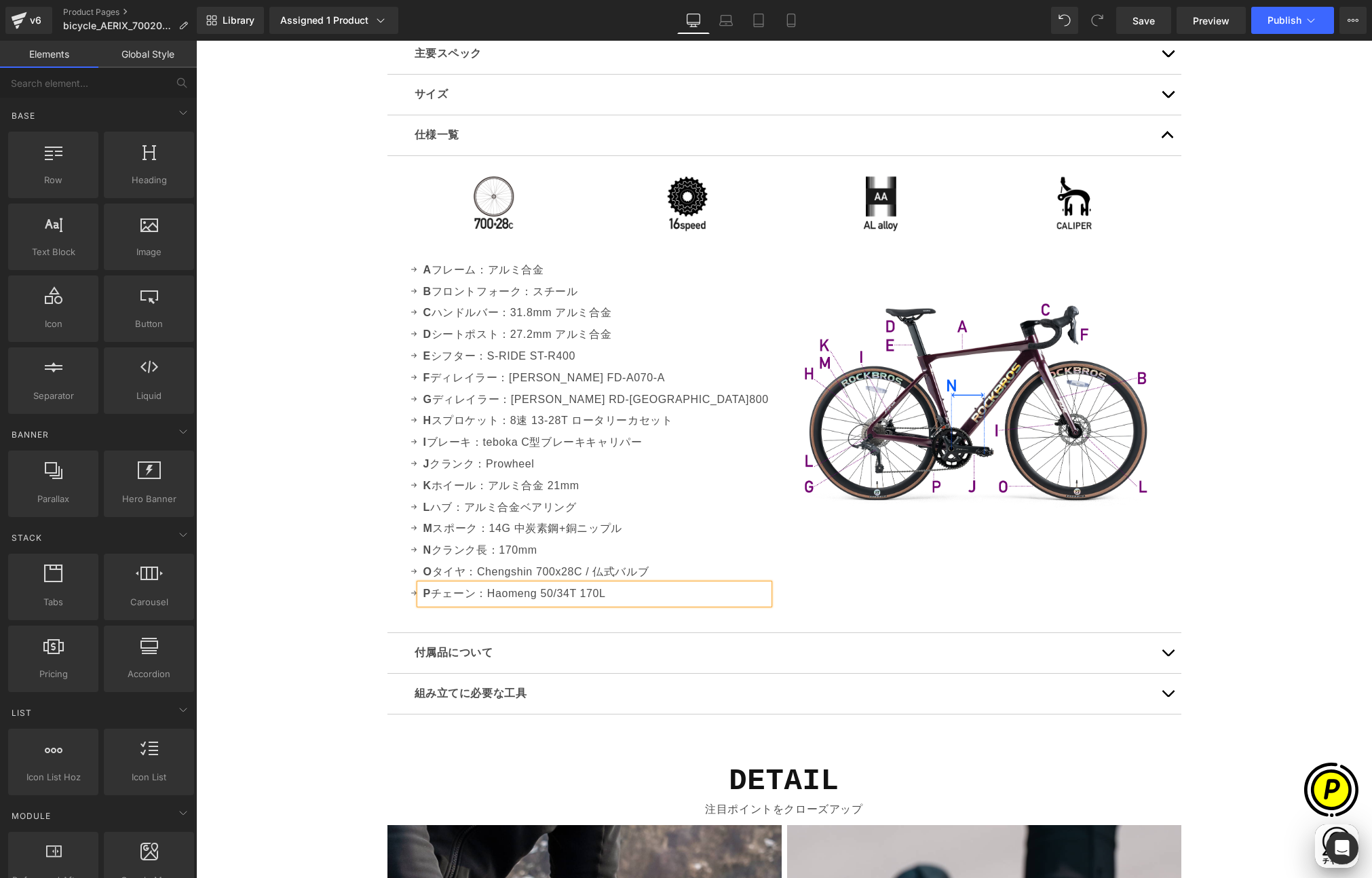
click at [297, 584] on div "Sale Off (P) Image" at bounding box center [784, 151] width 1177 height 8285
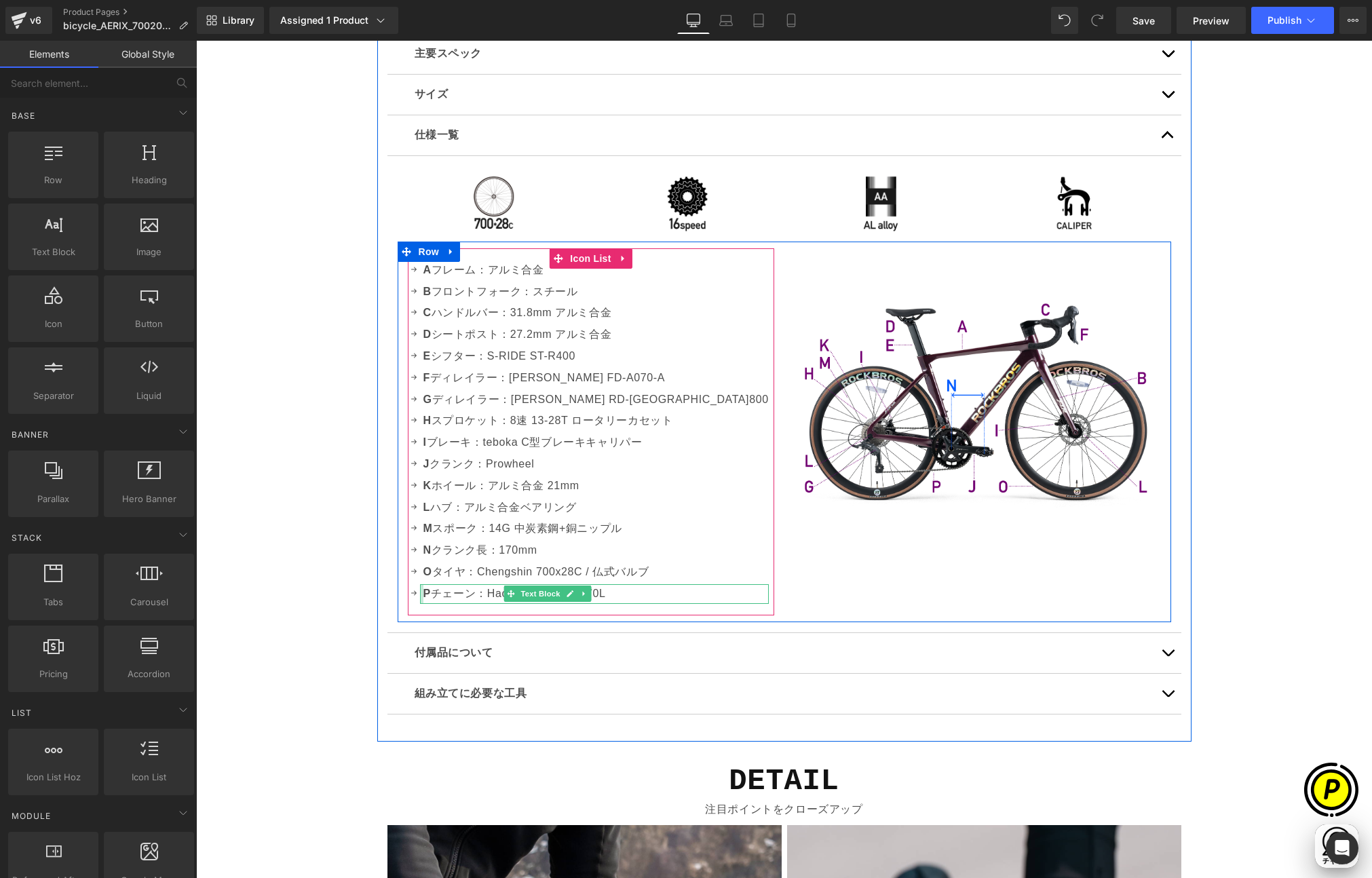
scroll to position [0, 265]
click at [579, 261] on span "Icon List" at bounding box center [591, 259] width 48 height 20
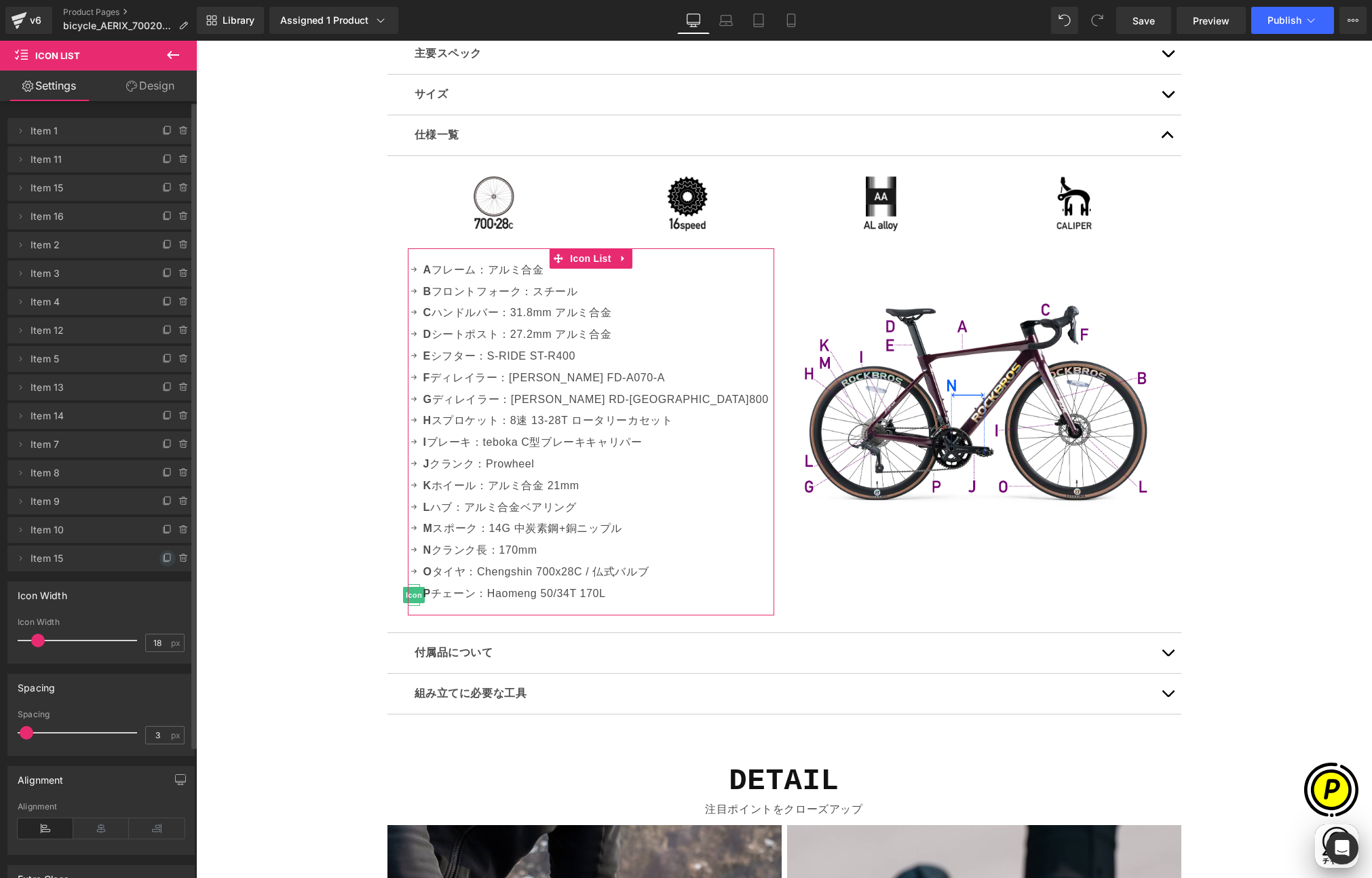
click at [163, 557] on icon at bounding box center [168, 558] width 11 height 11
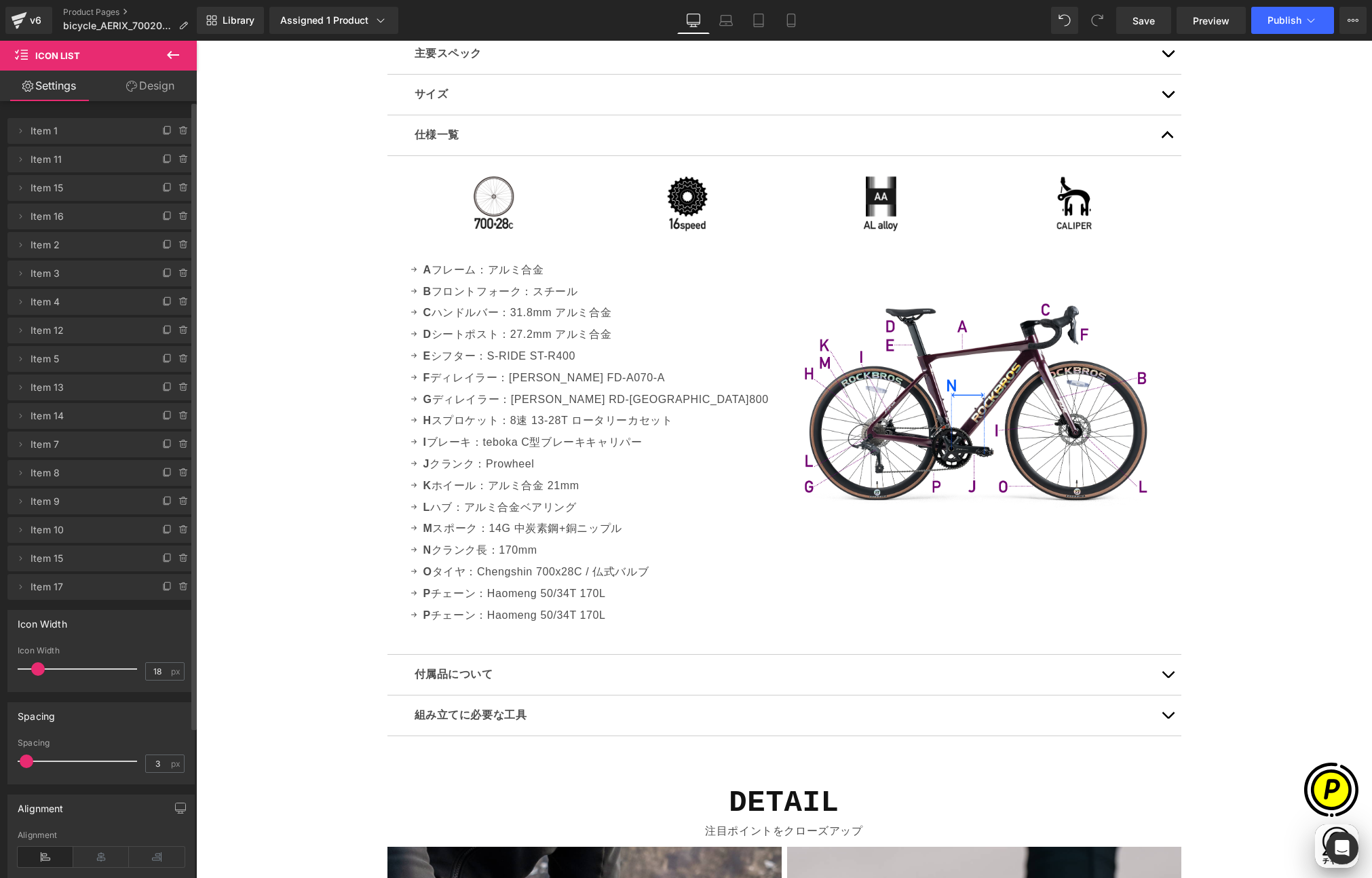
scroll to position [0, 529]
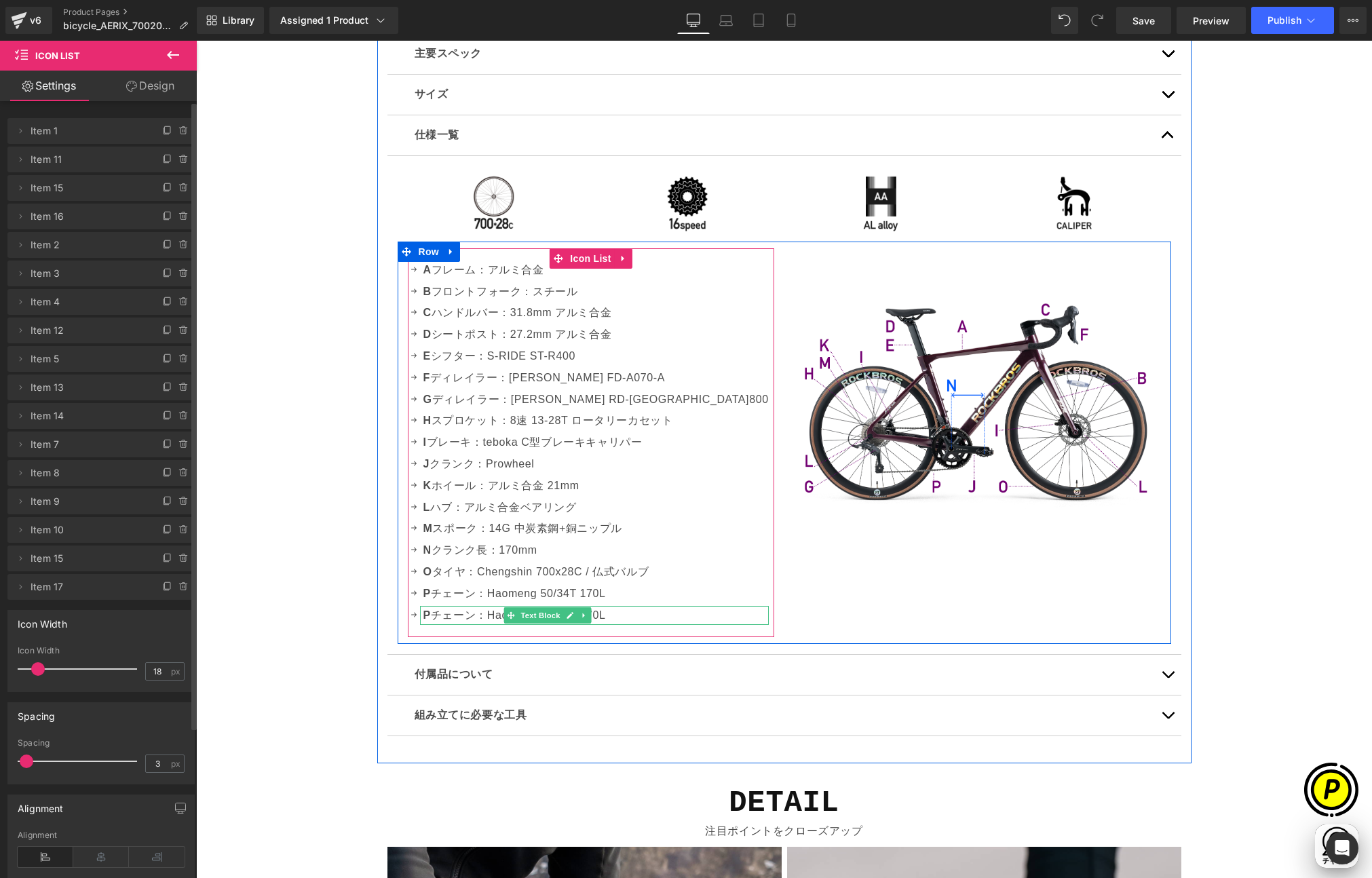
click at [432, 615] on p "P チェーン：Haomeng 50/34T 170L" at bounding box center [596, 616] width 345 height 20
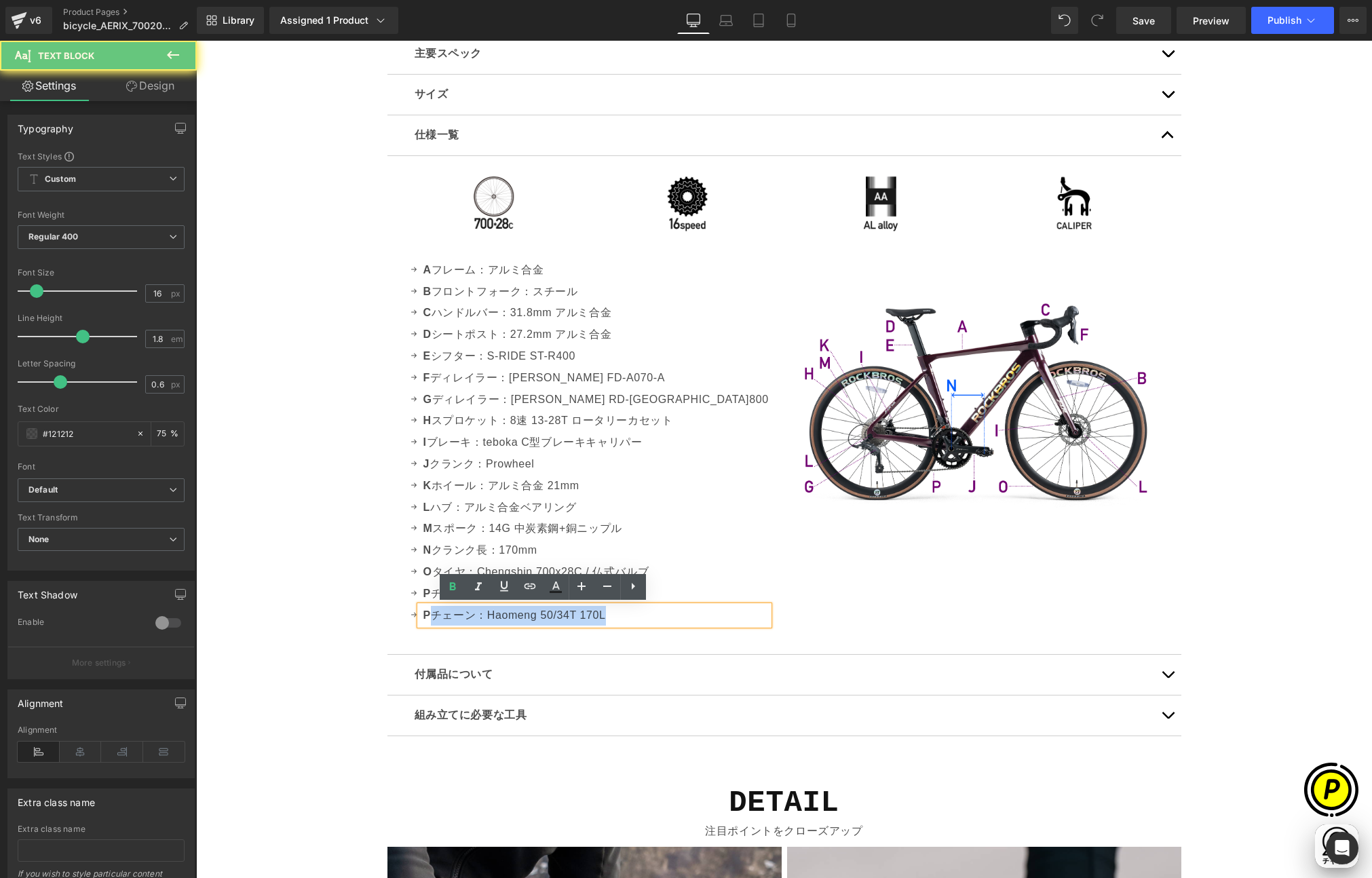
drag, startPoint x: 422, startPoint y: 613, endPoint x: 413, endPoint y: 613, distance: 9.0
click at [420, 613] on div "P チェーン：Haomeng 50/34T 170L" at bounding box center [594, 616] width 349 height 20
click at [424, 609] on strong "P" at bounding box center [427, 614] width 7 height 12
drag, startPoint x: 424, startPoint y: 613, endPoint x: 417, endPoint y: 613, distance: 7.0
click at [420, 613] on div "P チェーン：Haomeng 50/34T 170L" at bounding box center [594, 616] width 349 height 20
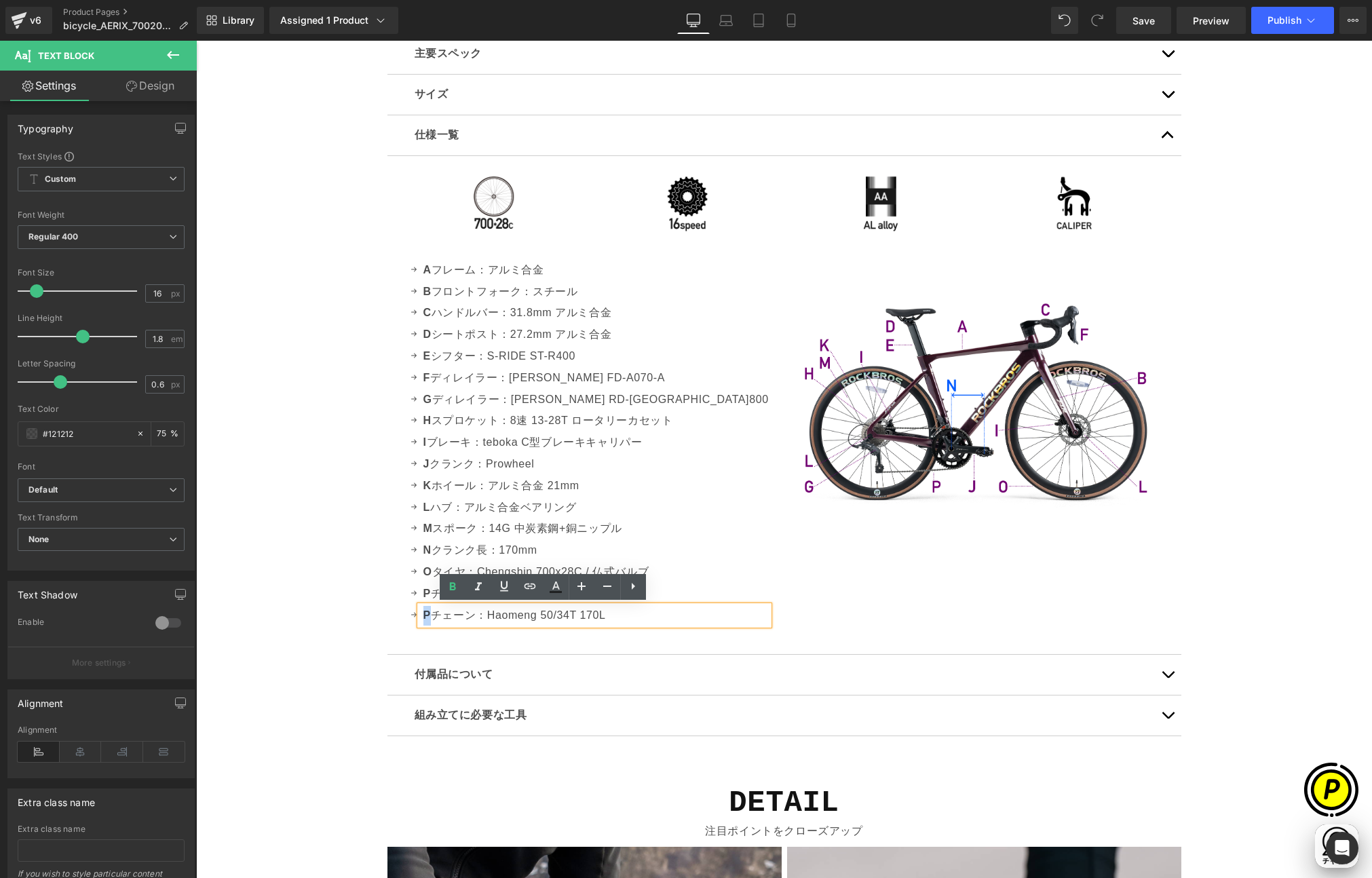
scroll to position [0, 794]
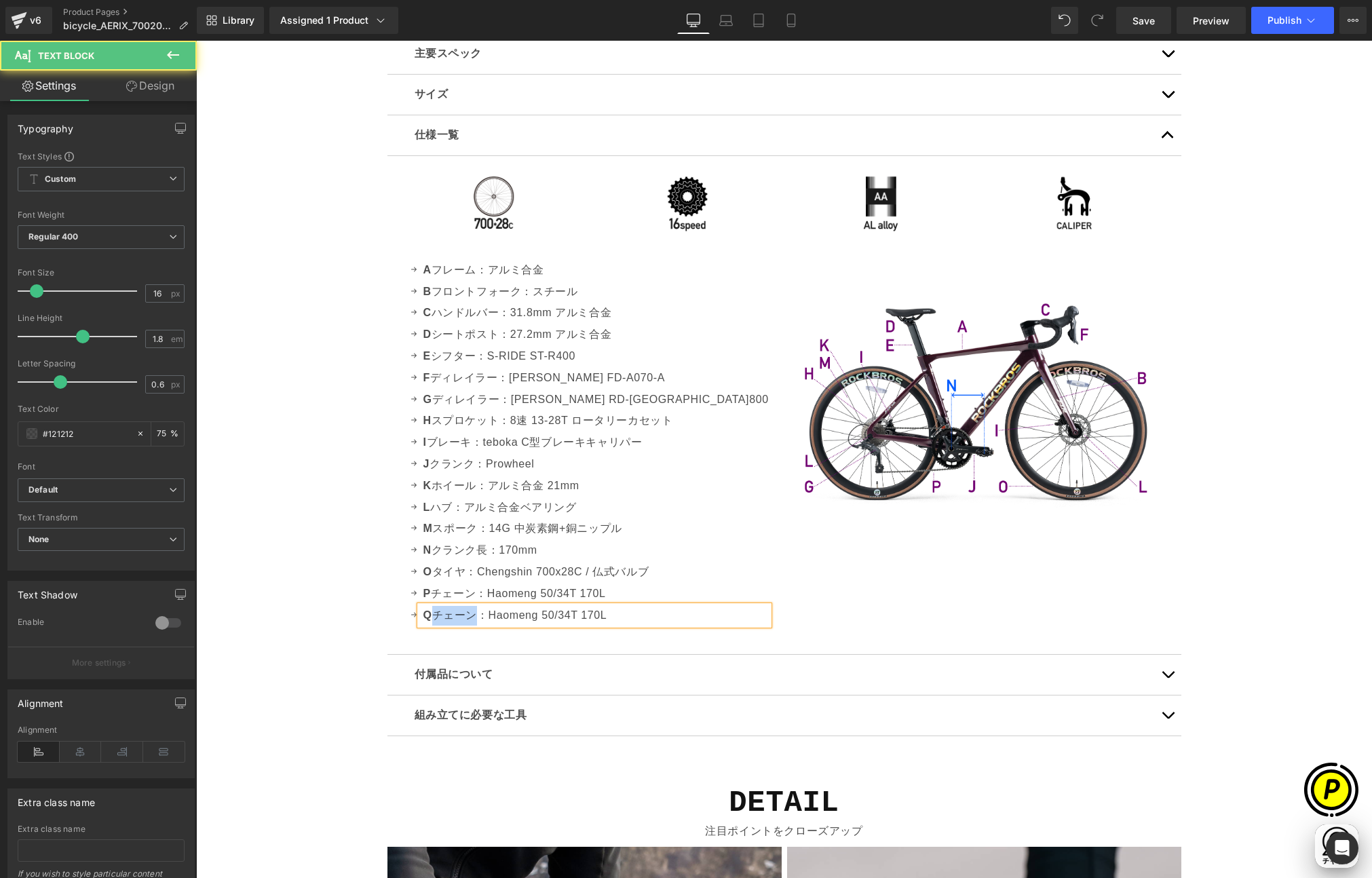
drag, startPoint x: 433, startPoint y: 614, endPoint x: 470, endPoint y: 616, distance: 37.1
click at [470, 616] on p "Q チェーン：Haomeng 50/34T 170L" at bounding box center [596, 616] width 345 height 20
drag, startPoint x: 500, startPoint y: 612, endPoint x: 628, endPoint y: 613, distance: 128.0
click at [628, 613] on p "Q エンド幅：Haomeng 50/34T 170L" at bounding box center [596, 616] width 345 height 20
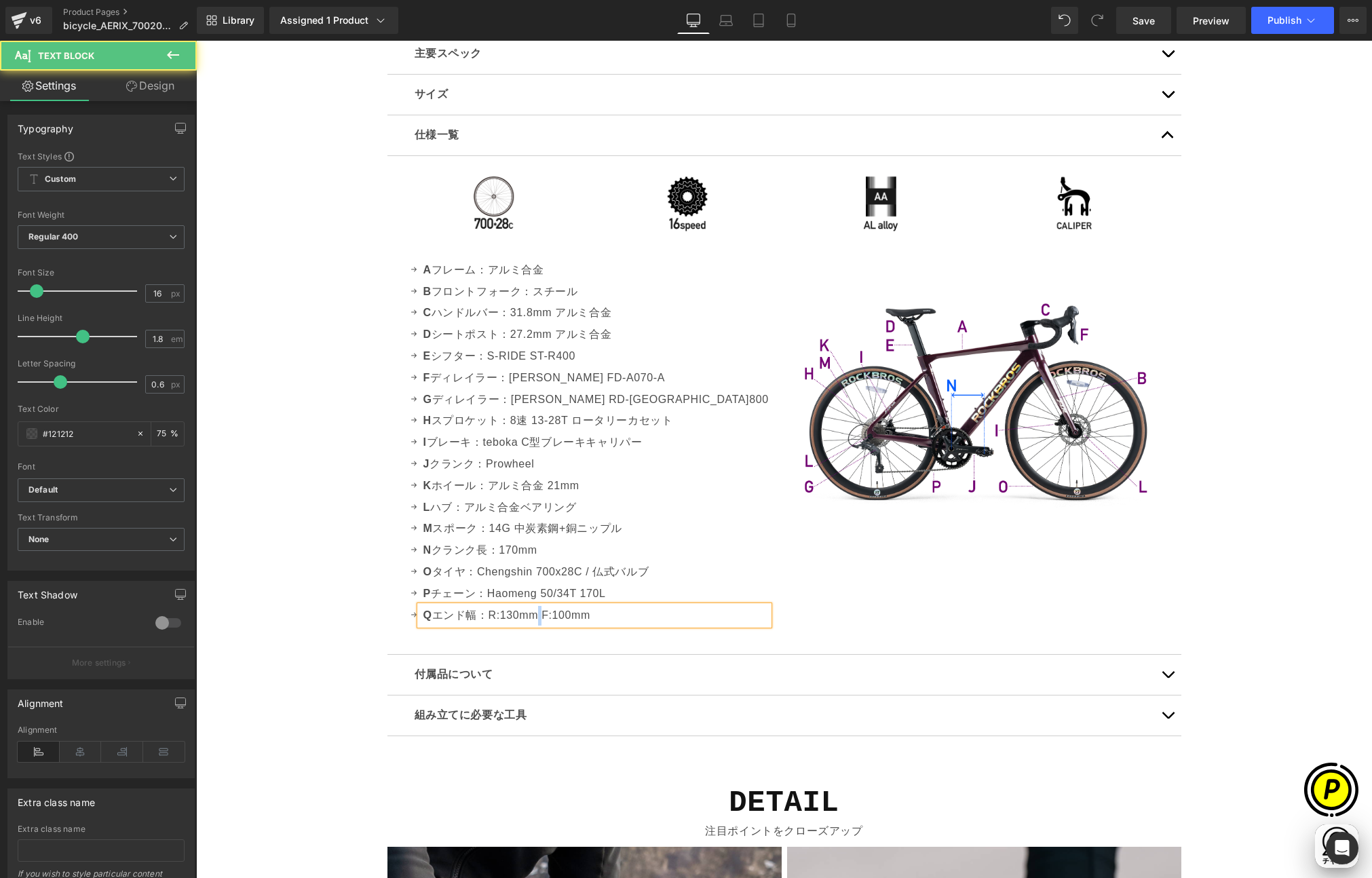
drag, startPoint x: 535, startPoint y: 614, endPoint x: 543, endPoint y: 614, distance: 8.0
click at [543, 614] on p "Q エンド幅：R:130mm F:100mm" at bounding box center [596, 616] width 345 height 20
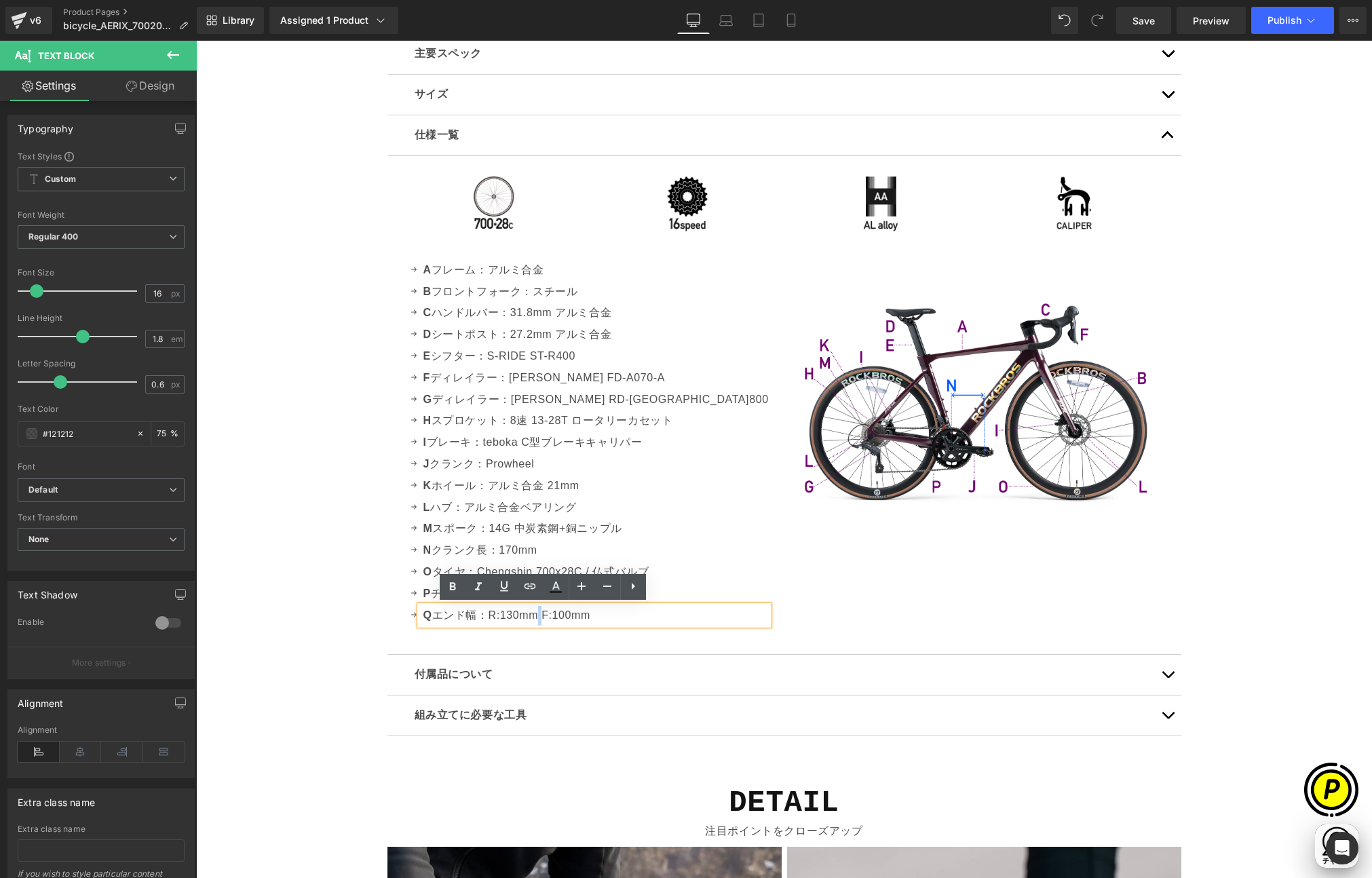
scroll to position [0, 529]
click at [339, 621] on div "Sale Off (P) Image" at bounding box center [784, 162] width 1177 height 8306
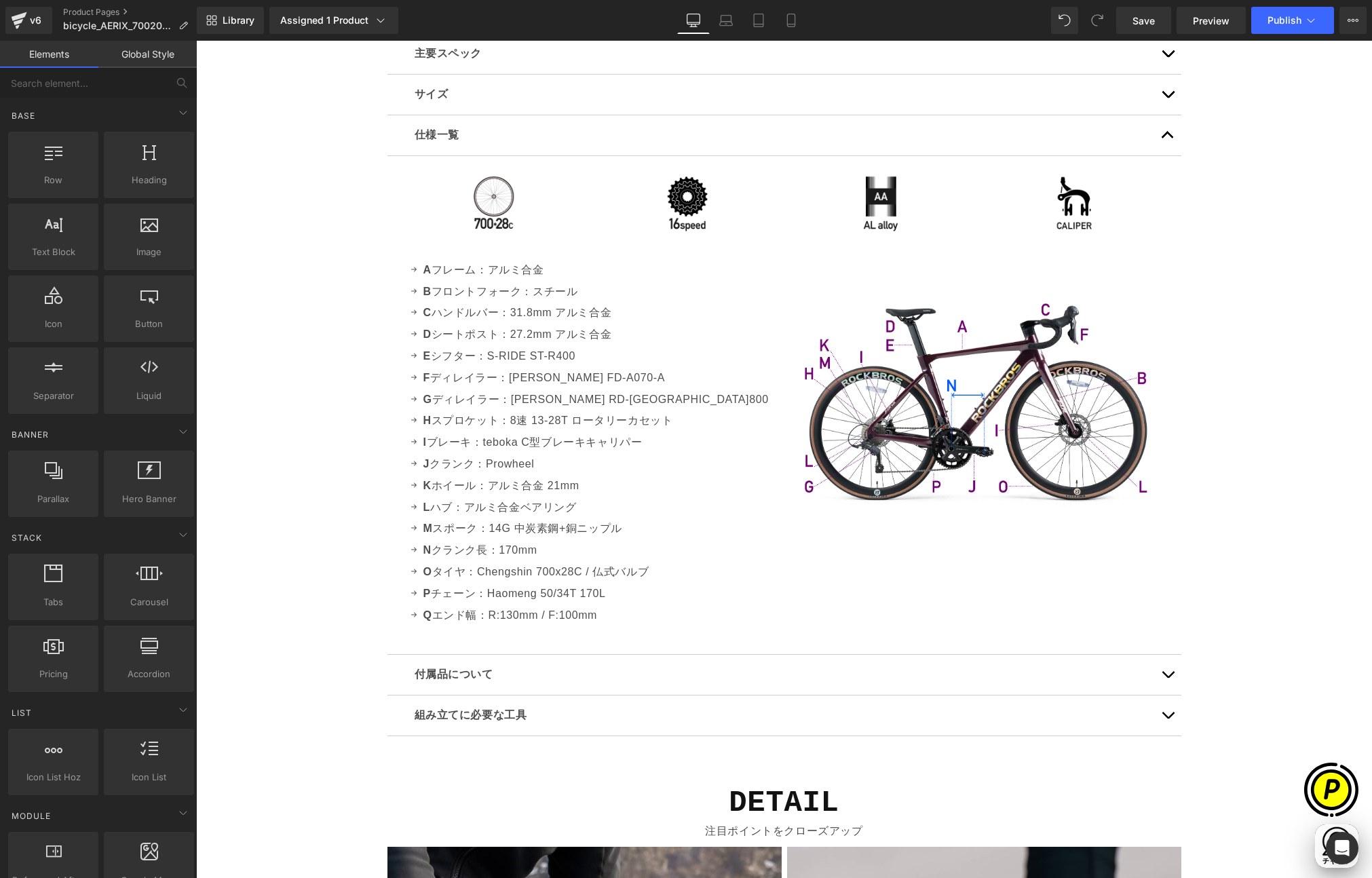
click at [1251, 281] on div "Sale Off (P) Image" at bounding box center [784, 162] width 1177 height 8306
click at [1145, 18] on span "Save" at bounding box center [1144, 20] width 22 height 14
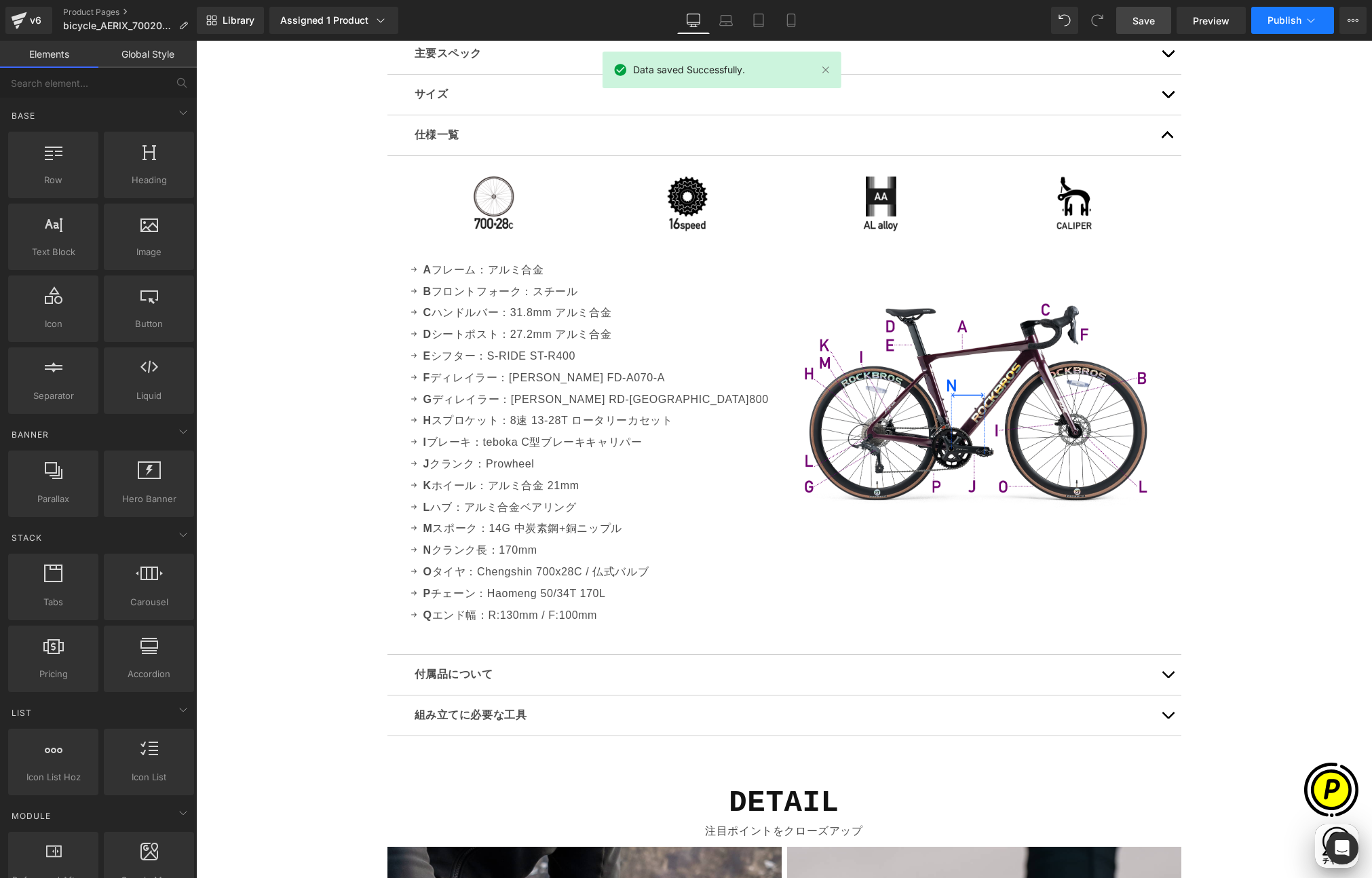
click at [1297, 26] on span "Publish" at bounding box center [1285, 20] width 34 height 11
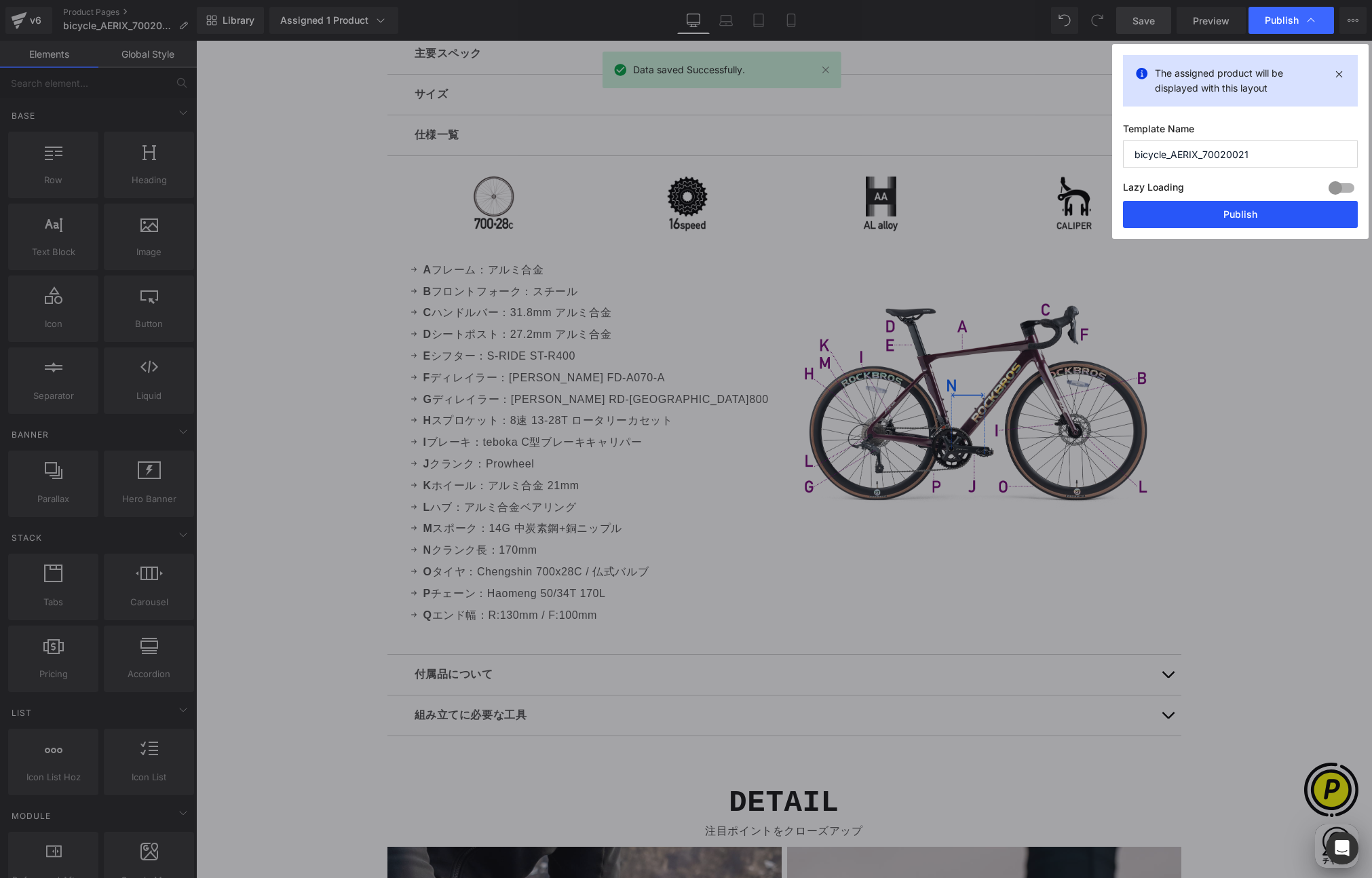
click at [1225, 214] on button "Publish" at bounding box center [1241, 214] width 234 height 28
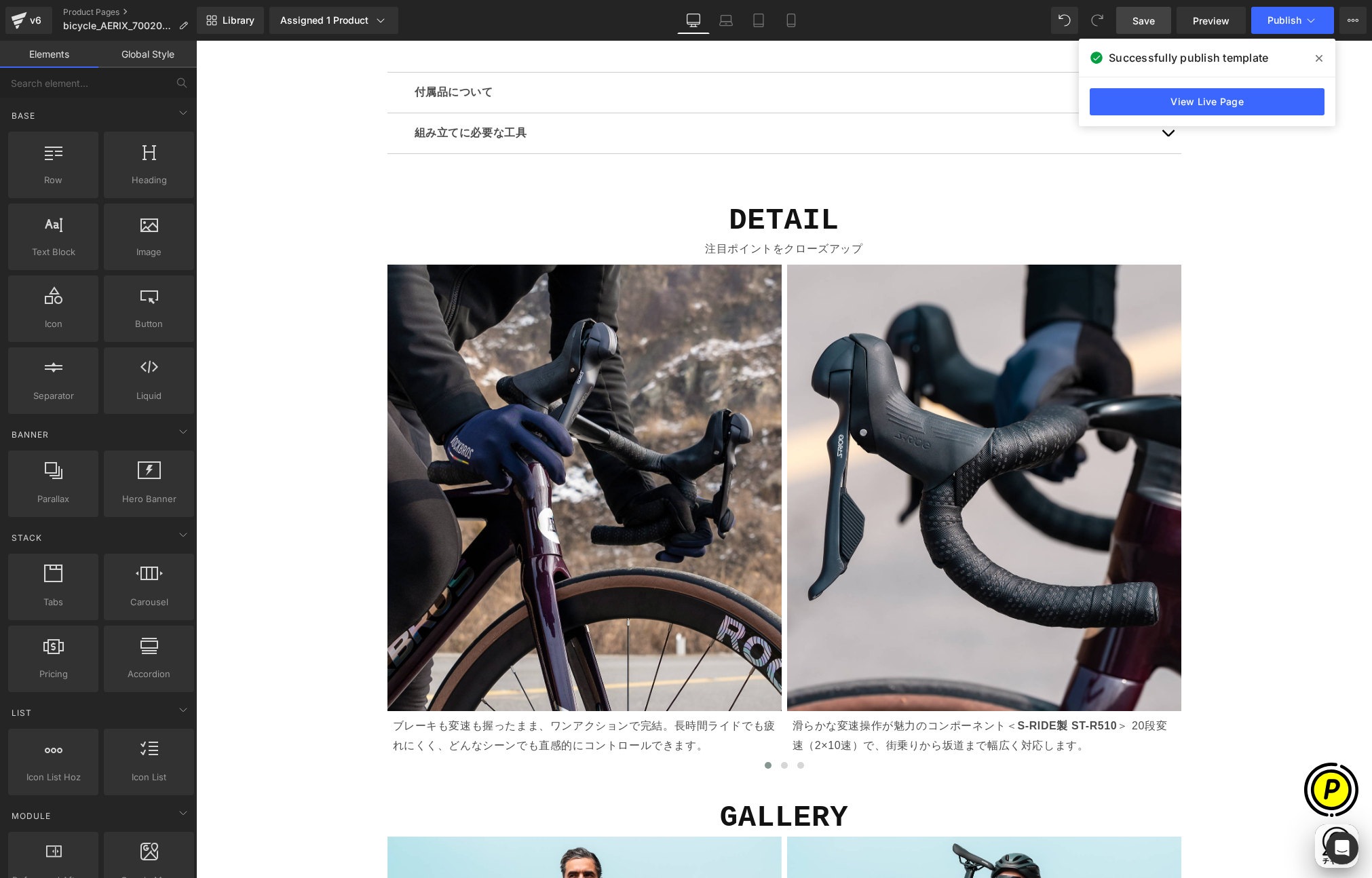
scroll to position [0, 265]
drag, startPoint x: 1318, startPoint y: 53, endPoint x: 1128, endPoint y: 36, distance: 190.8
click at [1318, 53] on icon at bounding box center [1320, 59] width 7 height 11
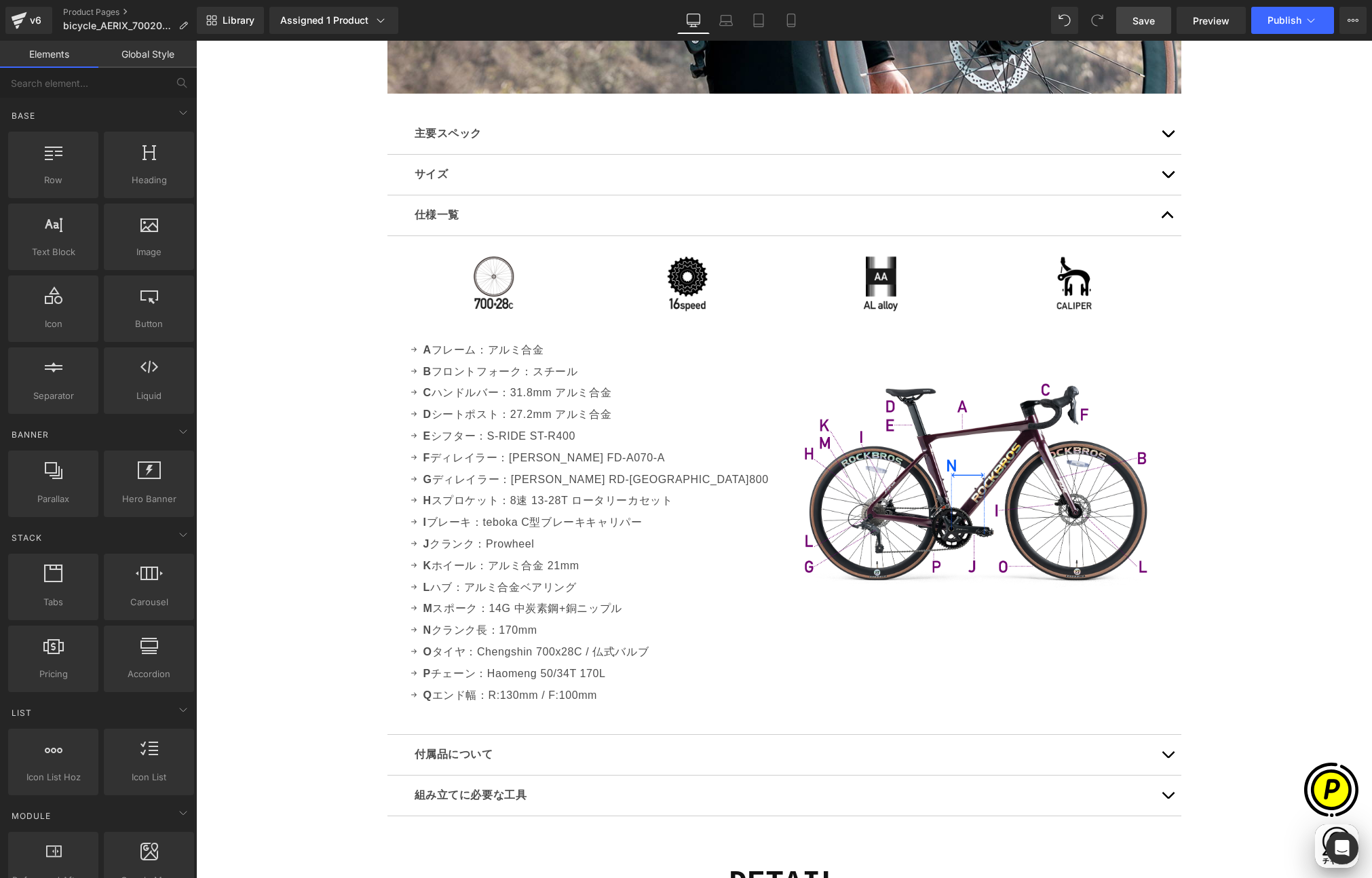
scroll to position [4133, 0]
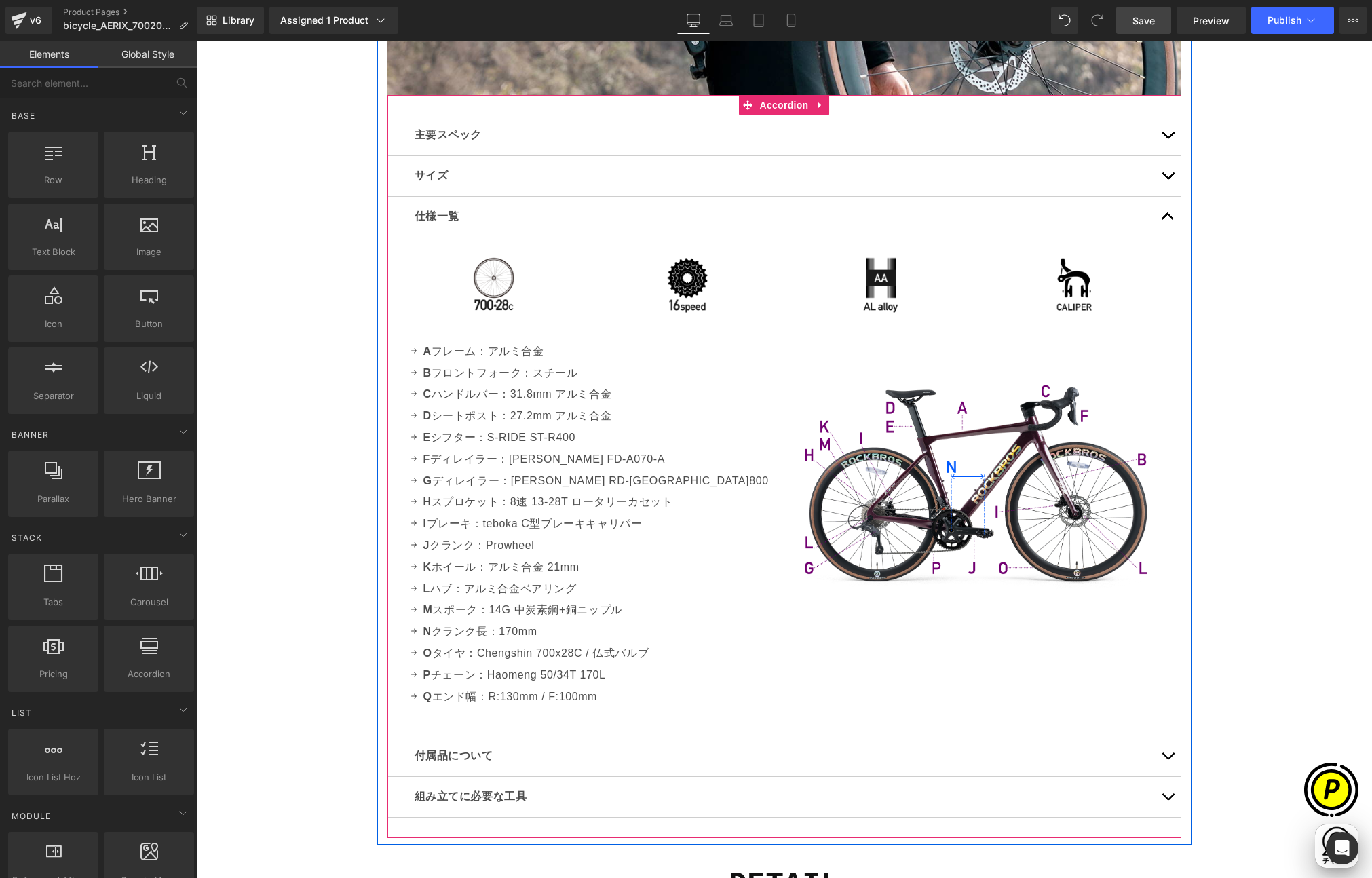
click at [1162, 211] on button "button" at bounding box center [1168, 217] width 28 height 40
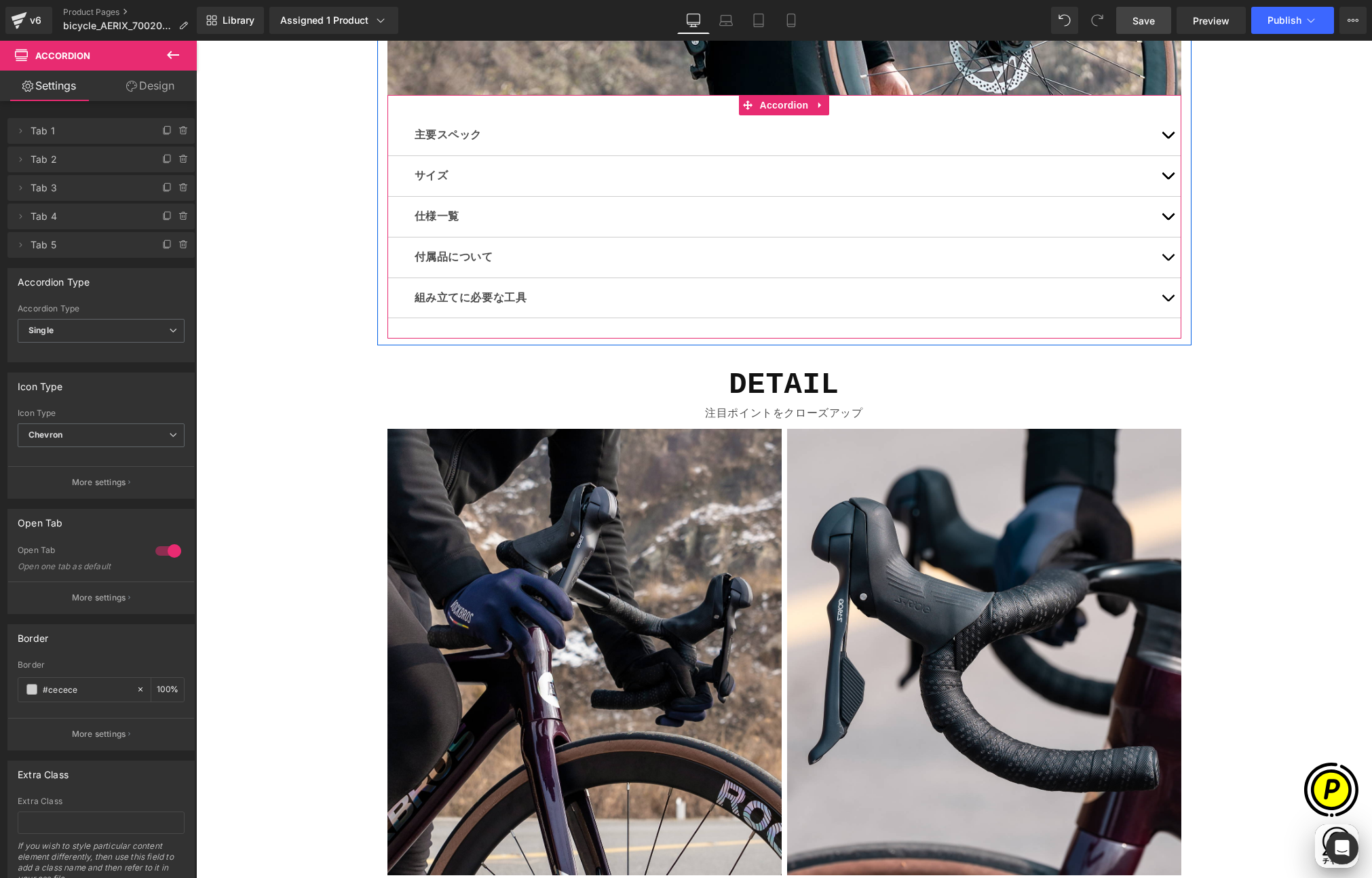
click at [1168, 138] on span "button" at bounding box center [1168, 138] width 0 height 0
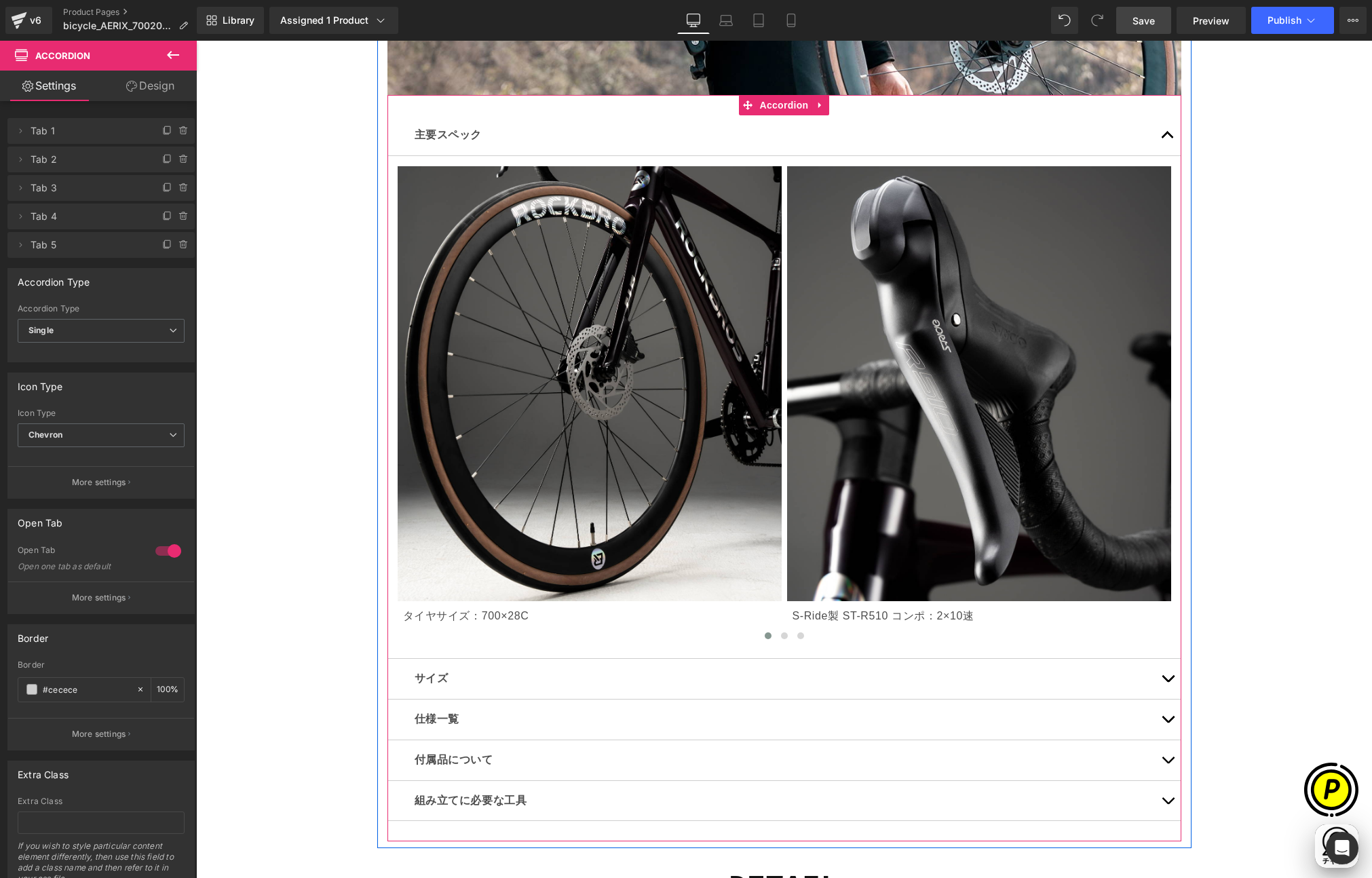
scroll to position [0, 794]
click at [1146, 399] on button "›" at bounding box center [1151, 407] width 41 height 41
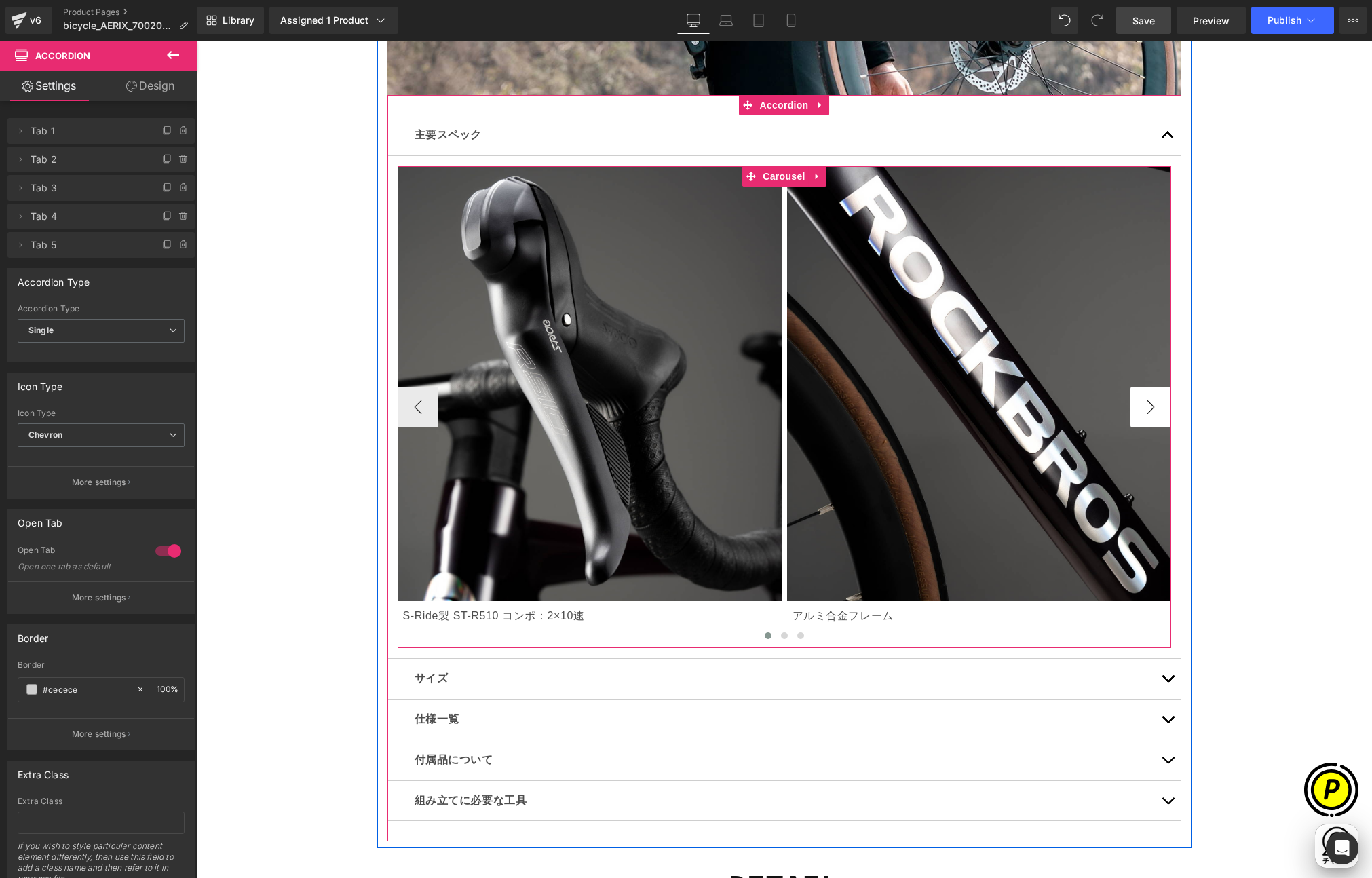
click at [1146, 399] on button "›" at bounding box center [1151, 407] width 41 height 41
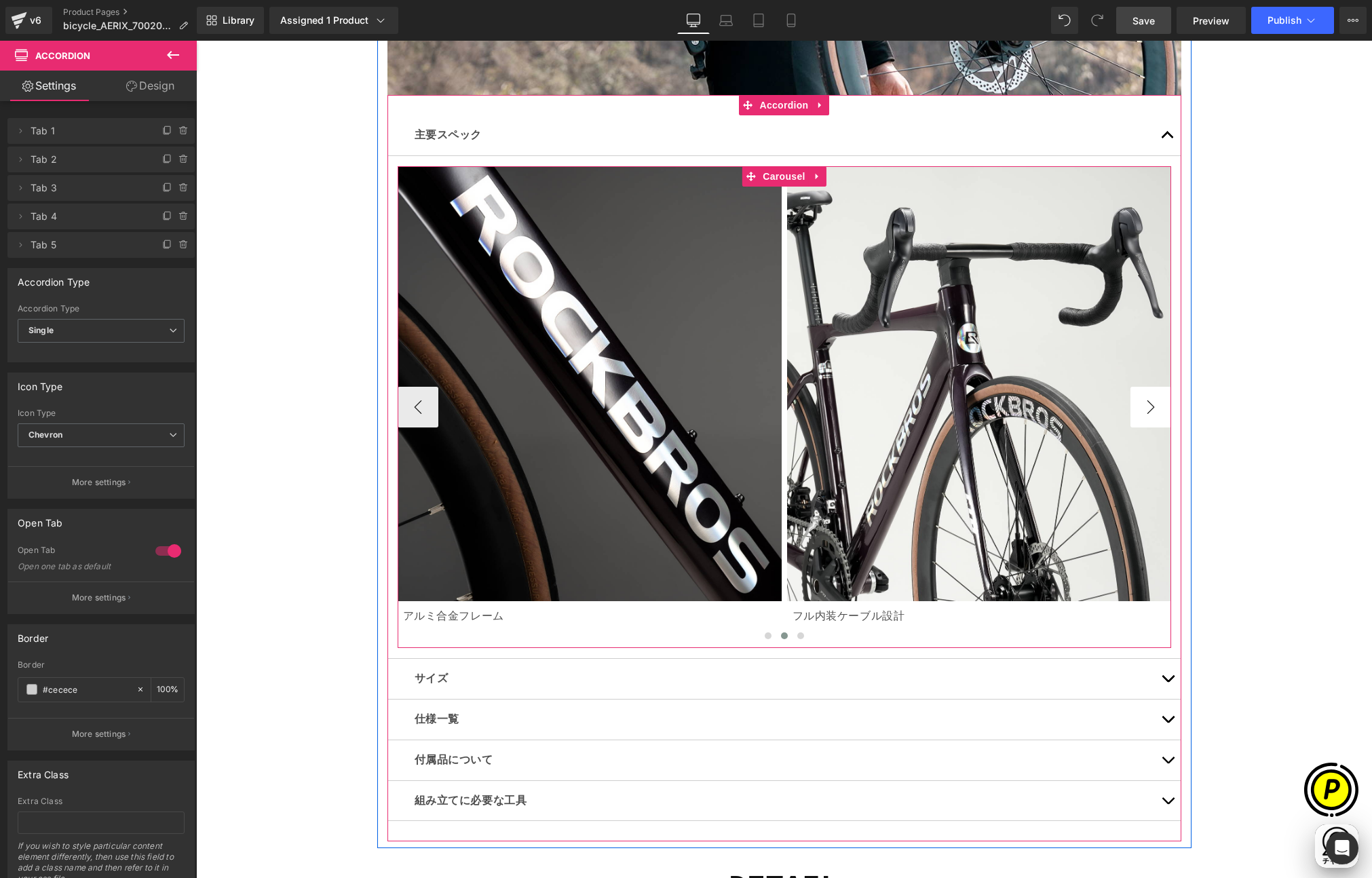
click at [1146, 399] on button "›" at bounding box center [1151, 407] width 41 height 41
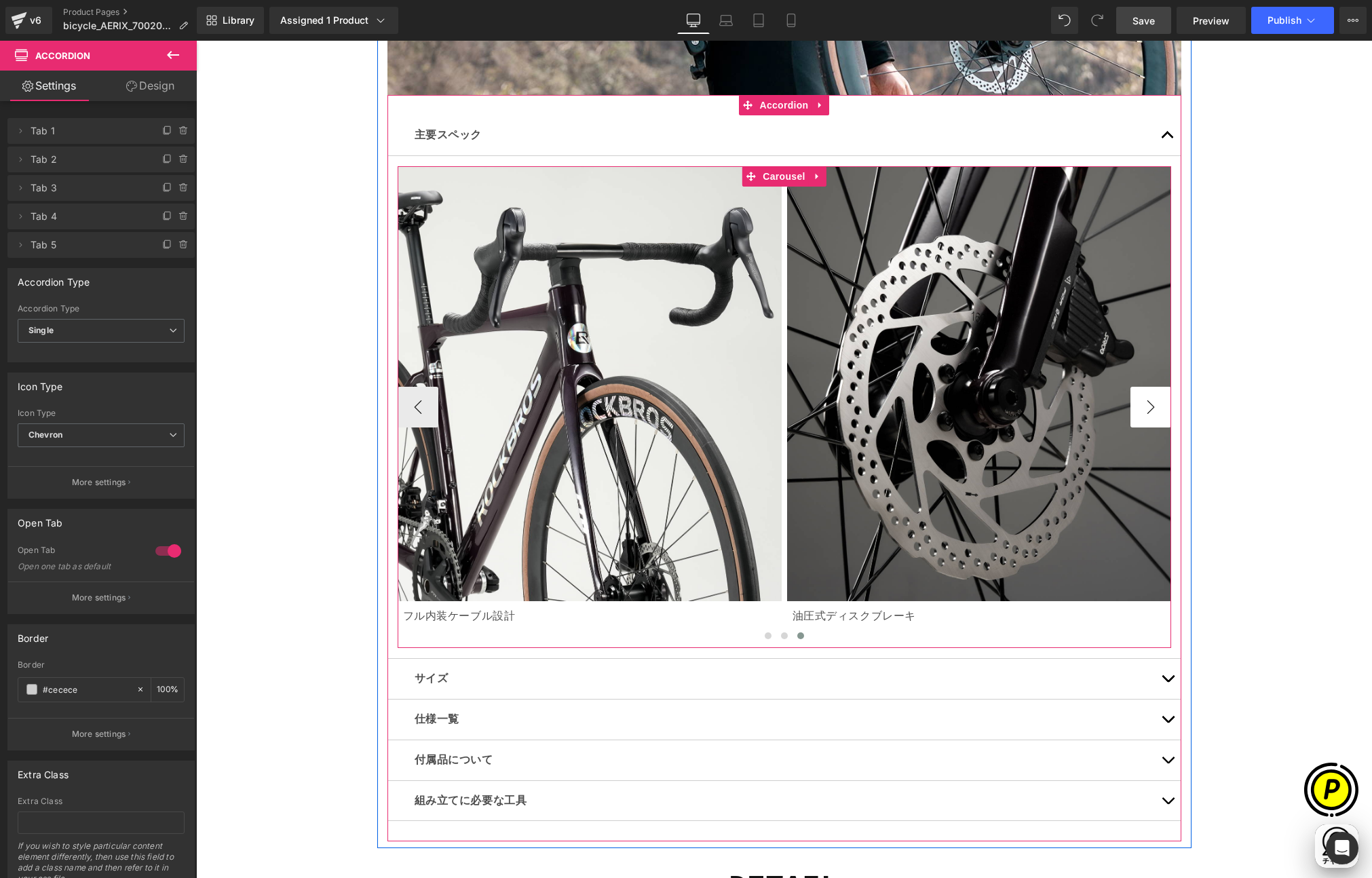
click at [1146, 399] on button "›" at bounding box center [1151, 407] width 41 height 41
click at [1162, 134] on button "button" at bounding box center [1168, 135] width 28 height 40
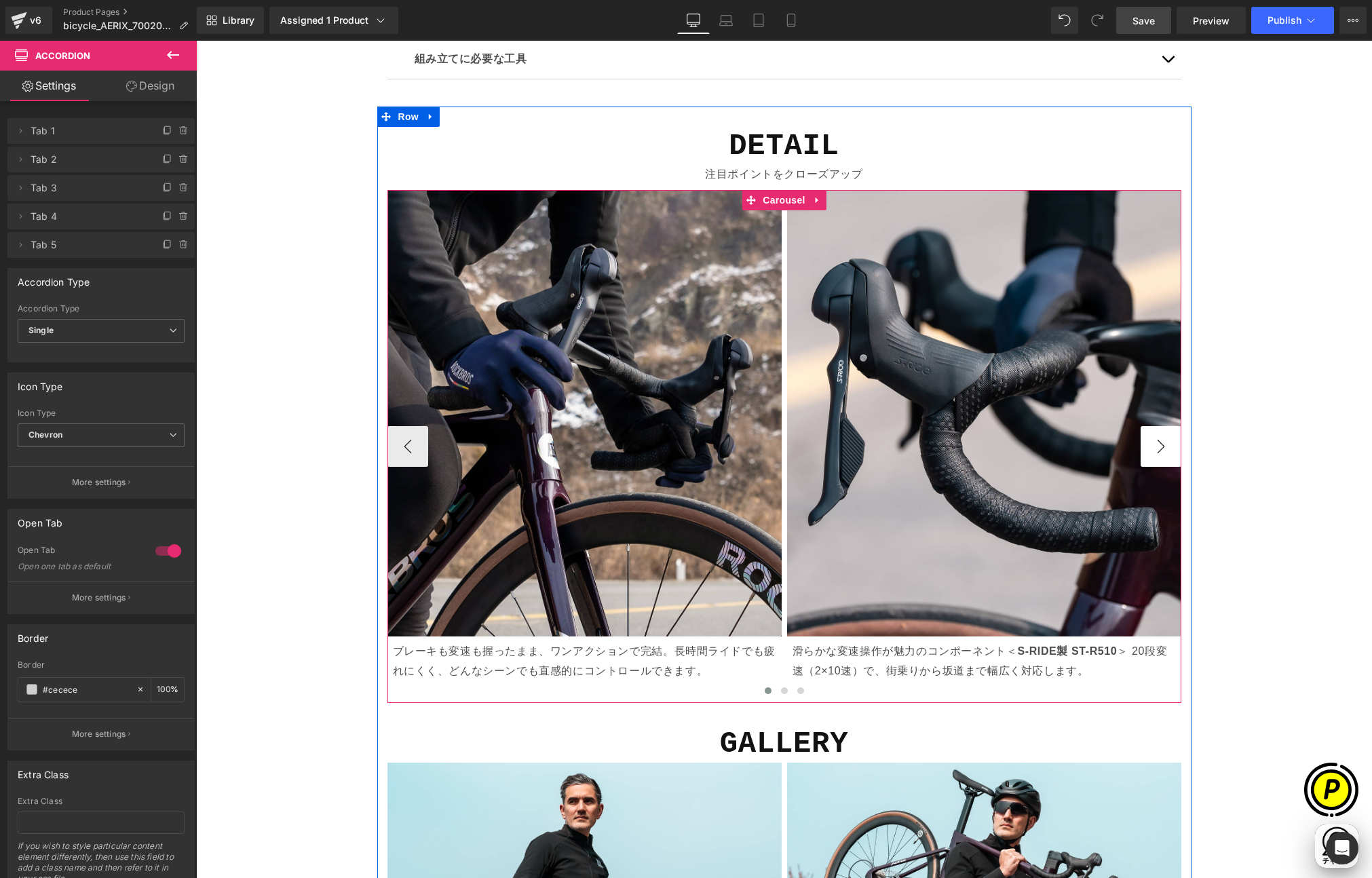
scroll to position [0, 529]
click at [1155, 444] on button "›" at bounding box center [1162, 447] width 41 height 41
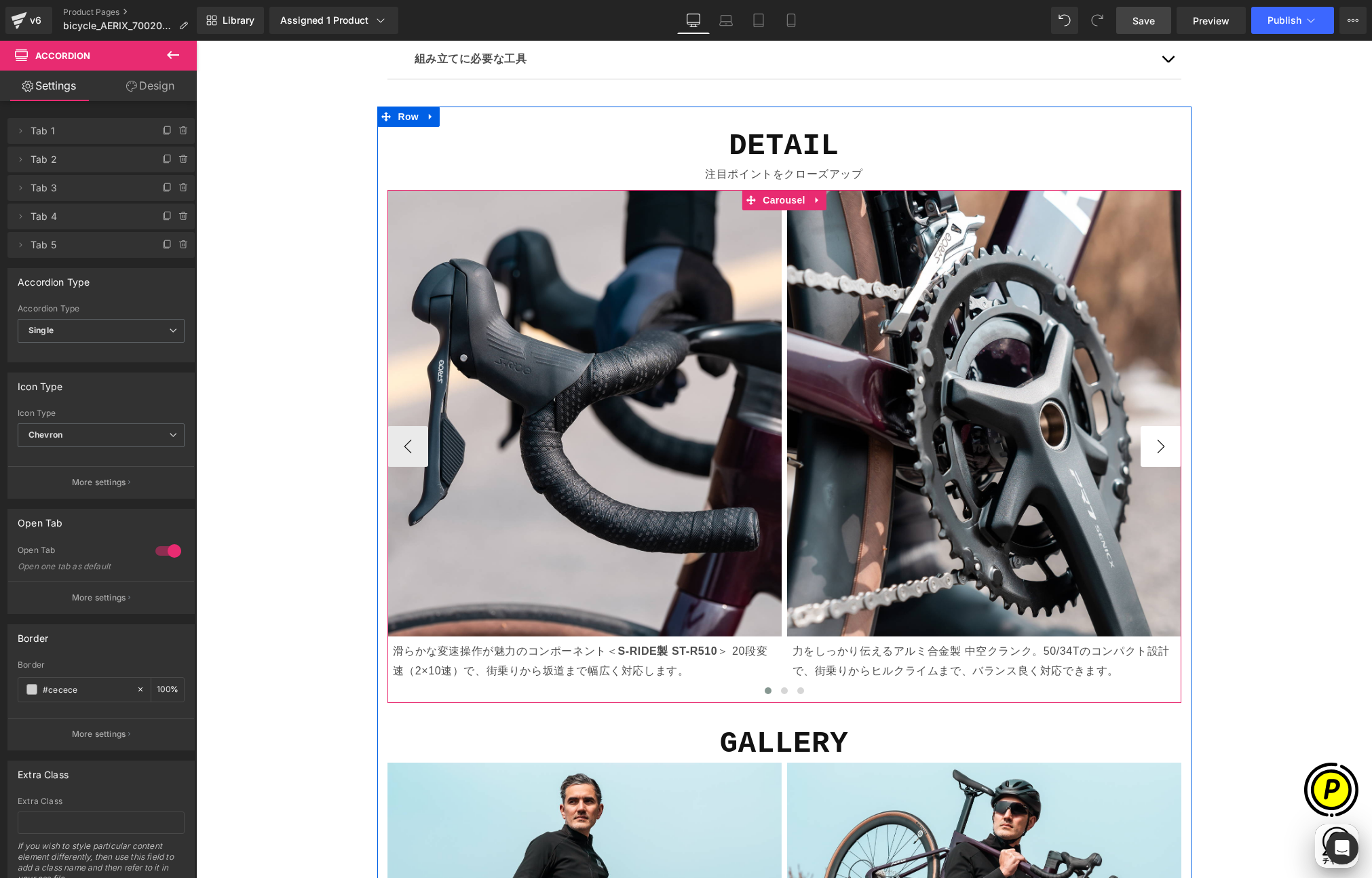
click at [1155, 444] on button "›" at bounding box center [1162, 447] width 41 height 41
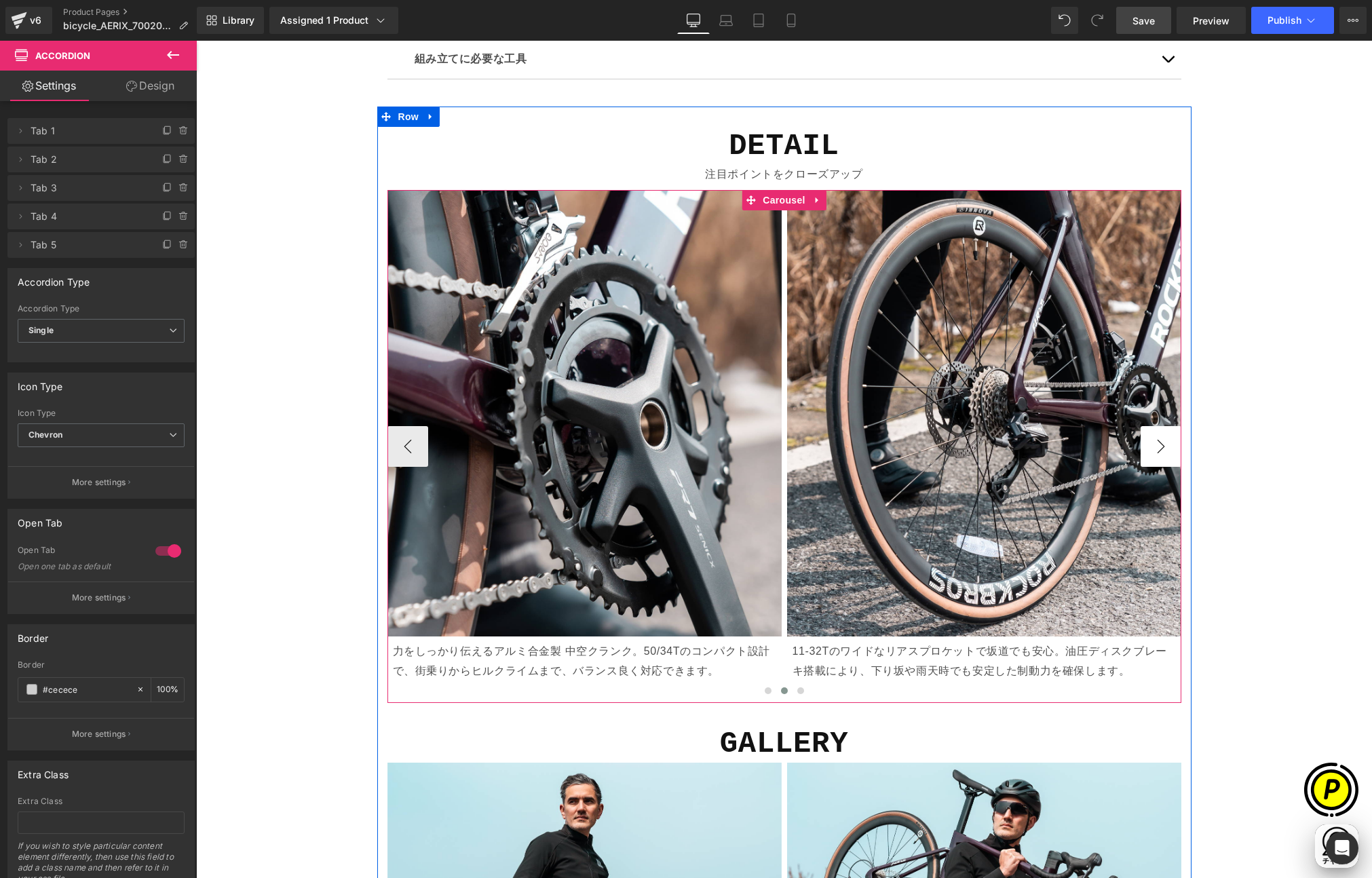
click at [1155, 444] on button "›" at bounding box center [1162, 447] width 41 height 41
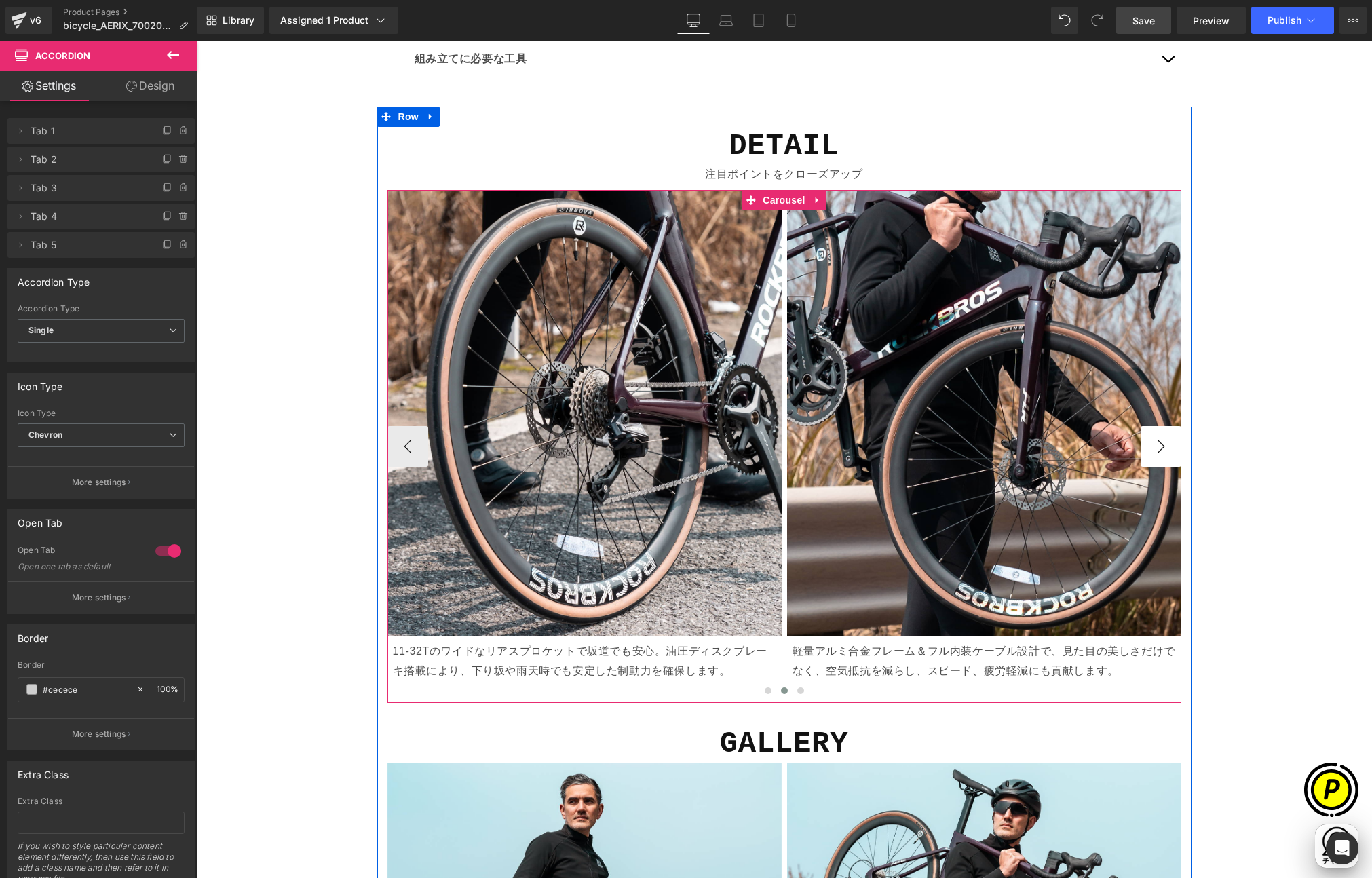
click at [1155, 444] on button "›" at bounding box center [1162, 447] width 41 height 41
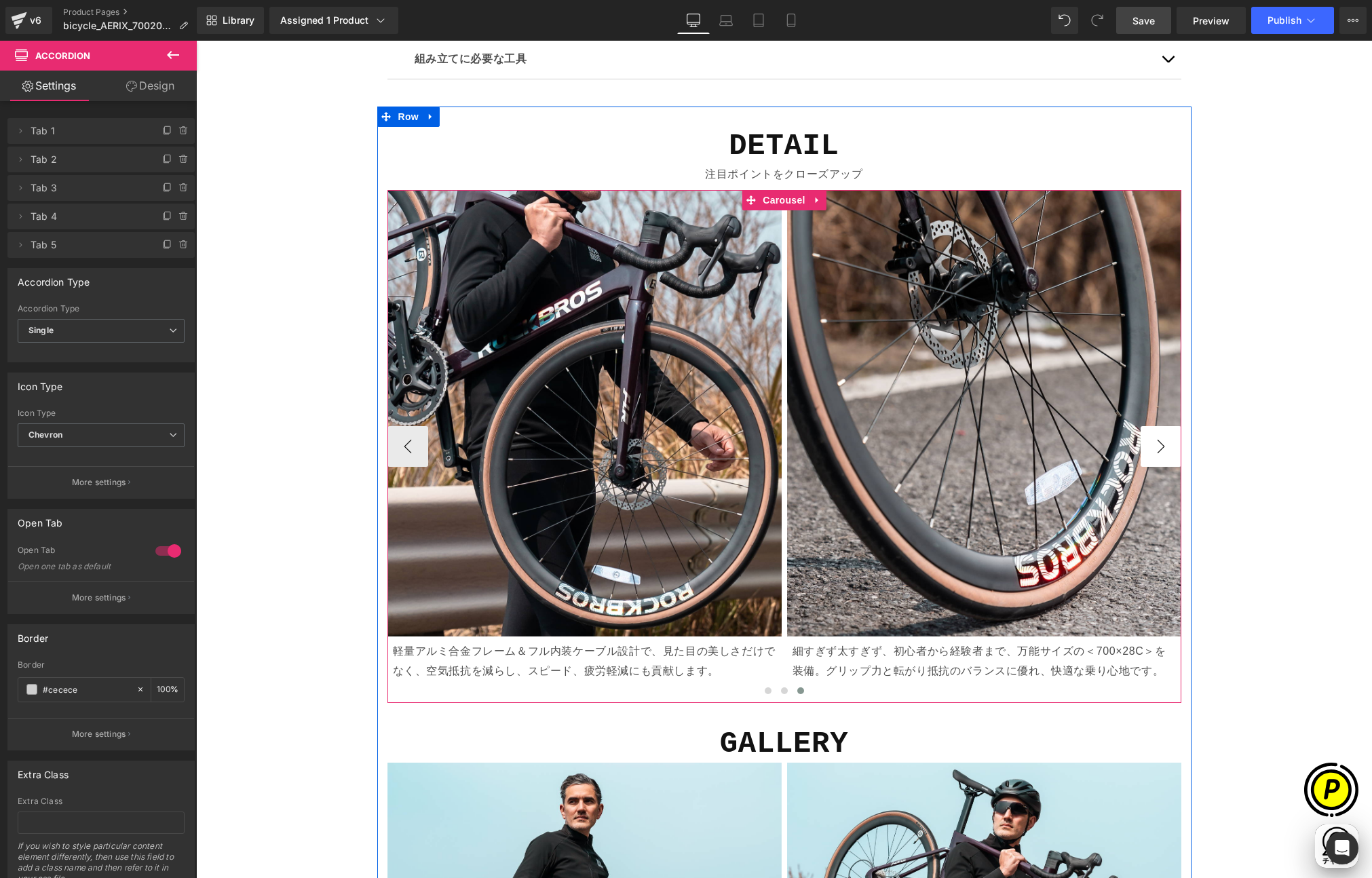
scroll to position [0, 794]
click at [1155, 444] on button "›" at bounding box center [1162, 447] width 41 height 41
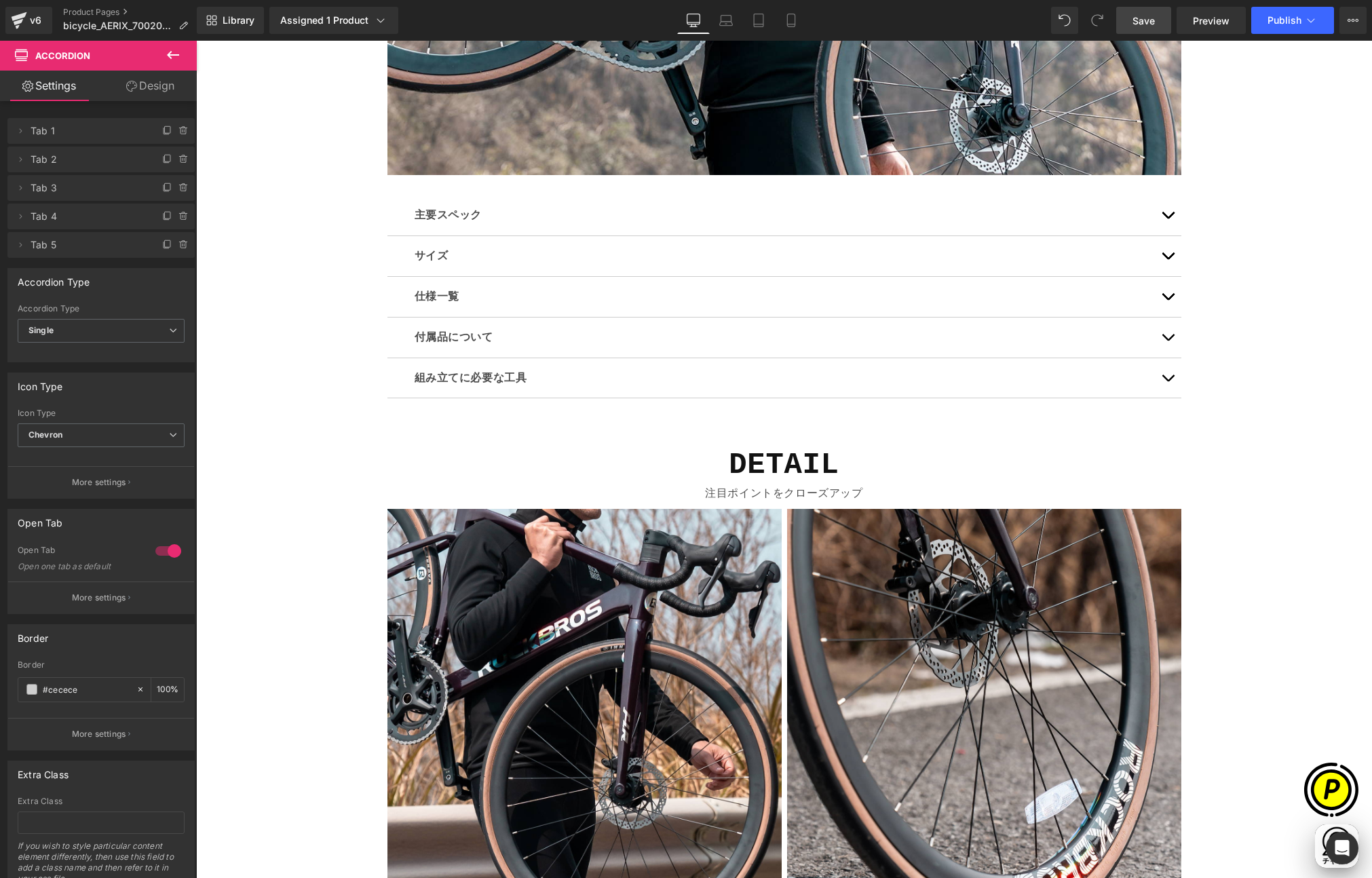
scroll to position [0, 529]
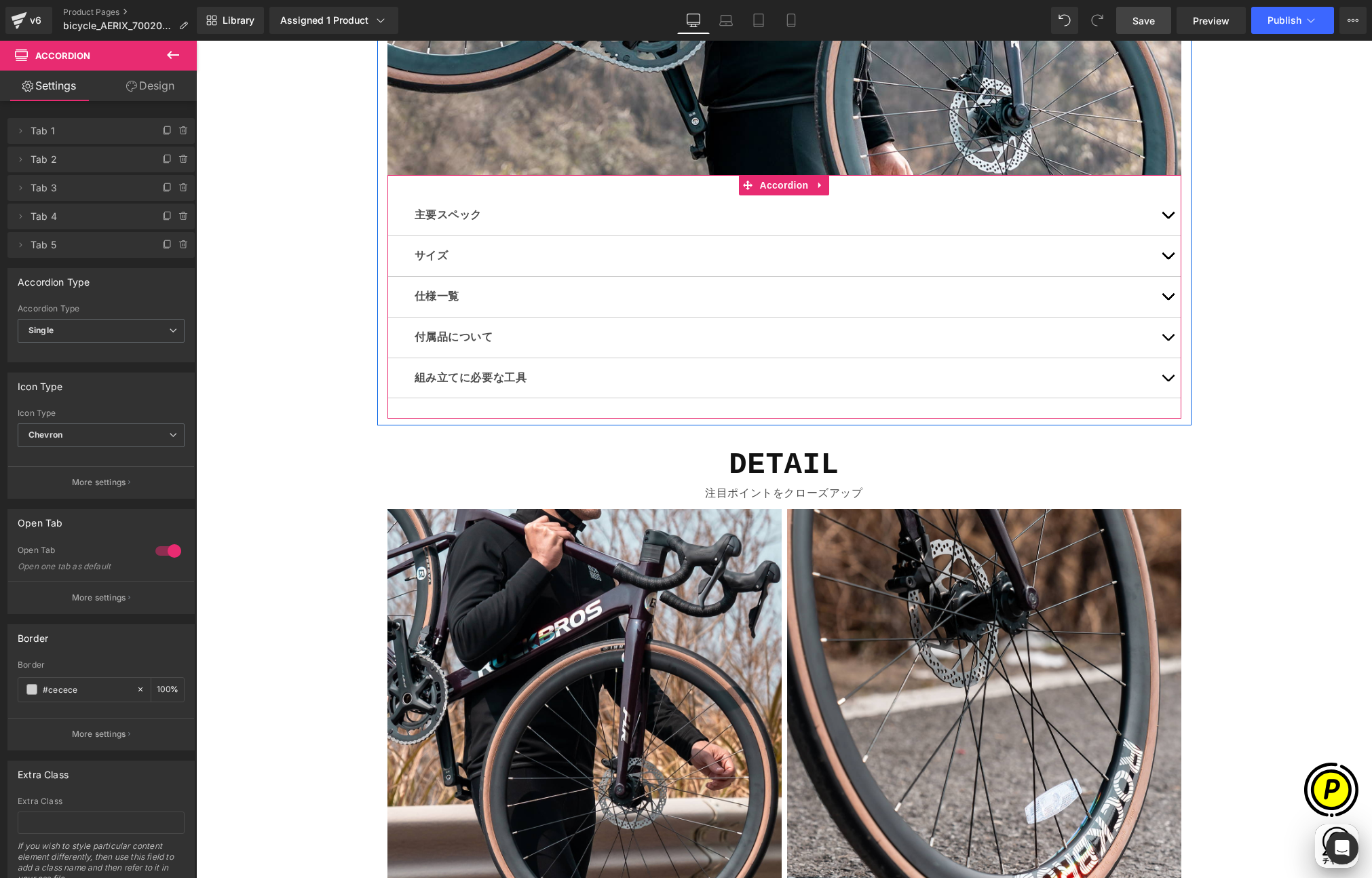
click at [1159, 290] on button "button" at bounding box center [1168, 297] width 28 height 40
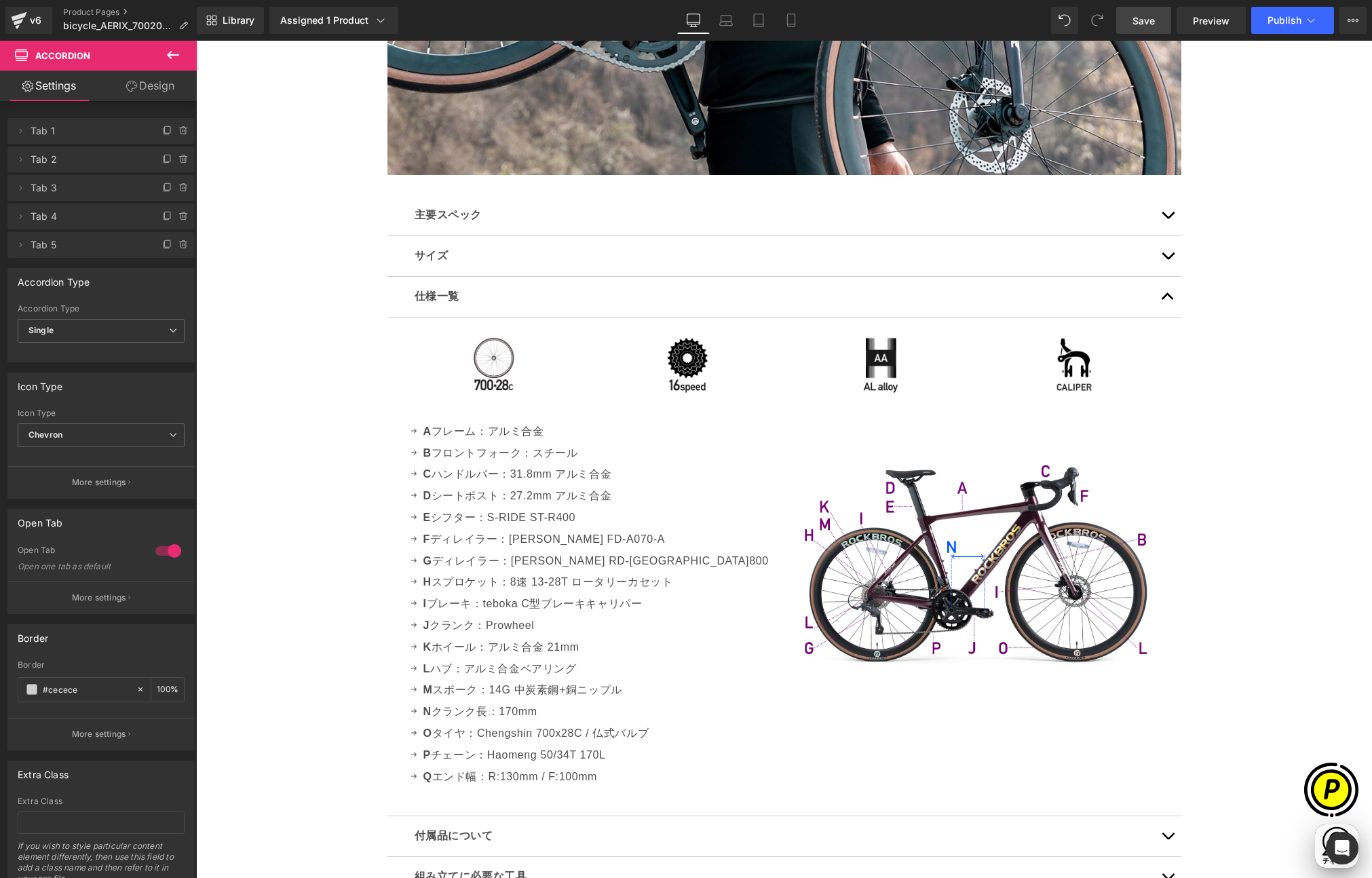
scroll to position [0, 0]
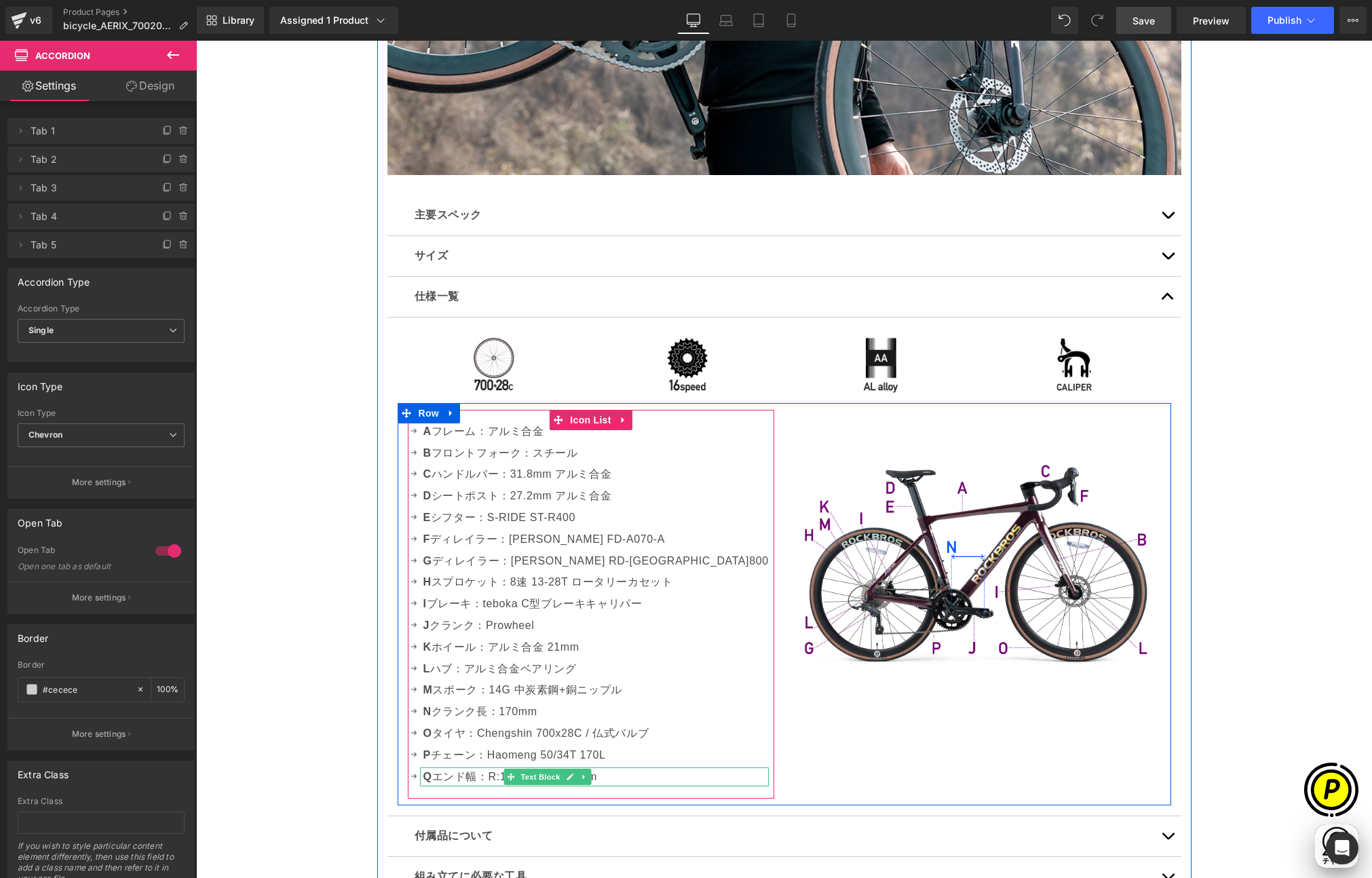
click at [429, 777] on strong "Q" at bounding box center [428, 776] width 9 height 12
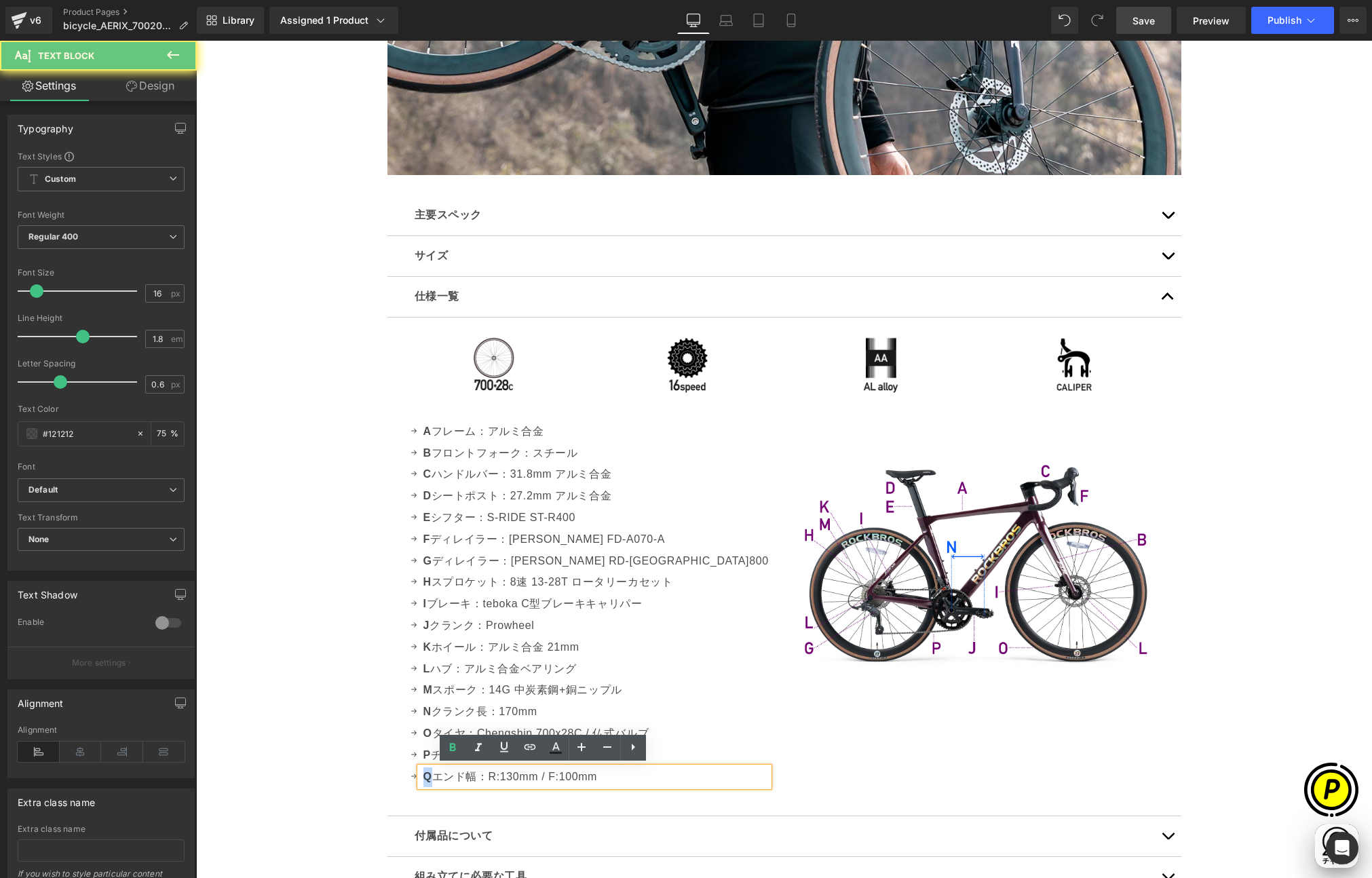
click at [424, 776] on strong "Q" at bounding box center [428, 776] width 9 height 12
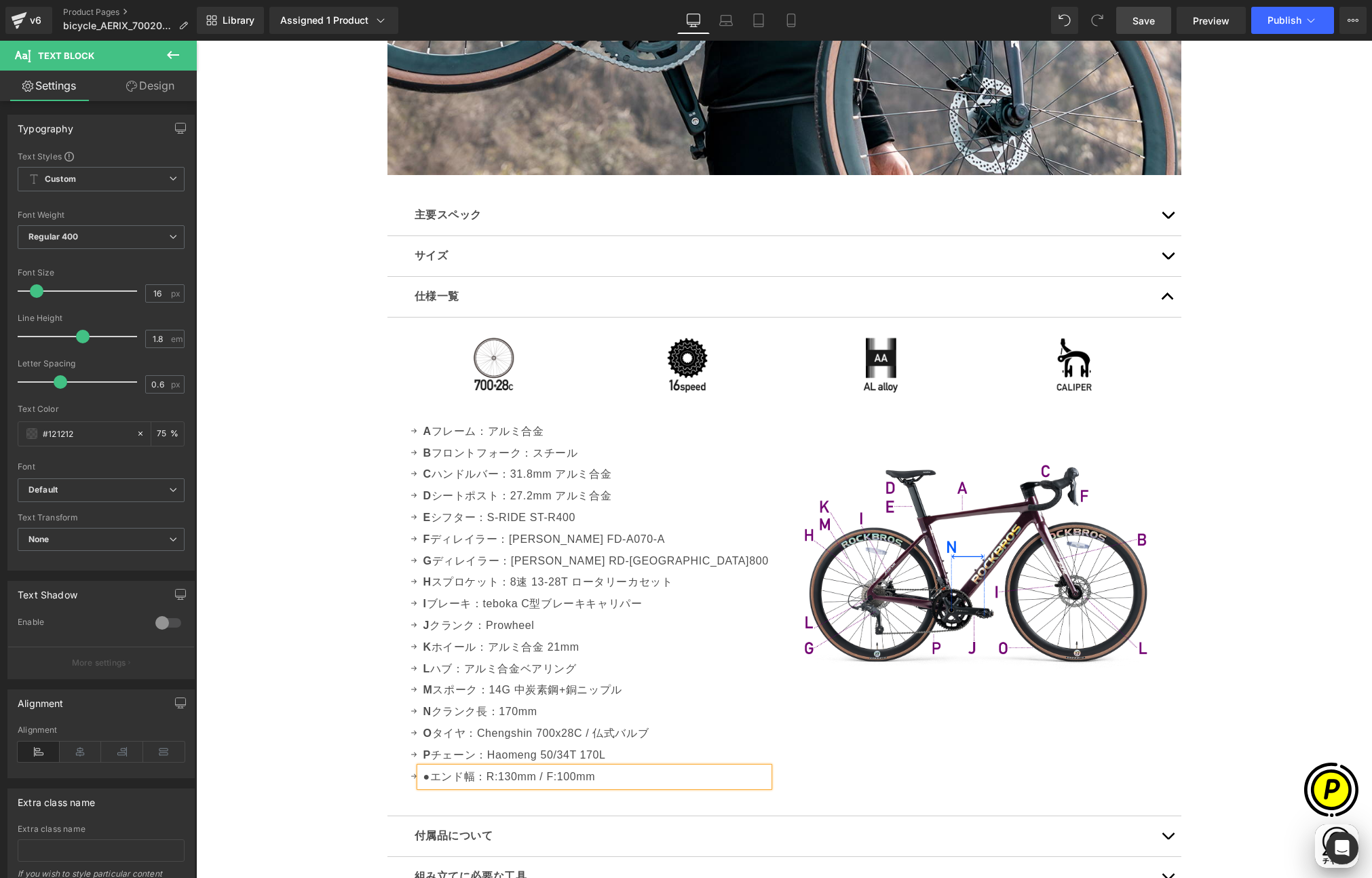
scroll to position [0, 529]
click at [341, 803] on div "Sale Off (P) Image" at bounding box center [784, 323] width 1177 height 8306
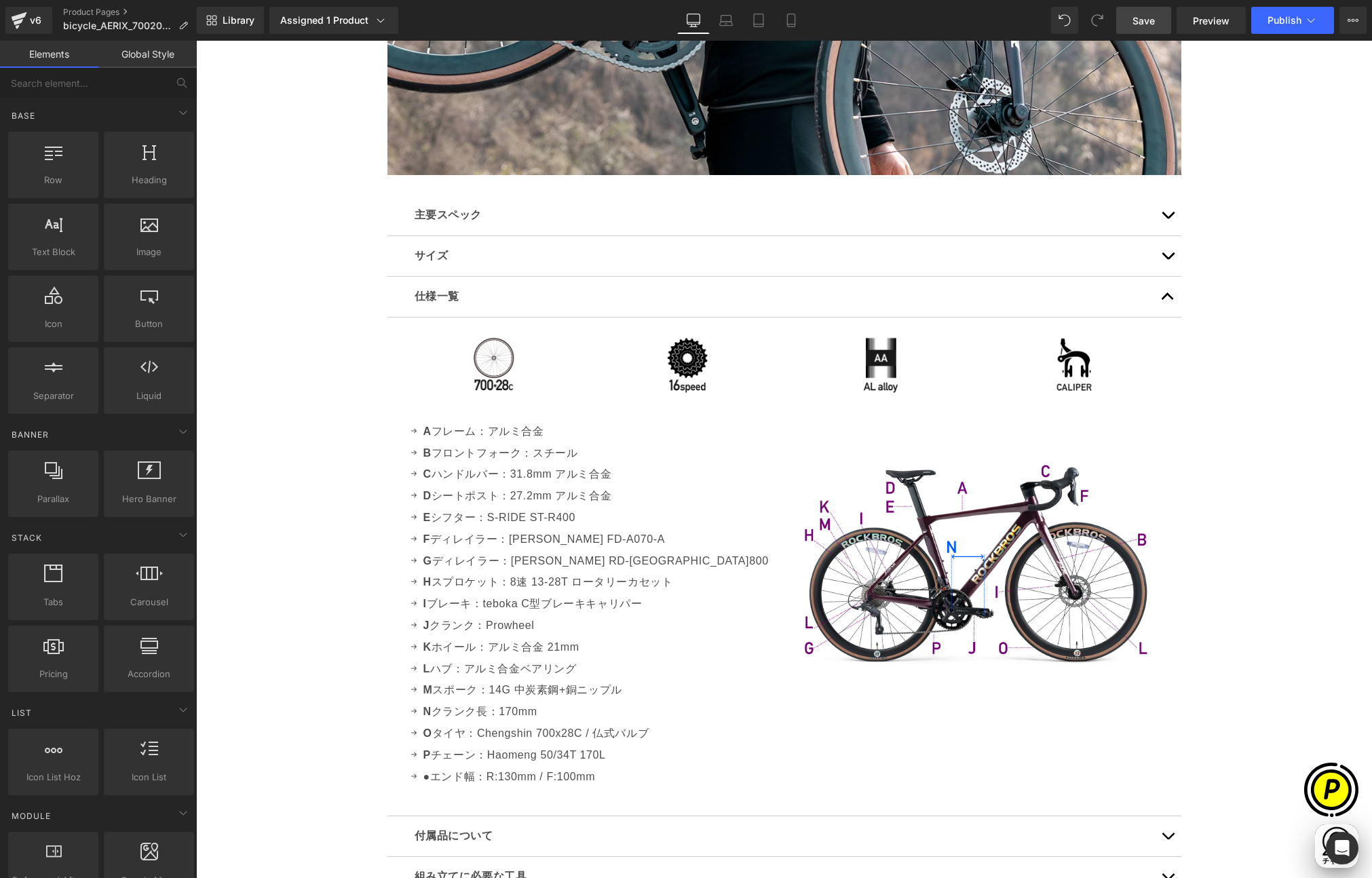
scroll to position [0, 265]
drag, startPoint x: 1151, startPoint y: 19, endPoint x: 1015, endPoint y: 201, distance: 227.2
click at [1151, 19] on span "Save" at bounding box center [1144, 20] width 22 height 14
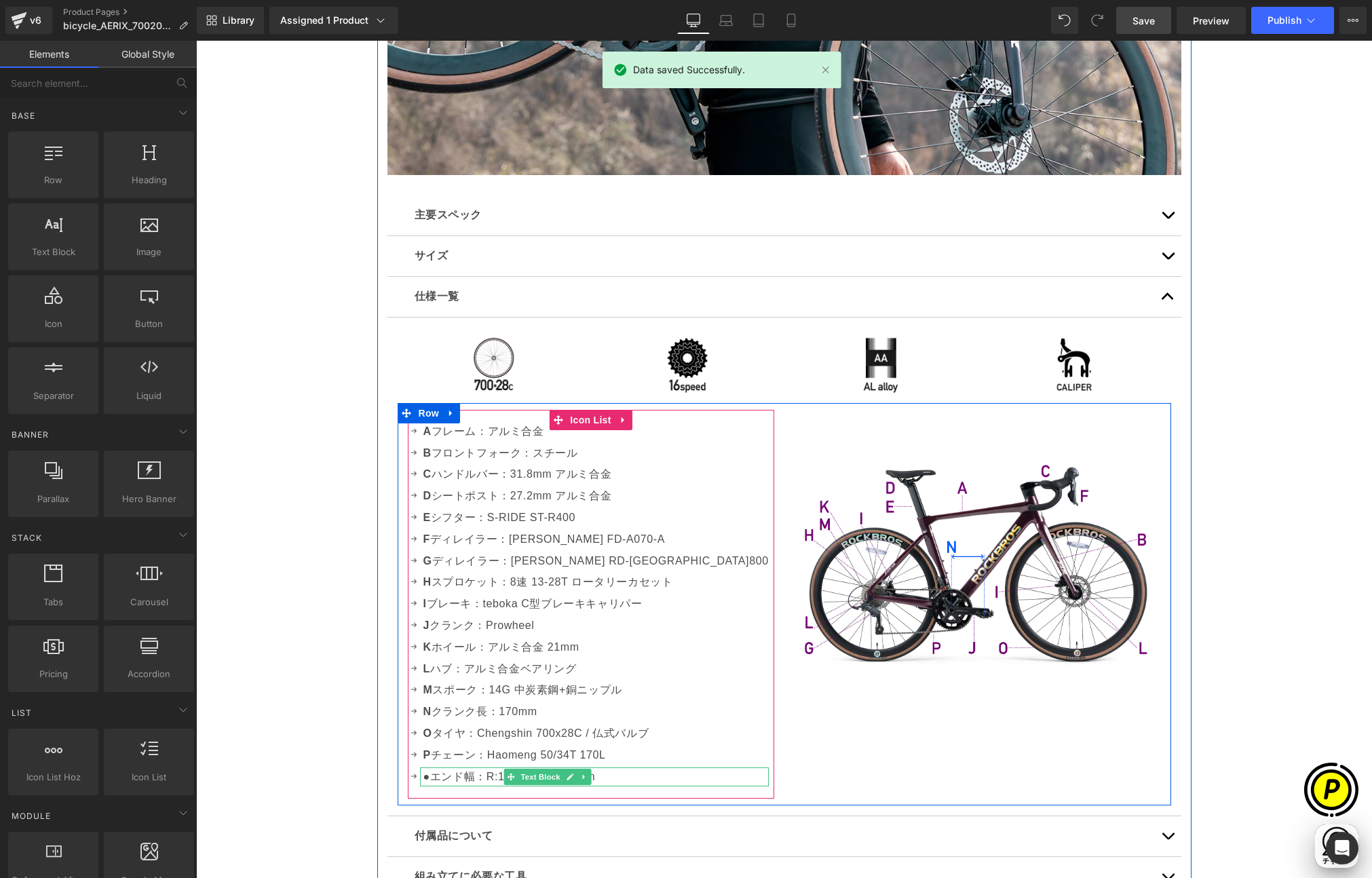
click at [607, 778] on p "● エンド幅：R:130mm / F:100mm" at bounding box center [596, 777] width 345 height 20
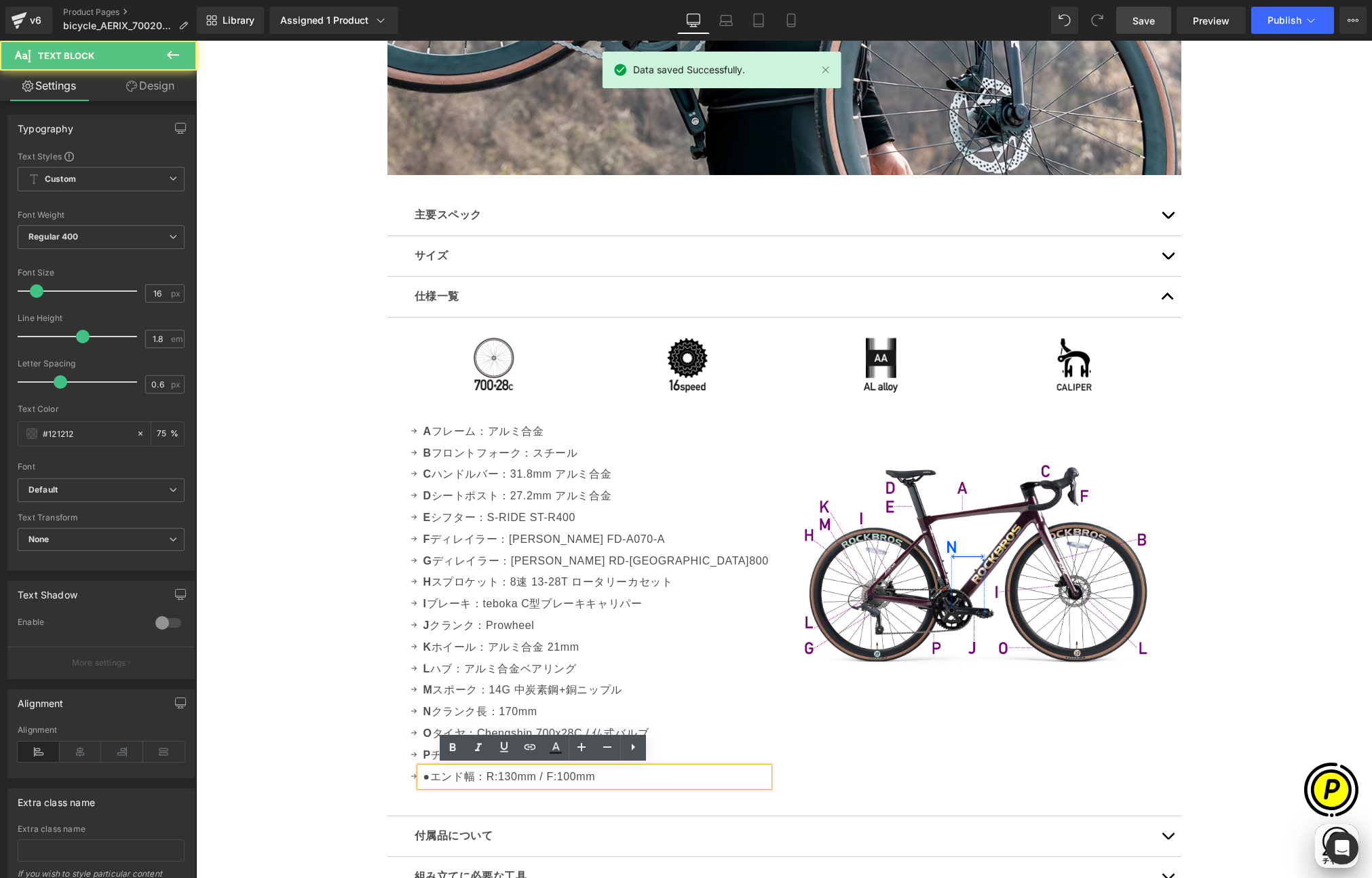
scroll to position [0, 794]
drag, startPoint x: 488, startPoint y: 776, endPoint x: 545, endPoint y: 779, distance: 57.1
click at [545, 779] on p "● エンド幅：R:130mm / F:100mm" at bounding box center [596, 777] width 345 height 20
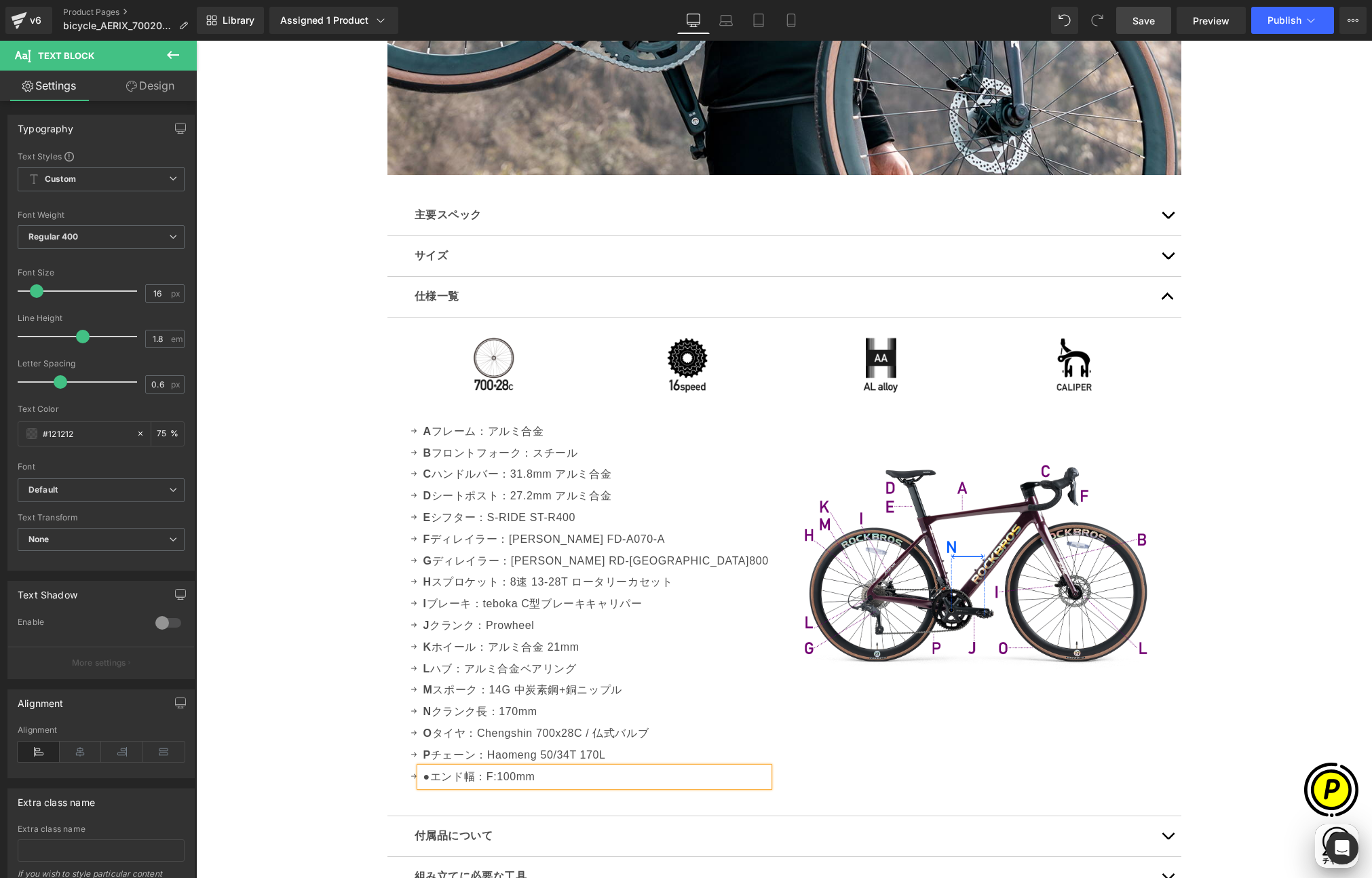
click at [559, 775] on p "● エンド幅：F:100mm" at bounding box center [596, 777] width 345 height 20
drag, startPoint x: 535, startPoint y: 775, endPoint x: 547, endPoint y: 774, distance: 12.0
click at [547, 774] on p "● エンド幅：F:100mm R:130mm /" at bounding box center [596, 777] width 345 height 20
drag, startPoint x: 580, startPoint y: 778, endPoint x: 599, endPoint y: 779, distance: 19.0
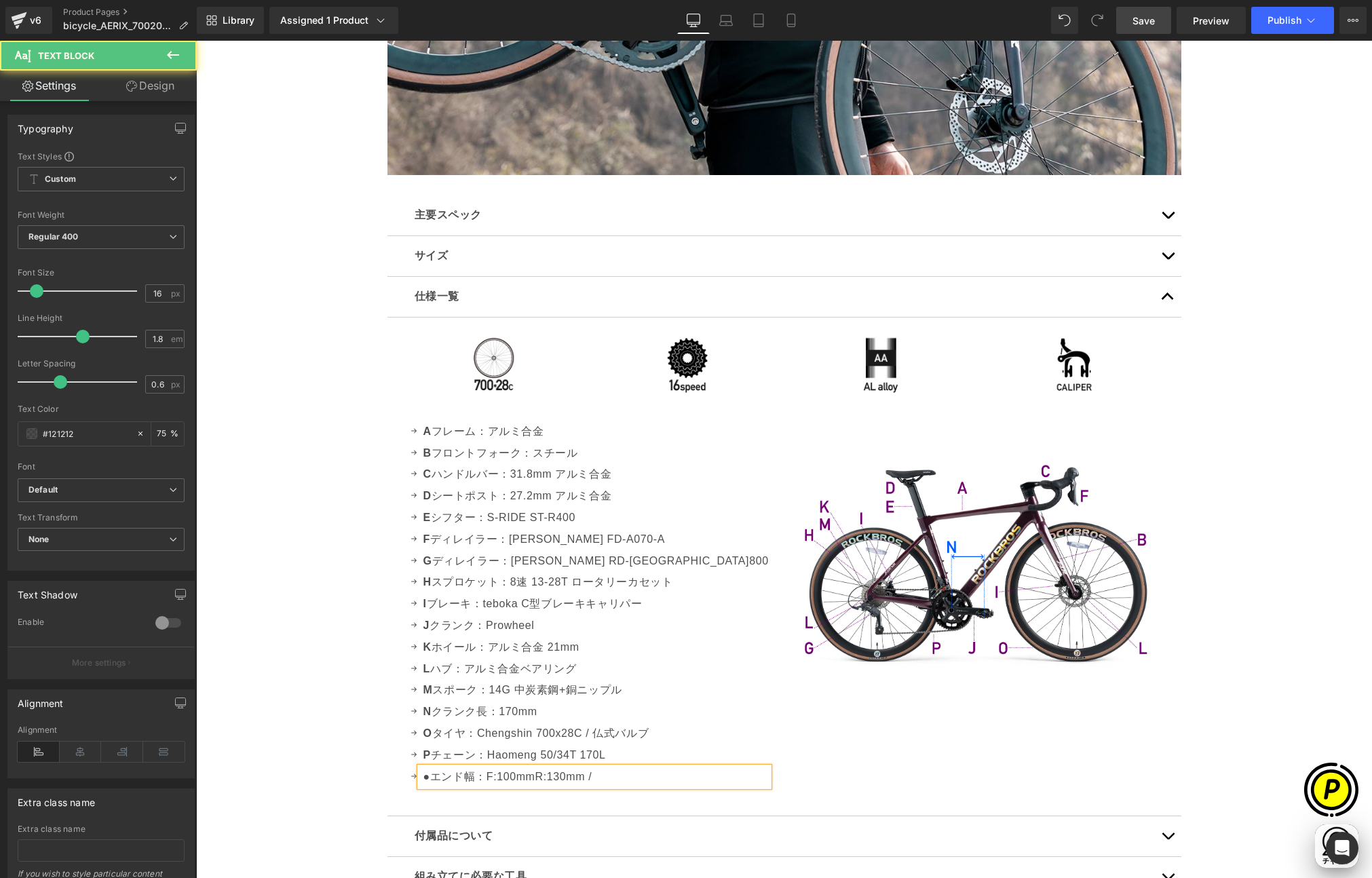
click at [599, 779] on p "● エンド幅：F:100mmR:130mm /" at bounding box center [596, 777] width 345 height 20
click at [532, 776] on p "● エンド幅：F:100mmR:130mm" at bounding box center [596, 777] width 345 height 20
click at [609, 779] on p "● エンド幅：F:100mm / R:130mm" at bounding box center [596, 777] width 345 height 20
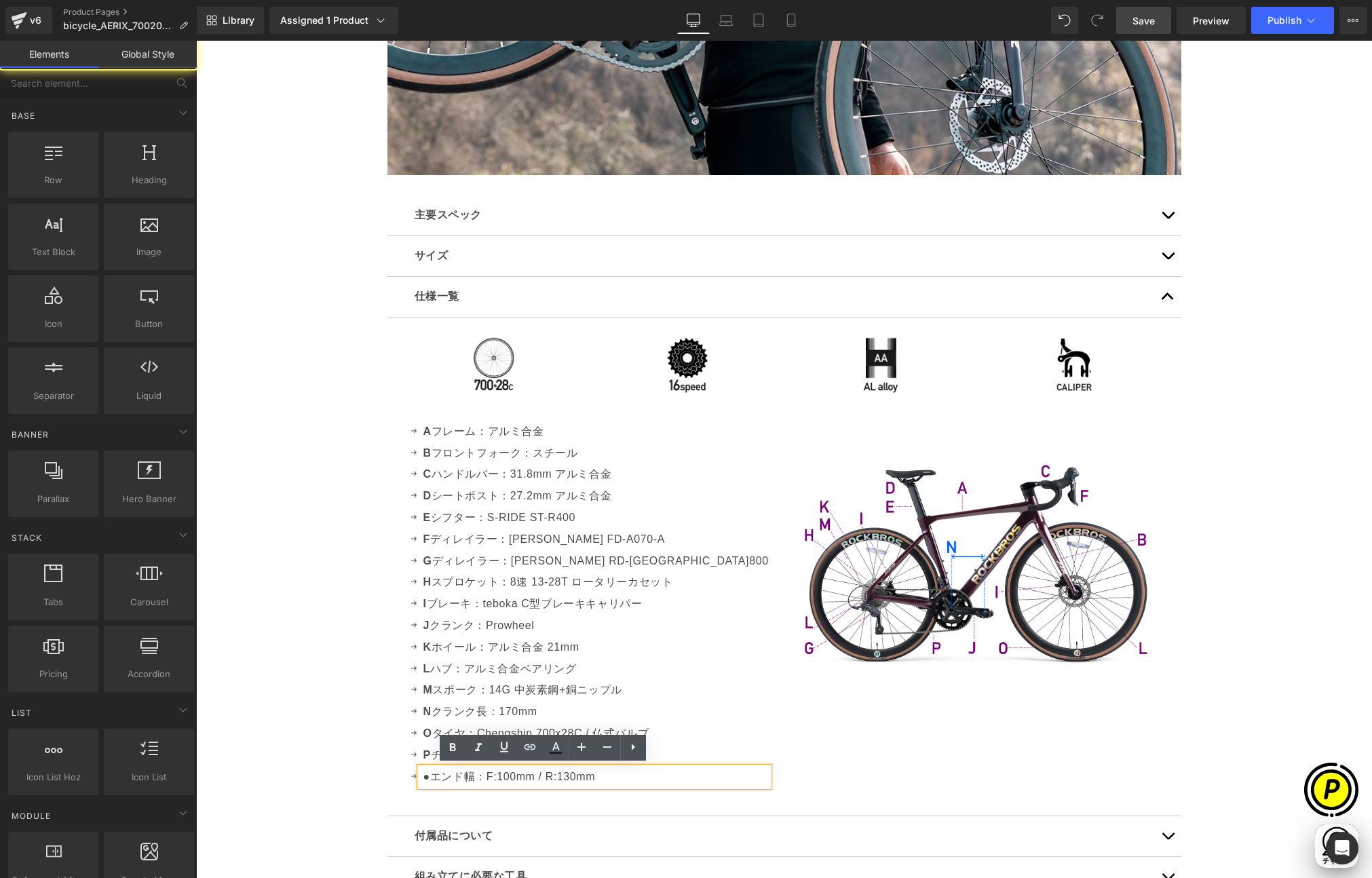
click at [351, 755] on div "Sale Off (P) Image" at bounding box center [784, 323] width 1177 height 8306
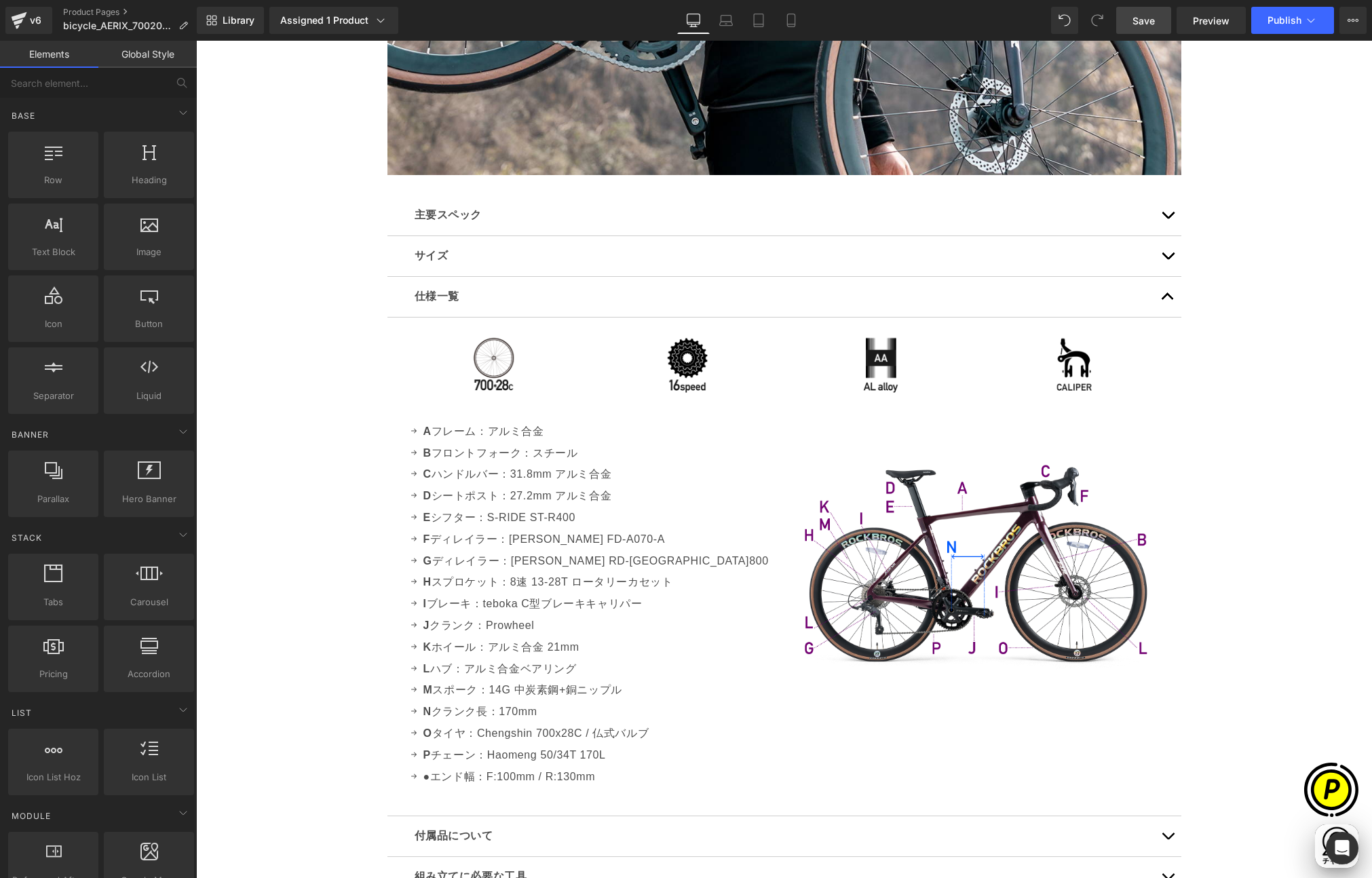
drag, startPoint x: 1142, startPoint y: 16, endPoint x: 1087, endPoint y: 134, distance: 130.2
click at [1142, 16] on span "Save" at bounding box center [1144, 20] width 22 height 14
click at [1292, 25] on span "Publish" at bounding box center [1285, 20] width 34 height 11
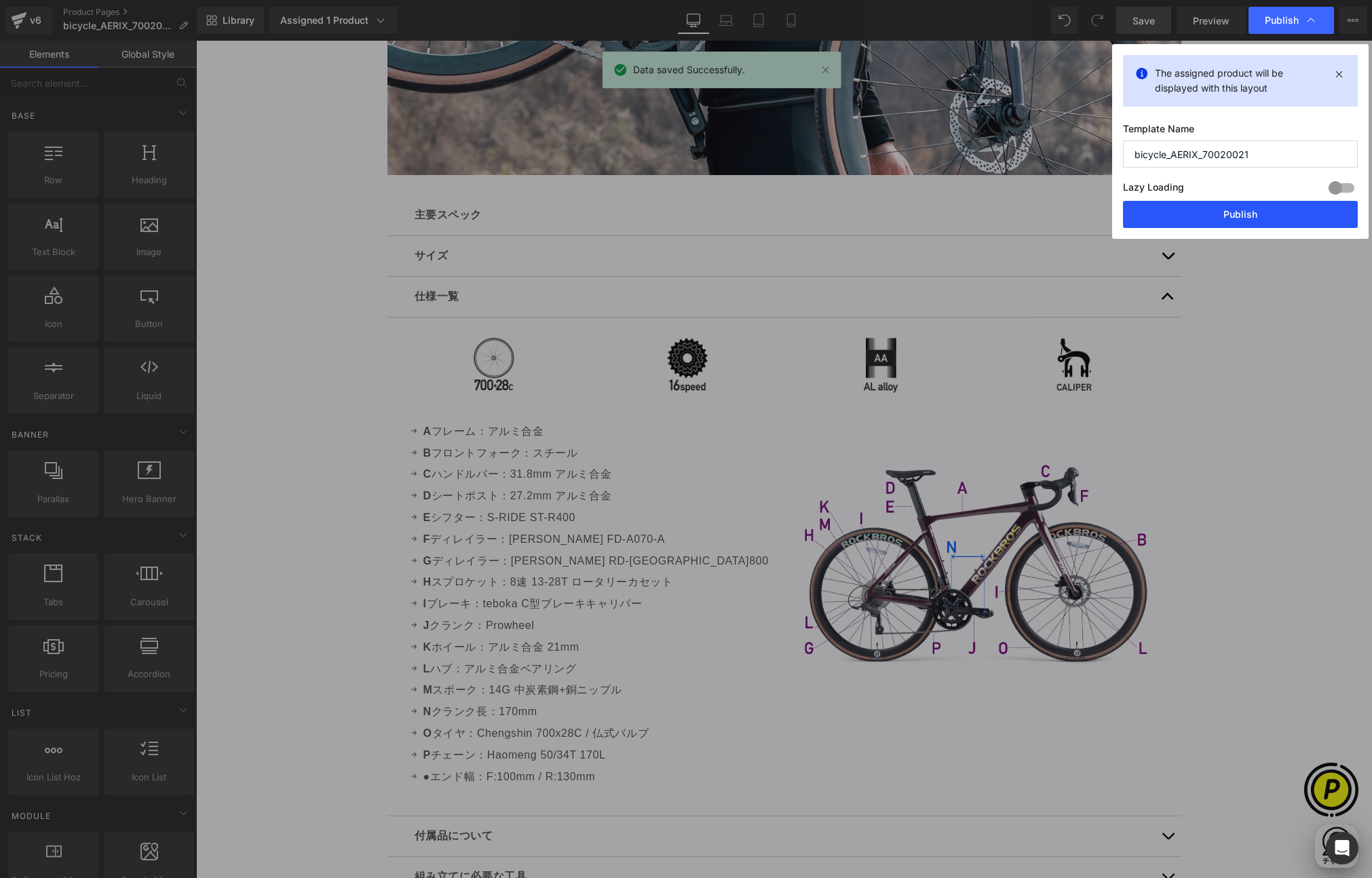
click at [1224, 223] on button "Publish" at bounding box center [1241, 214] width 234 height 28
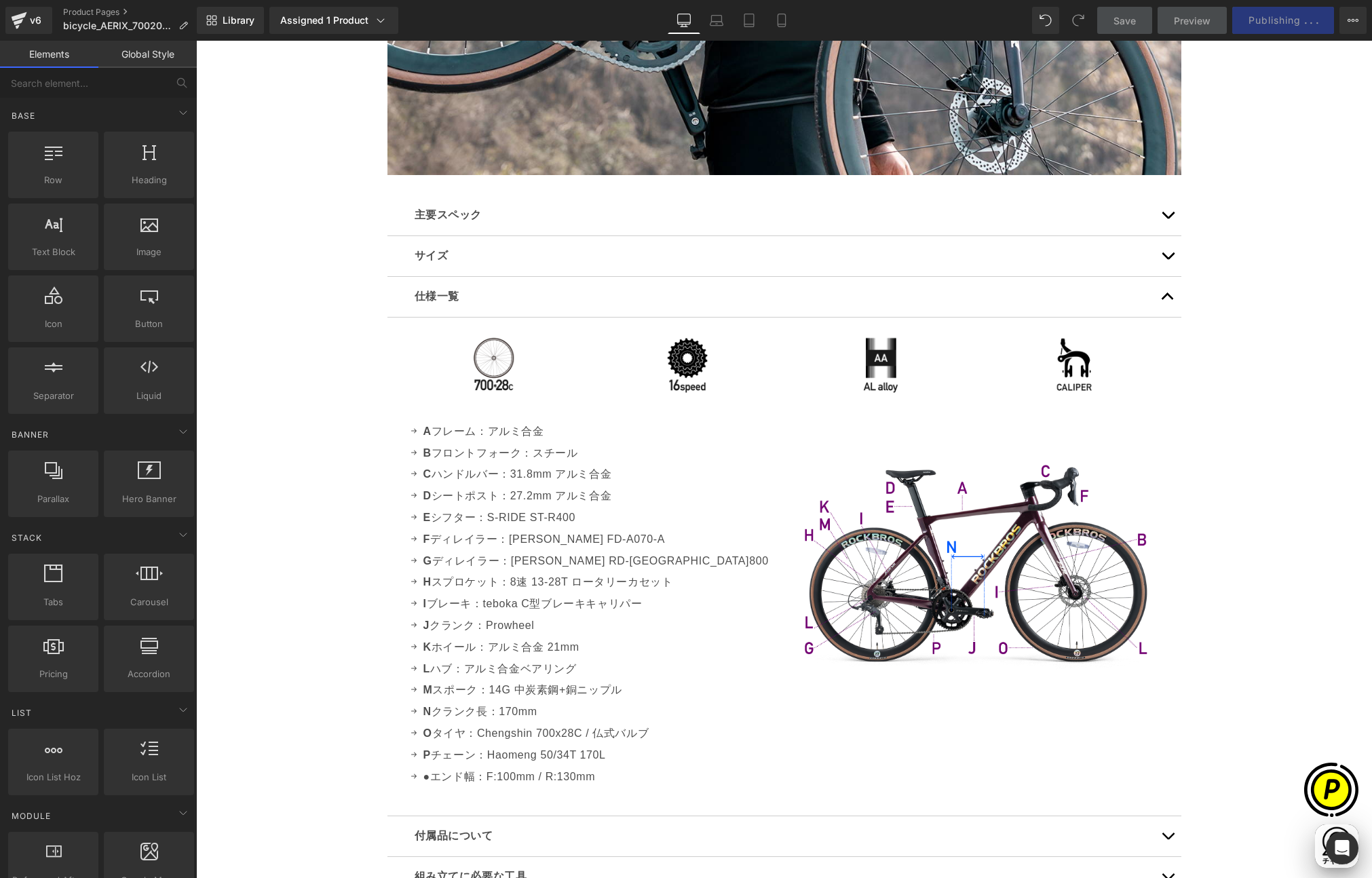
scroll to position [0, 0]
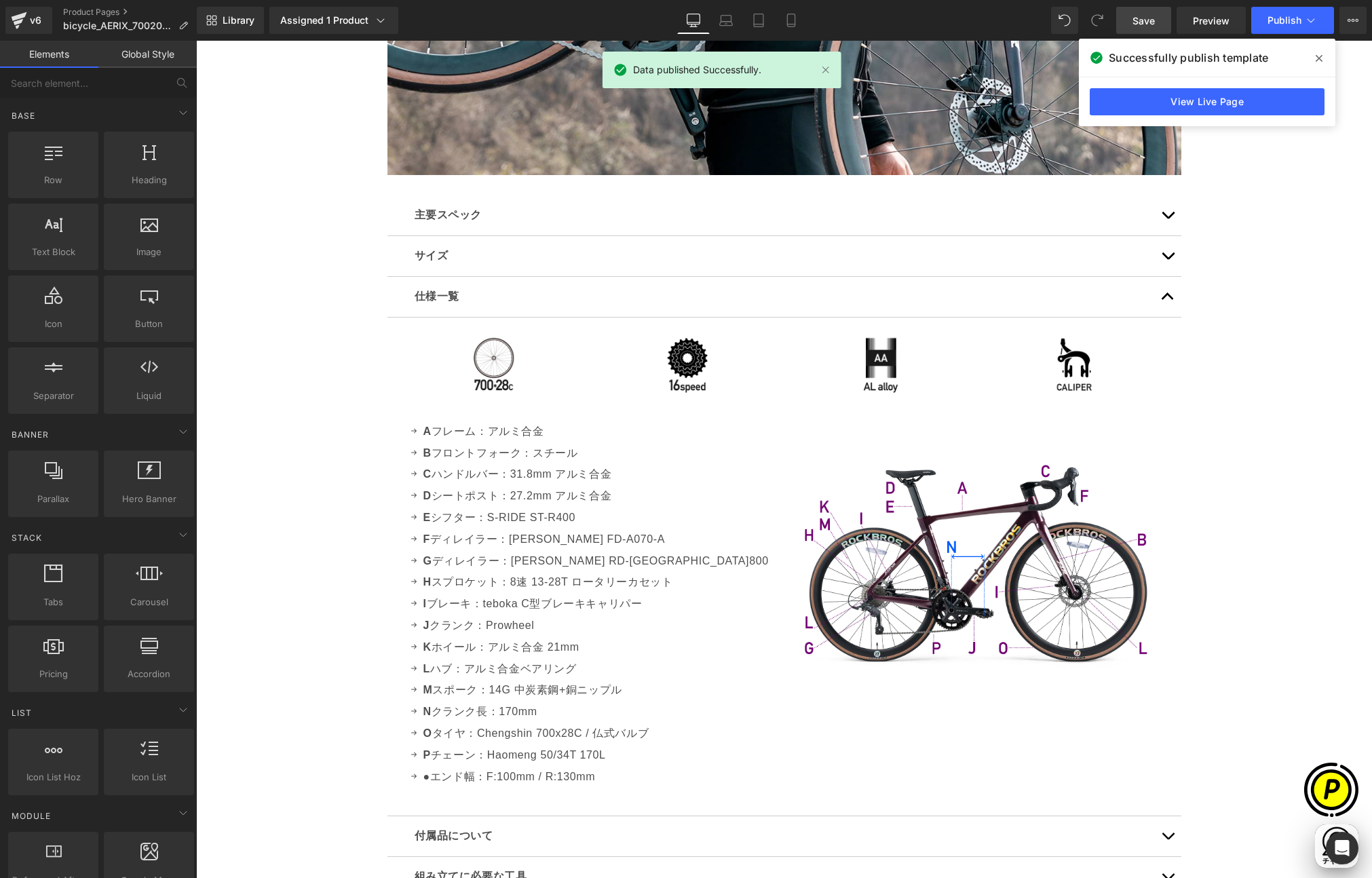
drag, startPoint x: 1320, startPoint y: 56, endPoint x: 1041, endPoint y: 180, distance: 305.3
click at [1320, 56] on icon at bounding box center [1320, 59] width 7 height 11
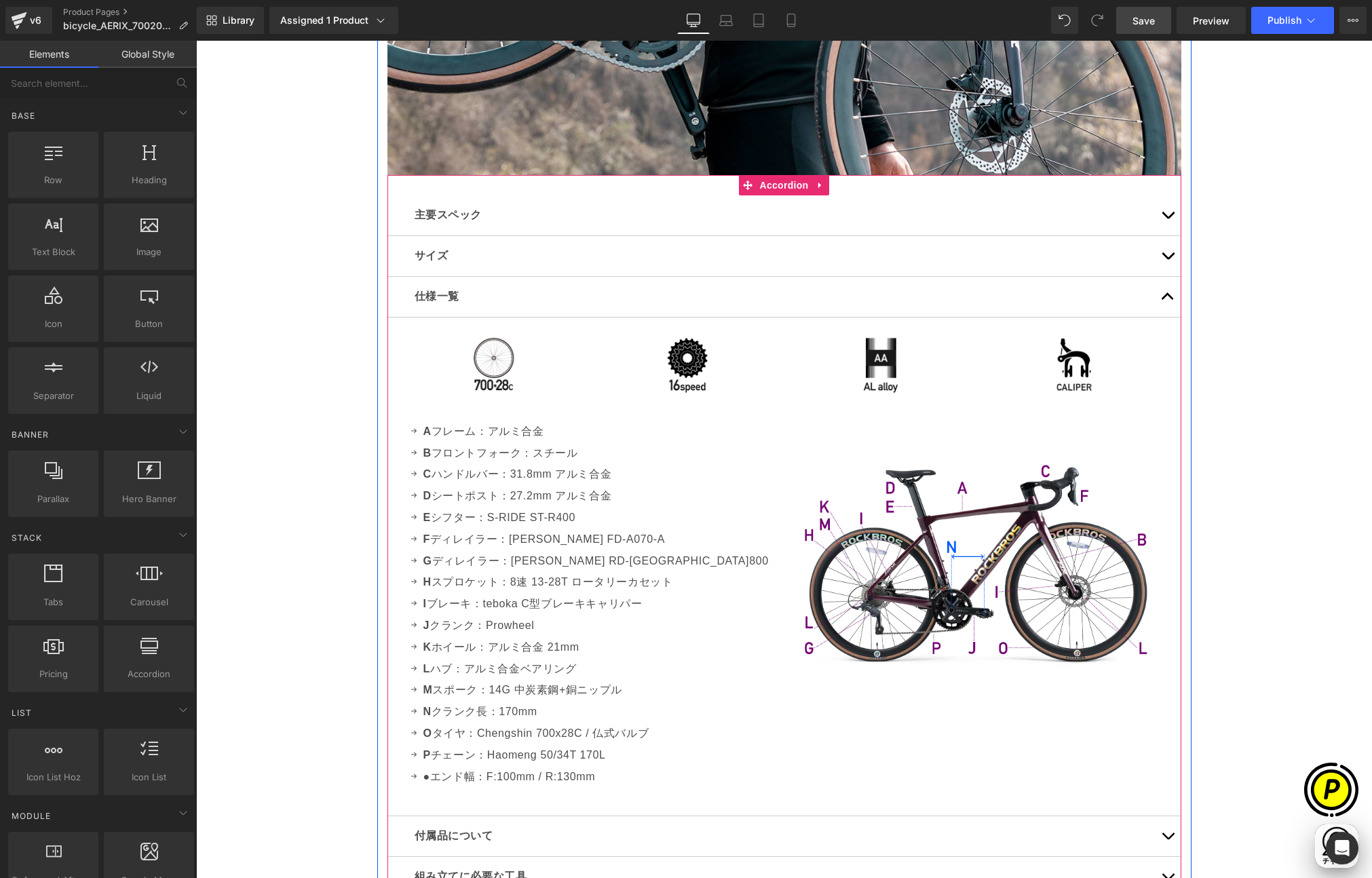
click at [1164, 295] on button "button" at bounding box center [1168, 297] width 28 height 40
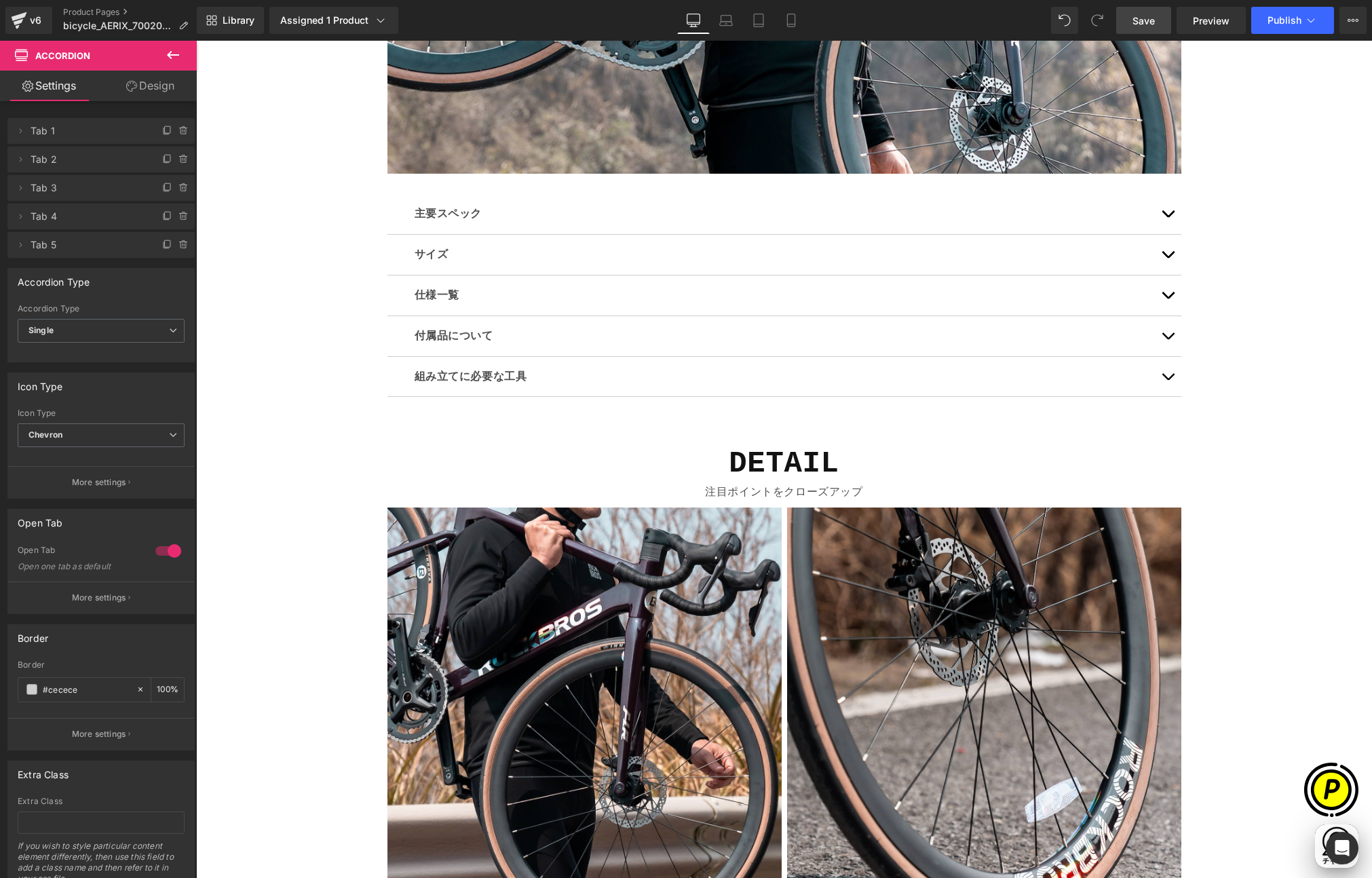
scroll to position [4056, 0]
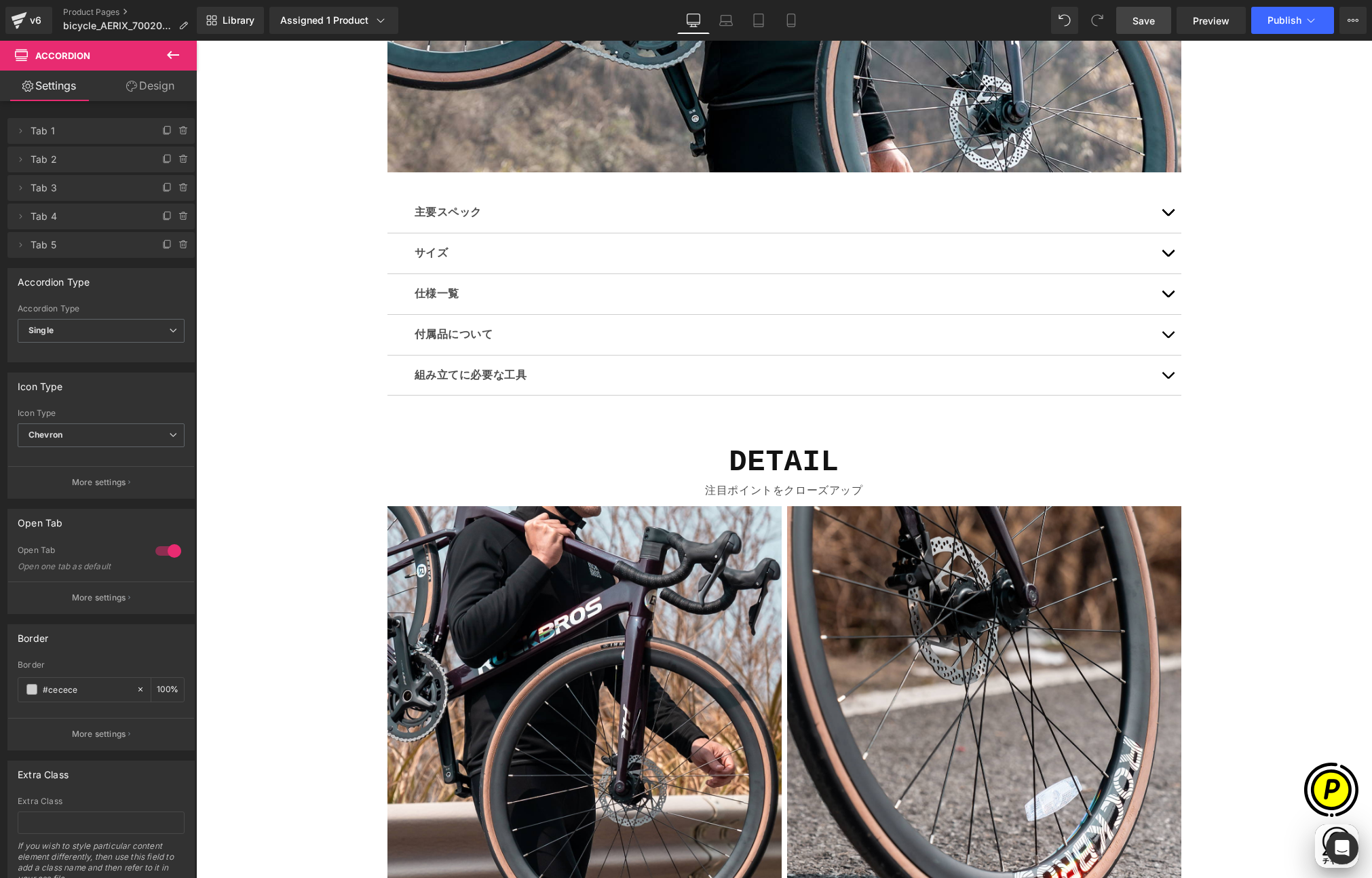
click at [1168, 338] on span "button" at bounding box center [1168, 338] width 0 height 0
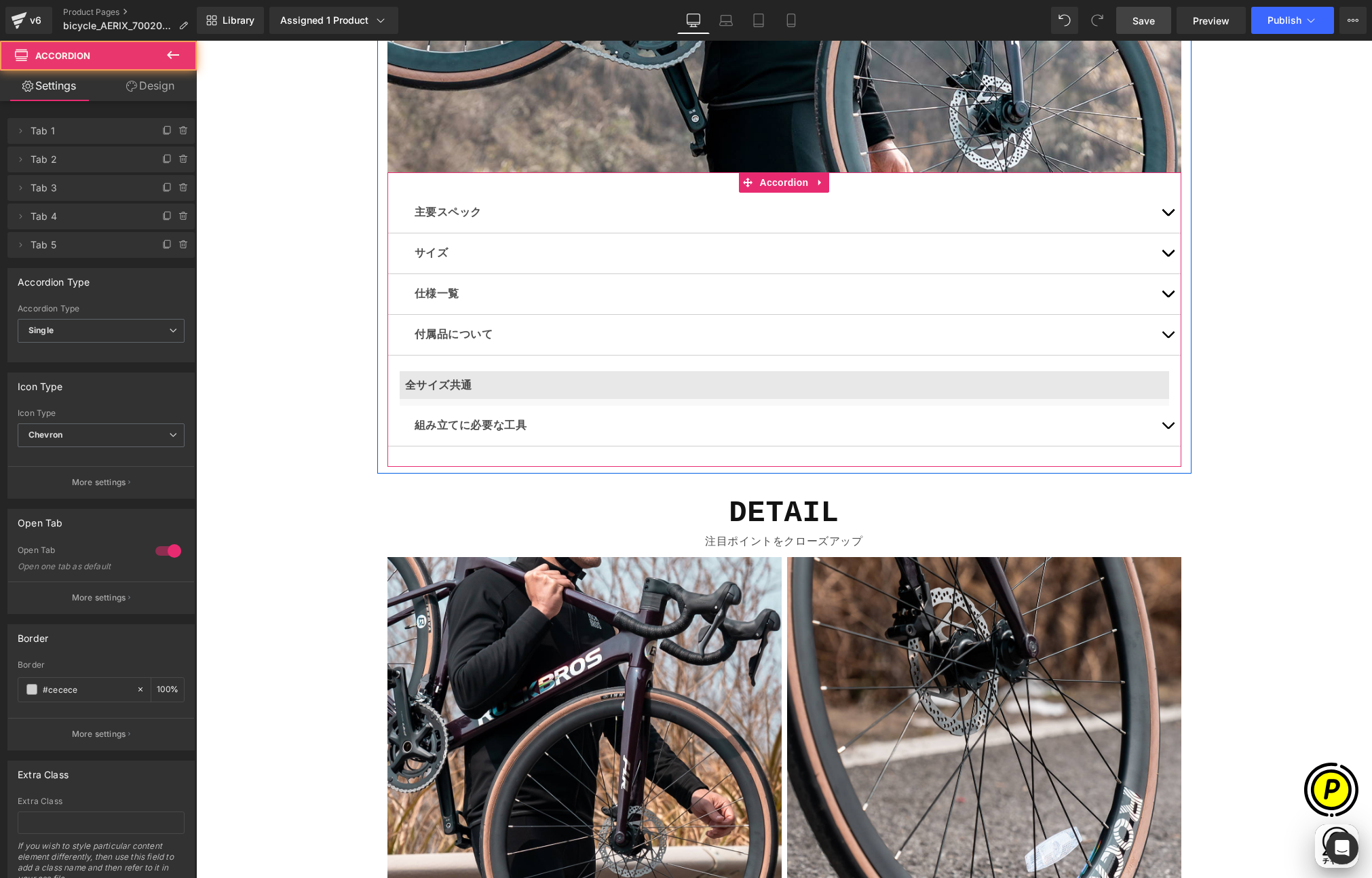
scroll to position [0, 265]
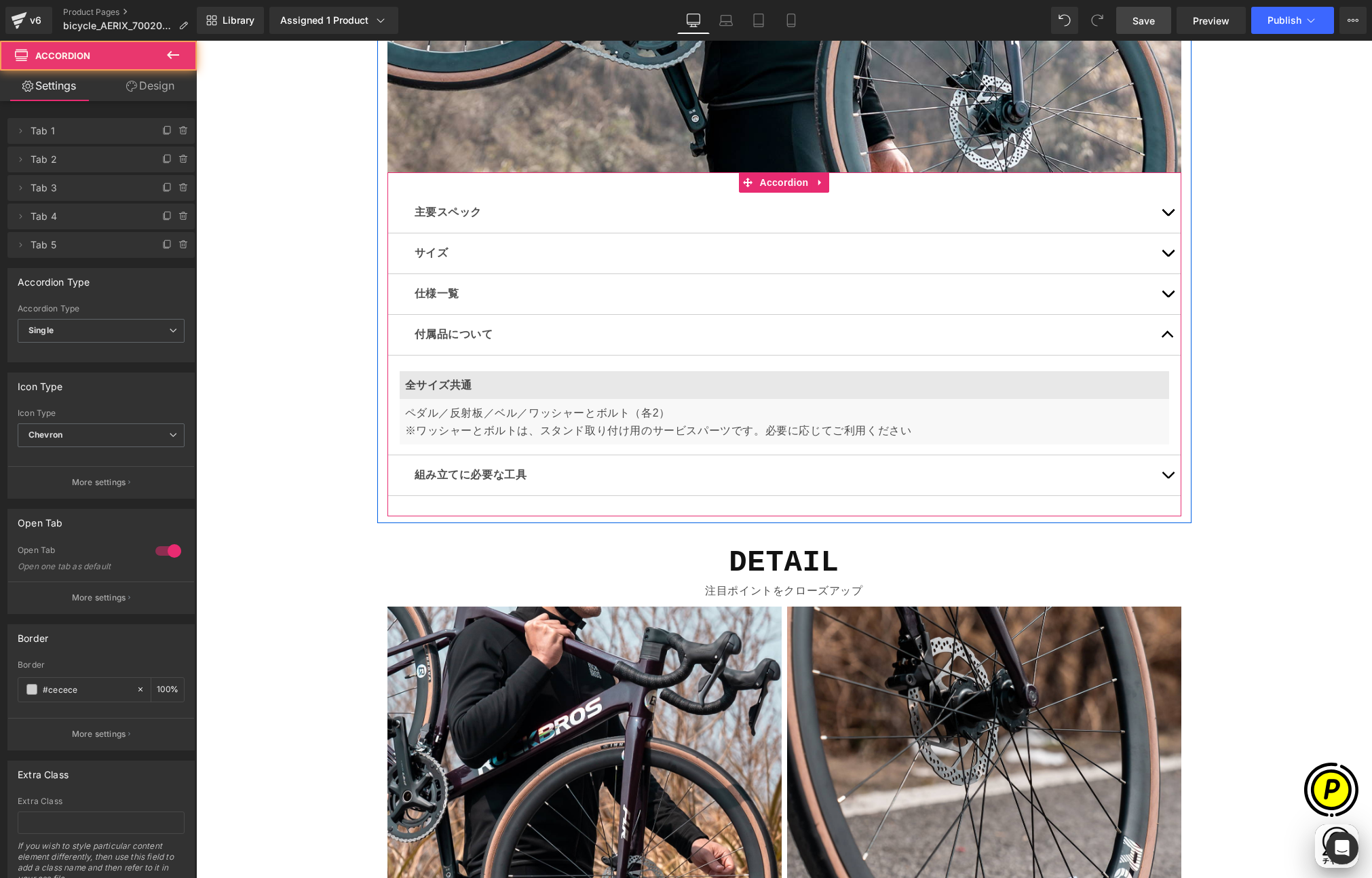
click at [1164, 335] on button "button" at bounding box center [1168, 335] width 28 height 40
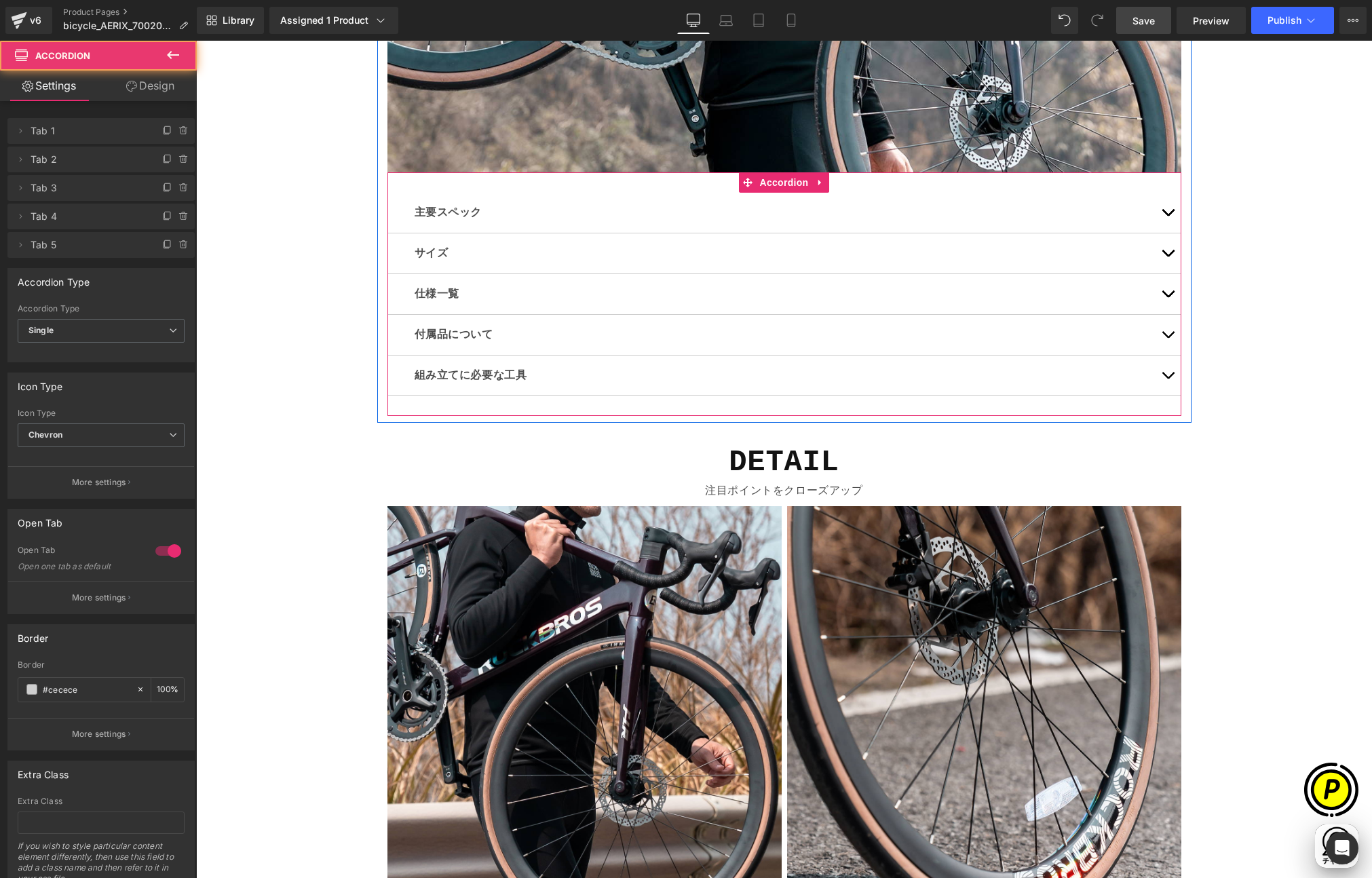
click at [1160, 378] on button "button" at bounding box center [1168, 376] width 28 height 40
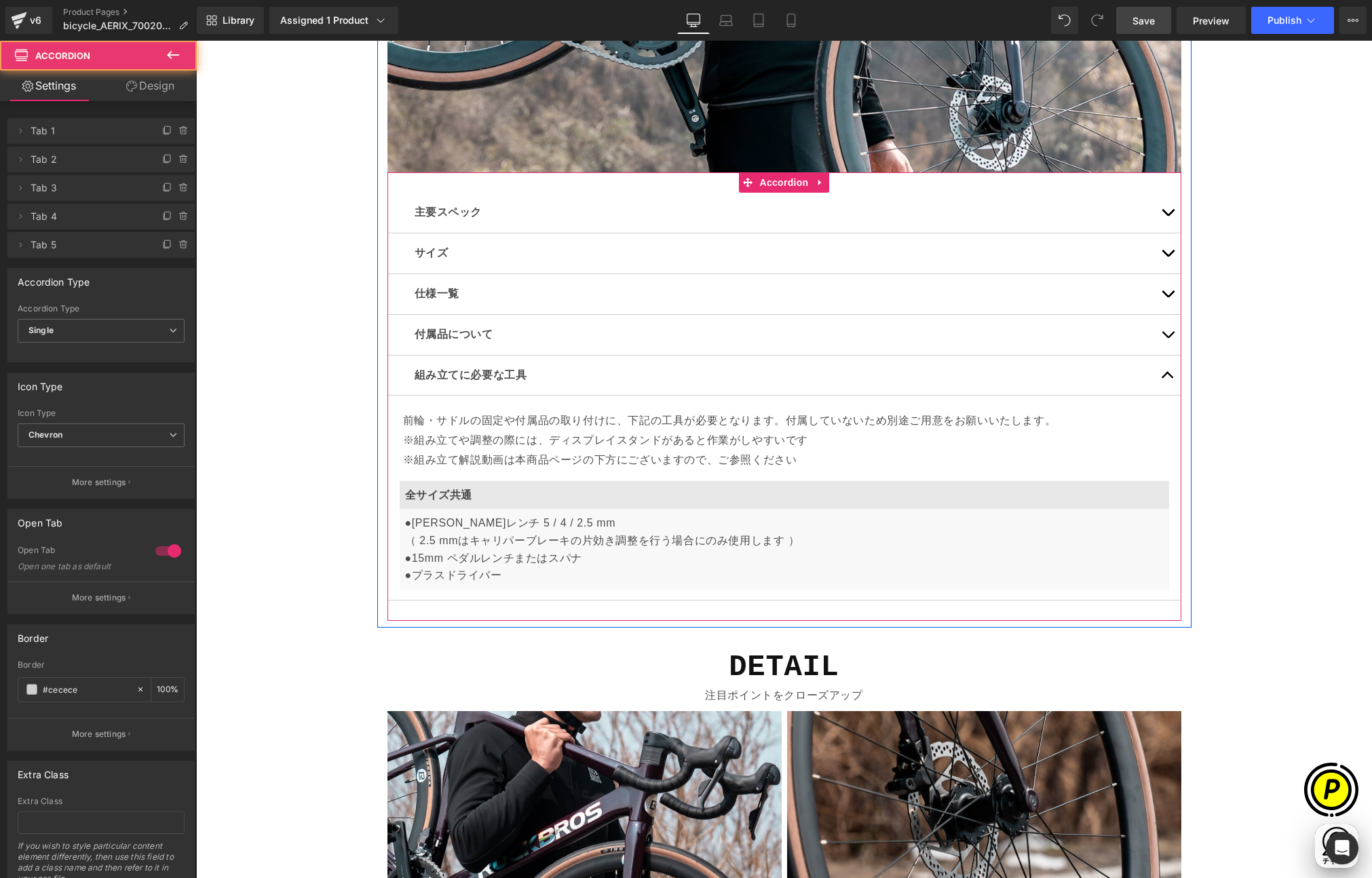
click at [1162, 375] on button "button" at bounding box center [1168, 376] width 28 height 40
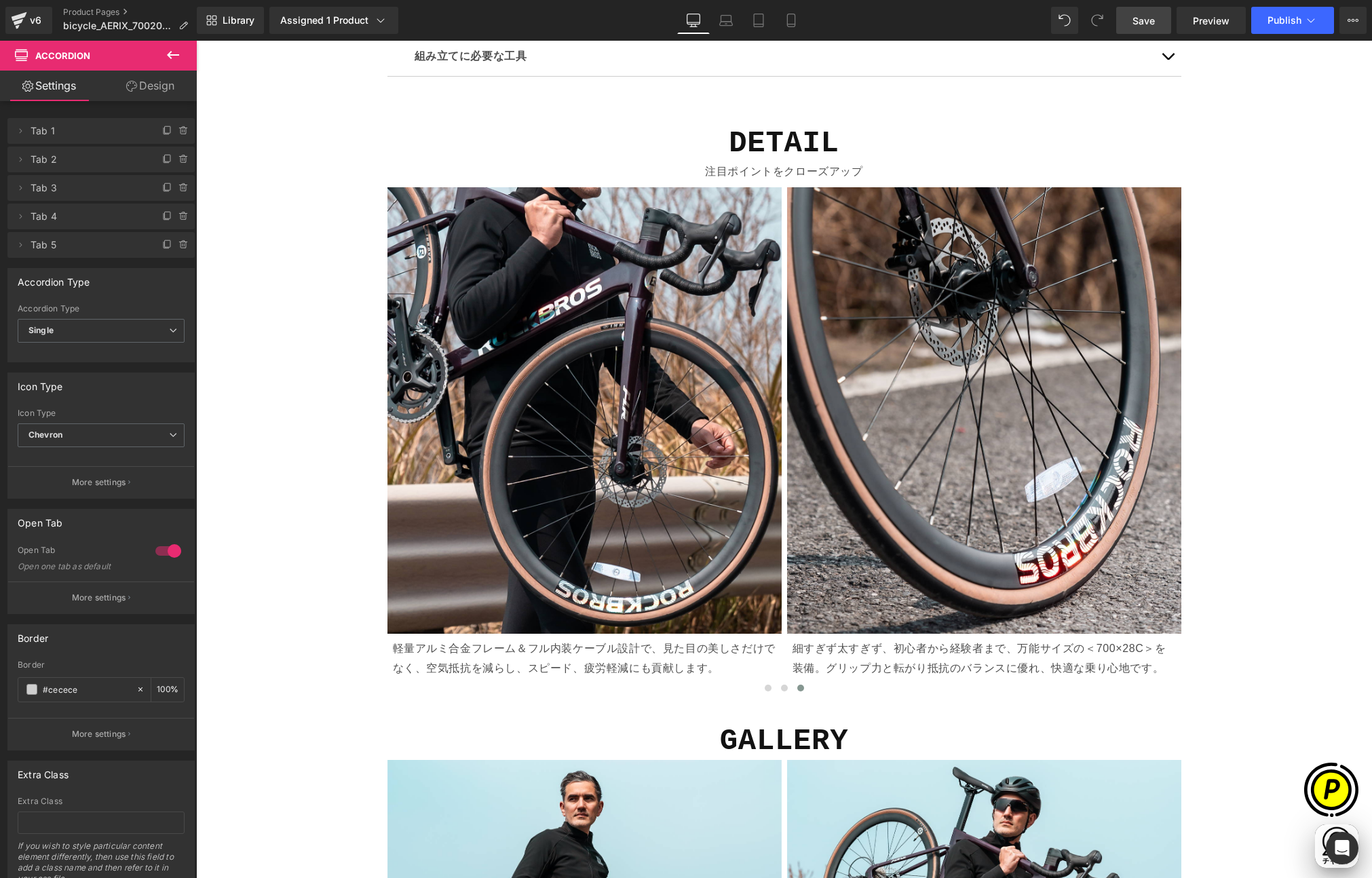
scroll to position [0, 529]
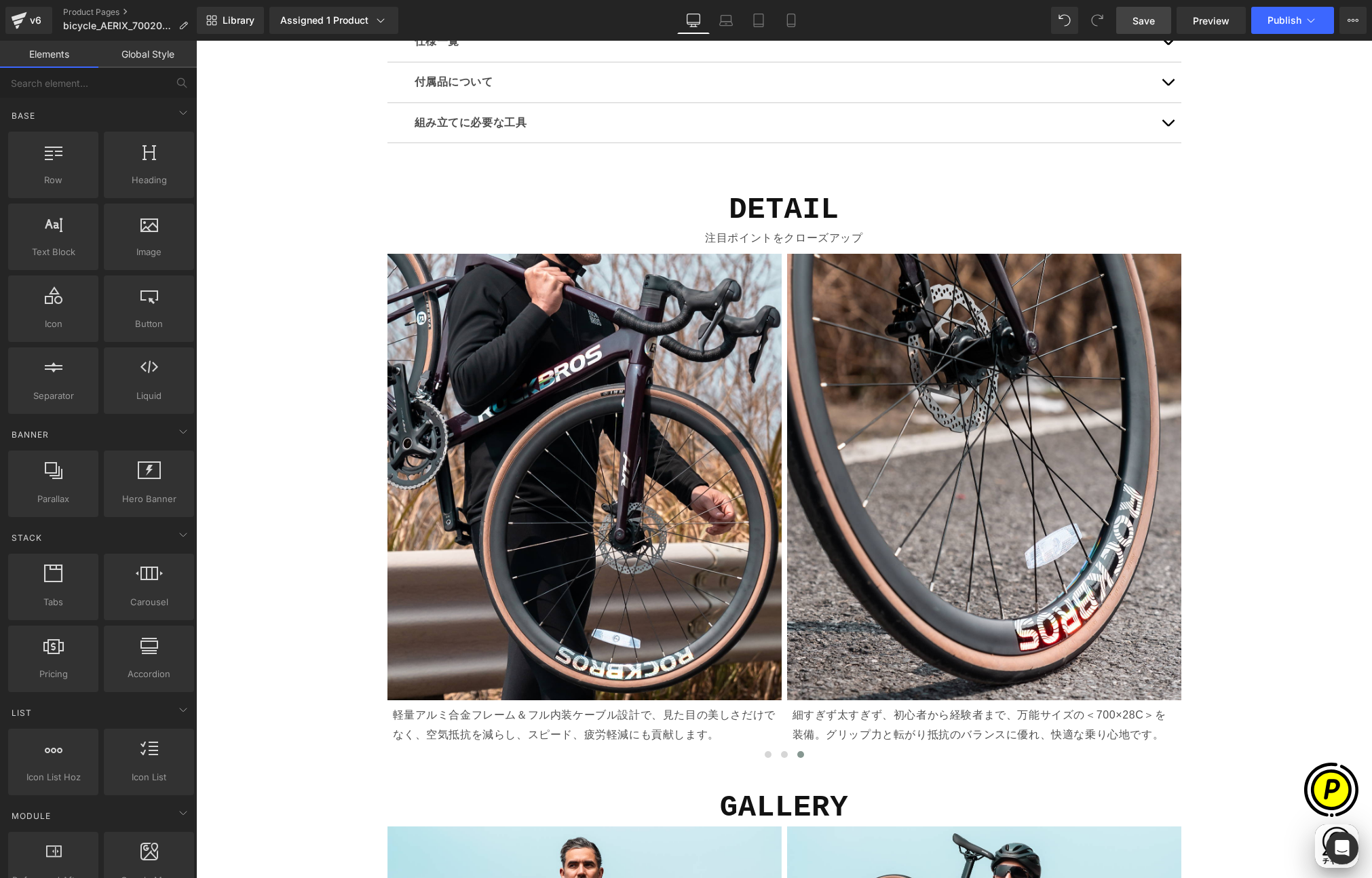
scroll to position [0, 794]
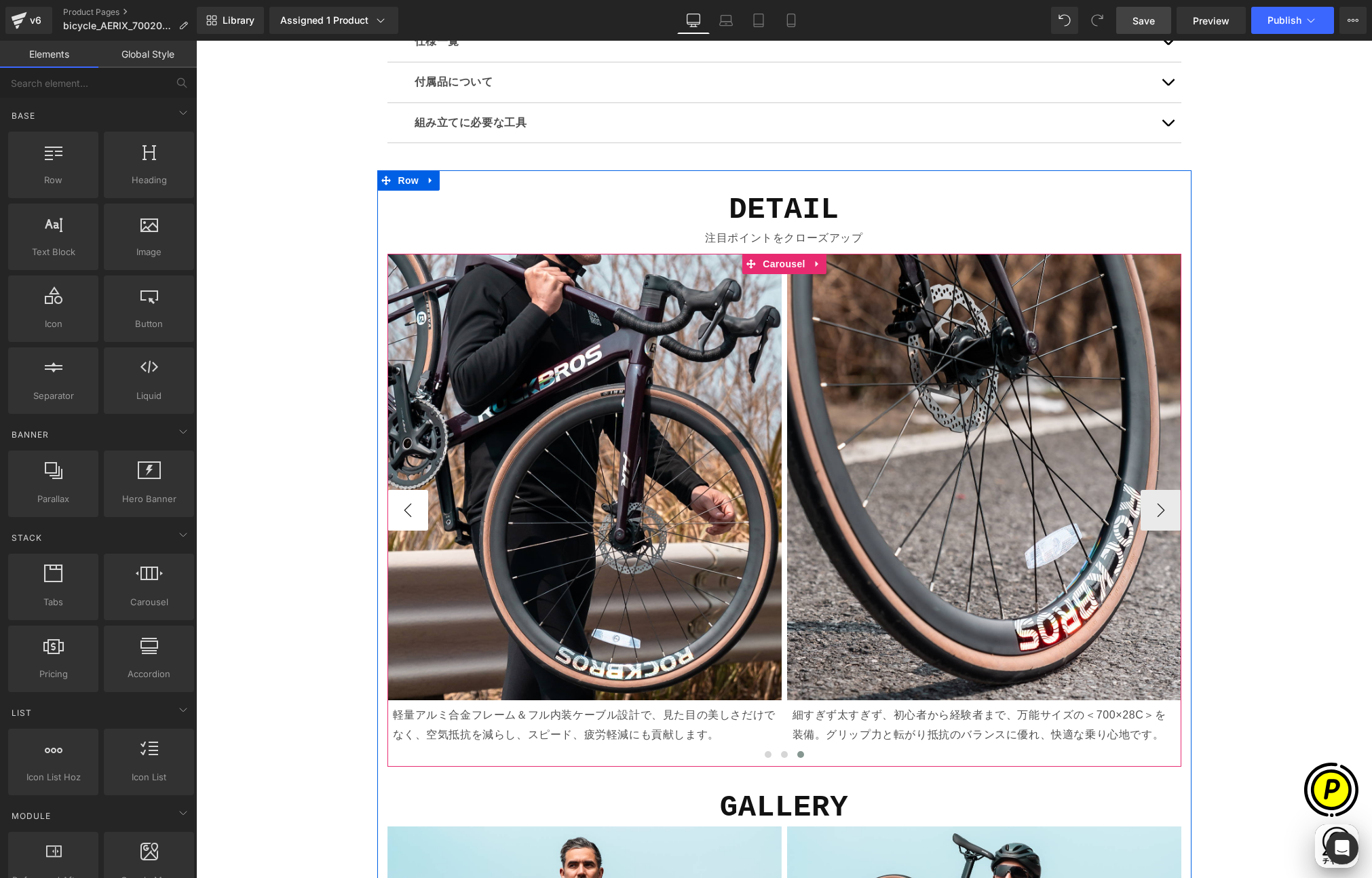
click at [392, 503] on button "‹" at bounding box center [408, 510] width 41 height 41
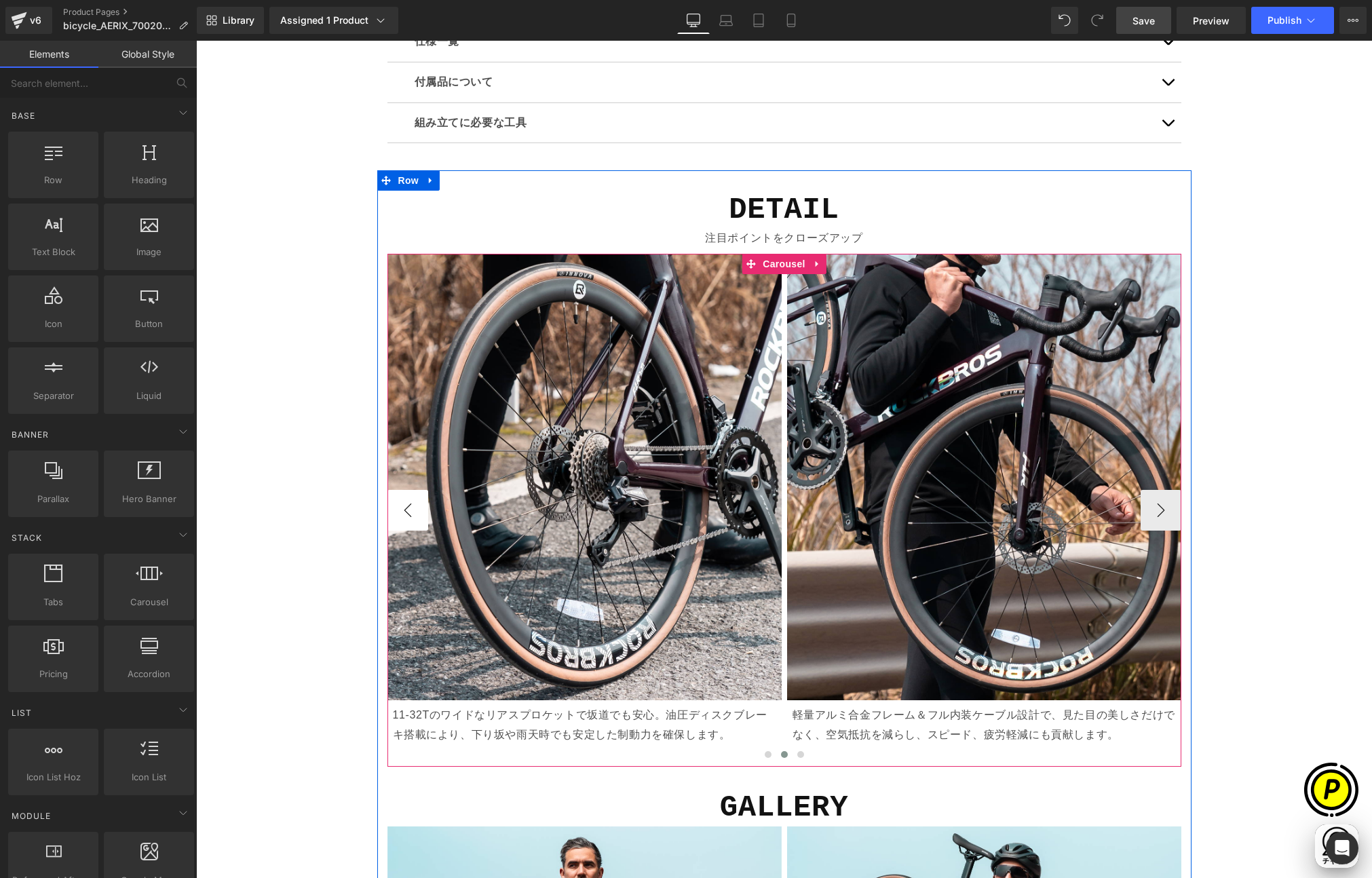
click at [409, 506] on button "‹" at bounding box center [408, 510] width 41 height 41
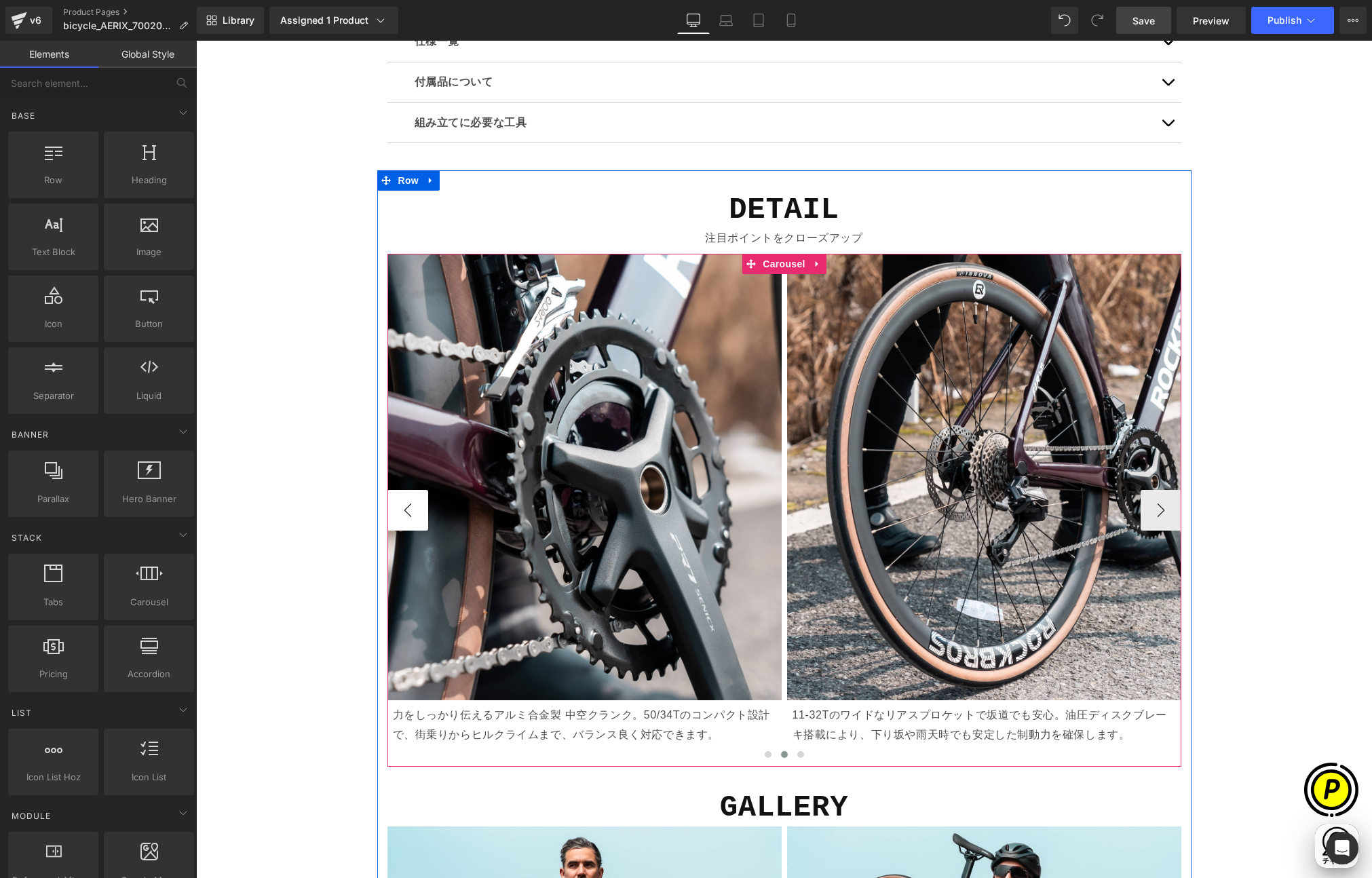
click at [401, 502] on button "‹" at bounding box center [408, 510] width 41 height 41
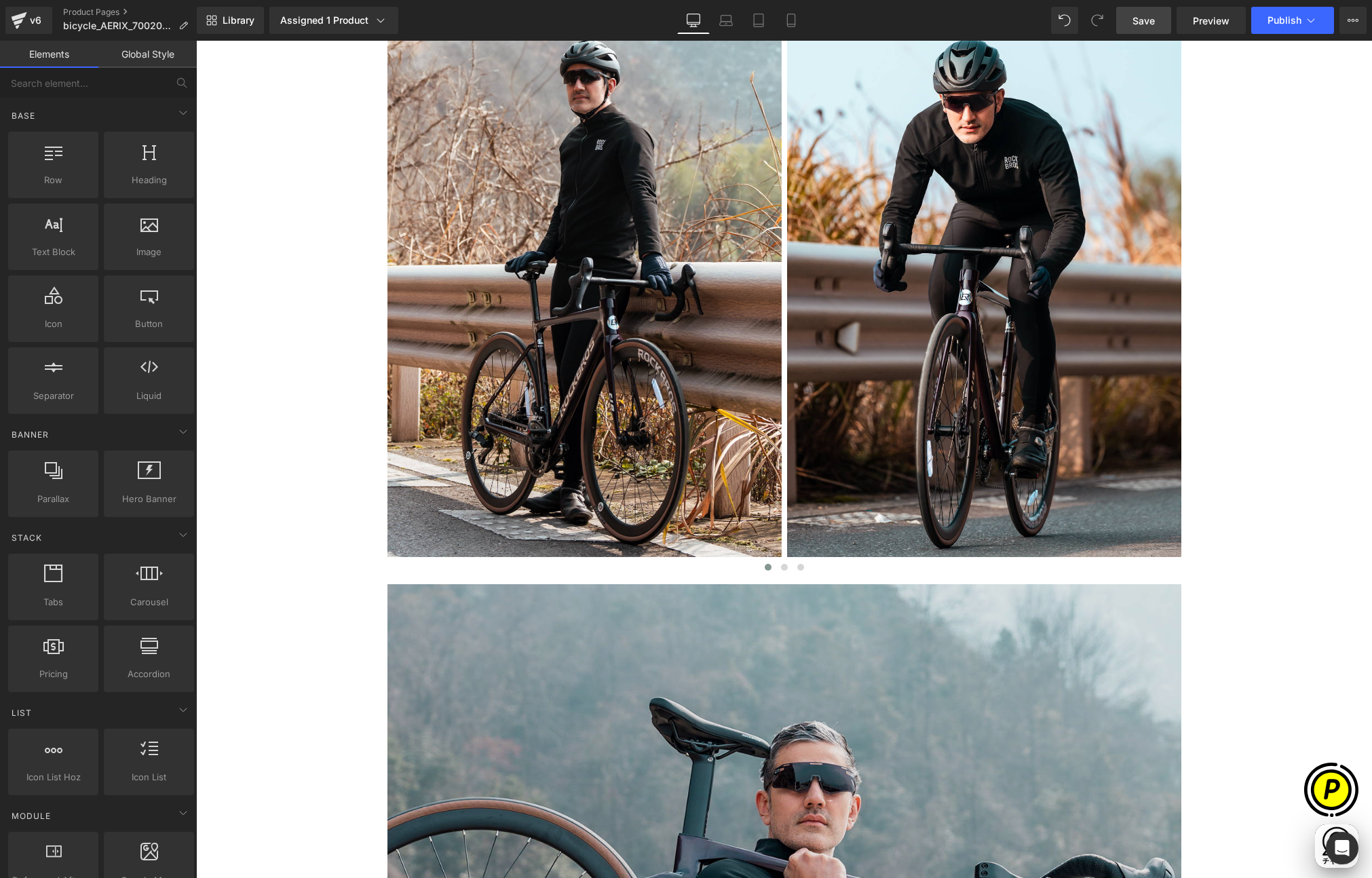
scroll to position [2989, 0]
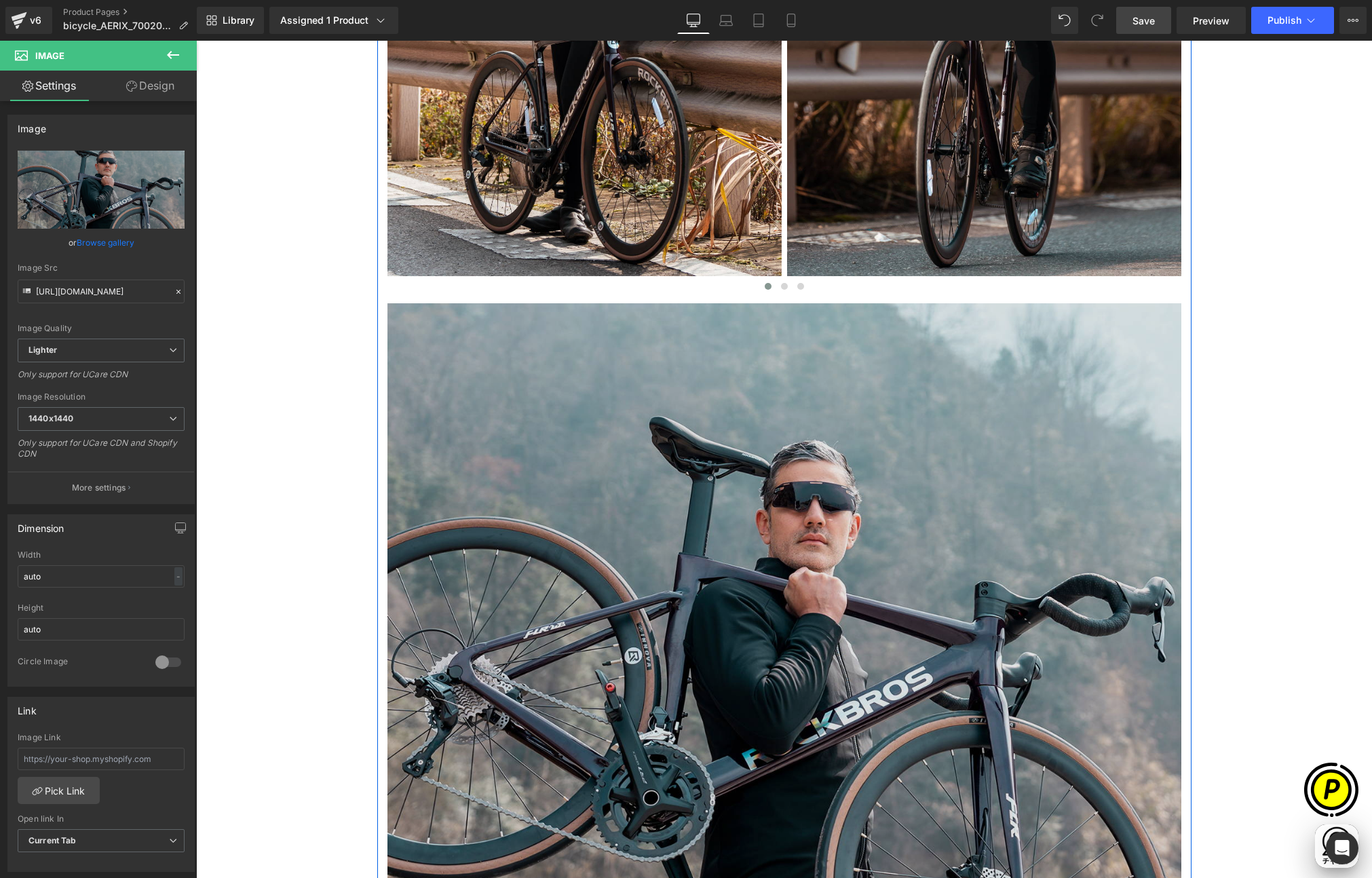
scroll to position [3312, 0]
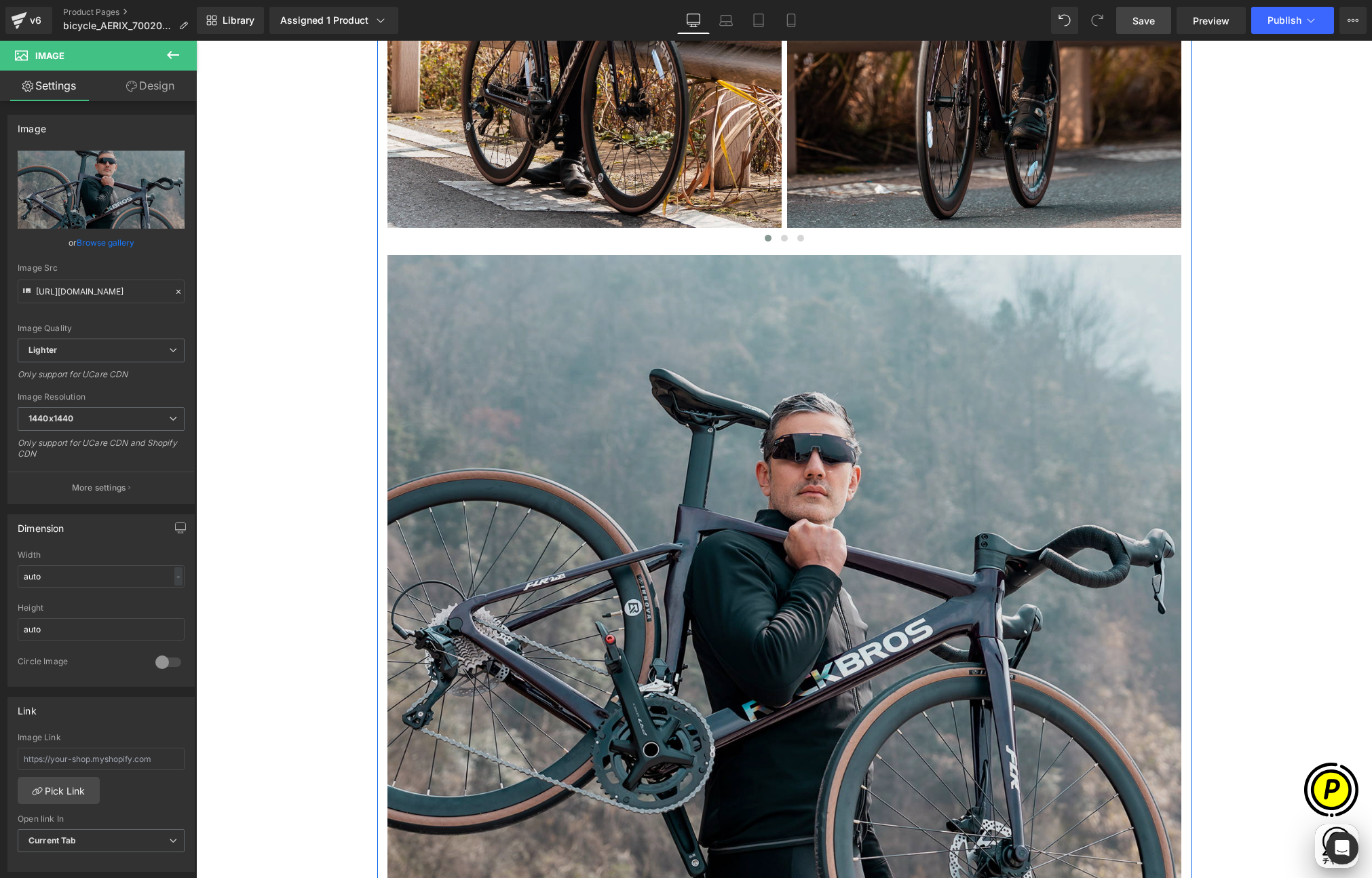
click at [767, 651] on img at bounding box center [784, 585] width 794 height 661
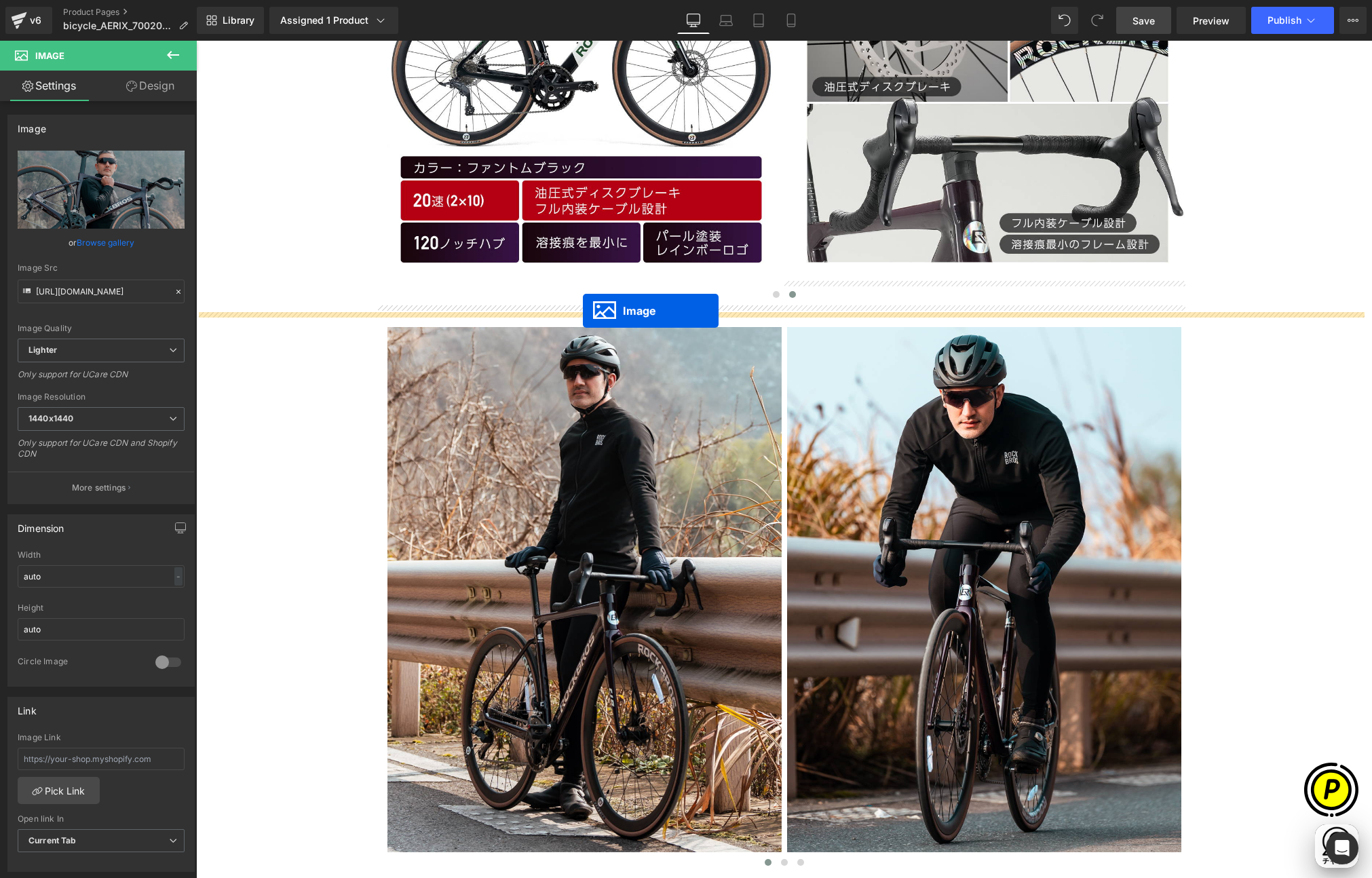
scroll to position [0, 265]
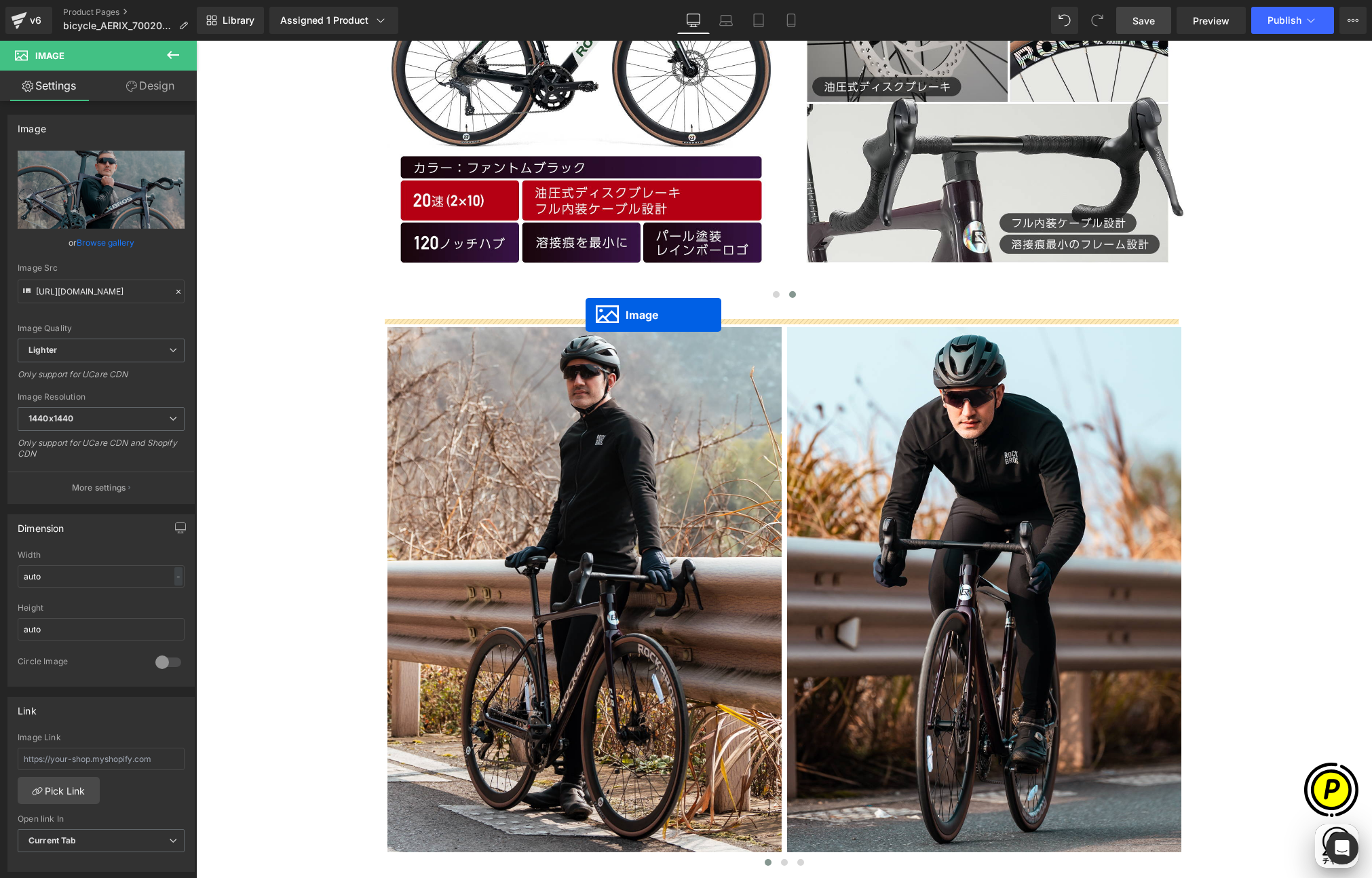
drag, startPoint x: 754, startPoint y: 586, endPoint x: 586, endPoint y: 315, distance: 318.8
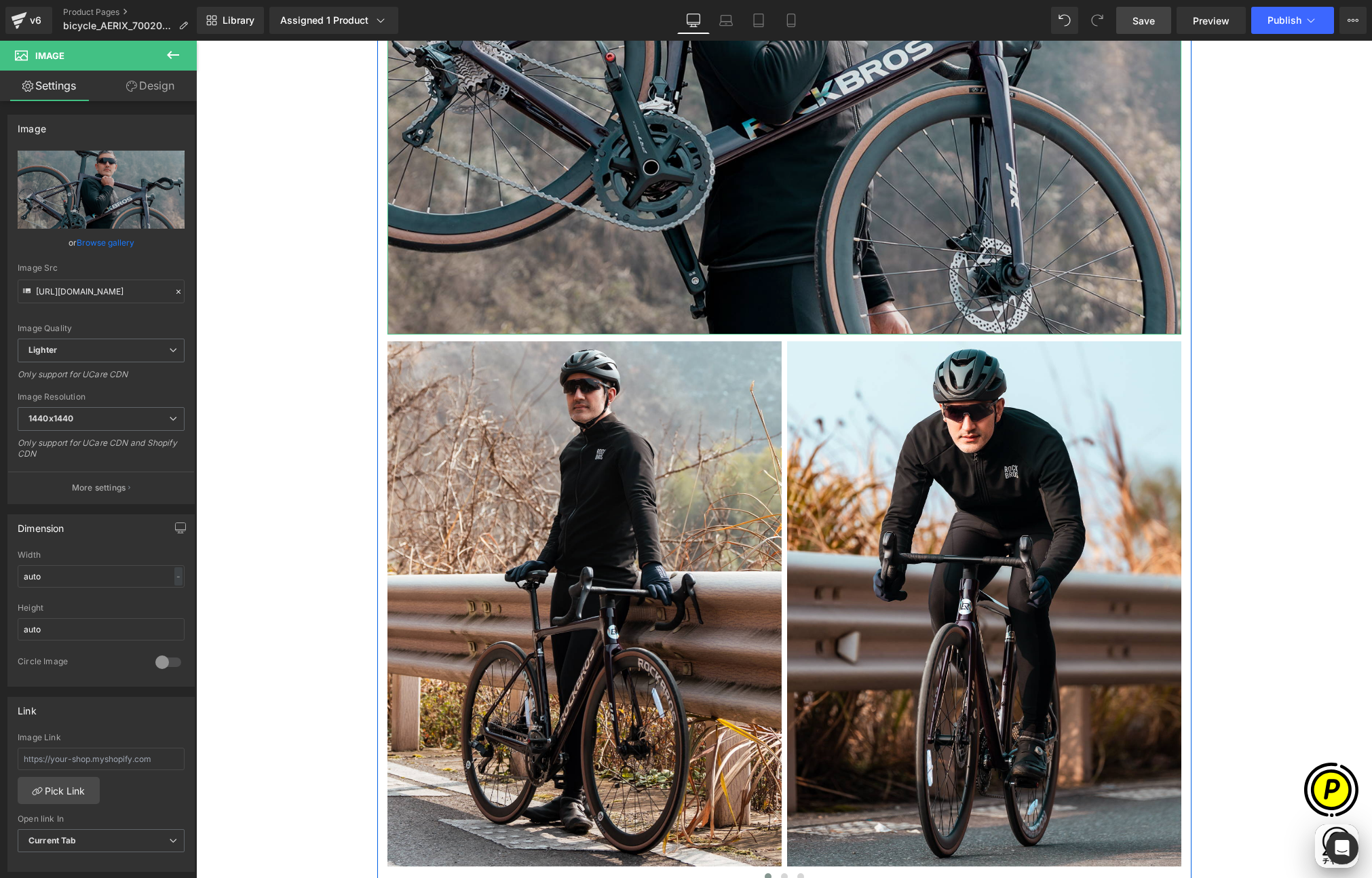
scroll to position [0, 529]
click at [869, 221] on img at bounding box center [784, 4] width 794 height 661
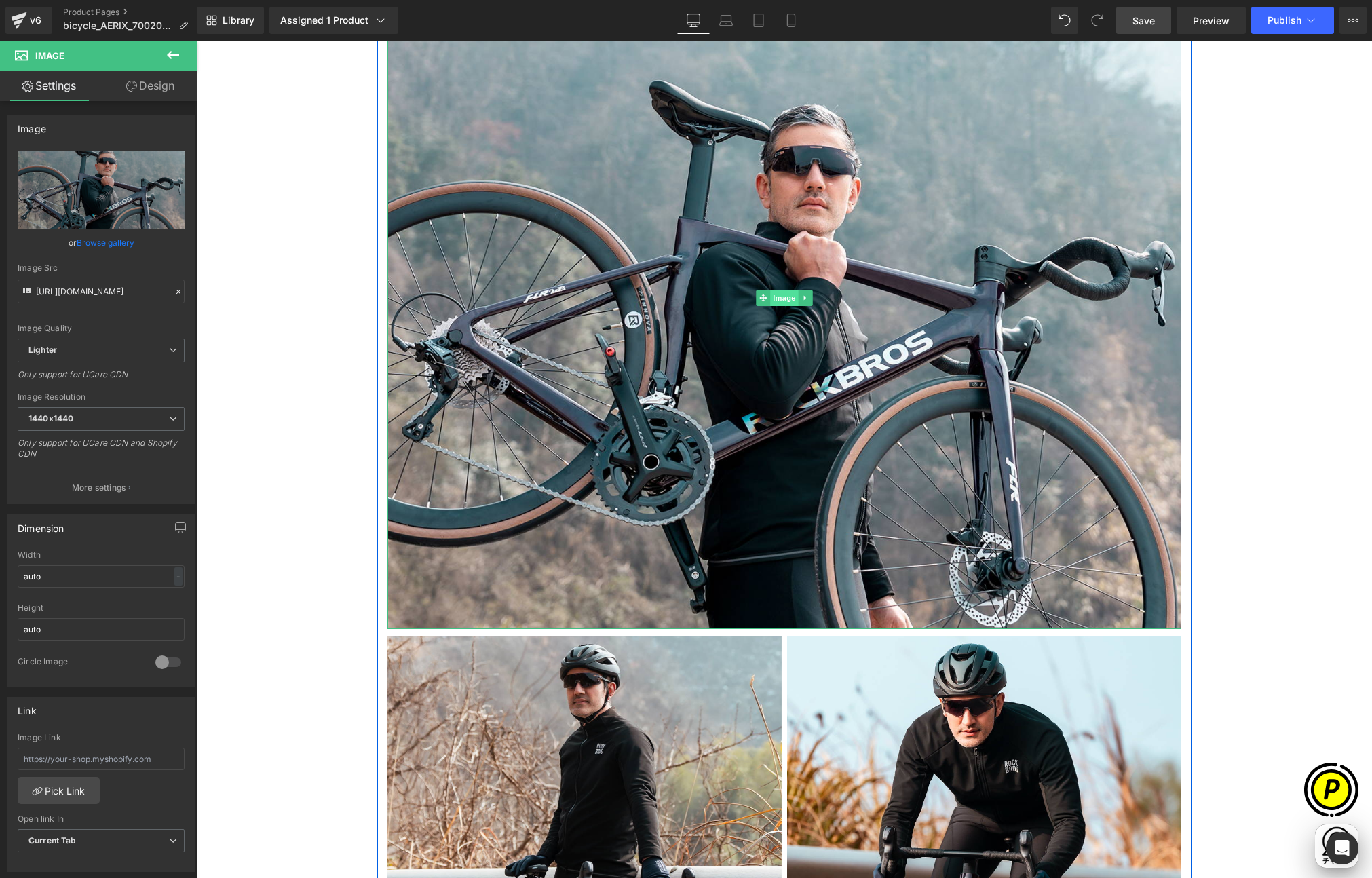
click at [782, 295] on span "Image" at bounding box center [785, 297] width 28 height 16
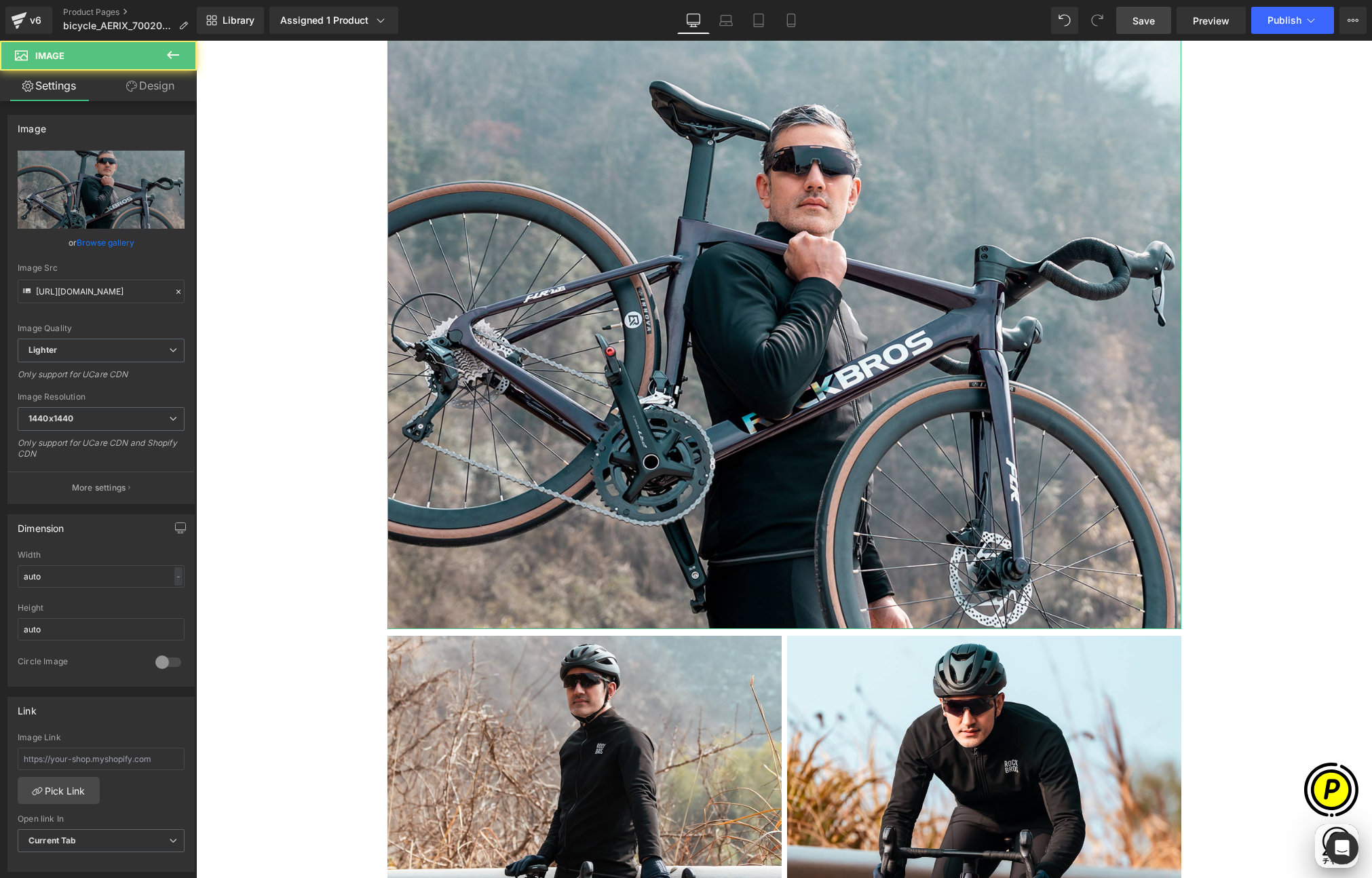
click at [148, 88] on link "Design" at bounding box center [150, 85] width 99 height 30
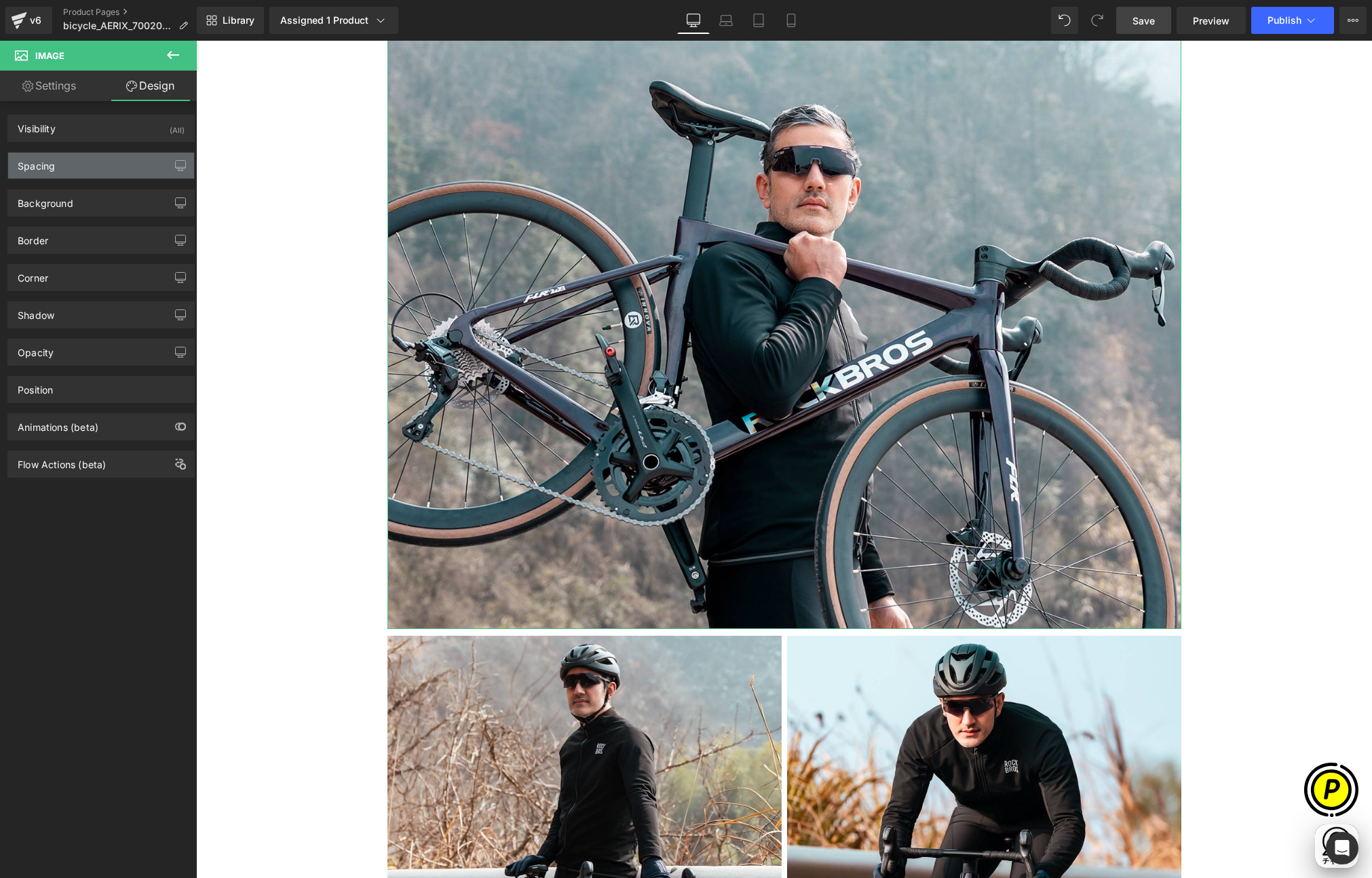
click at [42, 168] on div "Spacing" at bounding box center [36, 162] width 37 height 19
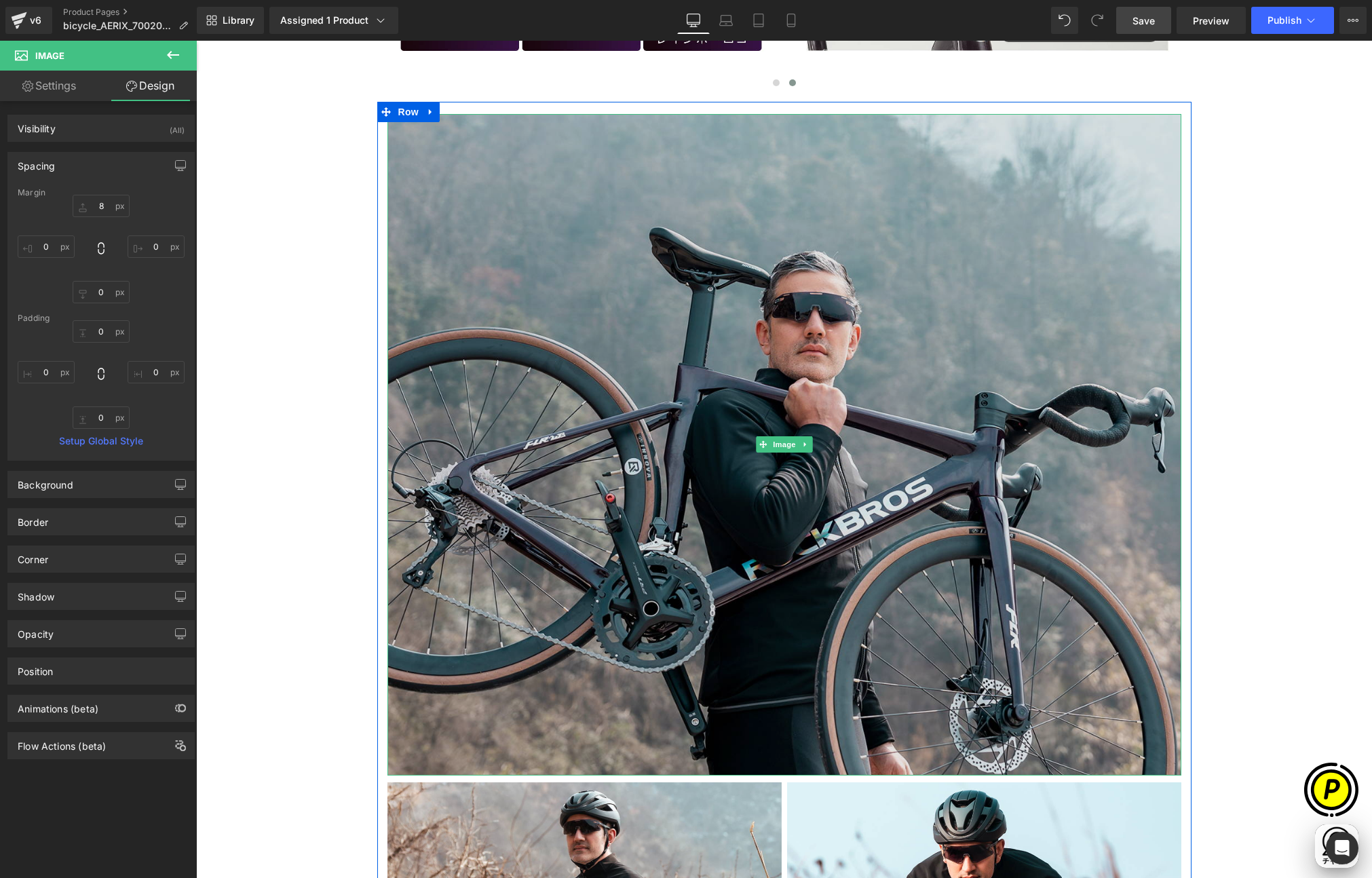
scroll to position [2784, 0]
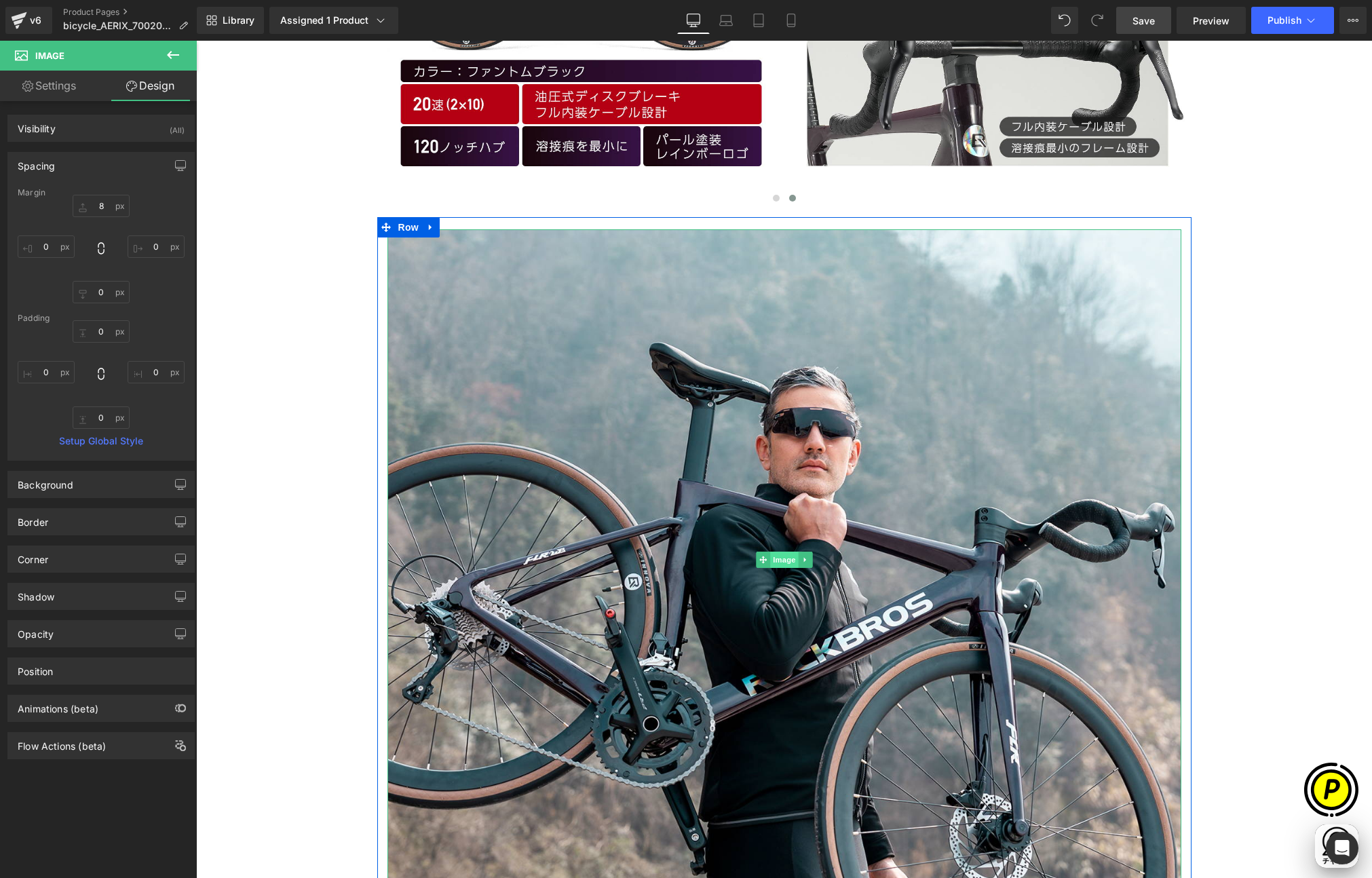
click at [776, 559] on span "Image" at bounding box center [785, 559] width 28 height 16
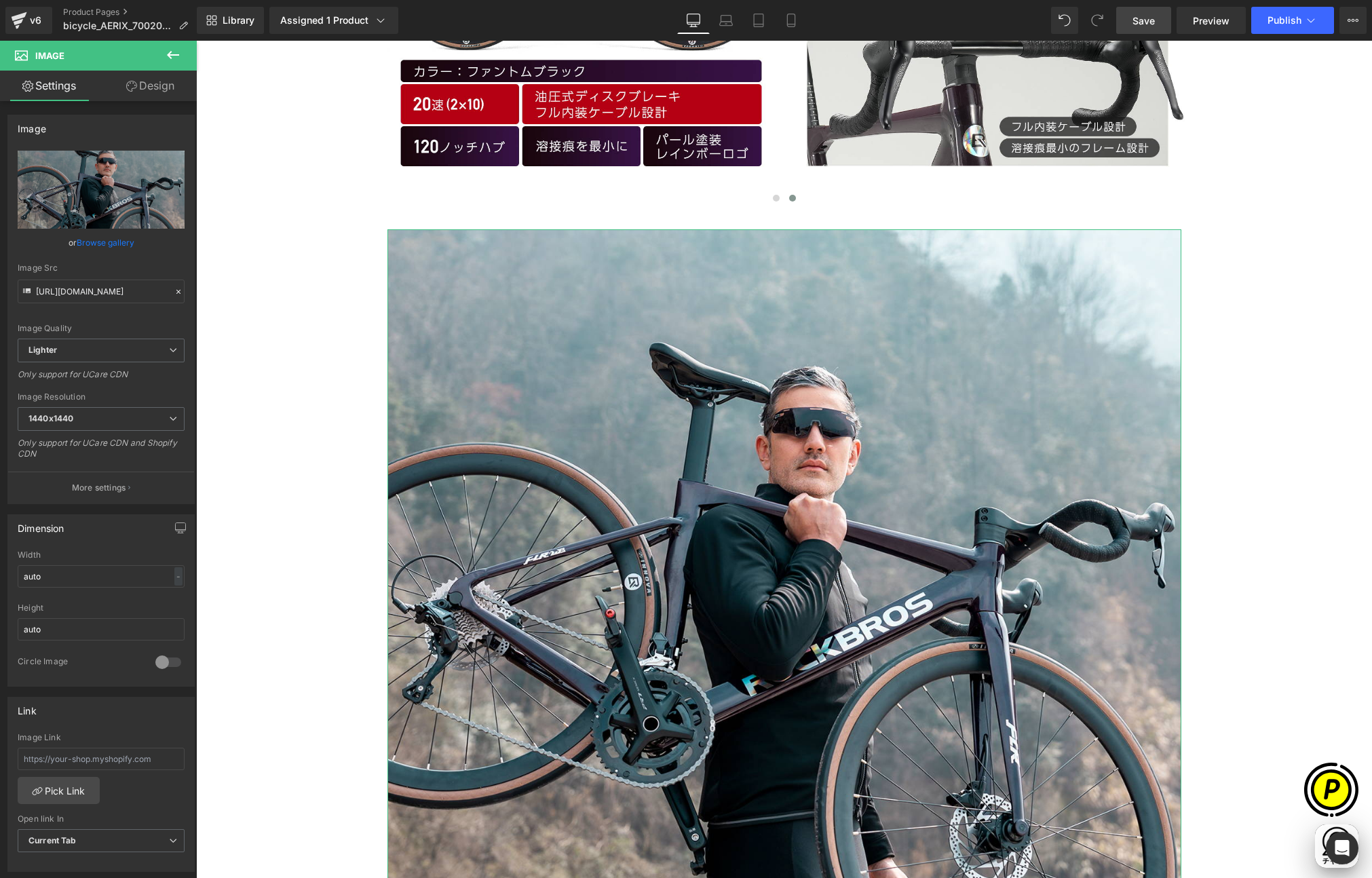
click at [153, 96] on link "Design" at bounding box center [150, 85] width 99 height 30
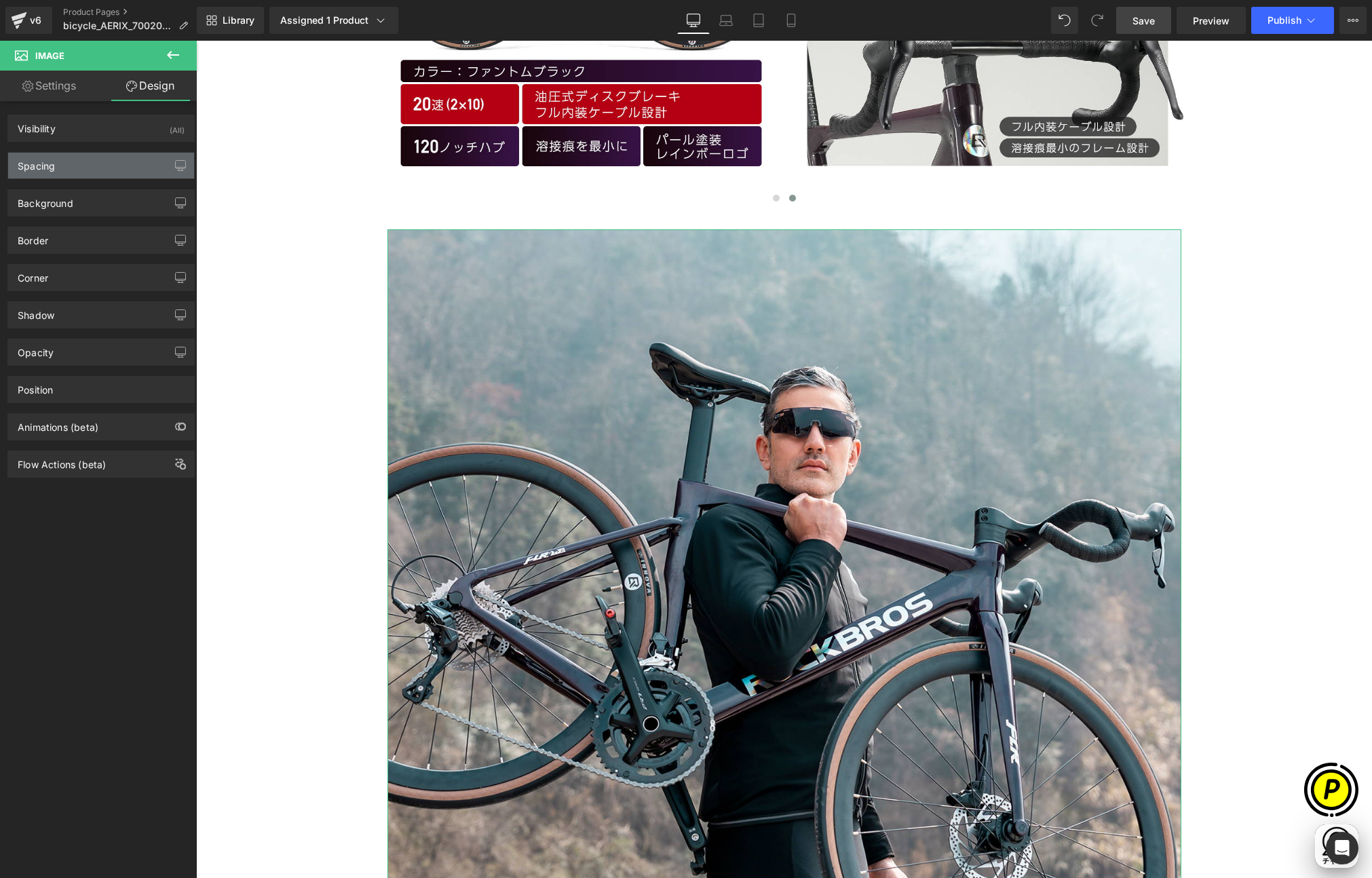
scroll to position [0, 265]
click at [62, 164] on div "Spacing" at bounding box center [100, 165] width 186 height 26
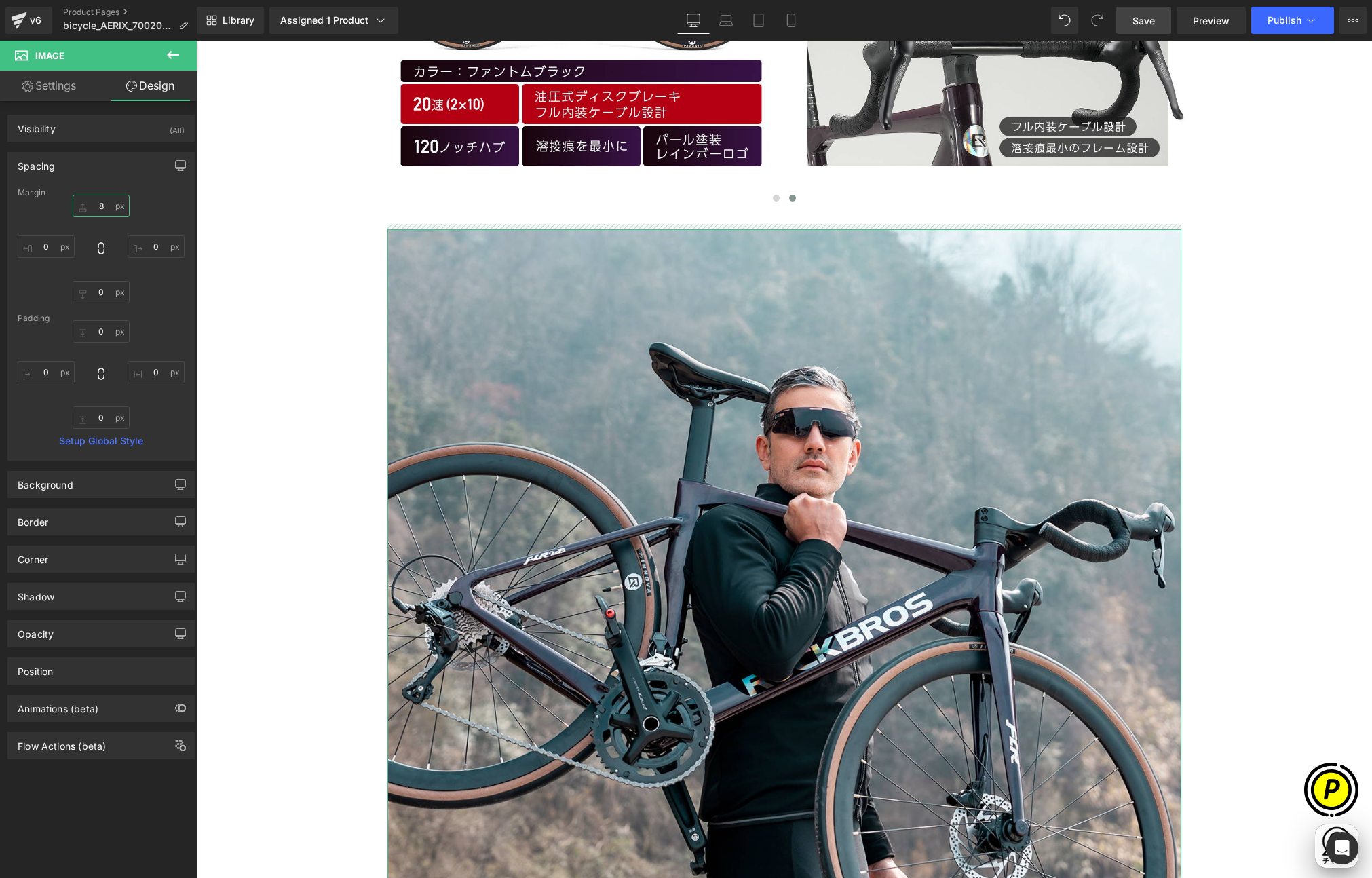
click at [101, 211] on input "8" at bounding box center [101, 205] width 57 height 22
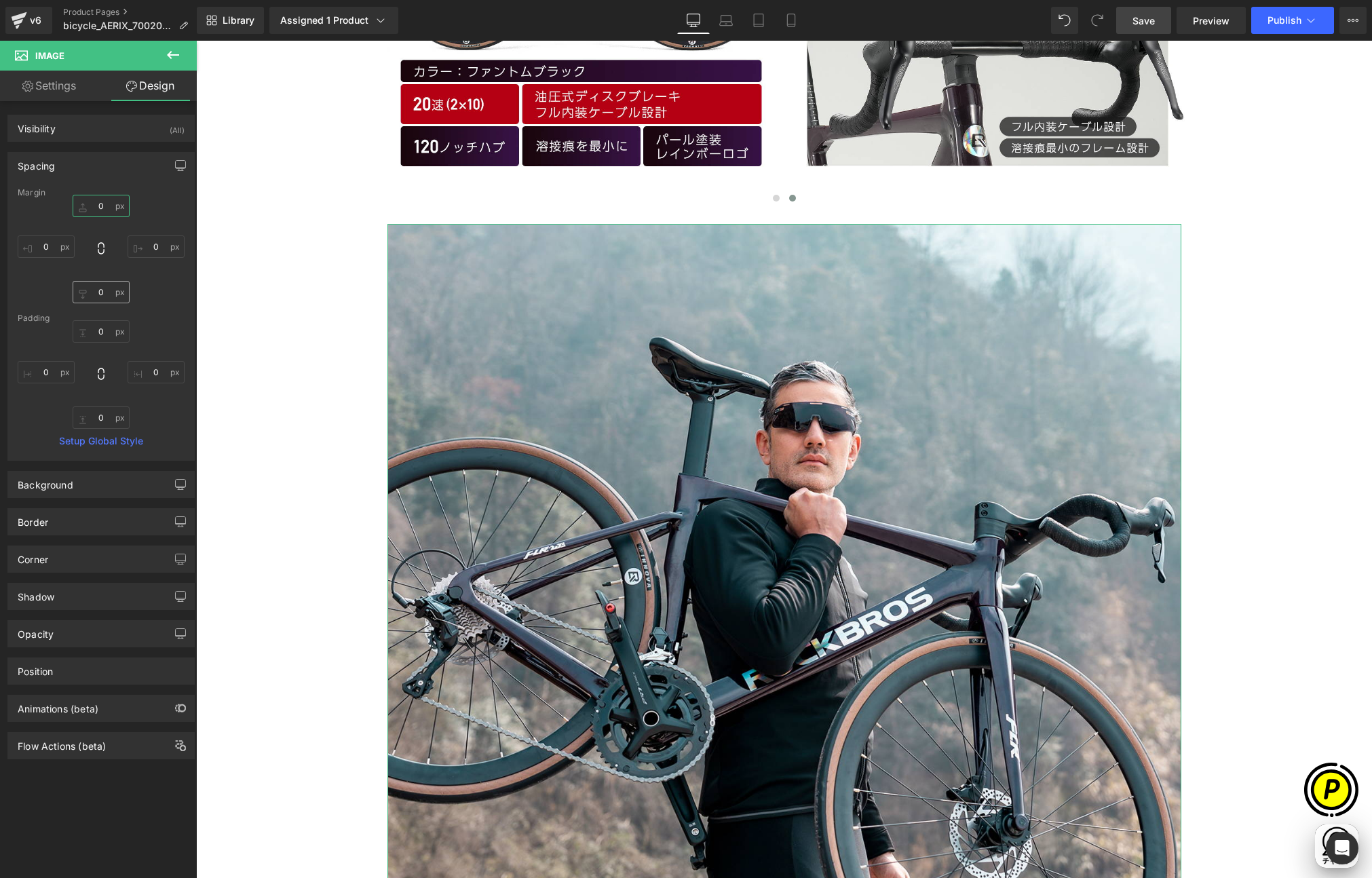
type input "0"
click at [99, 290] on input "0" at bounding box center [101, 291] width 57 height 22
type input "16"
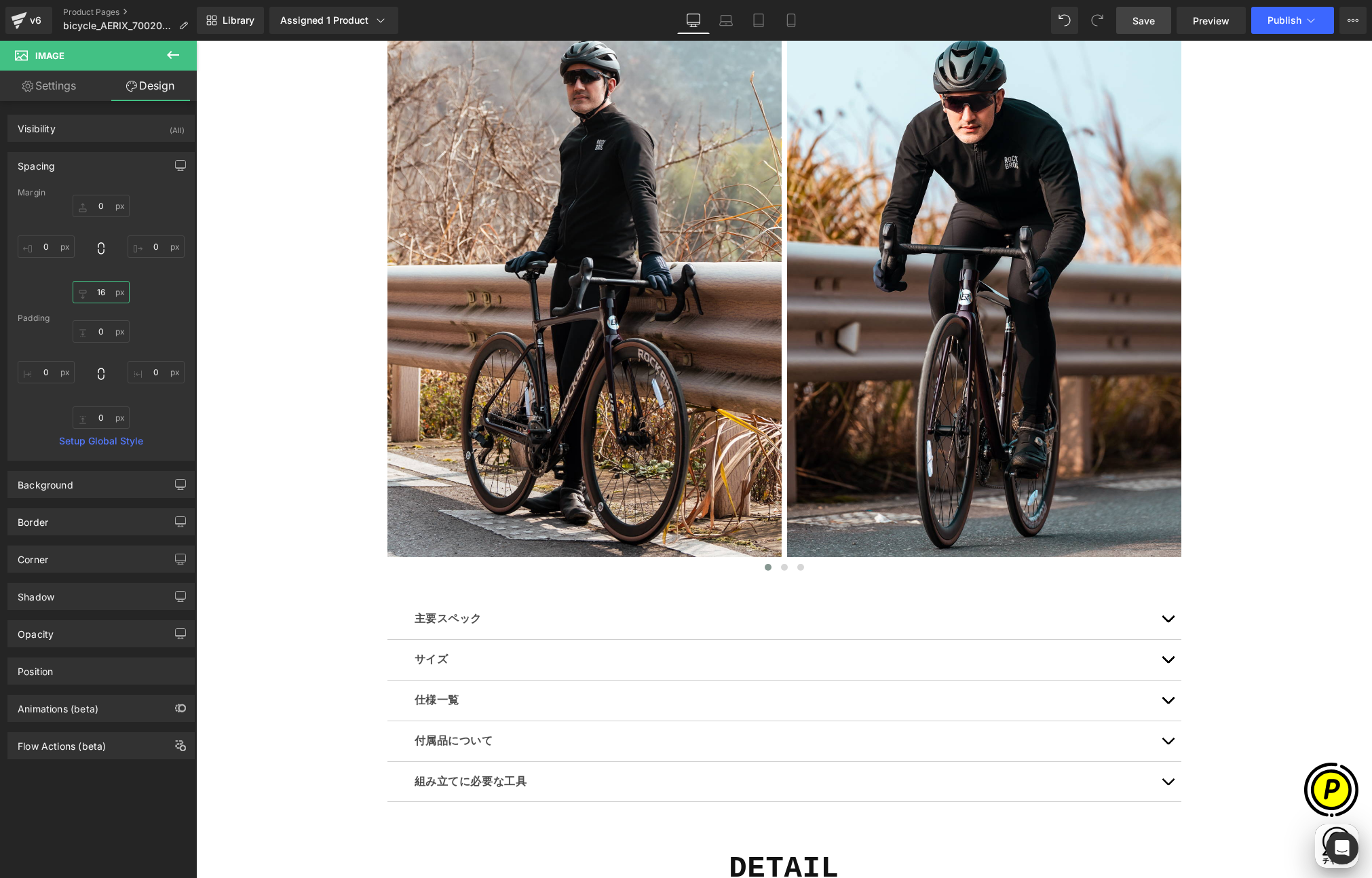
scroll to position [0, 794]
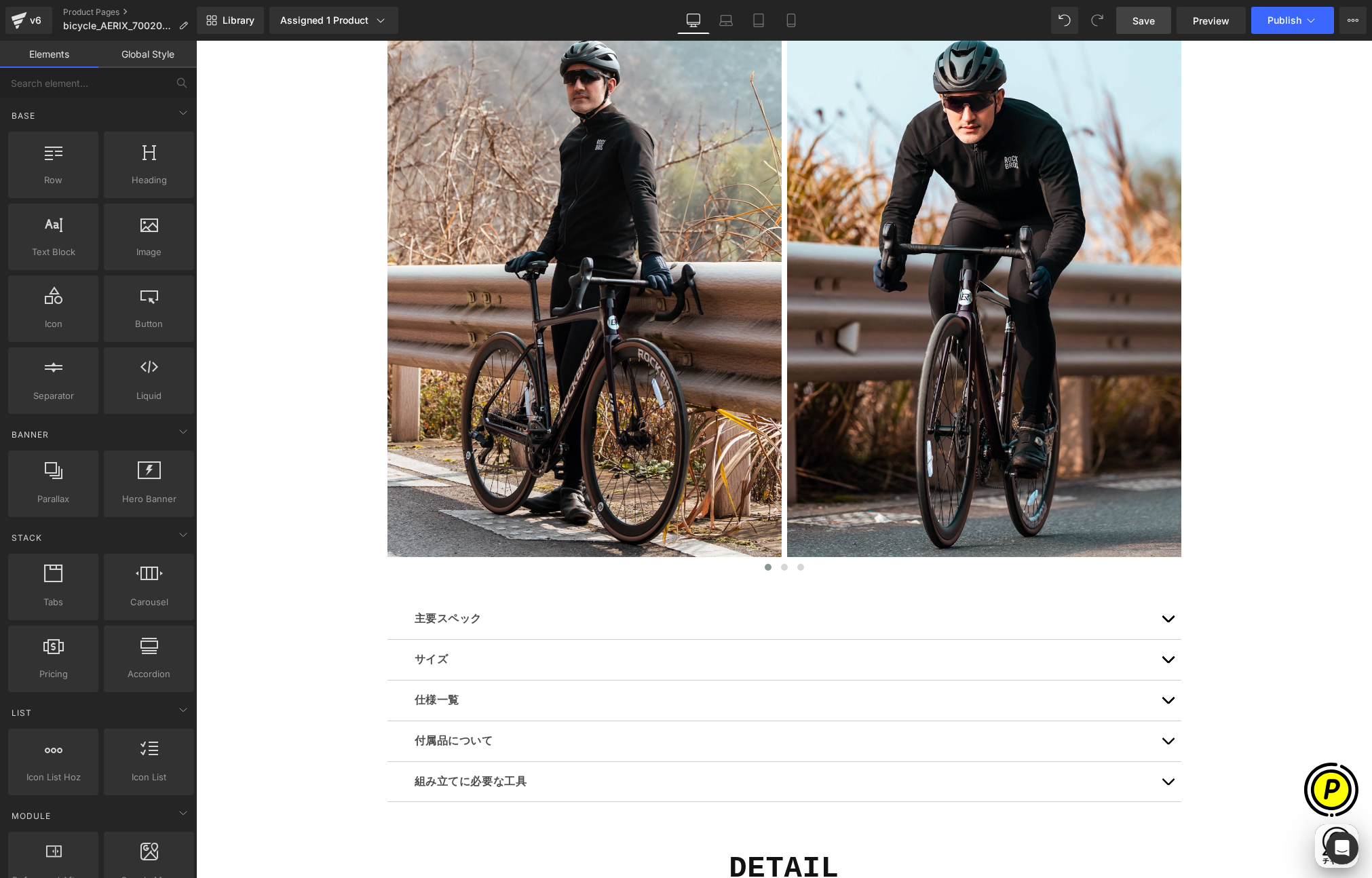
click at [1237, 538] on div "Sale Off (P) Image" at bounding box center [784, 475] width 1177 height 7812
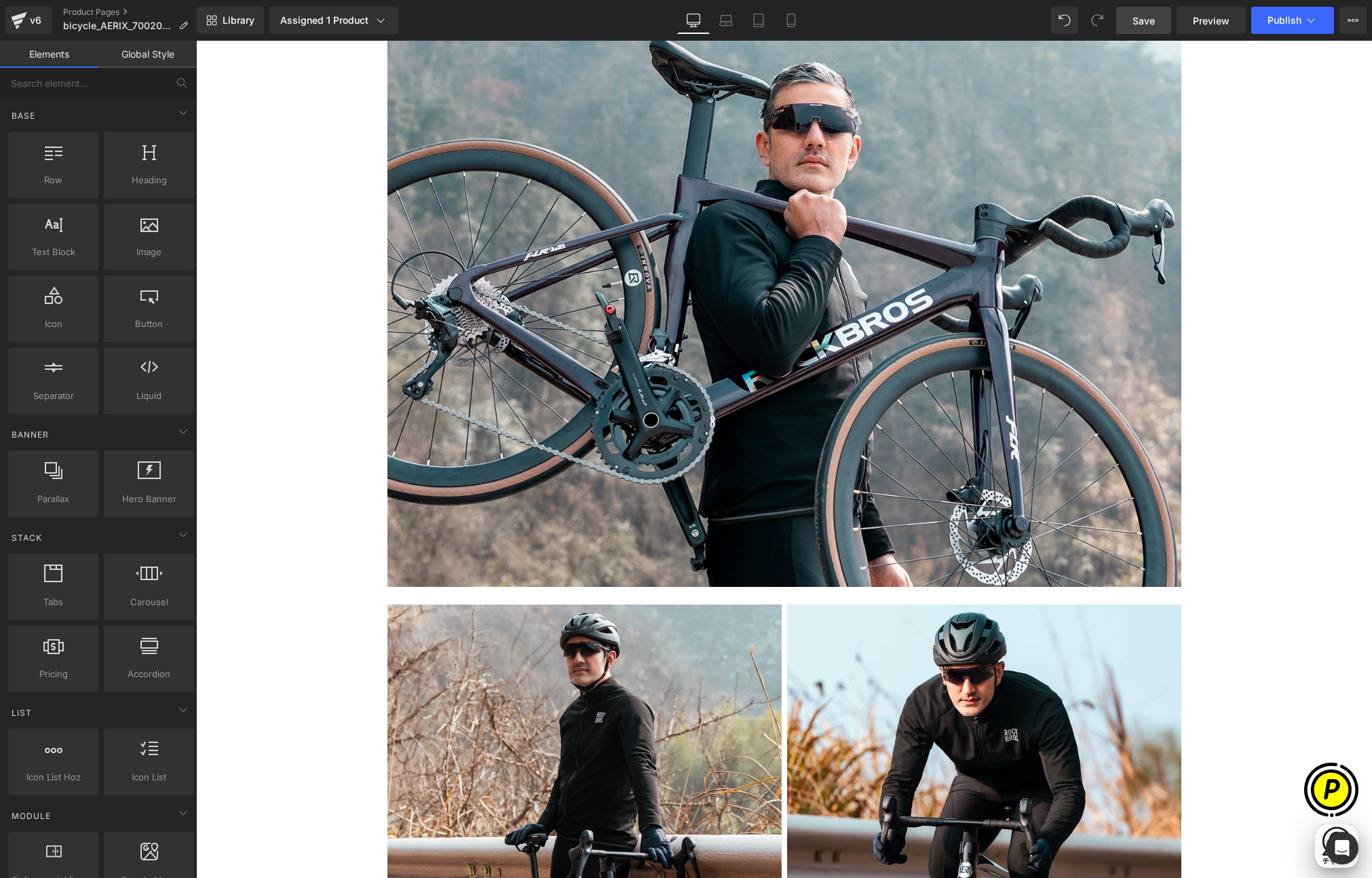
scroll to position [3064, 0]
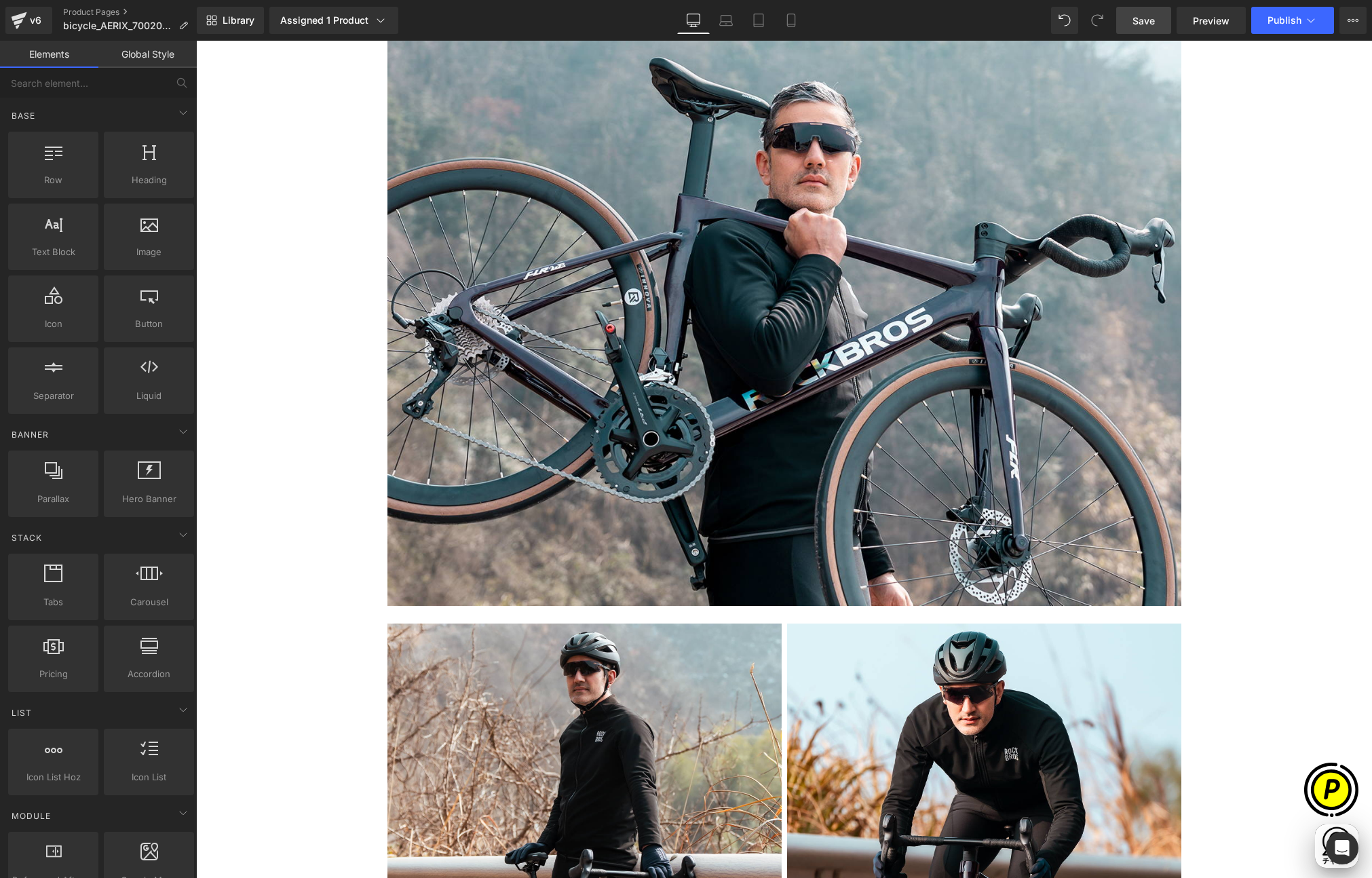
click at [1151, 25] on span "Save" at bounding box center [1144, 20] width 22 height 14
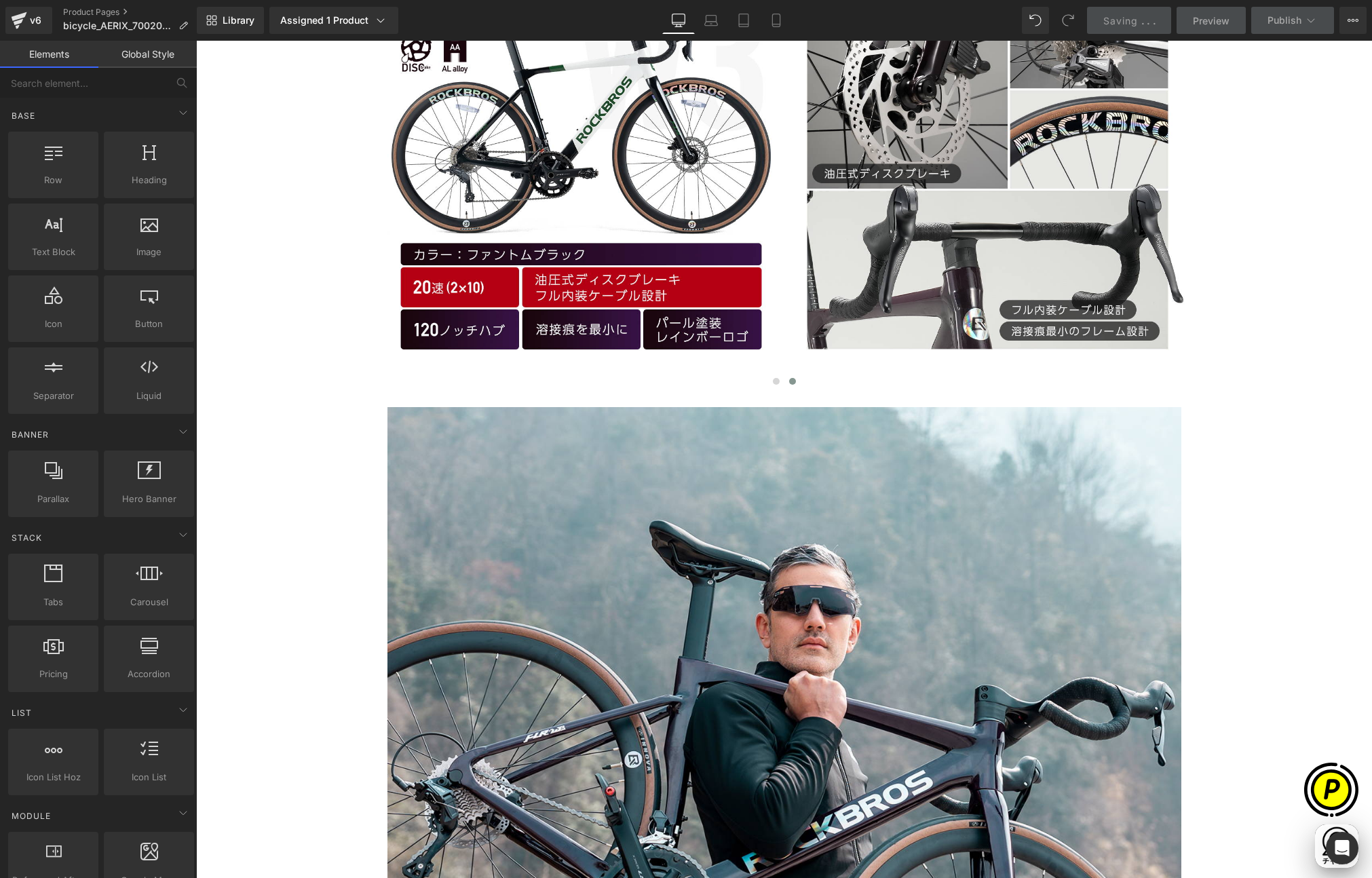
scroll to position [0, 529]
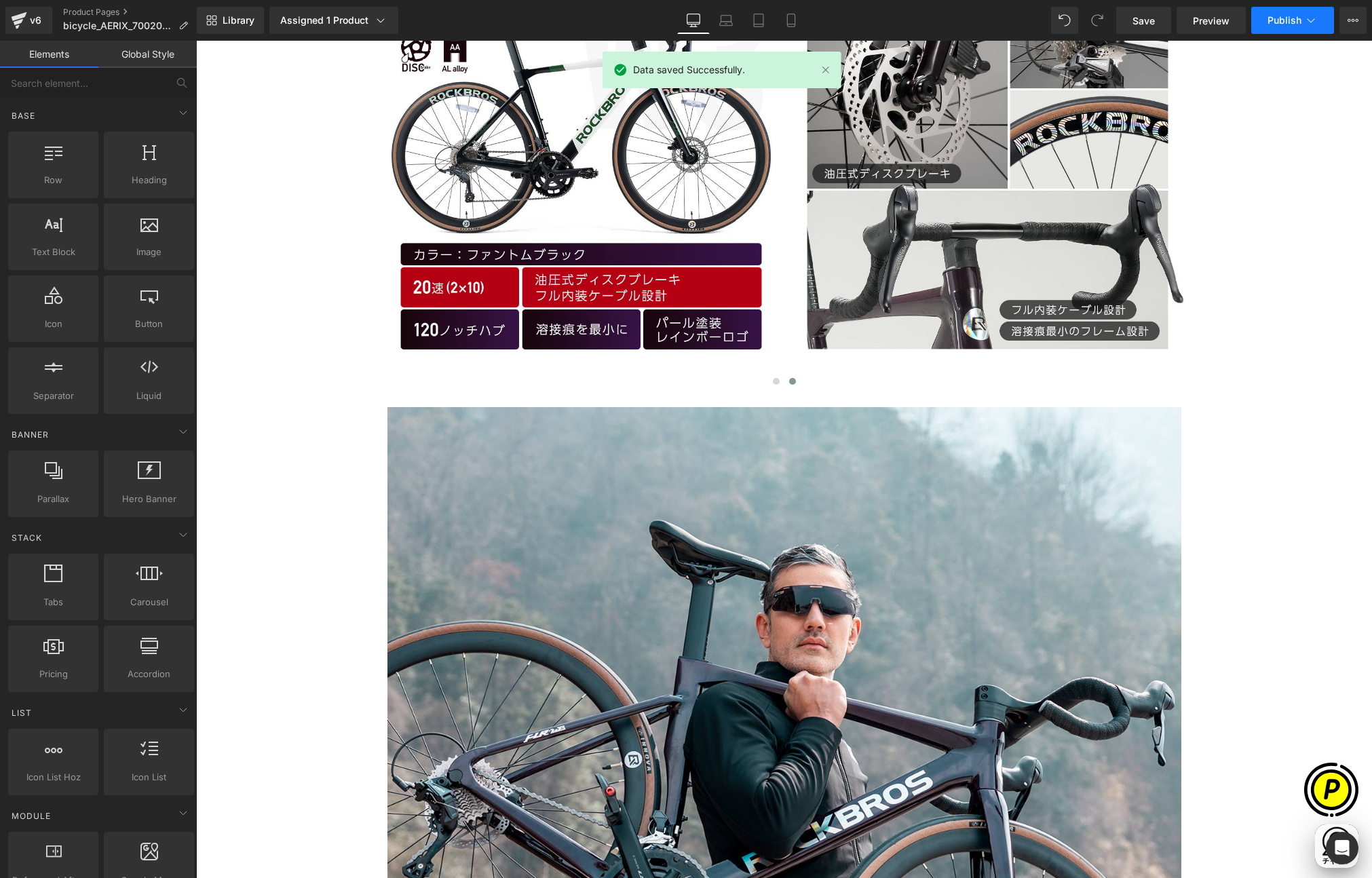
click at [1297, 24] on span "Publish" at bounding box center [1285, 20] width 34 height 11
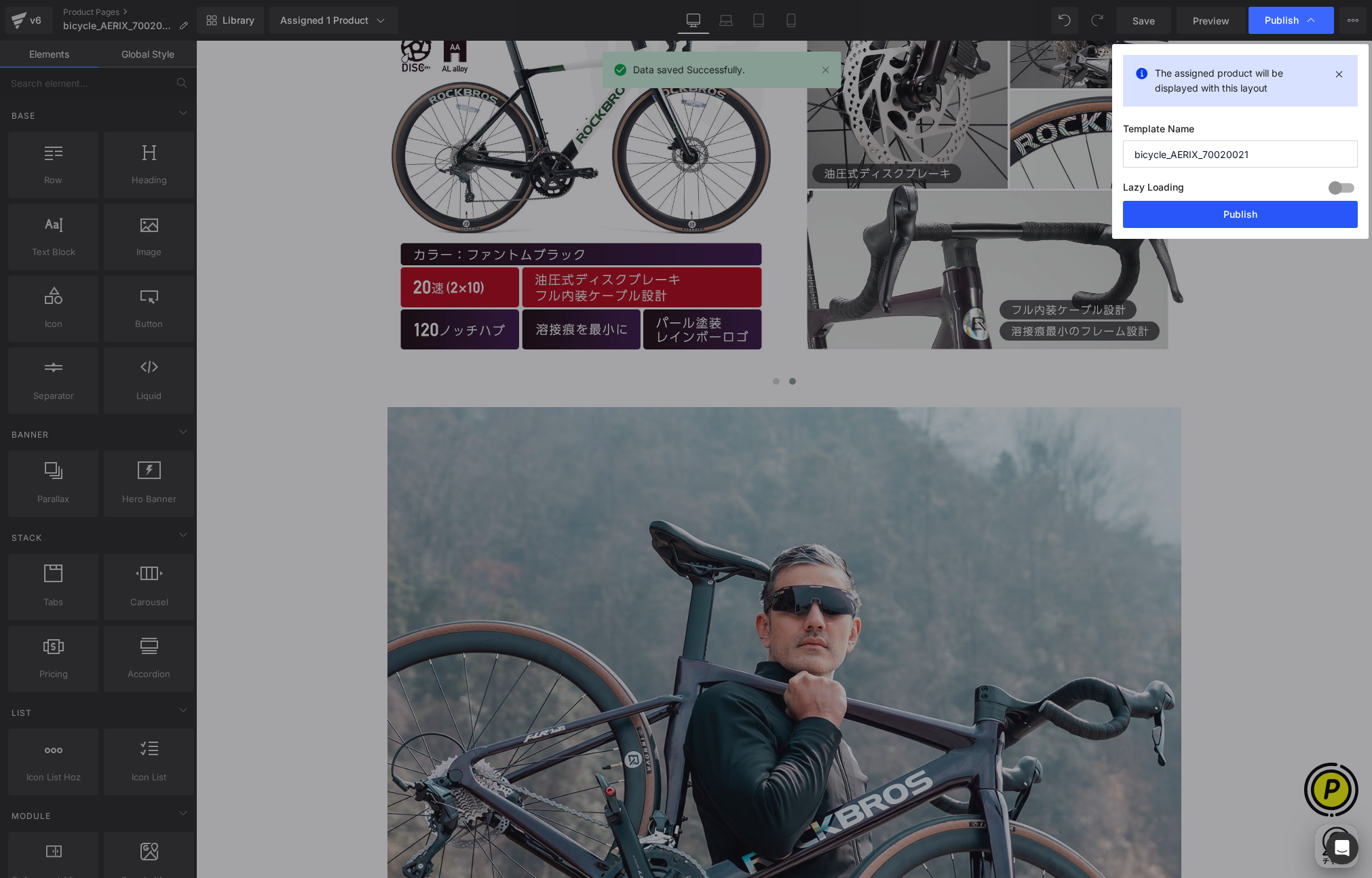
click at [1236, 213] on button "Publish" at bounding box center [1241, 214] width 234 height 28
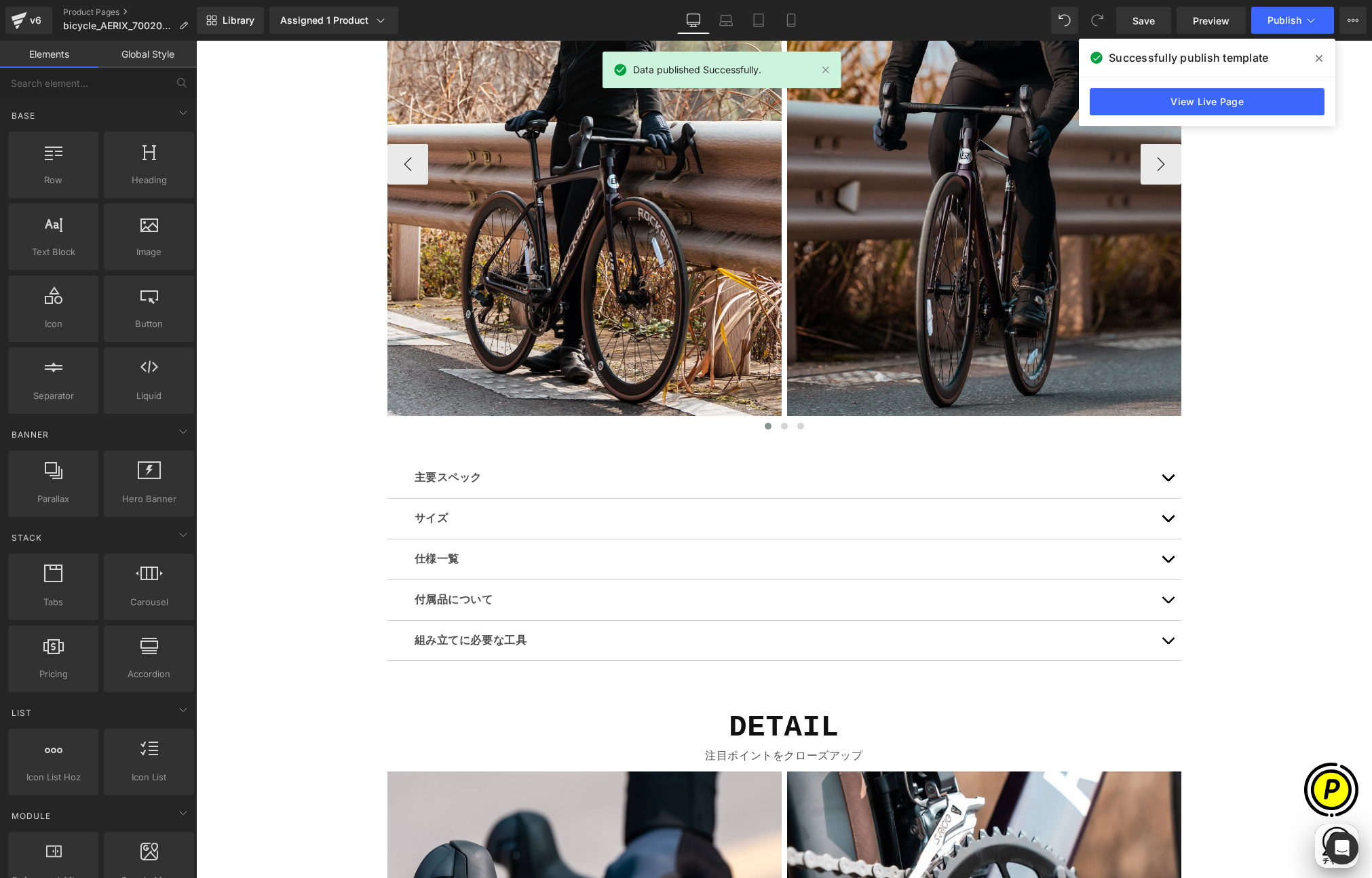
scroll to position [3798, 0]
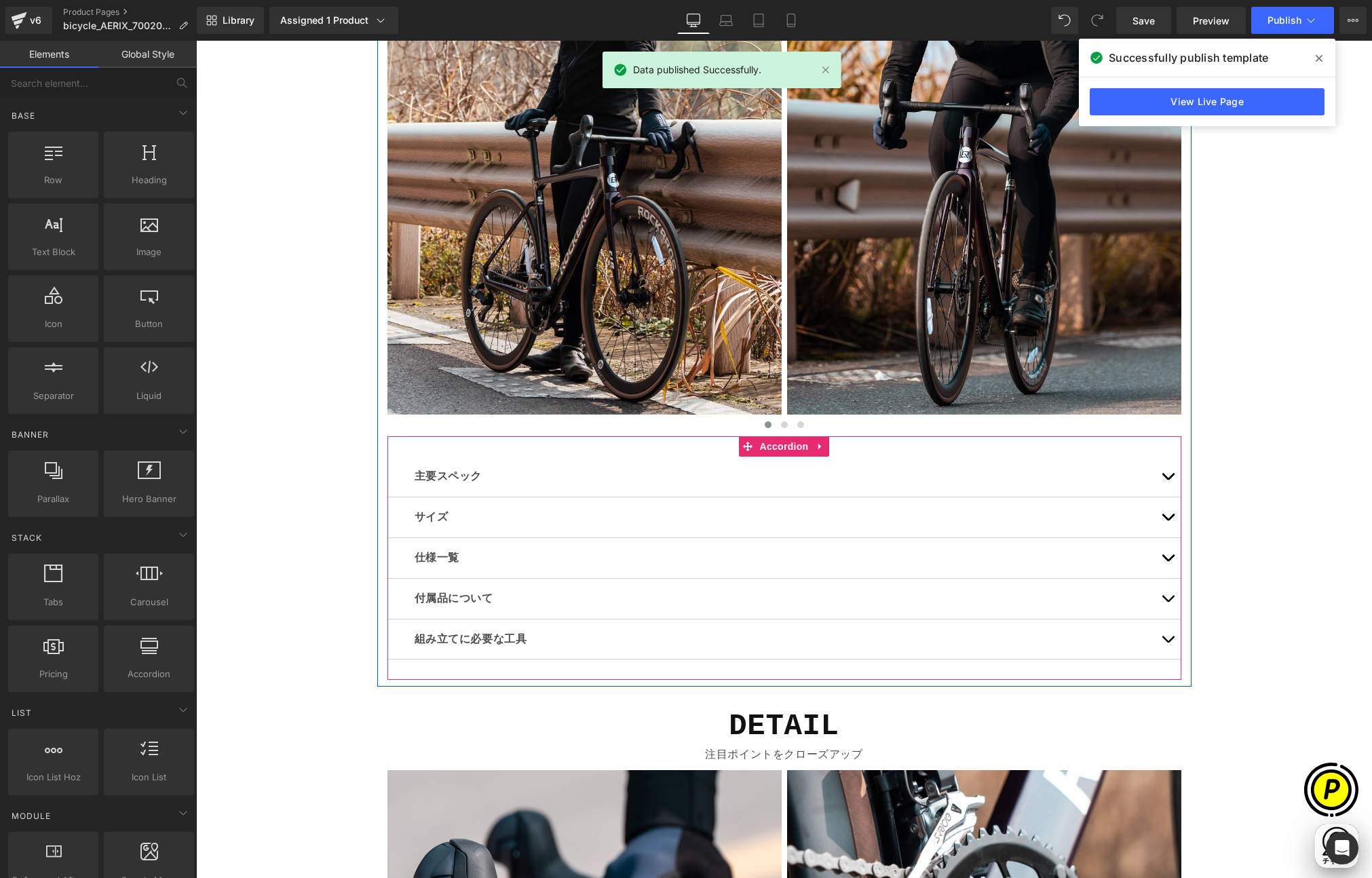
click at [1162, 472] on button "button" at bounding box center [1168, 476] width 28 height 40
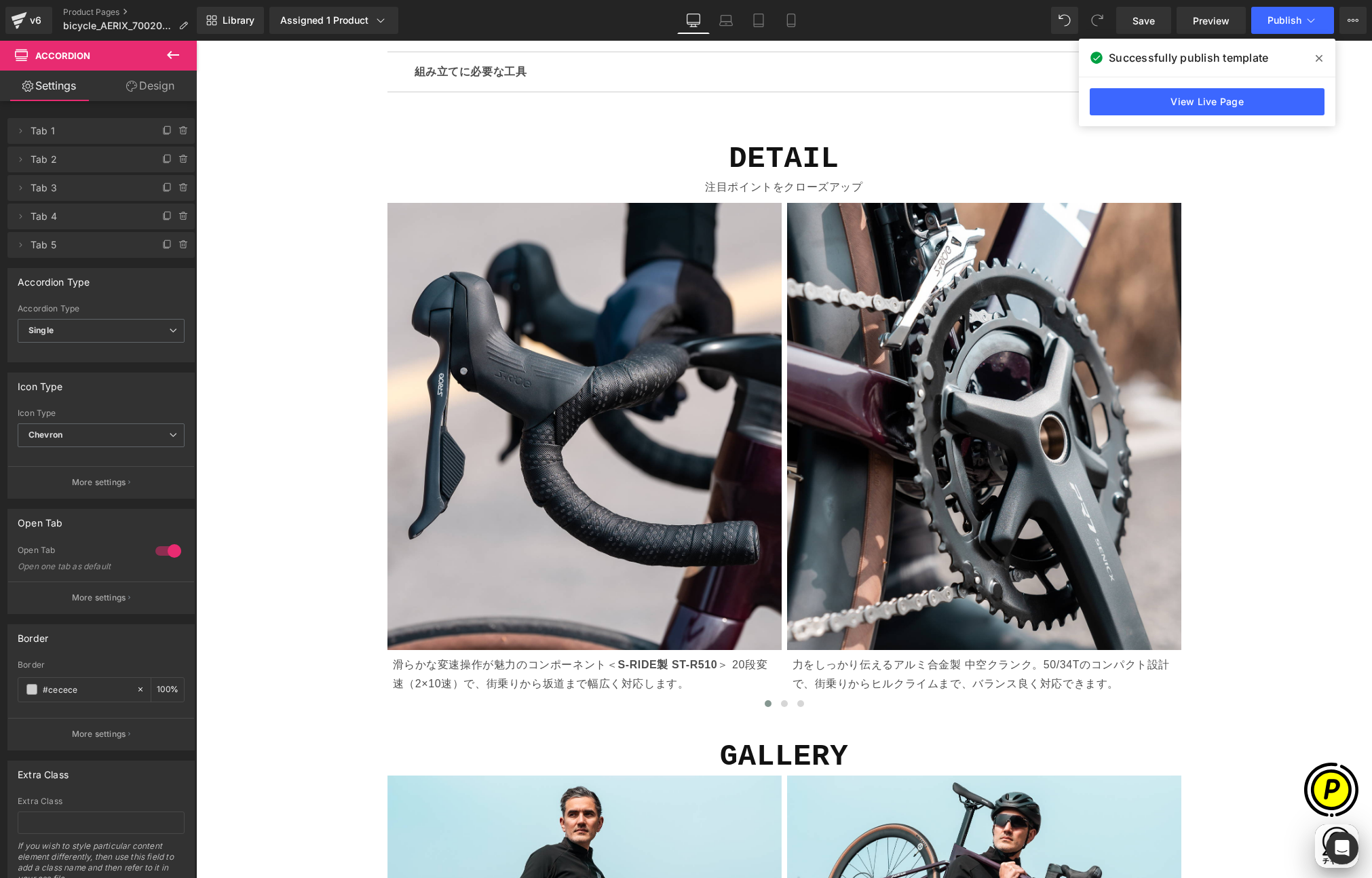
scroll to position [0, 529]
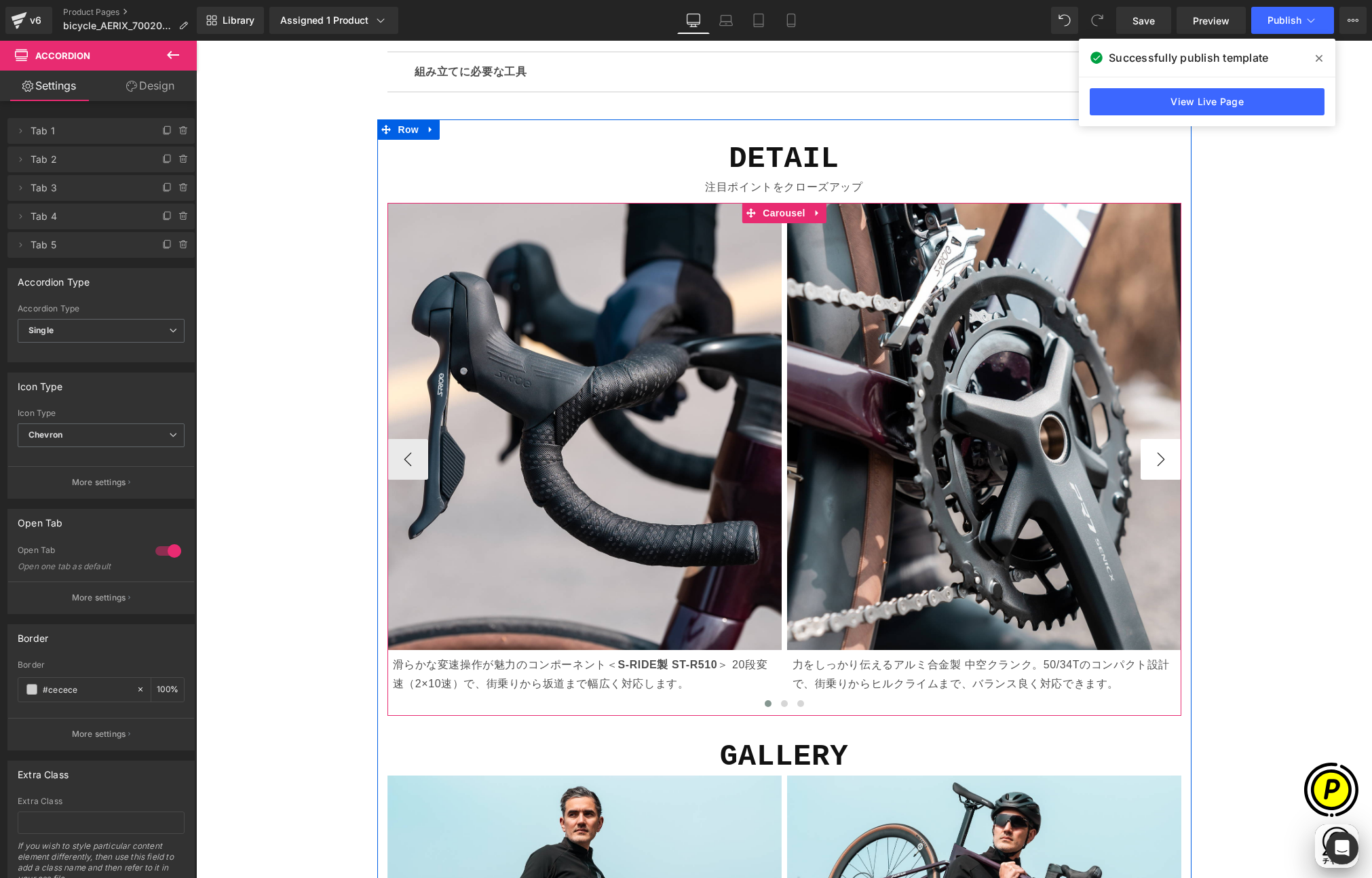
click at [1165, 456] on button "›" at bounding box center [1162, 460] width 41 height 41
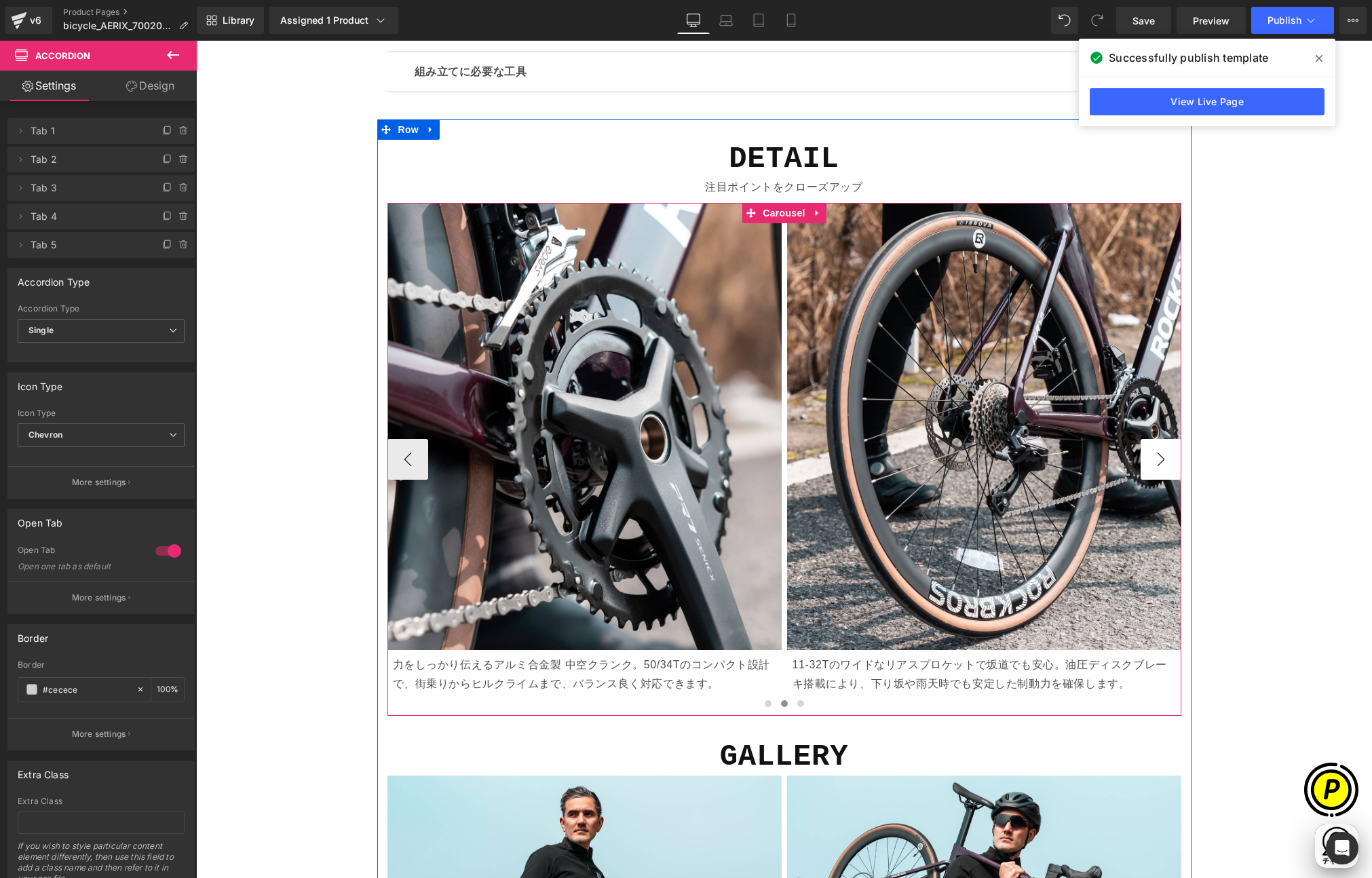
click at [1158, 456] on button "›" at bounding box center [1162, 460] width 41 height 41
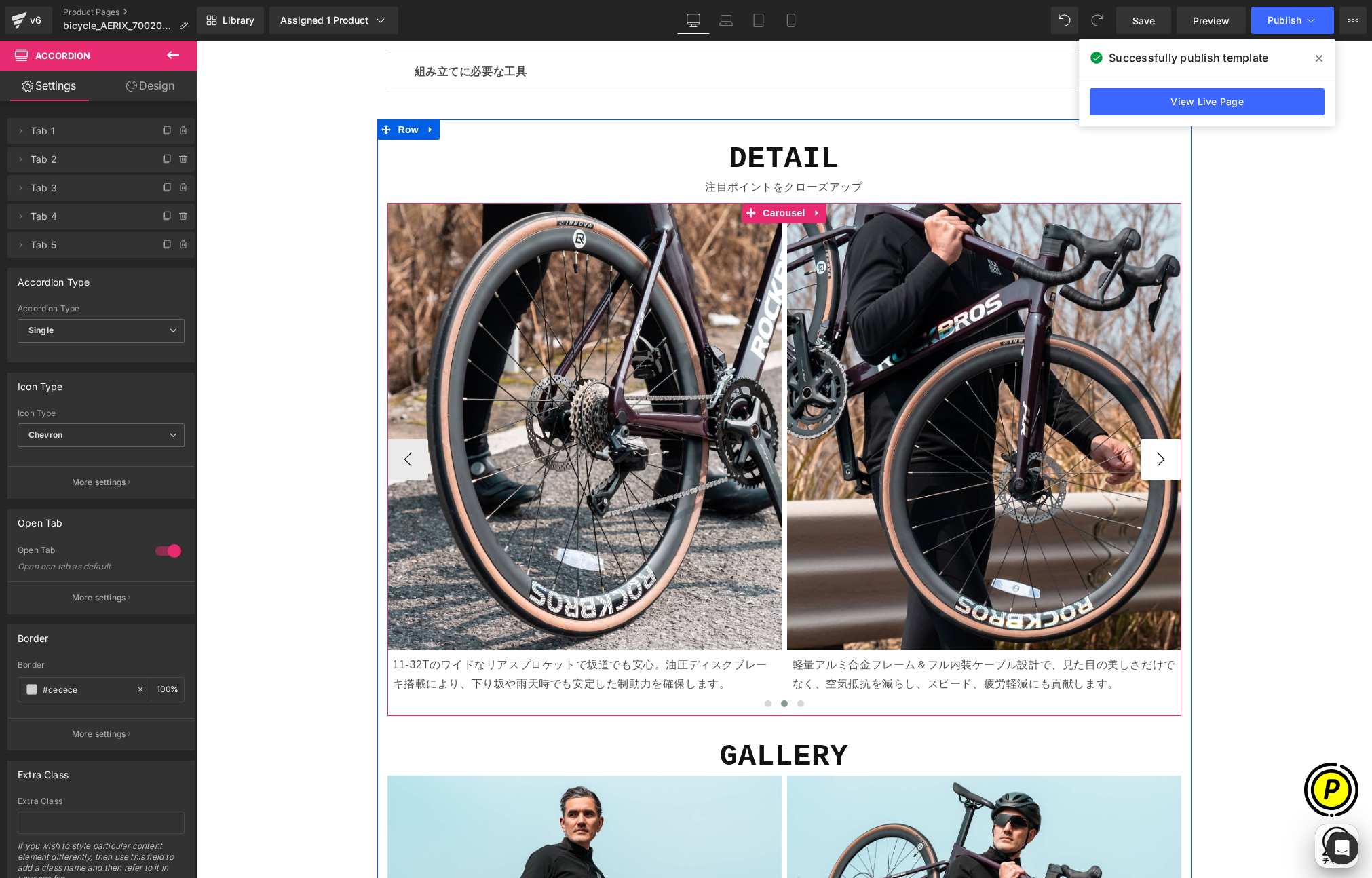
scroll to position [0, 794]
click at [1158, 456] on button "›" at bounding box center [1162, 460] width 41 height 41
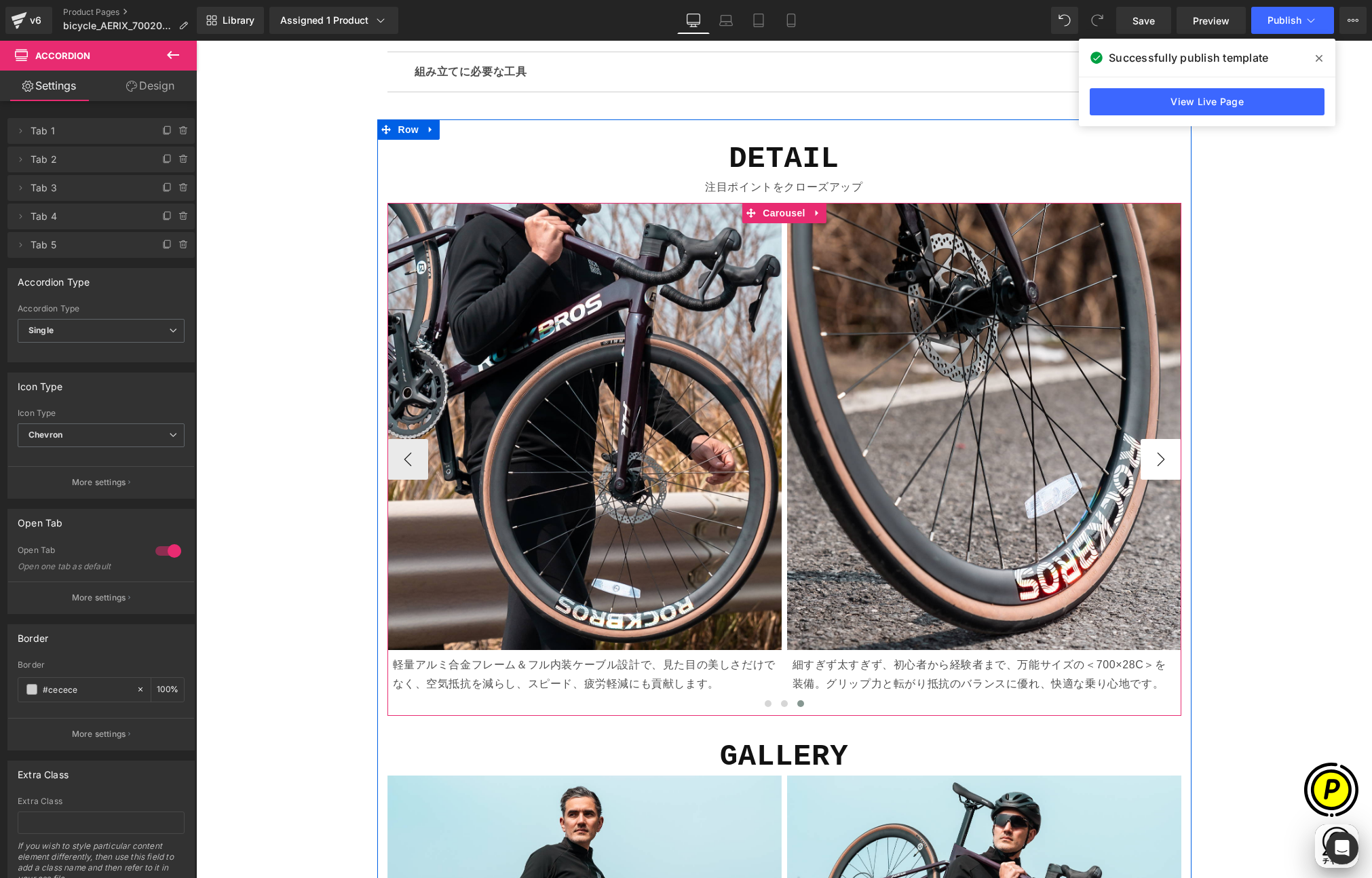
click at [1158, 456] on button "›" at bounding box center [1162, 460] width 41 height 41
click at [398, 456] on button "‹" at bounding box center [408, 460] width 41 height 41
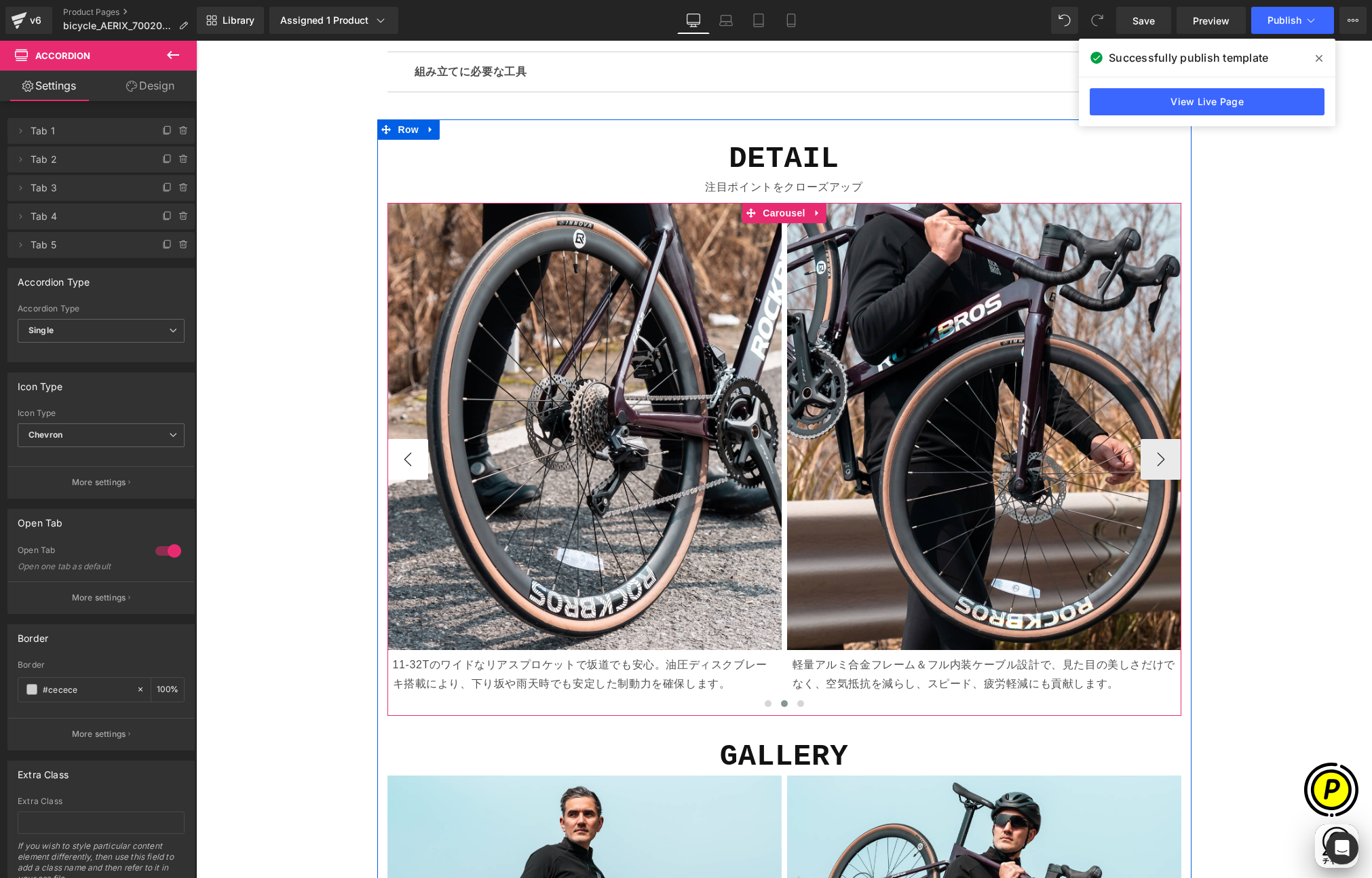
click at [399, 456] on button "‹" at bounding box center [408, 460] width 41 height 41
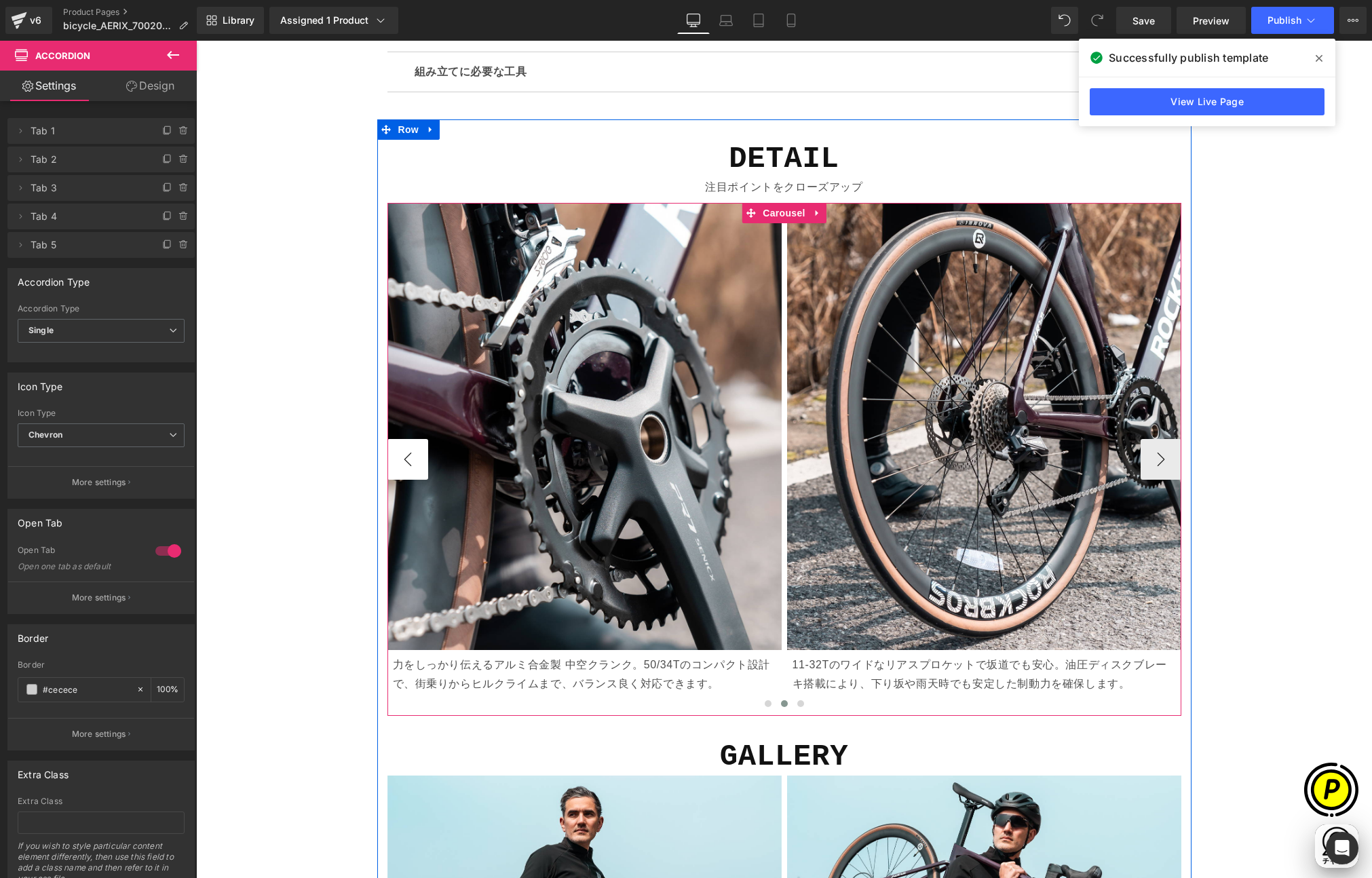
click at [399, 456] on button "‹" at bounding box center [408, 460] width 41 height 41
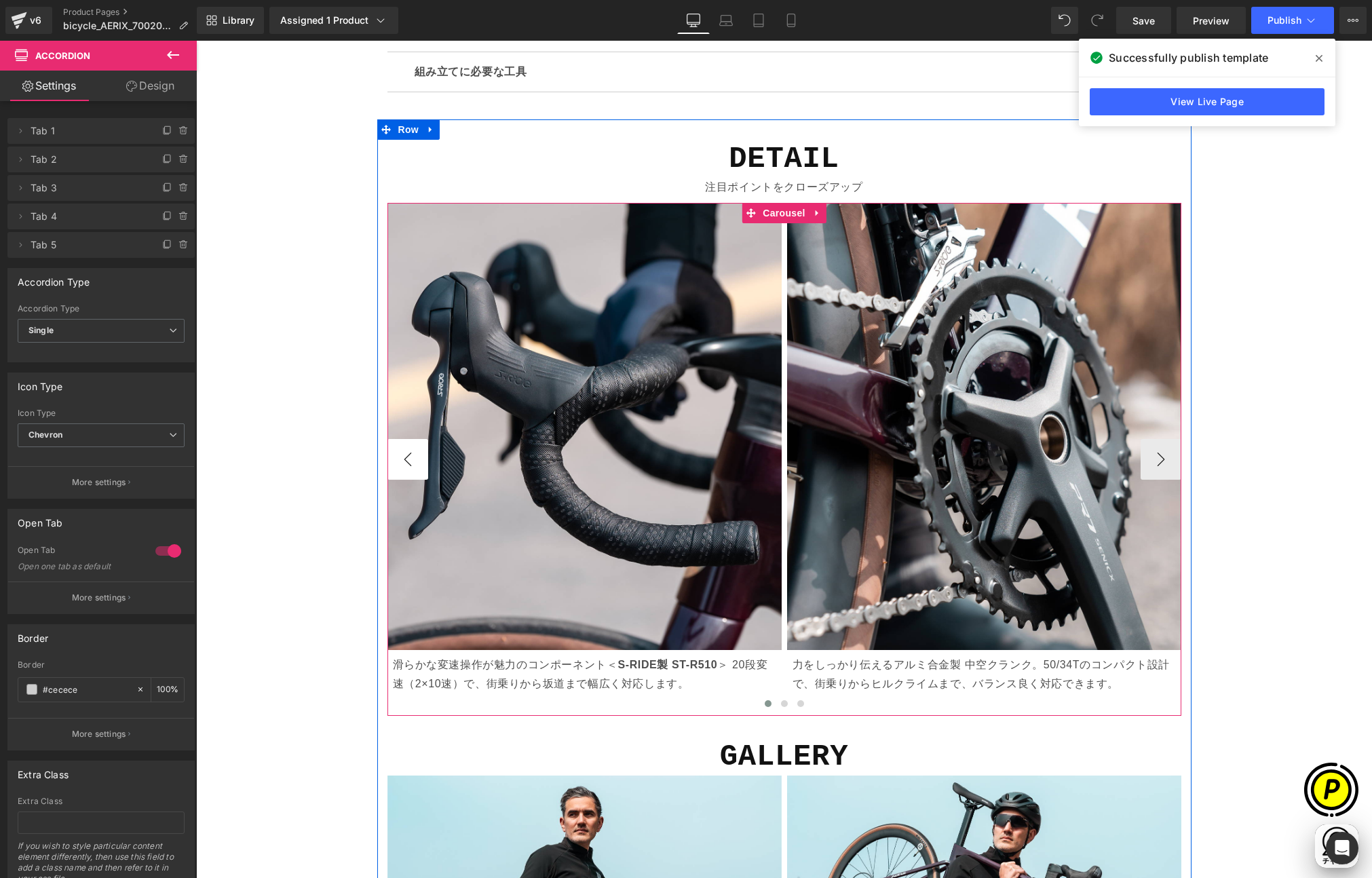
click at [400, 456] on button "‹" at bounding box center [408, 460] width 41 height 41
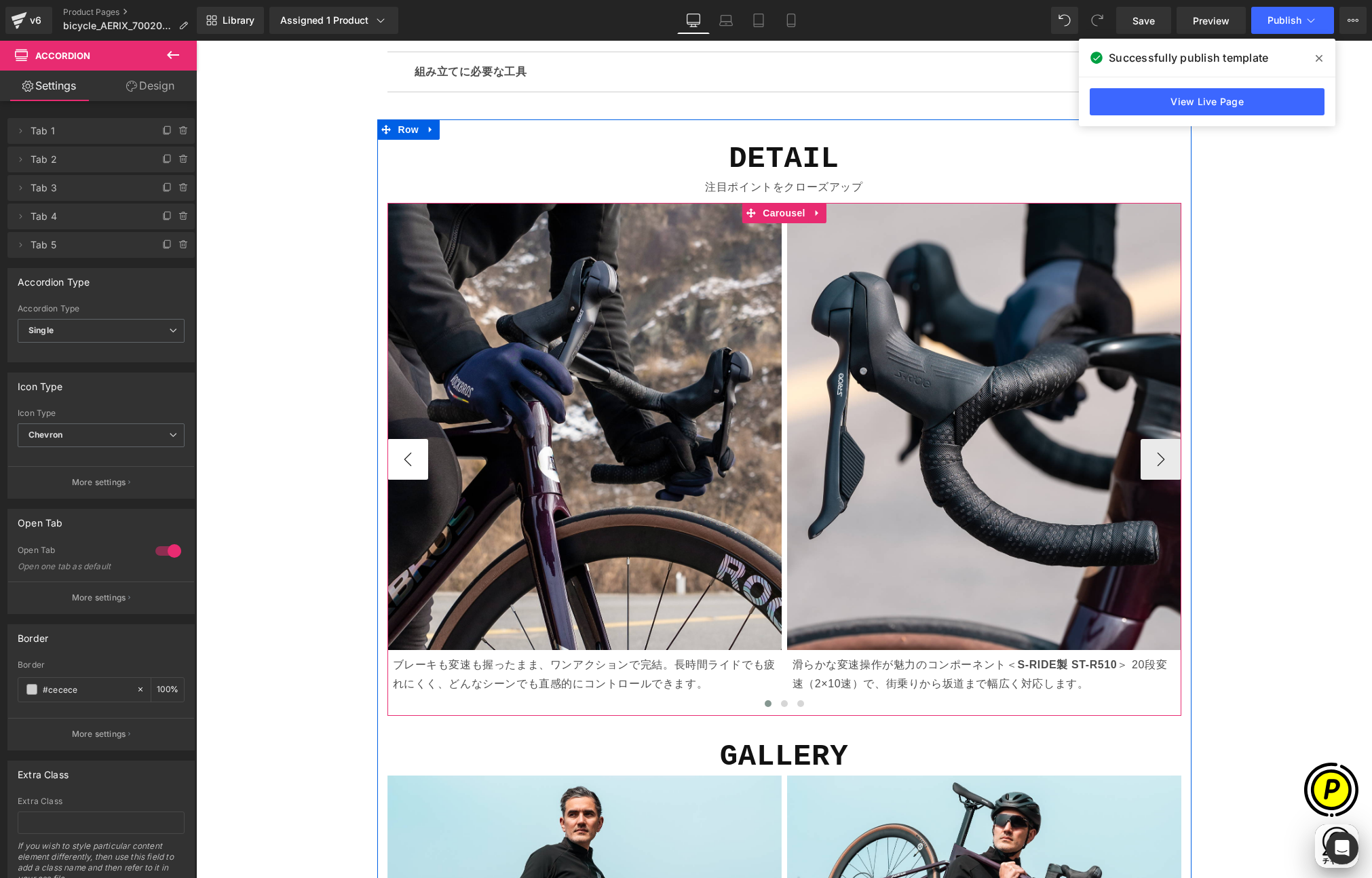
click at [407, 459] on button "‹" at bounding box center [408, 460] width 41 height 41
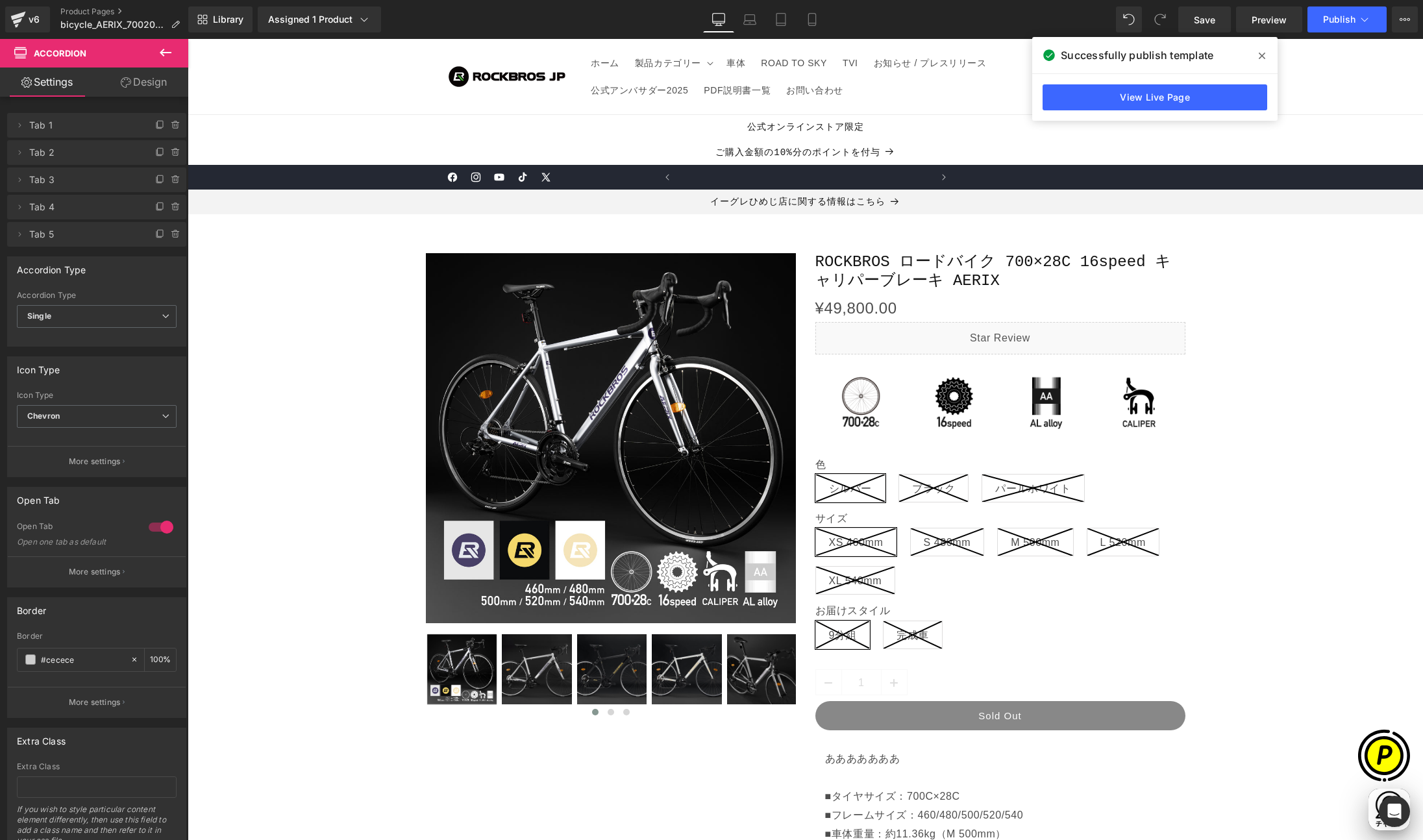
scroll to position [0, 253]
click at [1262, 56] on icon at bounding box center [1262, 56] width 7 height 10
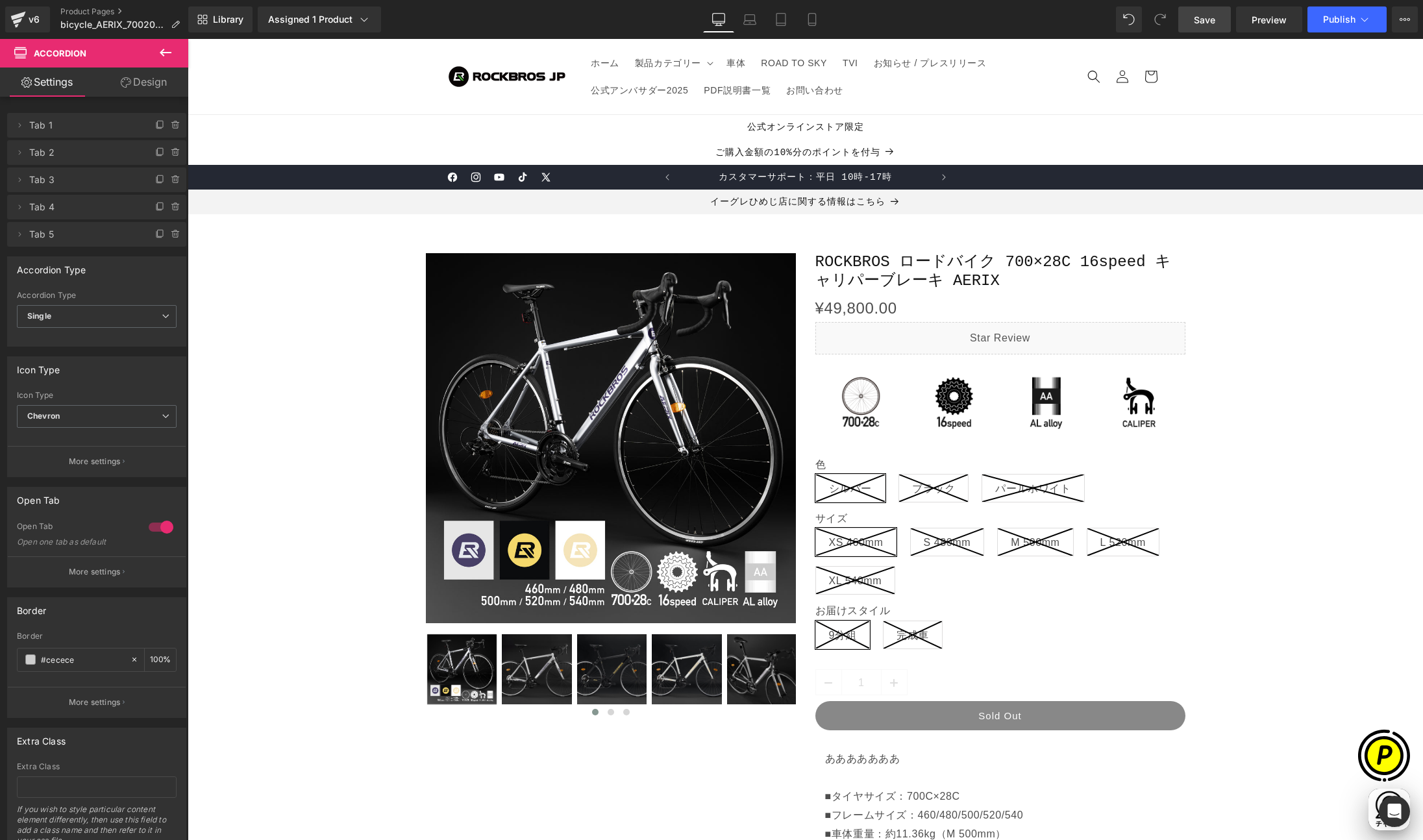
click at [1203, 21] on span "Save" at bounding box center [1205, 20] width 21 height 14
click at [1313, 24] on span "Publish" at bounding box center [1340, 20] width 32 height 10
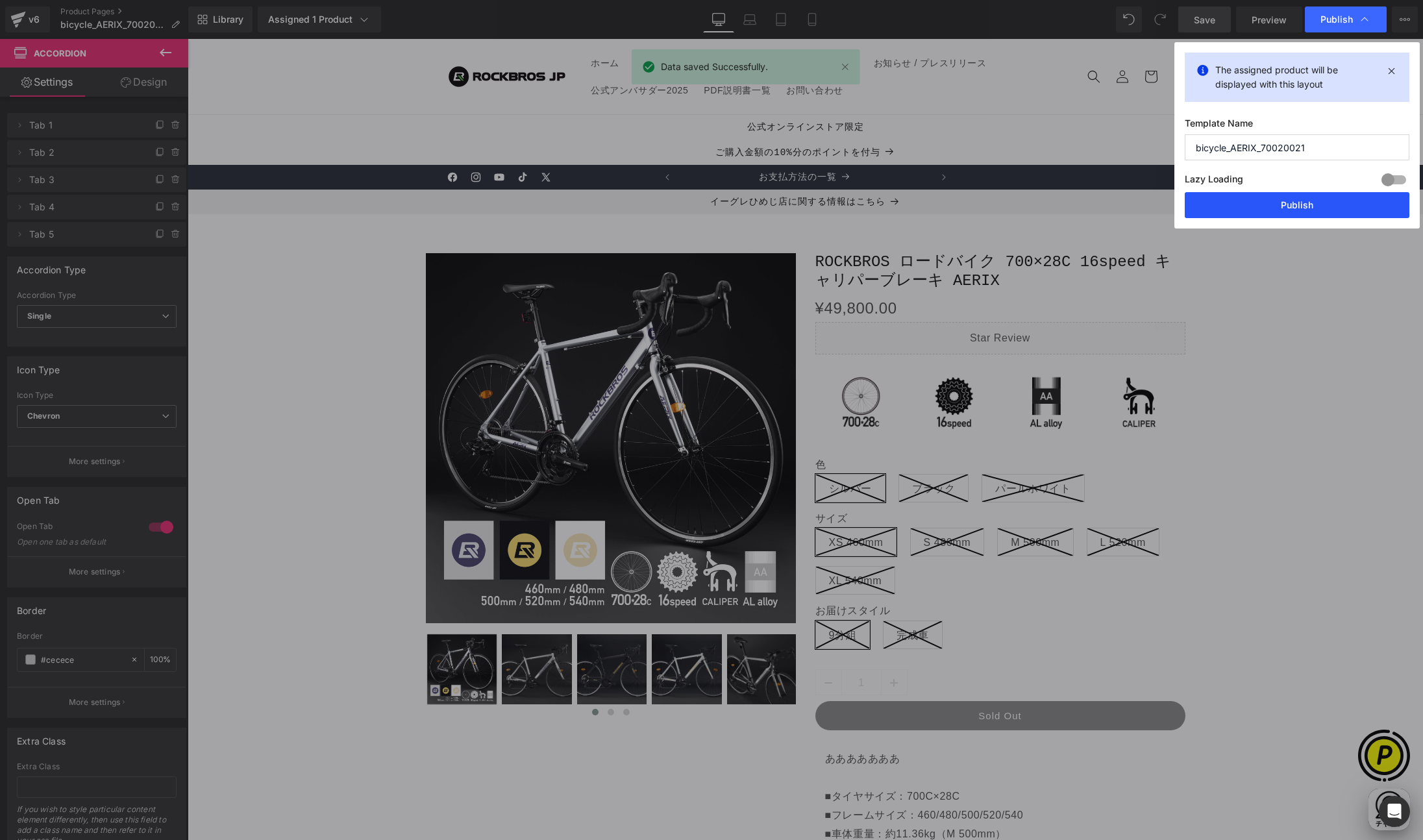
drag, startPoint x: 1279, startPoint y: 189, endPoint x: 1272, endPoint y: 199, distance: 12.2
click at [1279, 189] on div "Lazy Loading Build Upgrade plan to unlock" at bounding box center [1297, 181] width 224 height 21
click at [1273, 205] on button "Publish" at bounding box center [1297, 205] width 224 height 26
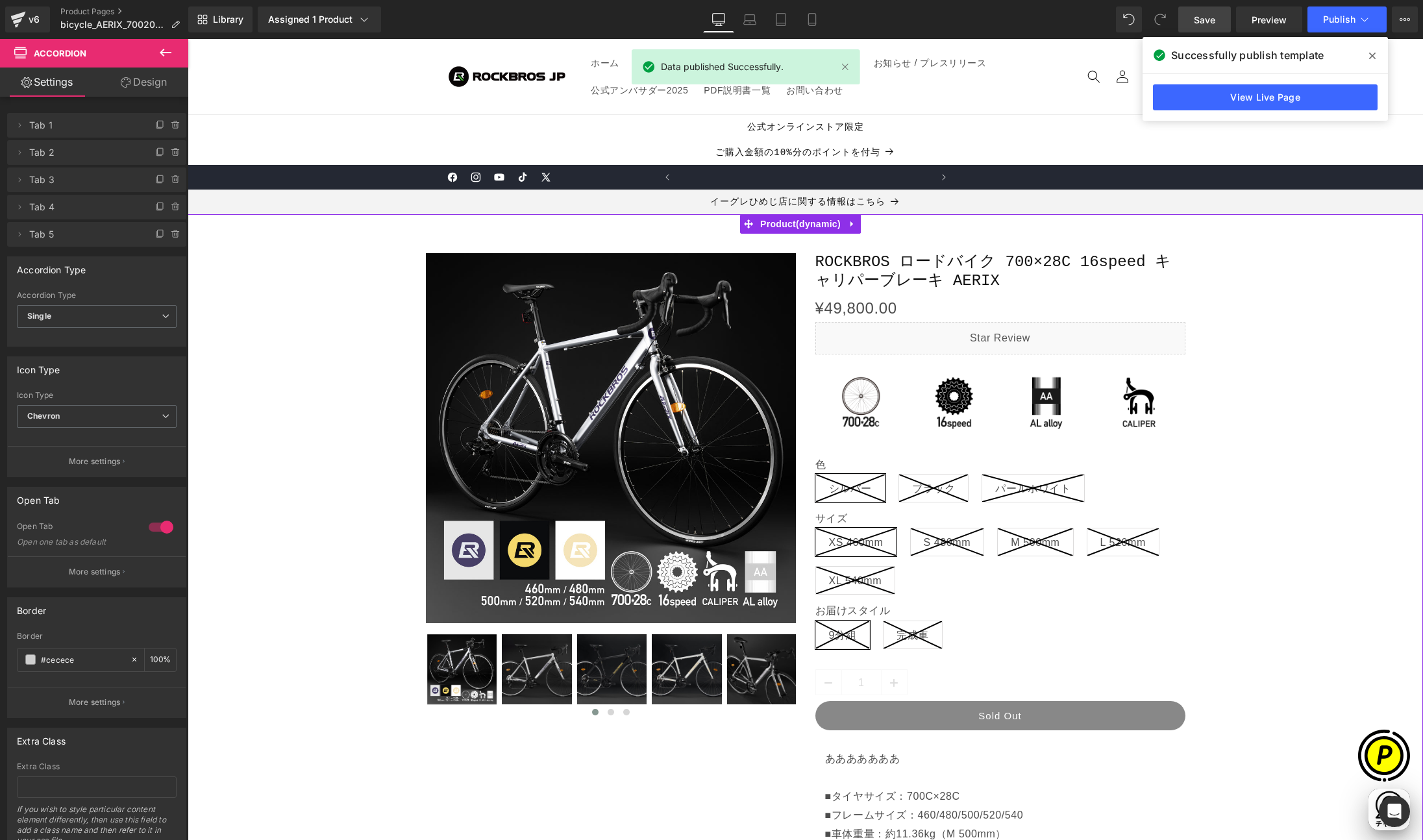
scroll to position [0, 0]
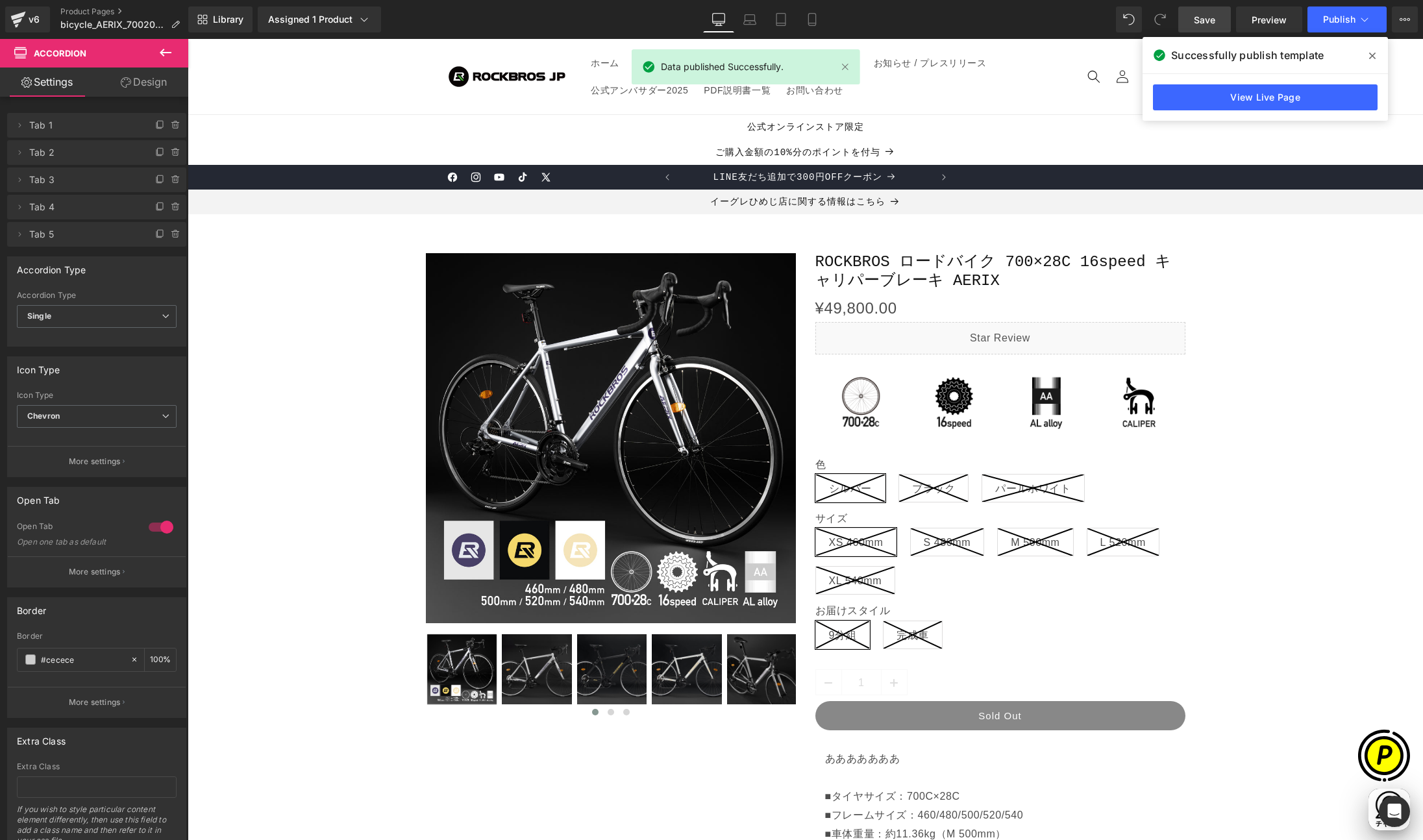
click at [1313, 58] on icon at bounding box center [1373, 56] width 7 height 10
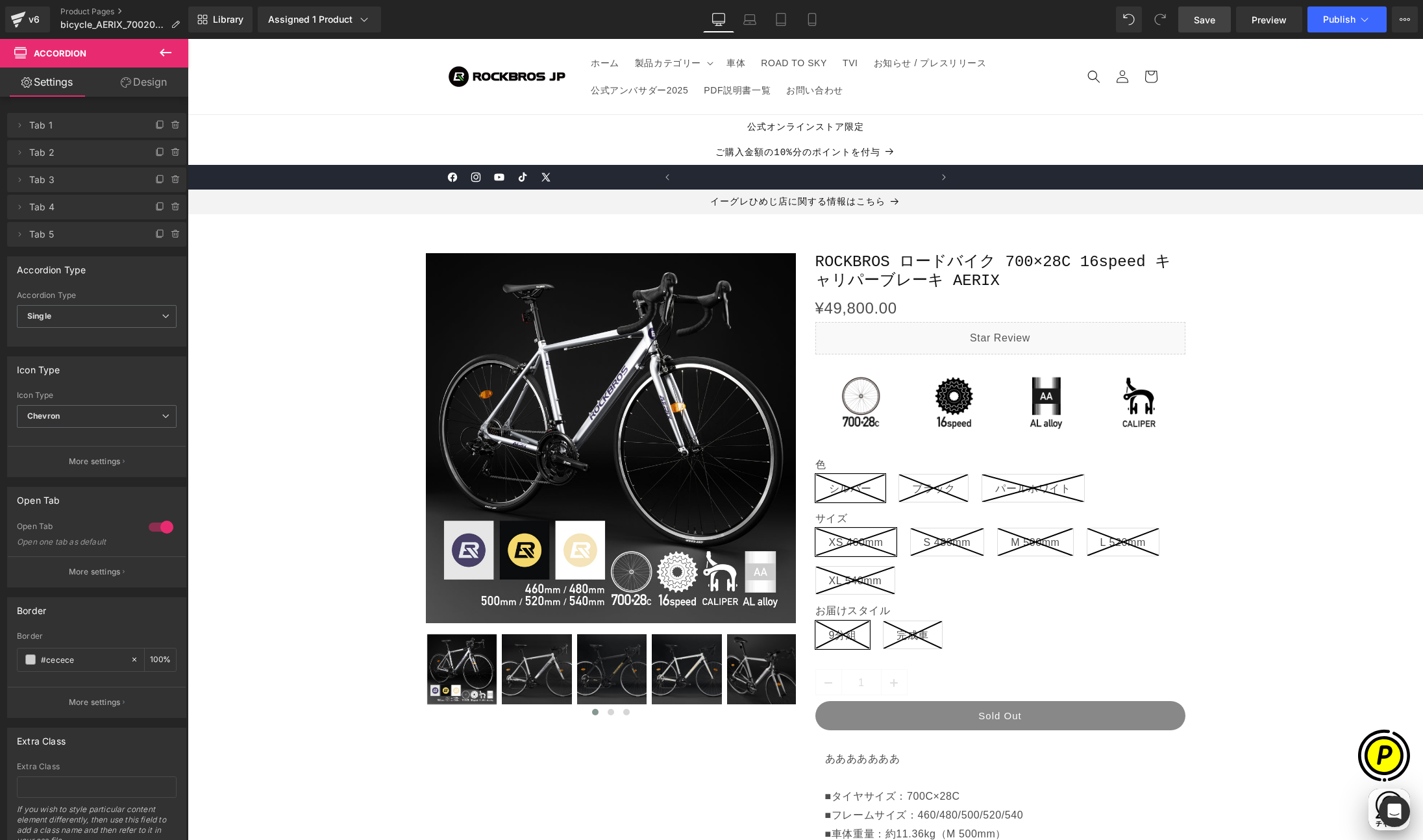
scroll to position [0, 253]
click at [1203, 25] on span "Save" at bounding box center [1205, 20] width 21 height 14
click at [1313, 20] on span "Publish" at bounding box center [1340, 20] width 32 height 10
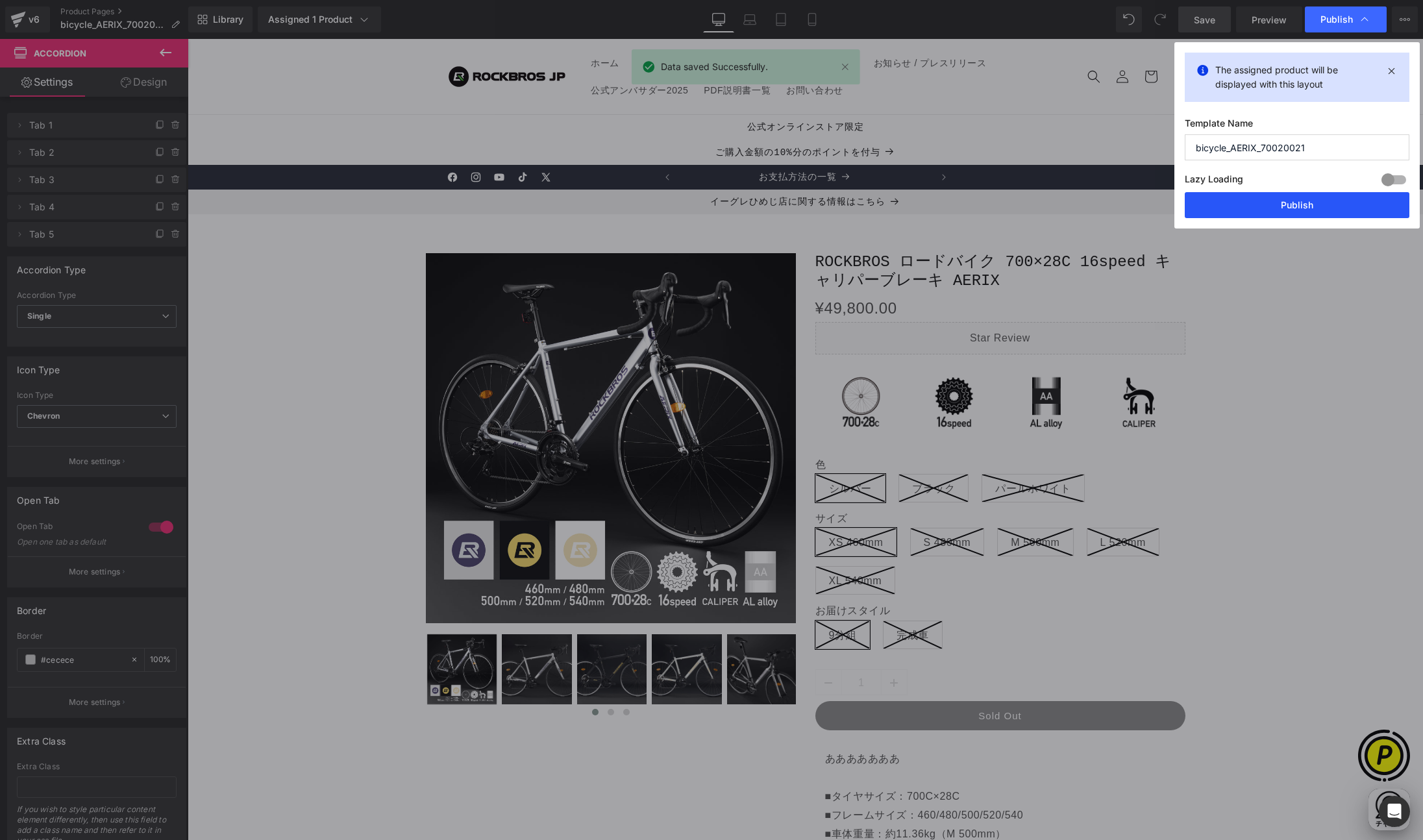
drag, startPoint x: 1302, startPoint y: 200, endPoint x: 1116, endPoint y: 161, distance: 190.0
click at [1302, 200] on button "Publish" at bounding box center [1297, 205] width 224 height 26
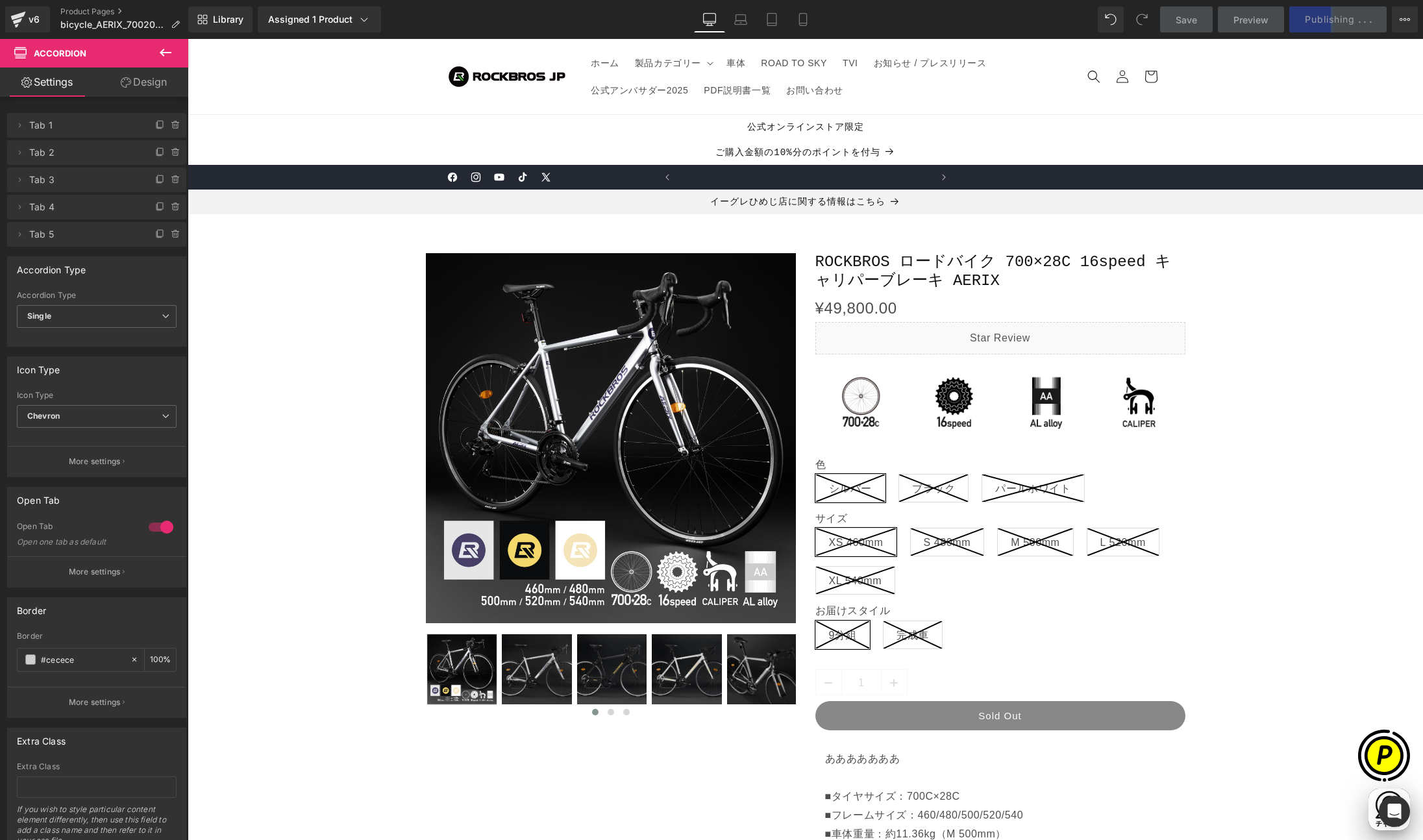
scroll to position [0, 759]
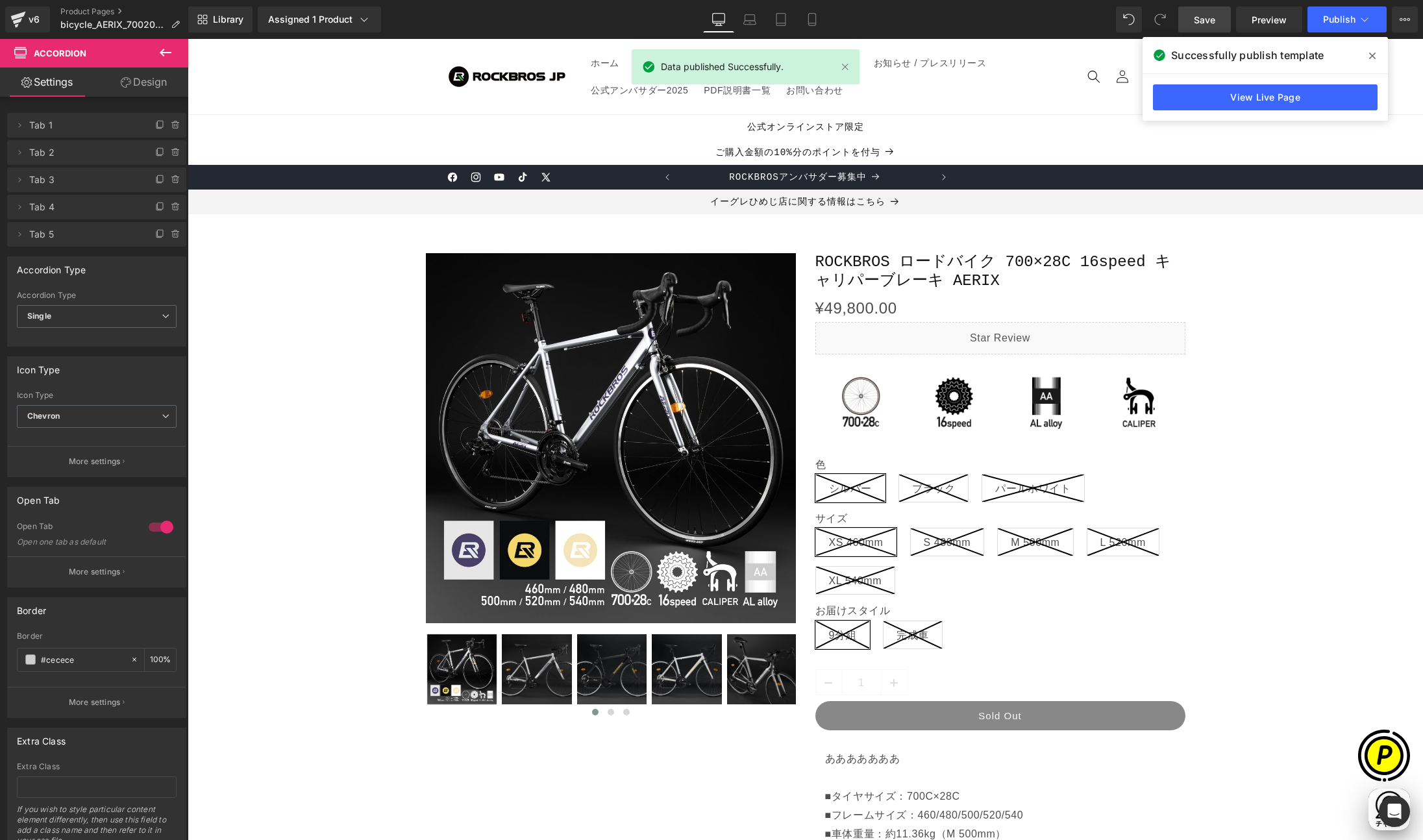
drag, startPoint x: 1370, startPoint y: 53, endPoint x: 1160, endPoint y: 8, distance: 214.8
click at [1313, 53] on icon at bounding box center [1373, 56] width 7 height 10
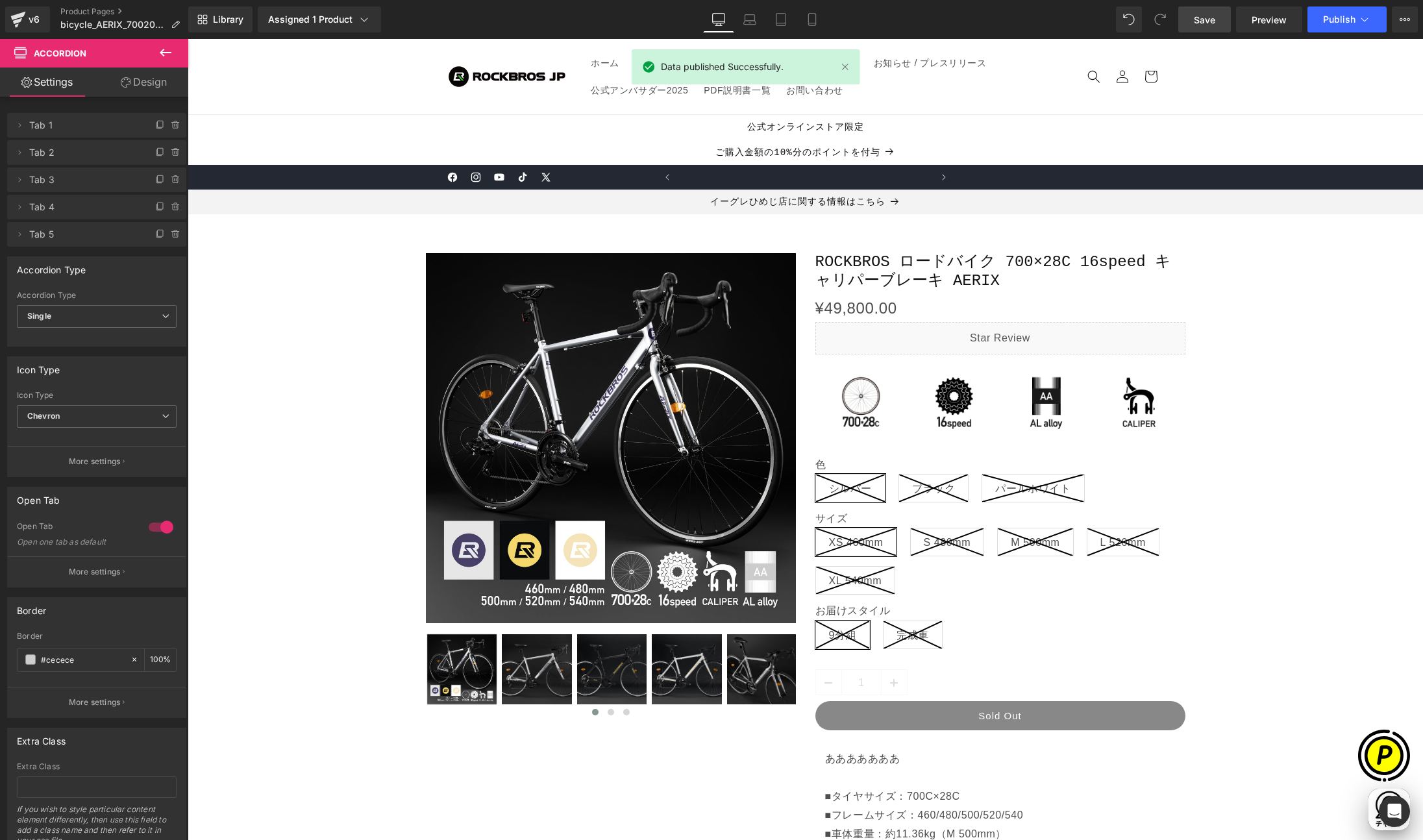
scroll to position [0, 0]
